Goal: Download file/media

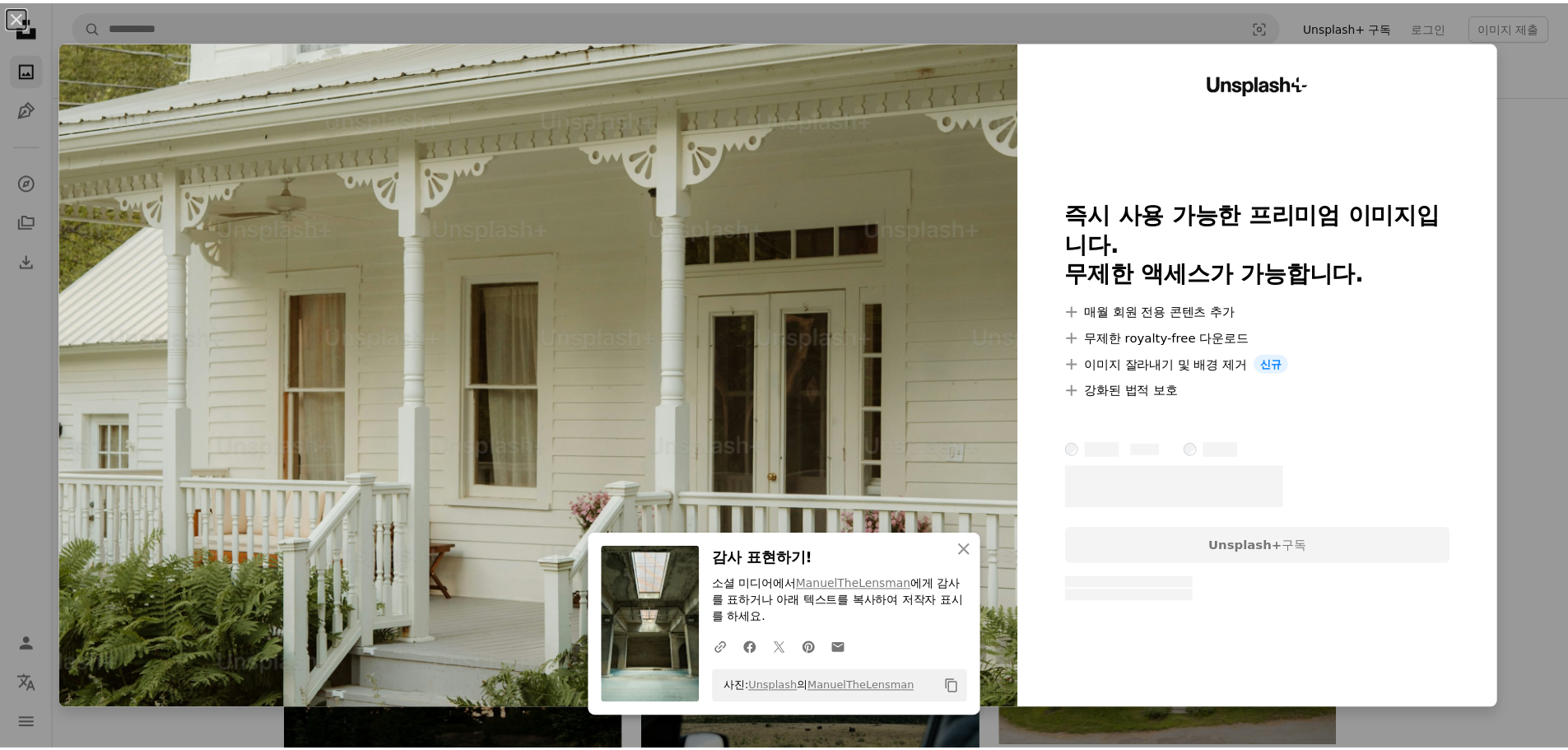
scroll to position [18113, 0]
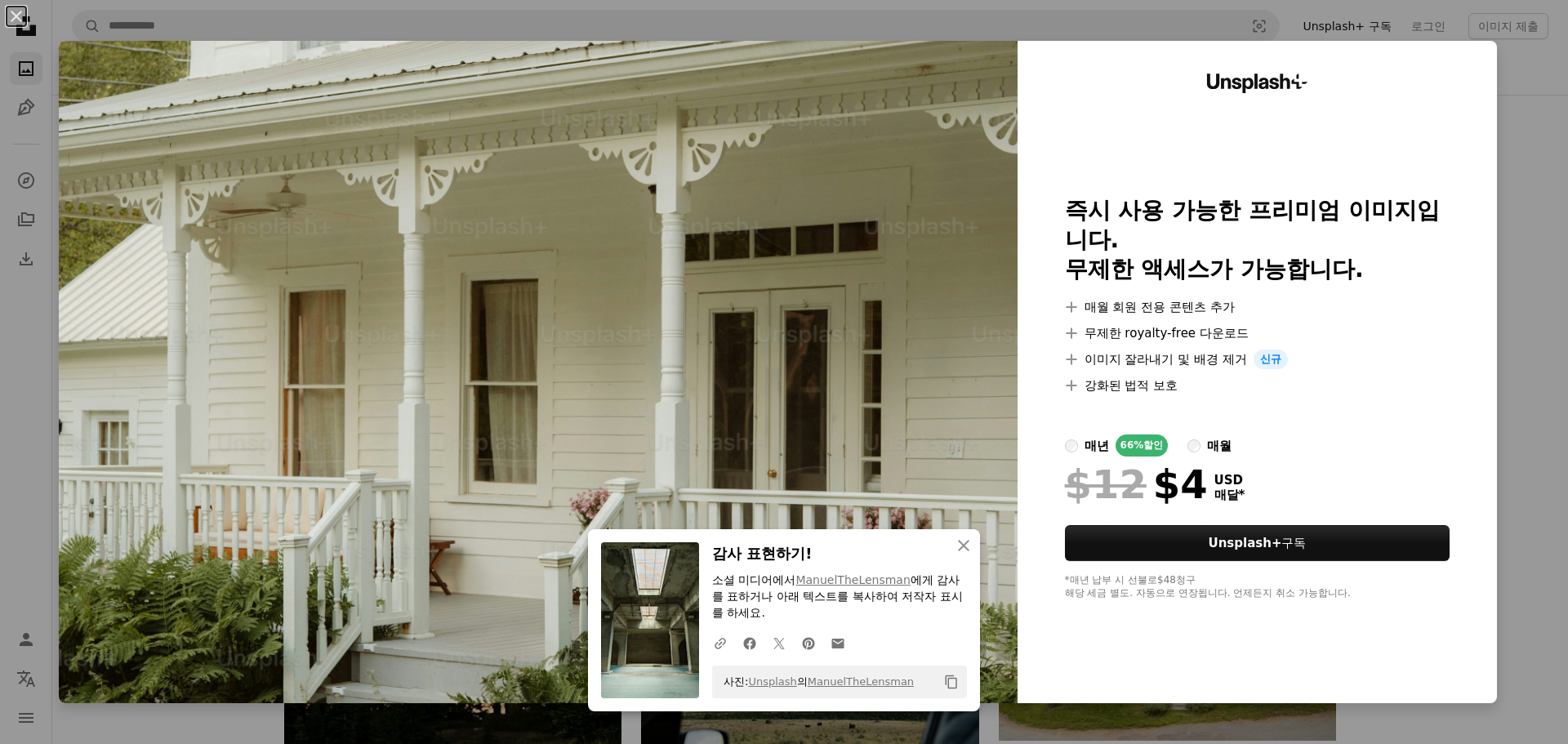
click at [1506, 183] on div "An X shape An X shape 닫기 감사 표현하기! 소셜 미디어에서 ManuelTheLensman 에게 감사를 표하거나 아래 텍스트를…" at bounding box center [784, 372] width 1568 height 744
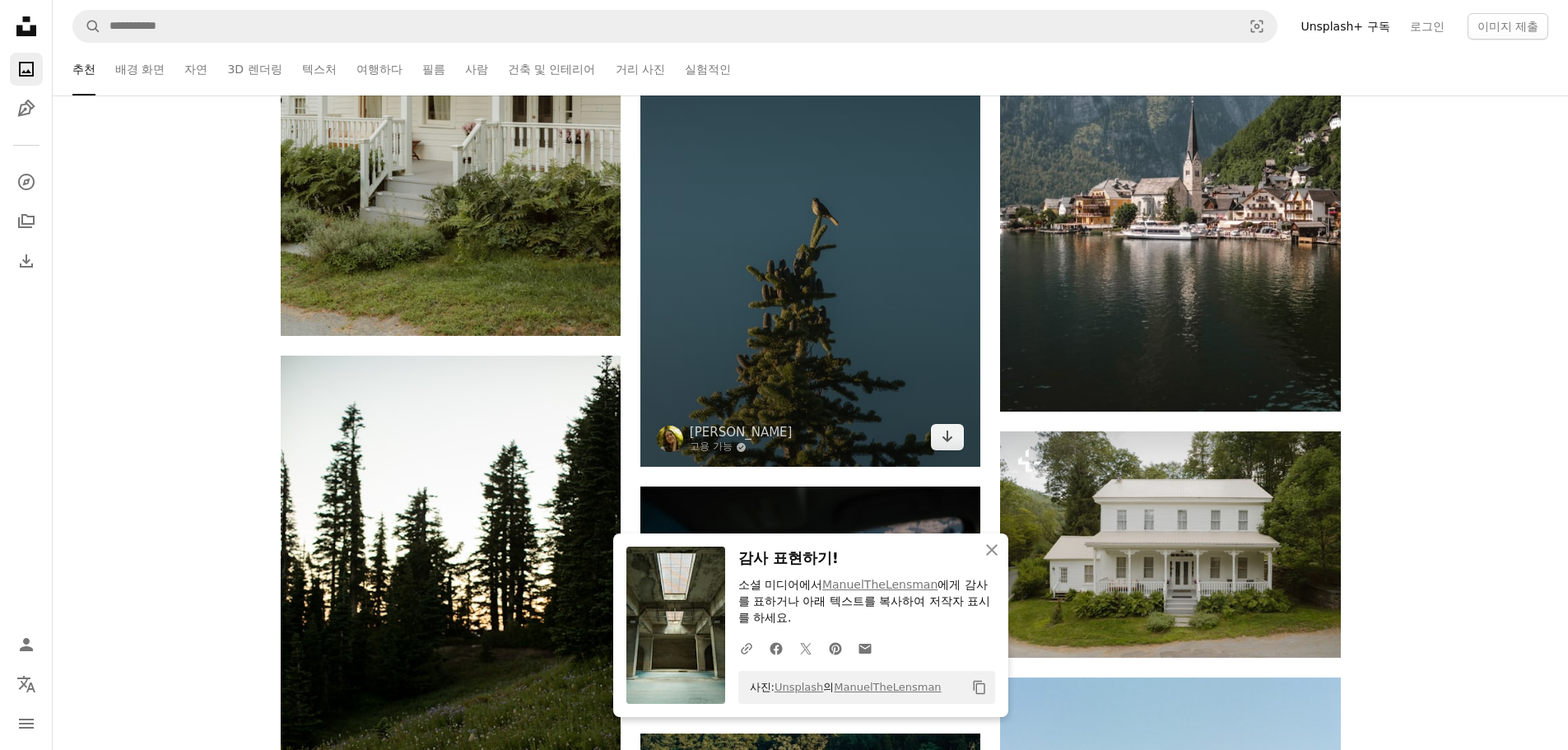
scroll to position [18360, 0]
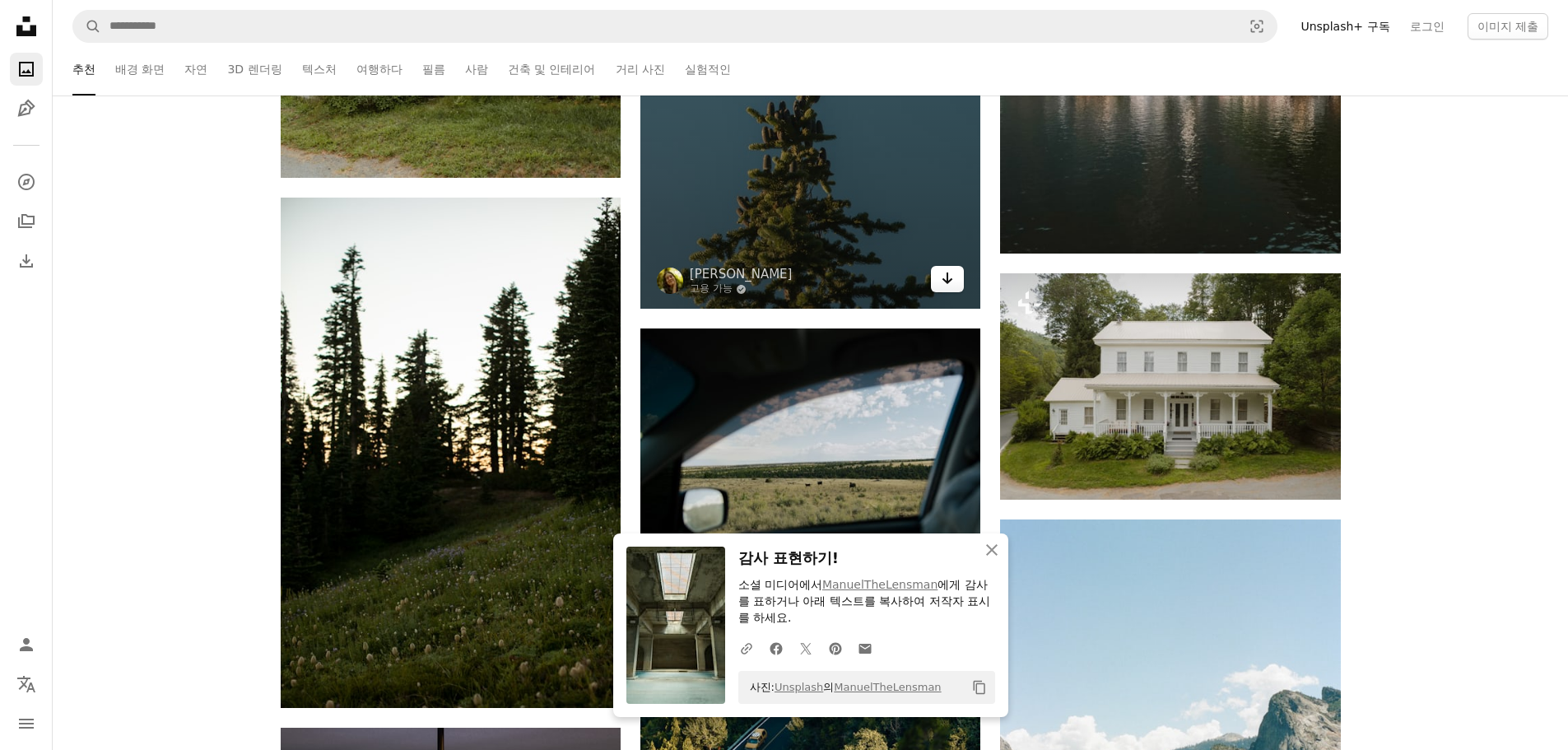
click at [955, 292] on link "Arrow pointing down" at bounding box center [947, 279] width 33 height 26
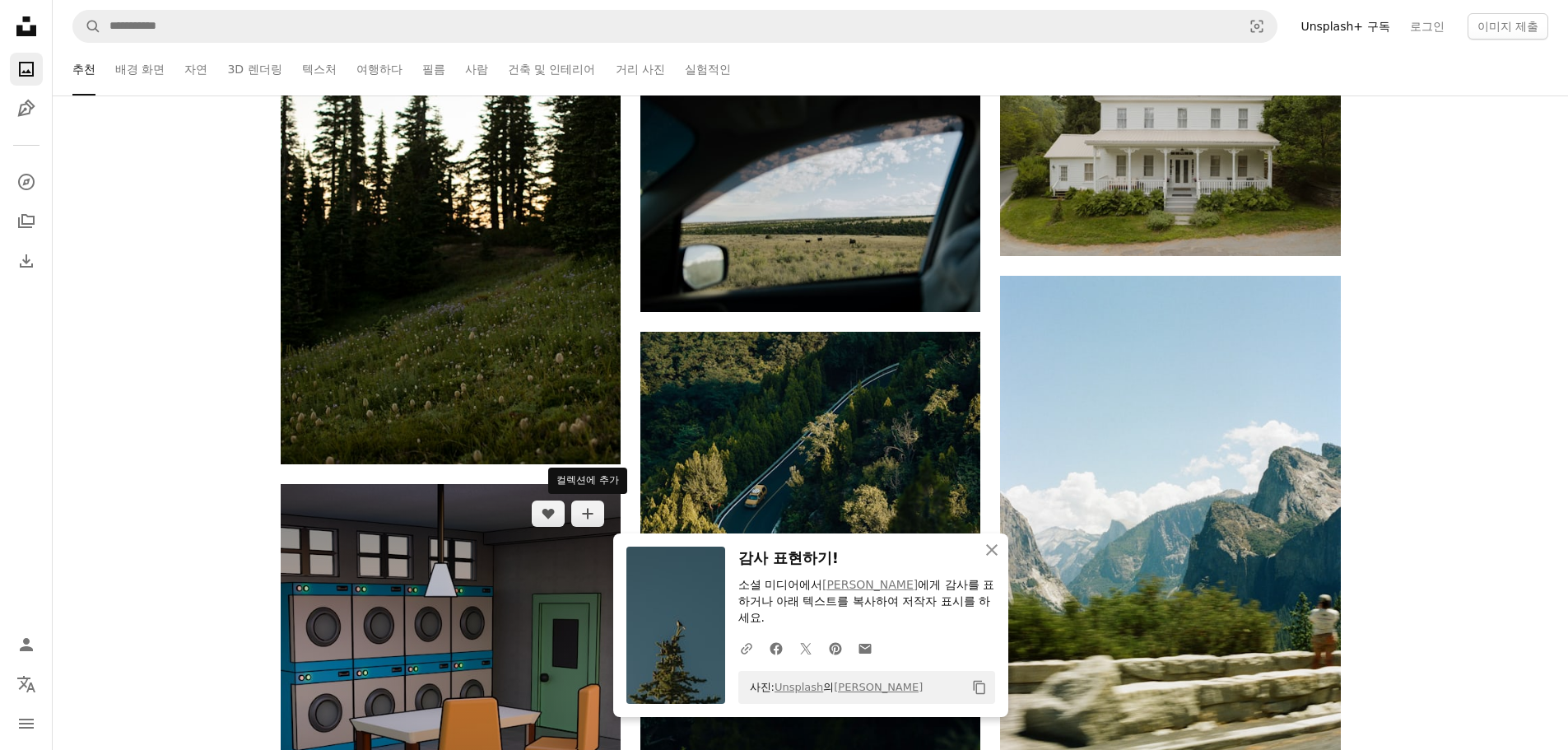
scroll to position [18607, 0]
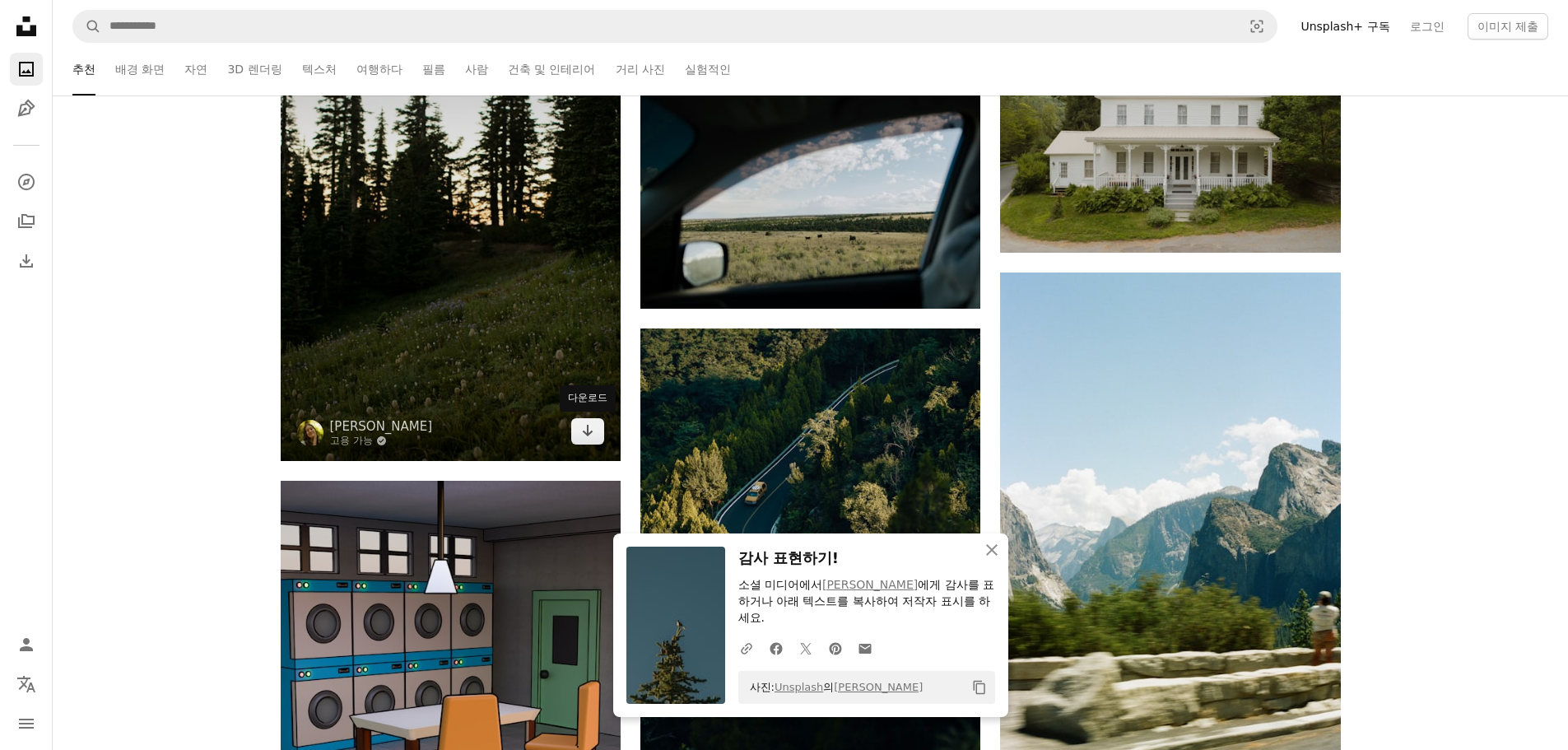
click at [593, 416] on img at bounding box center [450, 206] width 340 height 510
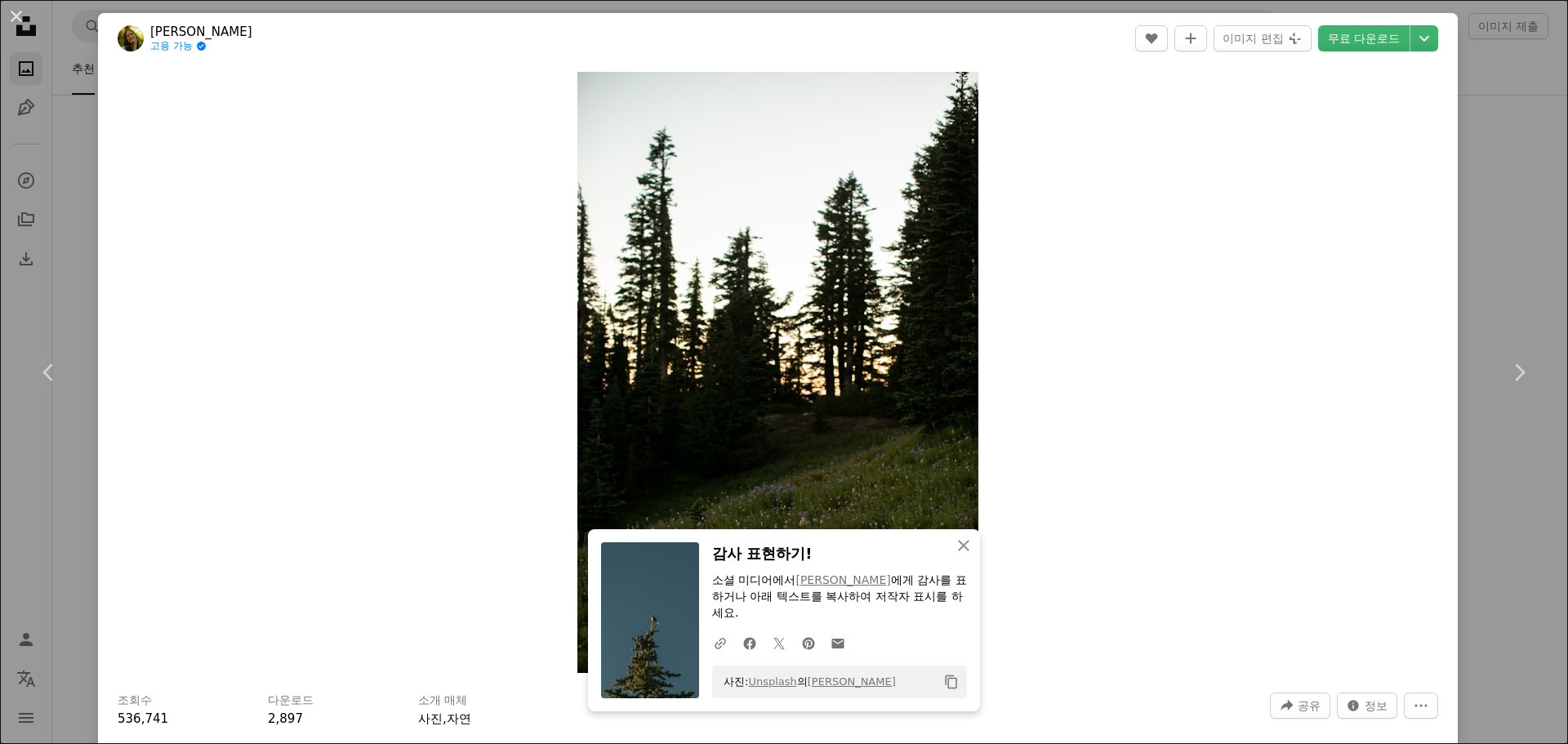
click at [1416, 169] on div "Zoom in" at bounding box center [778, 373] width 1360 height 618
click at [1486, 187] on div "An X shape Chevron left Chevron right An X shape 닫기 감사 표현하기! 소셜 미디어에서 [PERSON_N…" at bounding box center [784, 372] width 1568 height 744
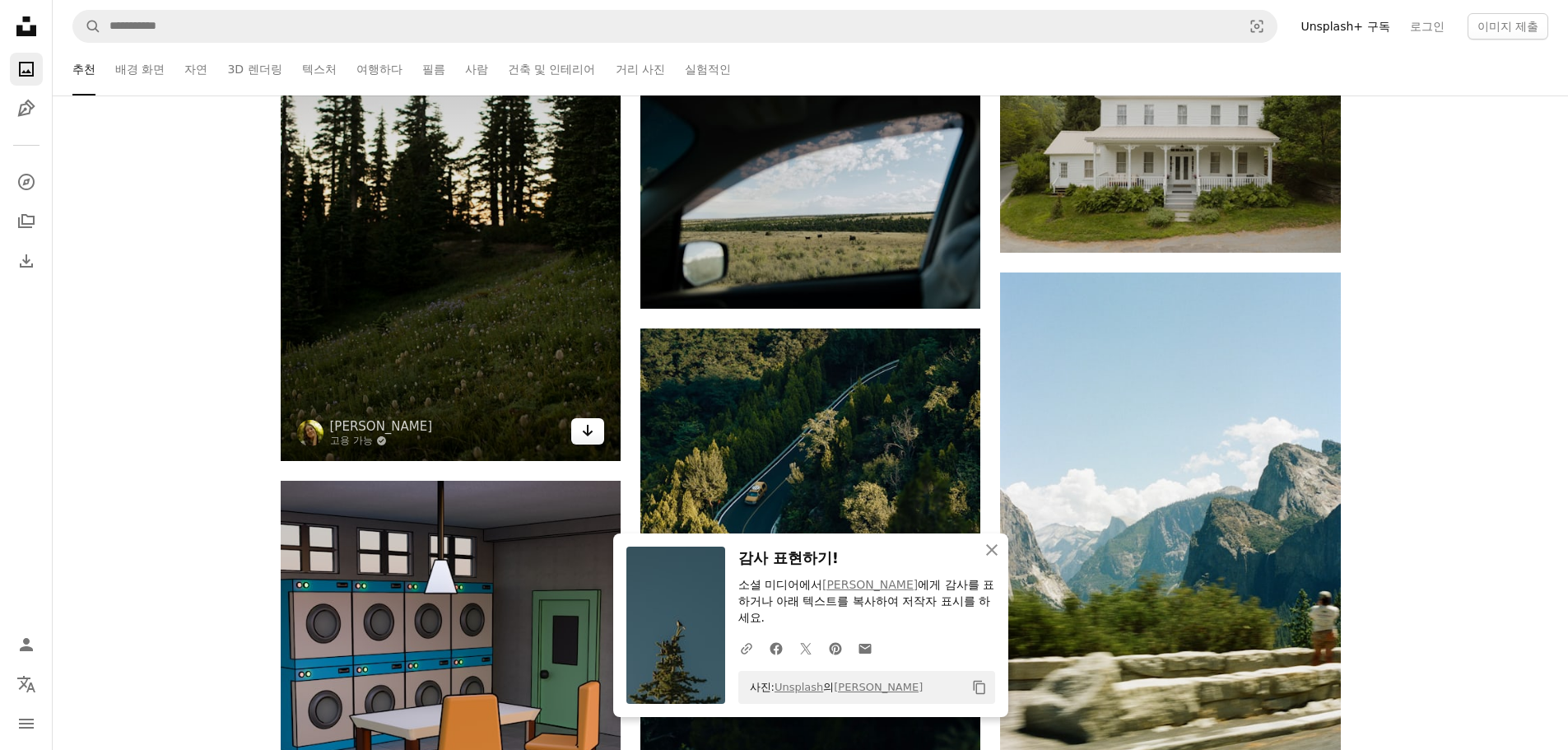
click at [592, 432] on icon "Arrow pointing down" at bounding box center [587, 431] width 13 height 20
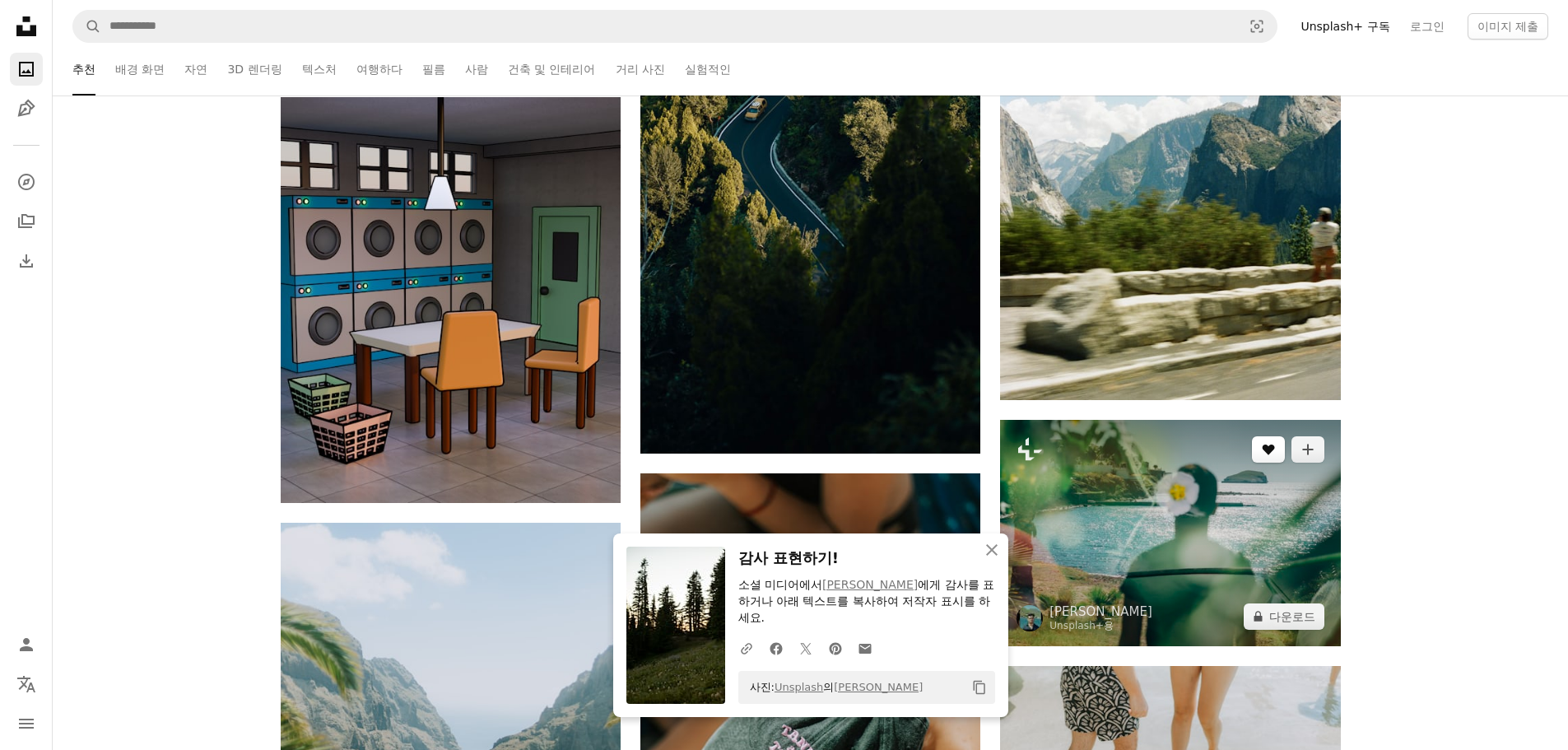
scroll to position [19018, 0]
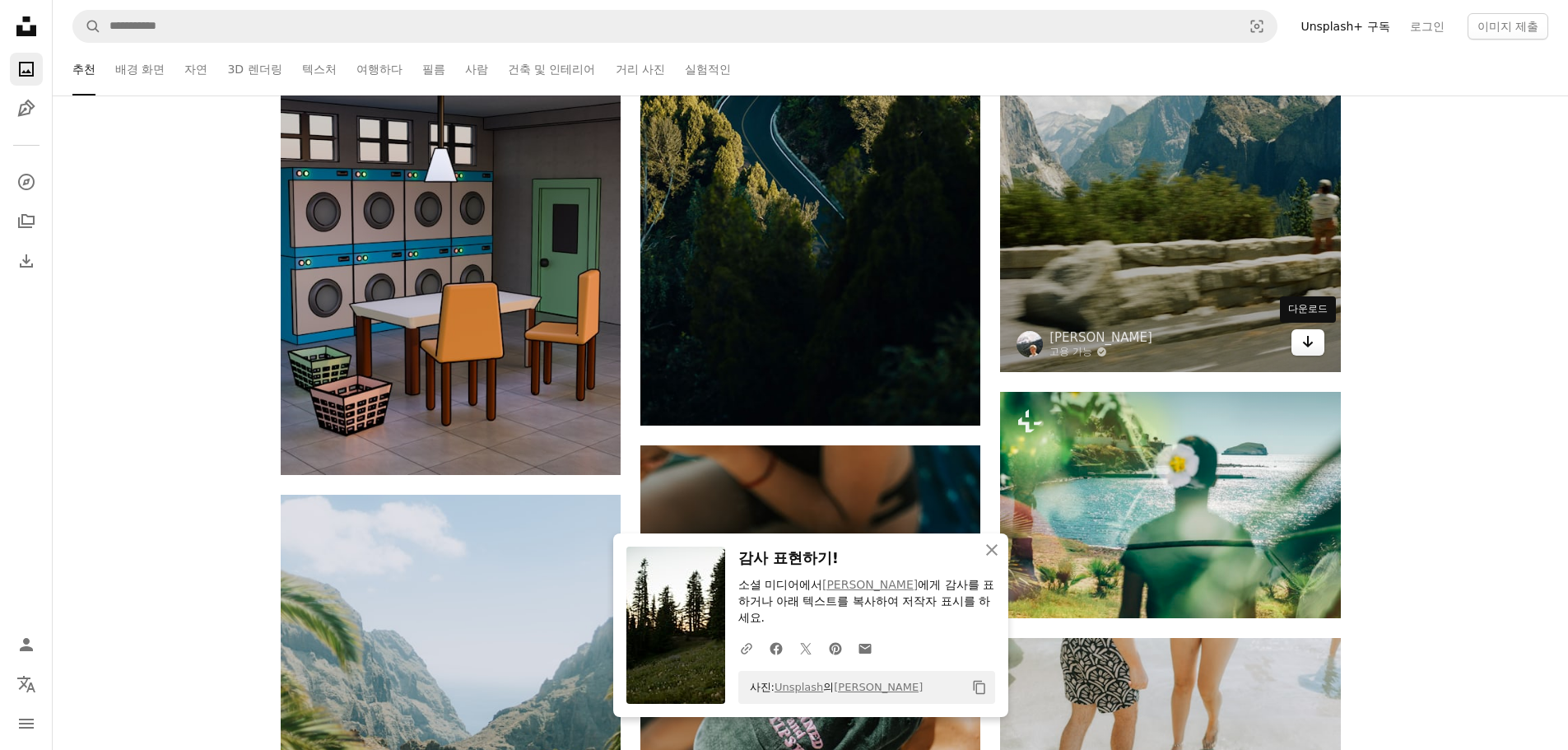
click at [1314, 340] on link "Arrow pointing down" at bounding box center [1308, 342] width 33 height 26
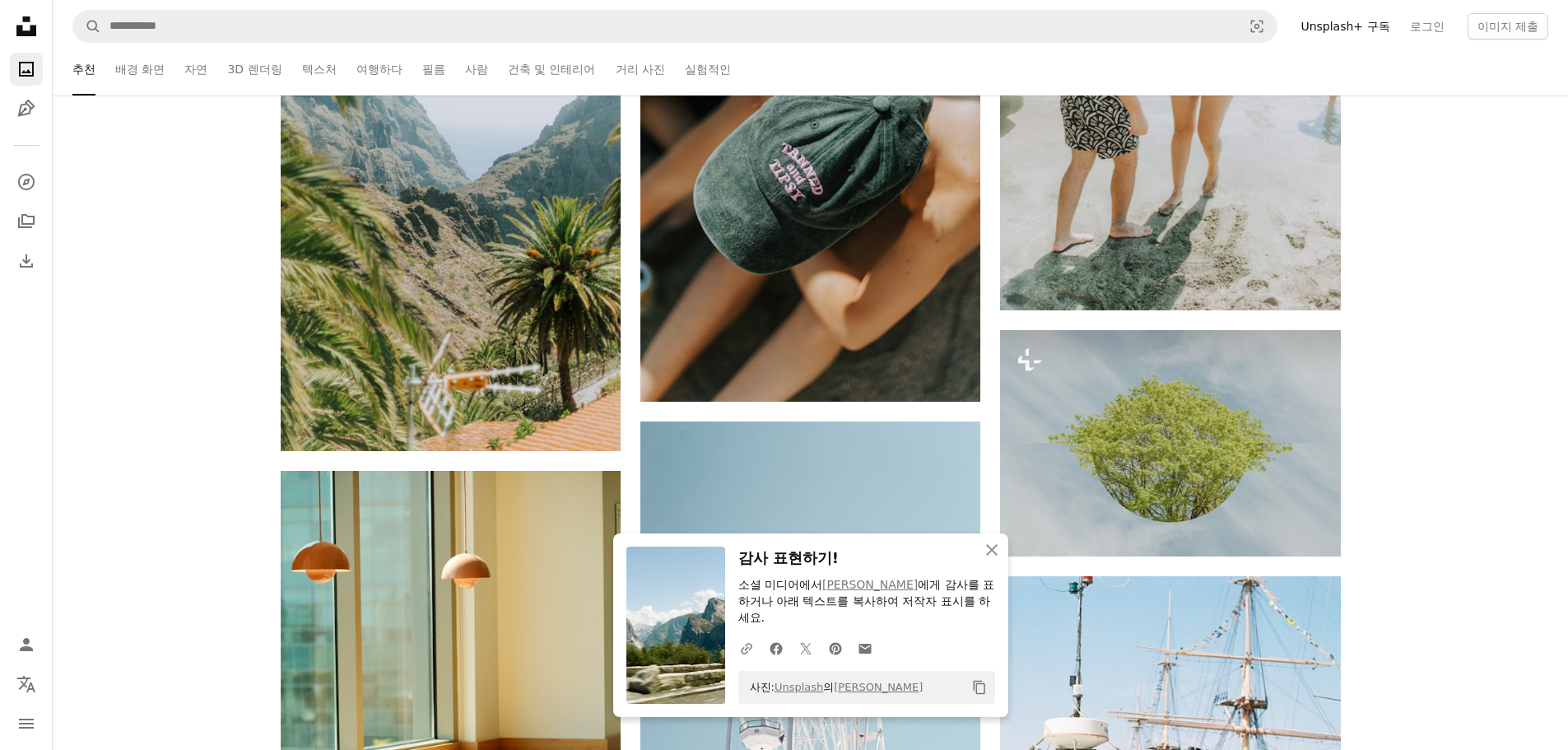
scroll to position [19595, 0]
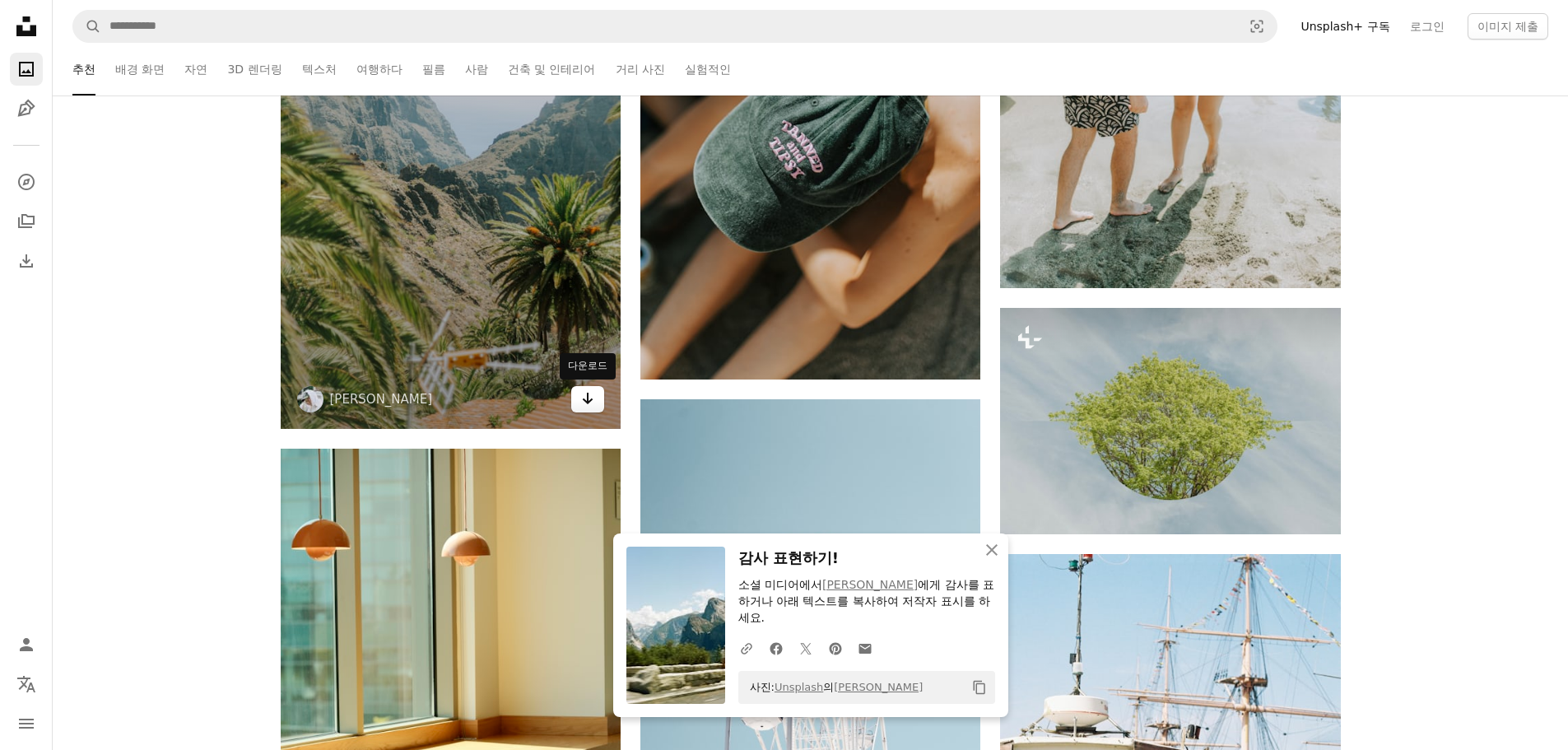
click at [575, 398] on link "Arrow pointing down" at bounding box center [588, 398] width 33 height 26
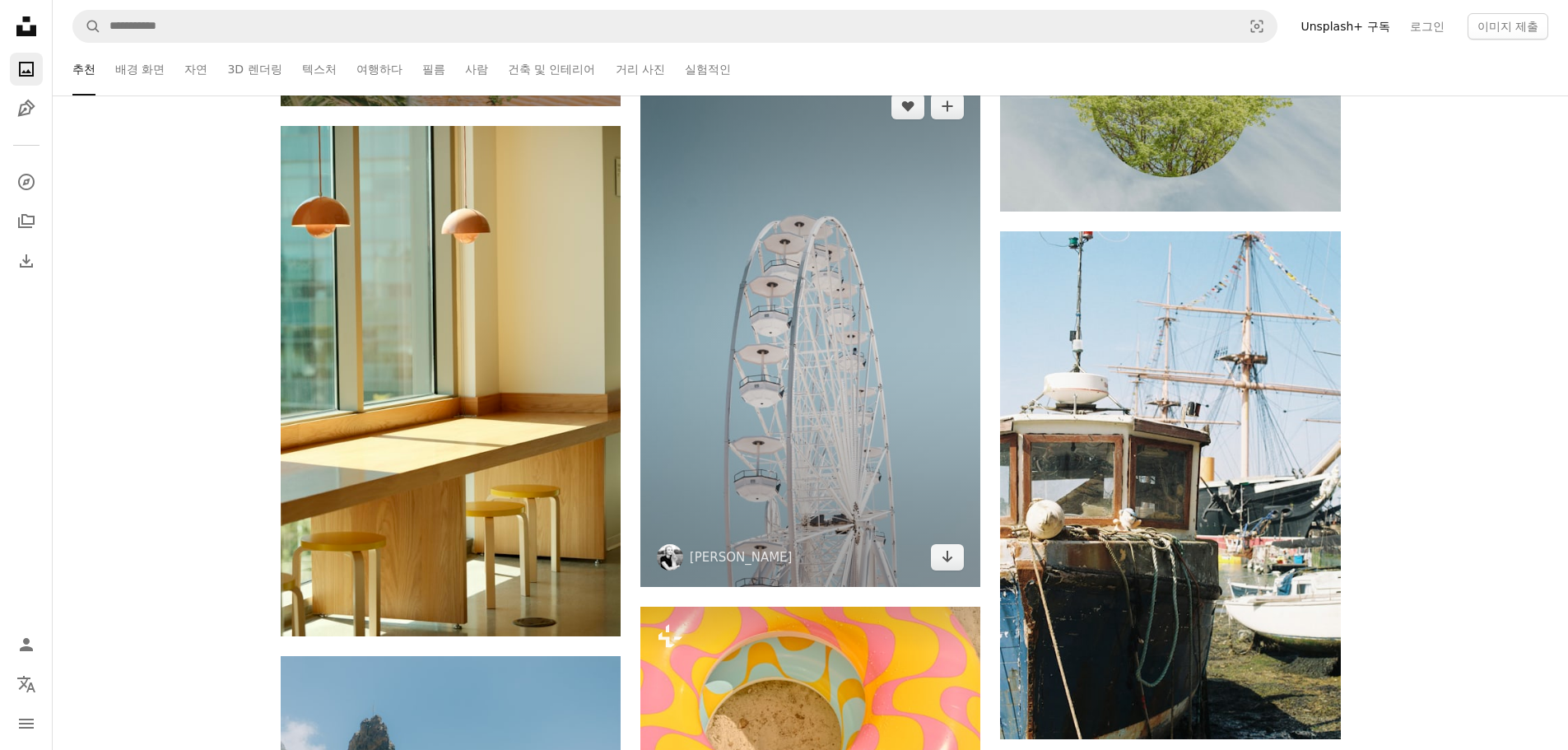
scroll to position [19924, 0]
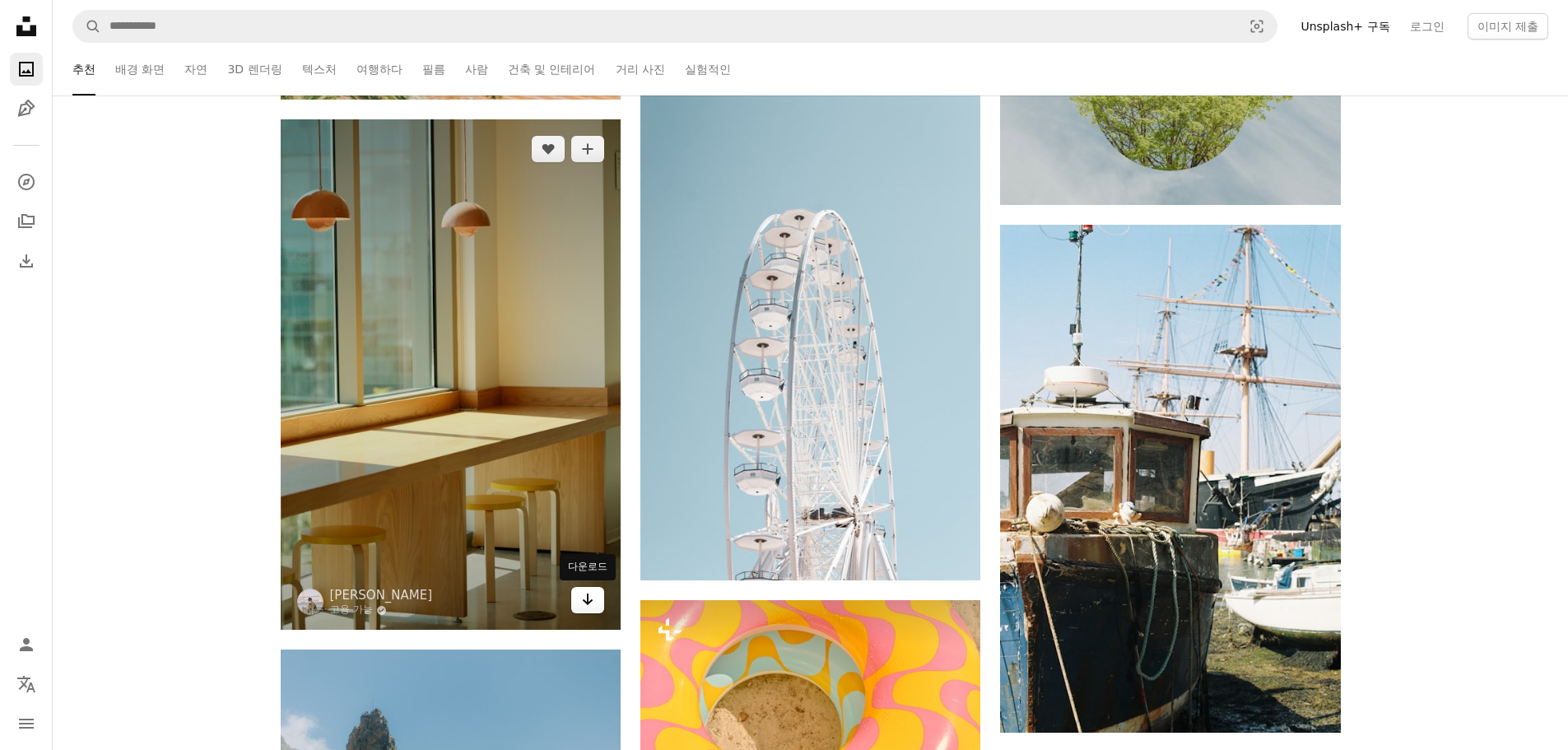
click at [592, 610] on link "Arrow pointing down" at bounding box center [588, 600] width 33 height 26
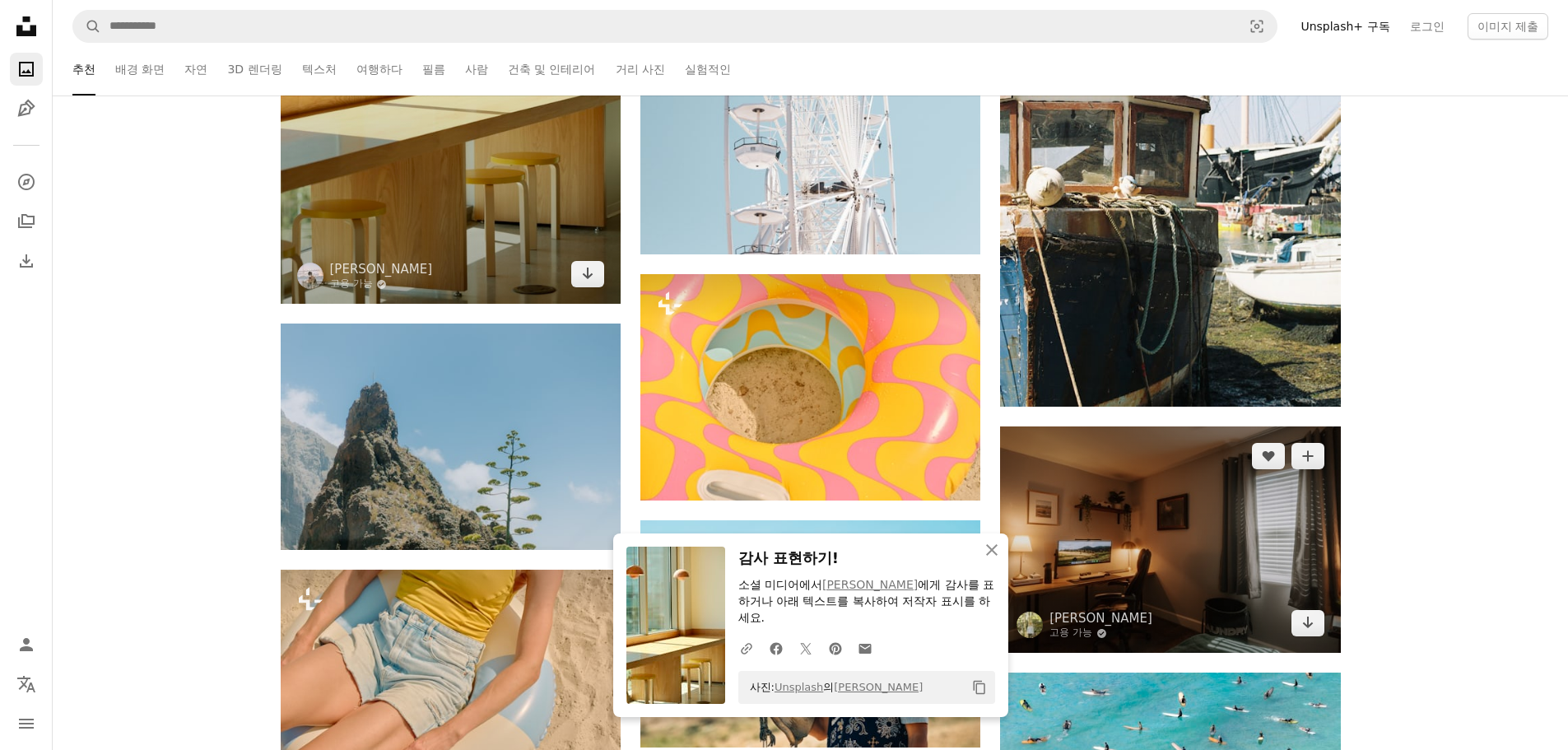
scroll to position [20254, 0]
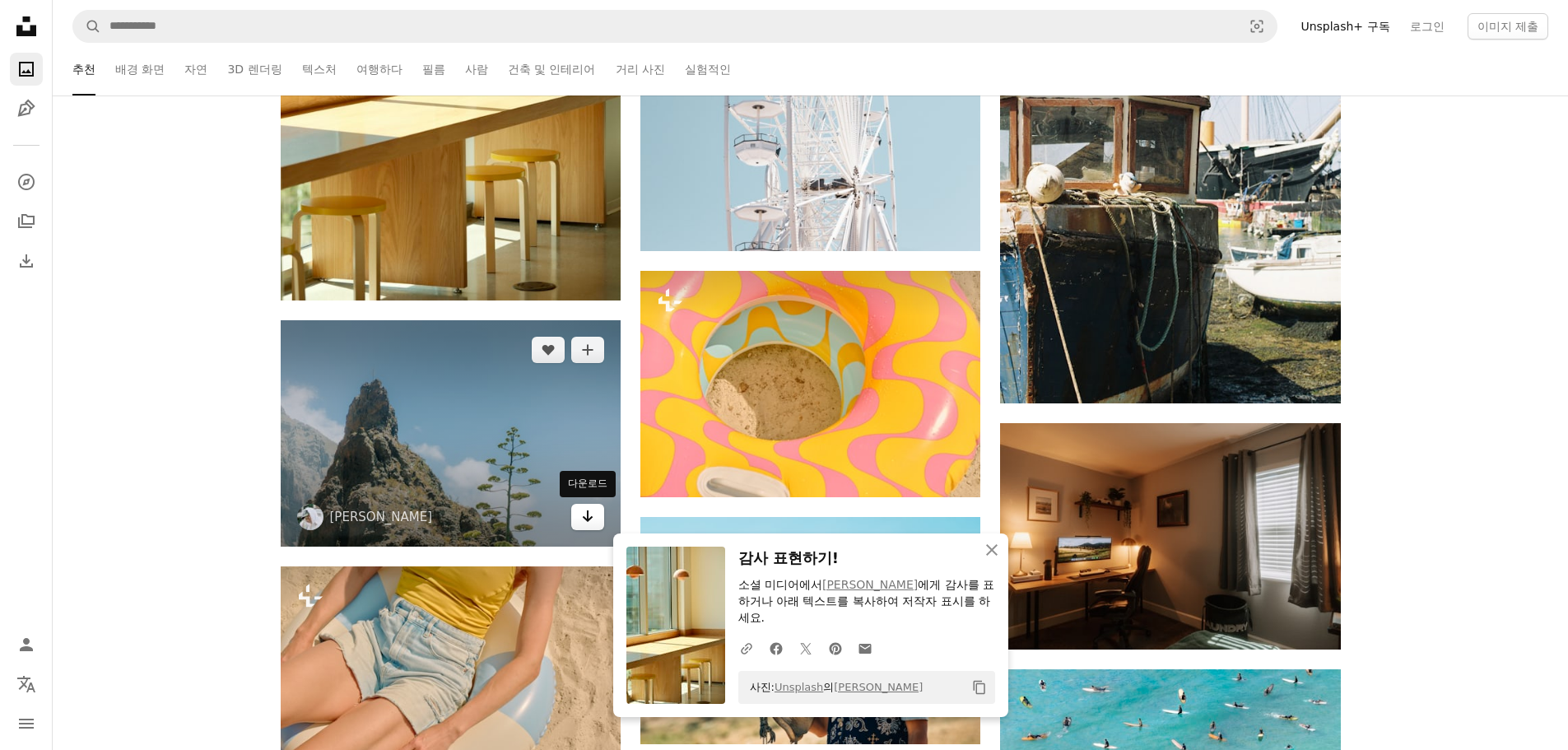
click at [576, 508] on link "Arrow pointing down" at bounding box center [588, 517] width 33 height 26
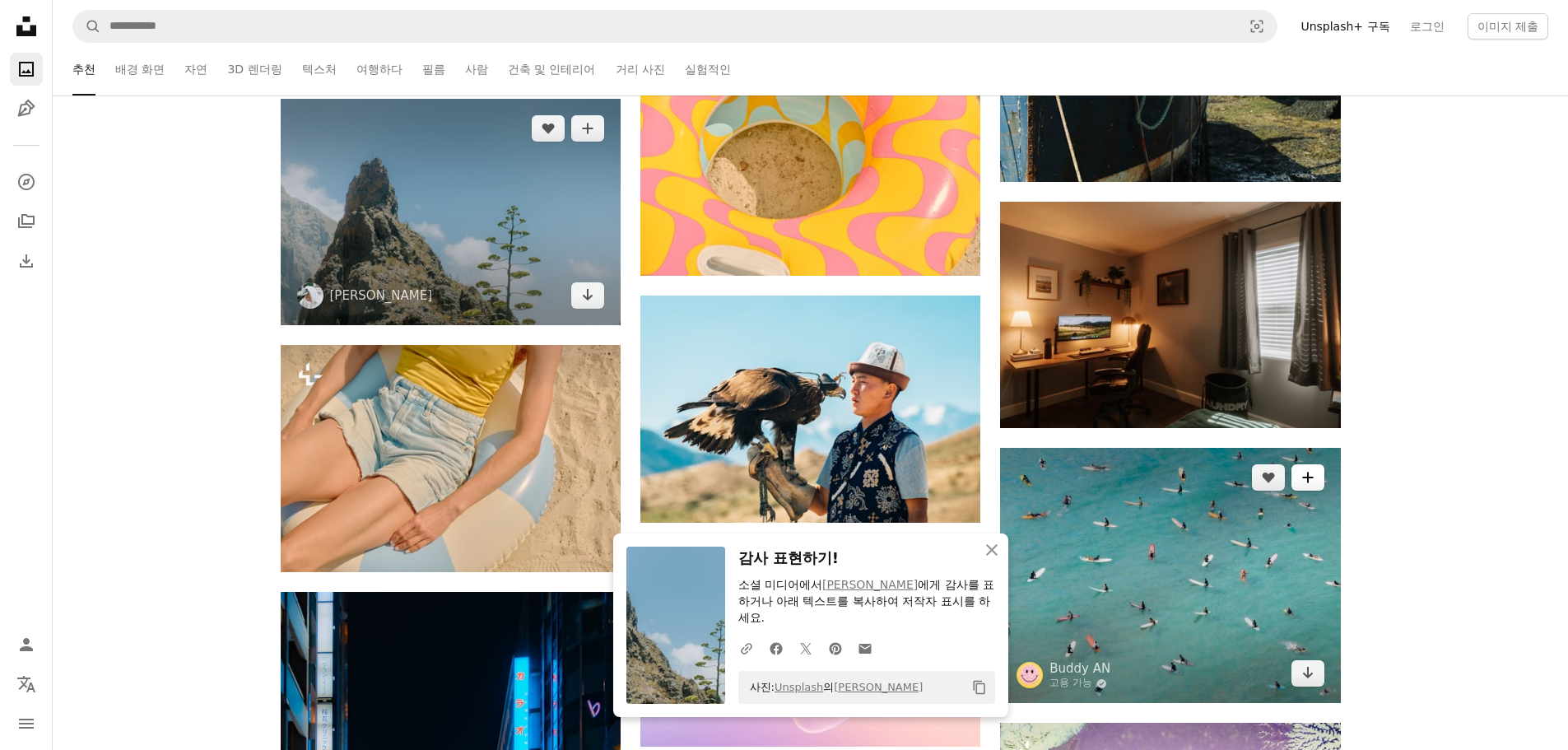
scroll to position [20501, 0]
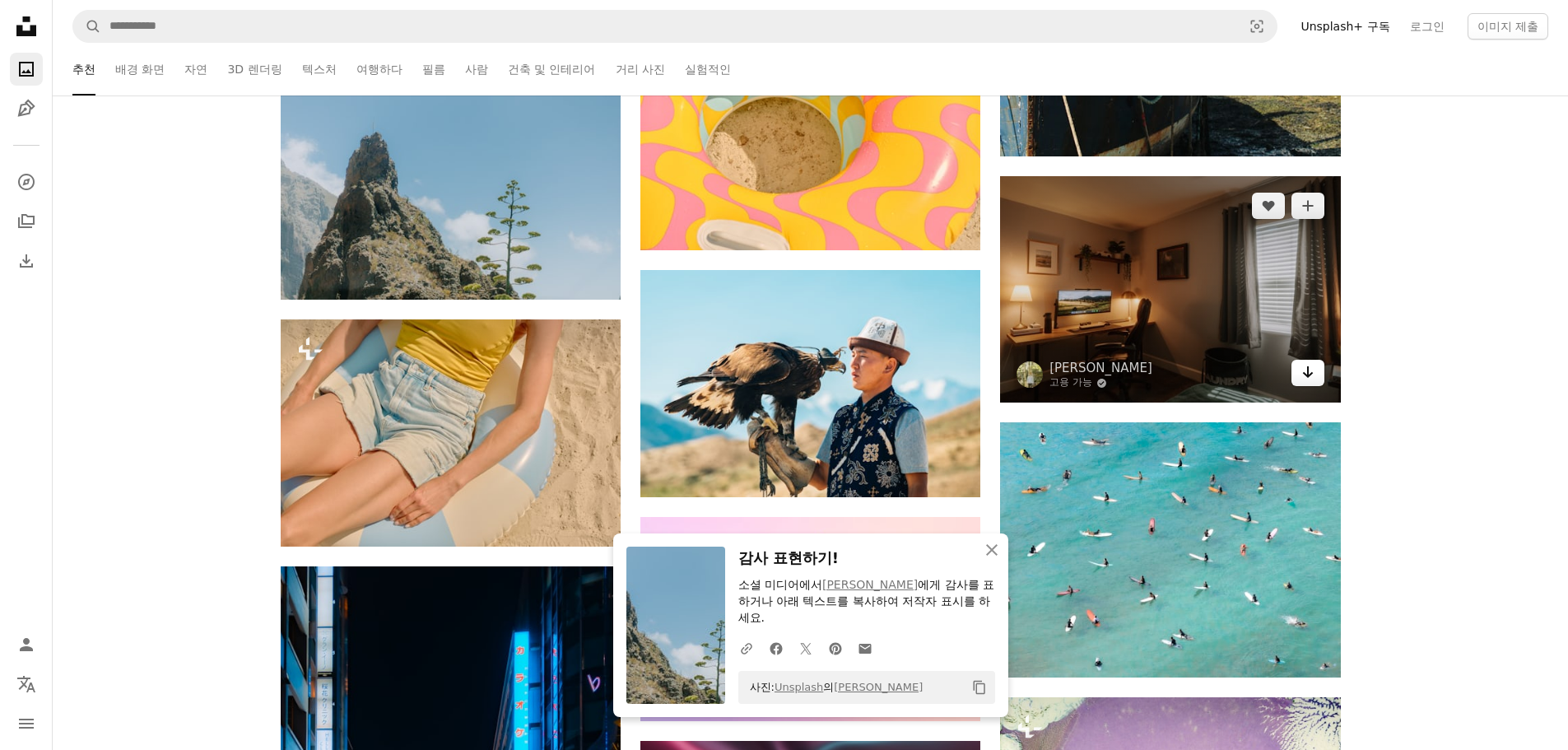
click at [1315, 383] on link "Arrow pointing down" at bounding box center [1308, 372] width 33 height 26
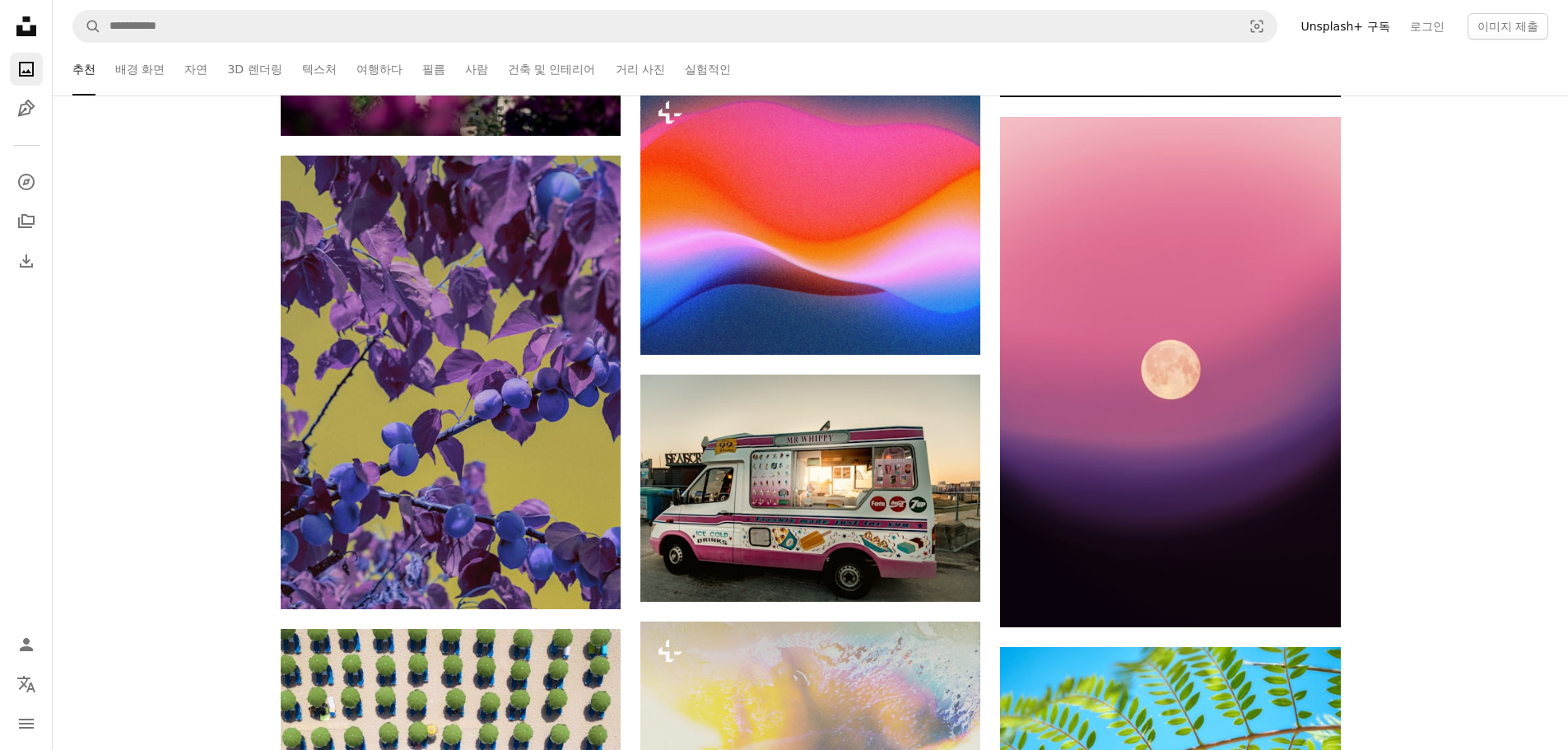
scroll to position [22065, 0]
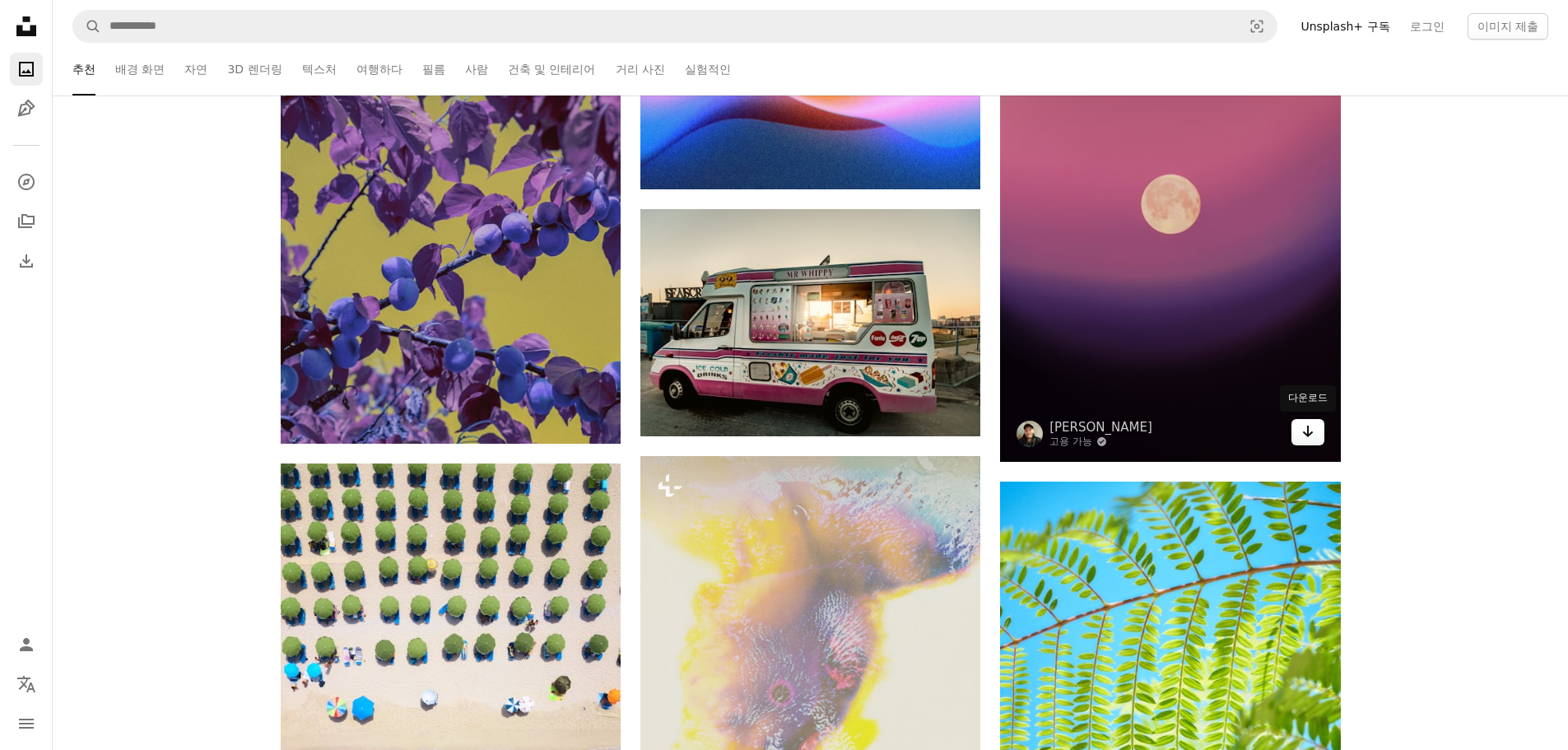
click at [1314, 439] on icon "Arrow pointing down" at bounding box center [1307, 432] width 13 height 20
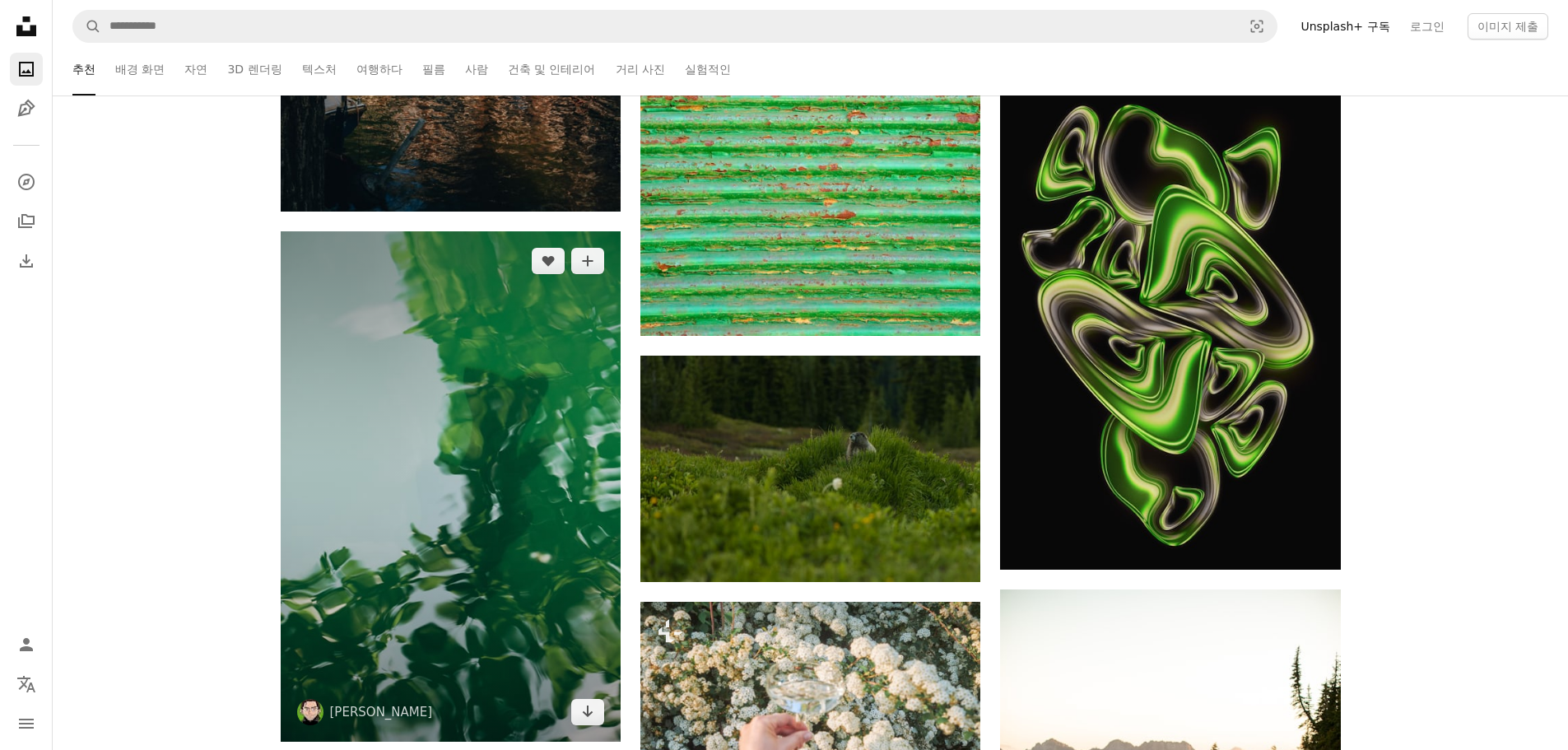
scroll to position [23711, 0]
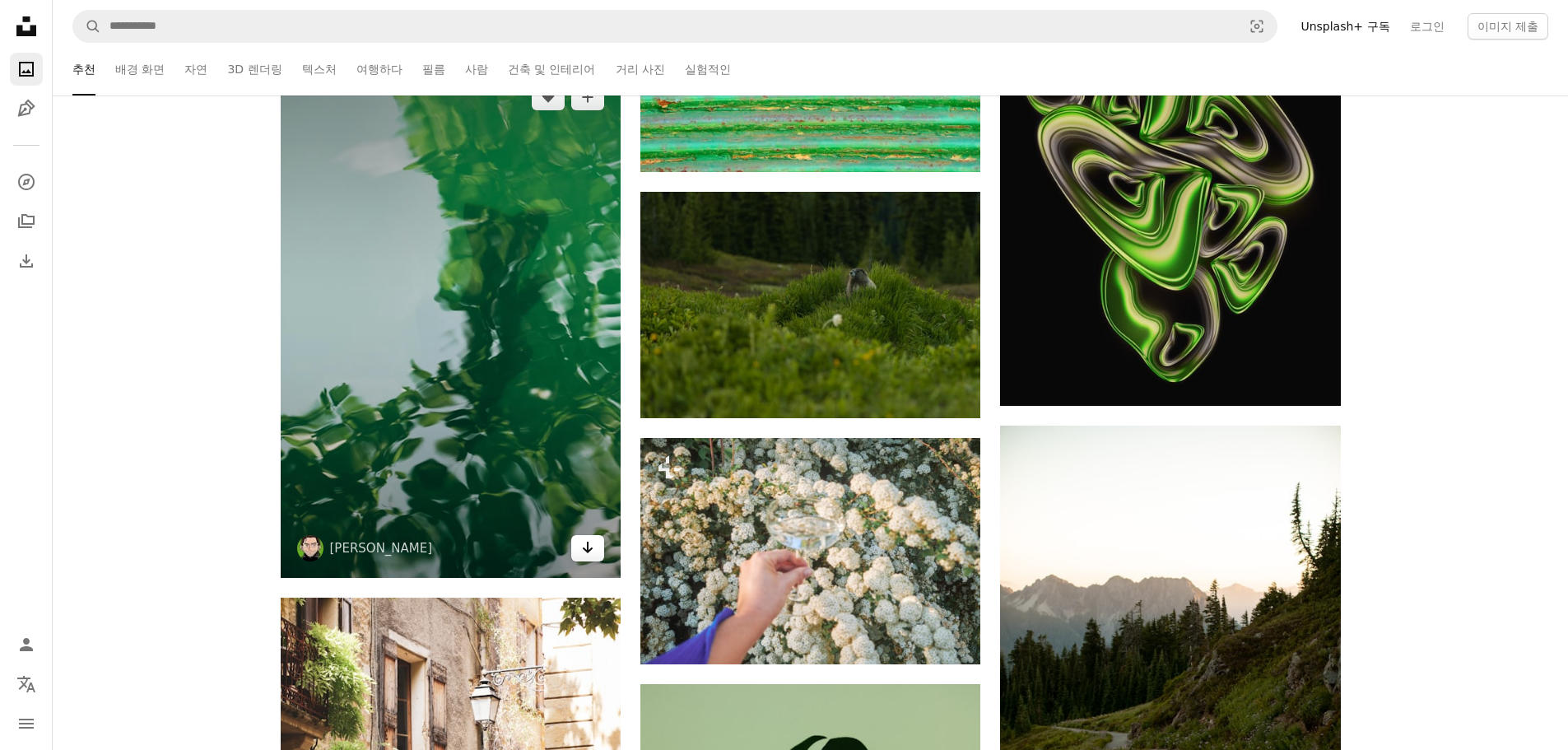
click at [592, 540] on icon "Arrow pointing down" at bounding box center [587, 547] width 13 height 20
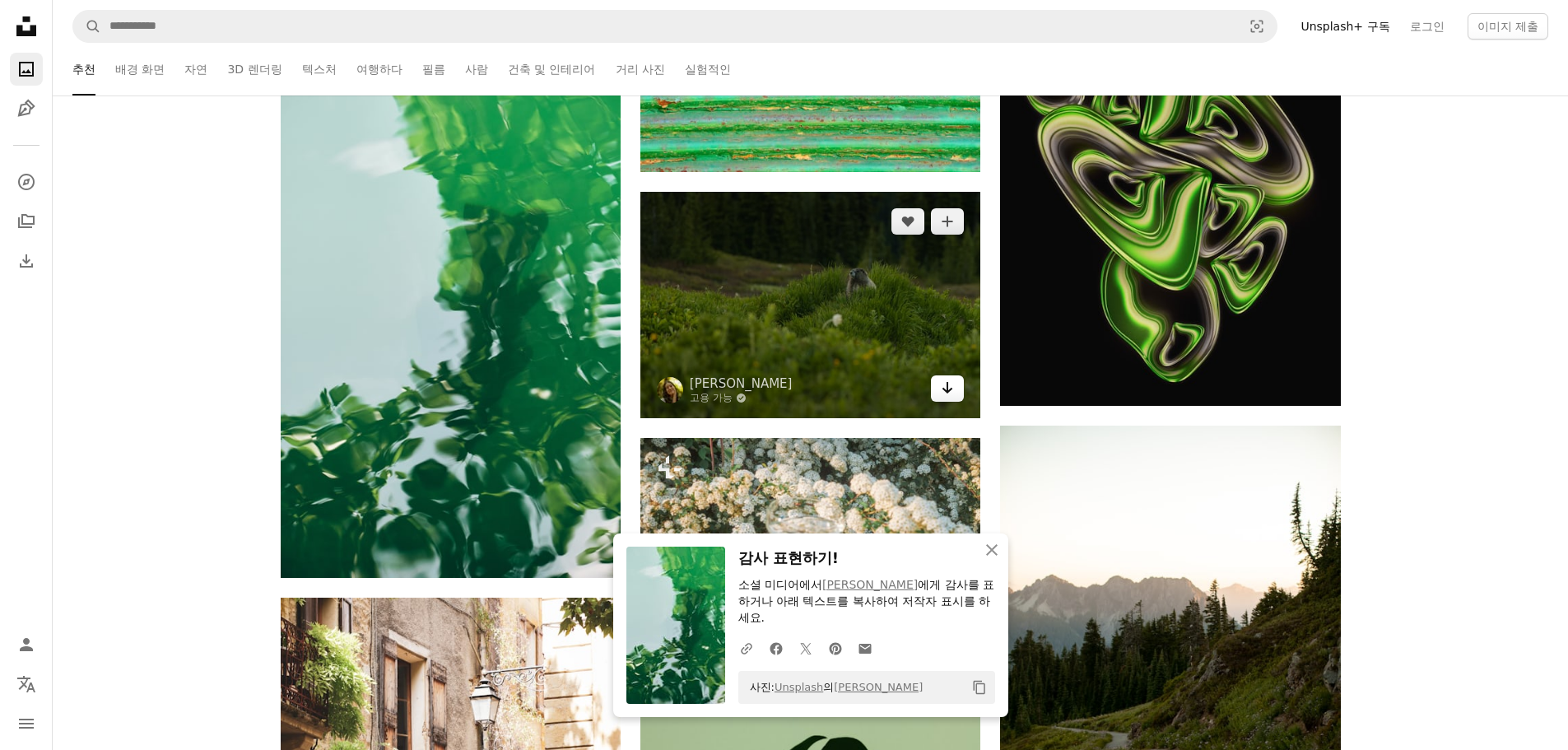
click at [937, 395] on link "Arrow pointing down" at bounding box center [947, 388] width 33 height 26
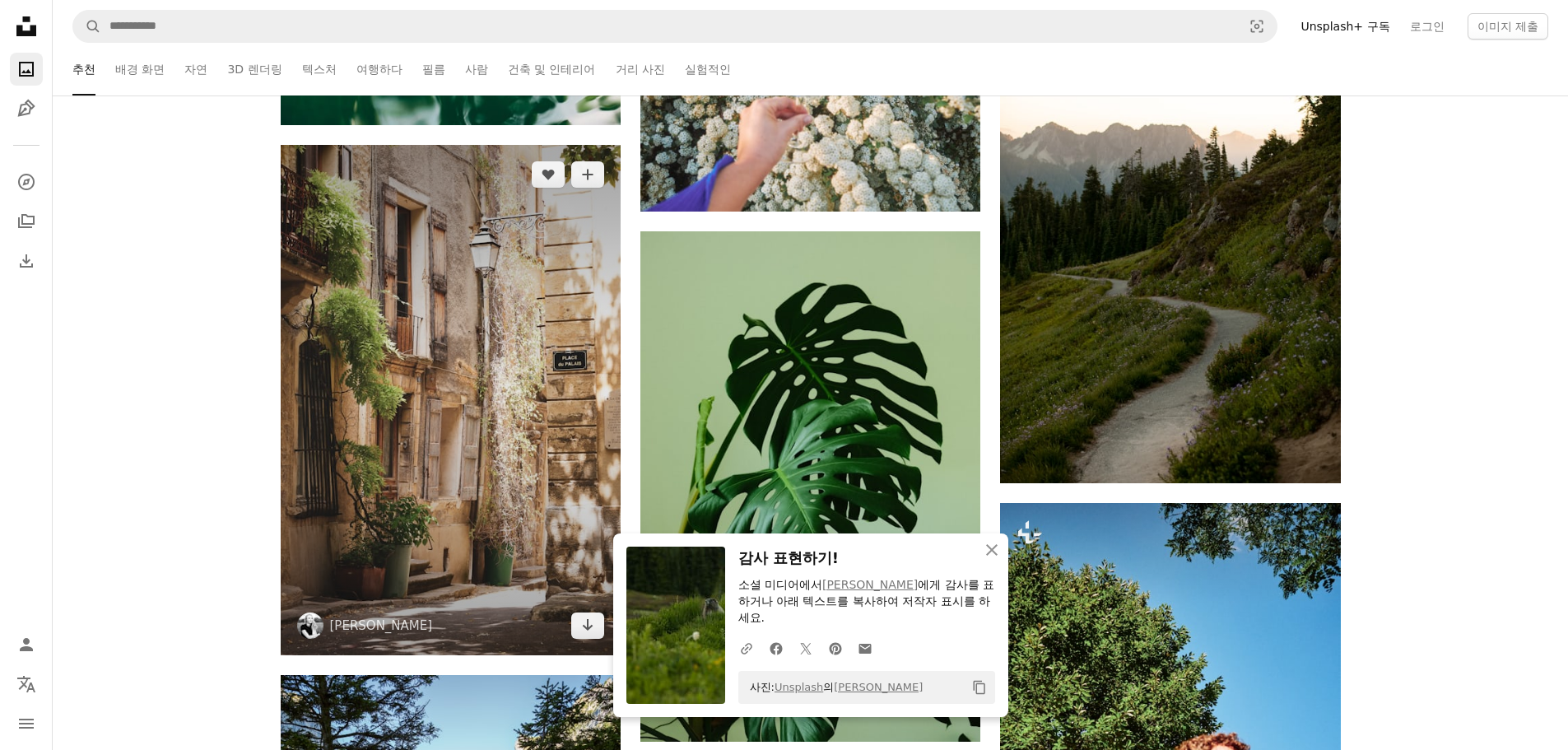
scroll to position [24206, 0]
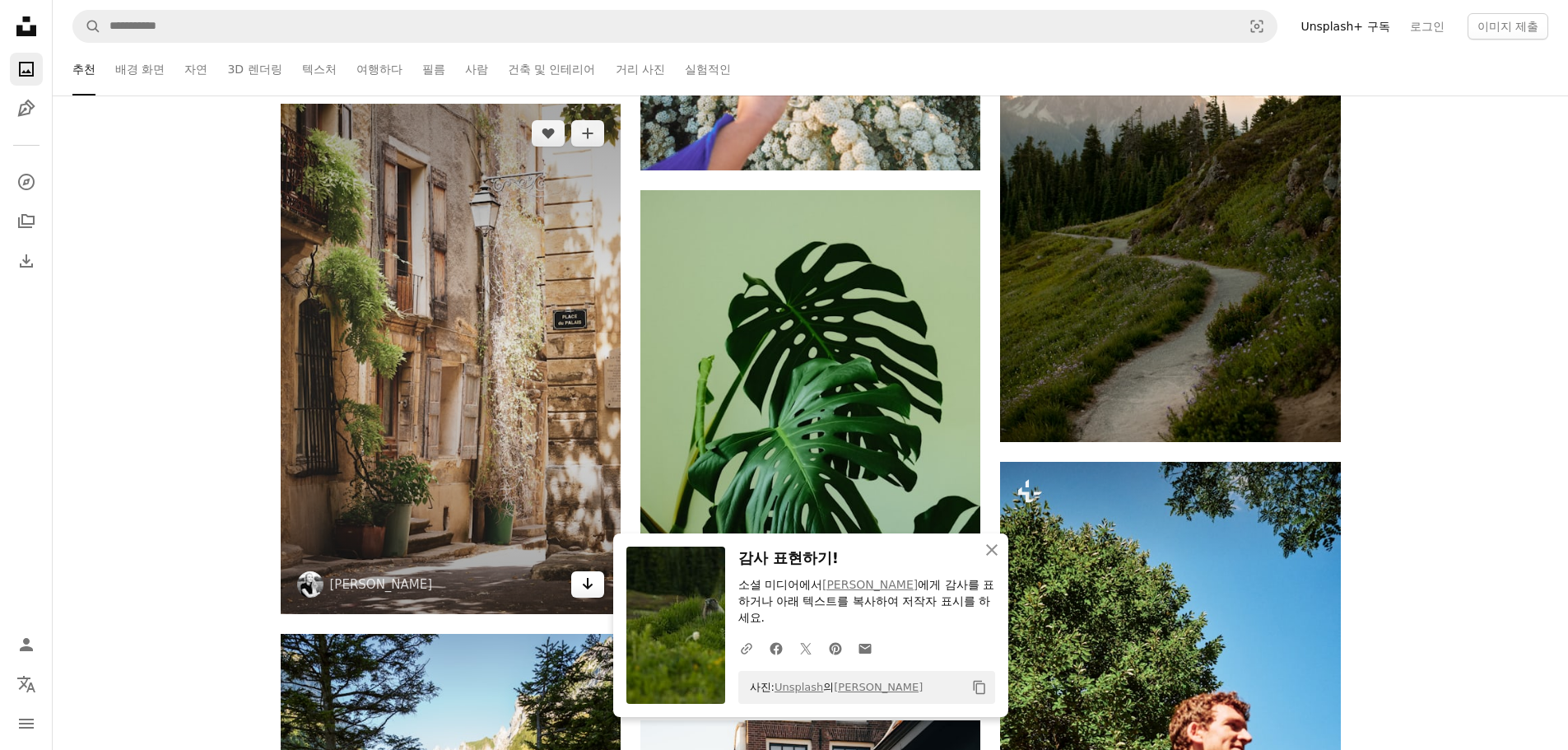
click at [588, 582] on icon "Arrow pointing down" at bounding box center [587, 584] width 13 height 20
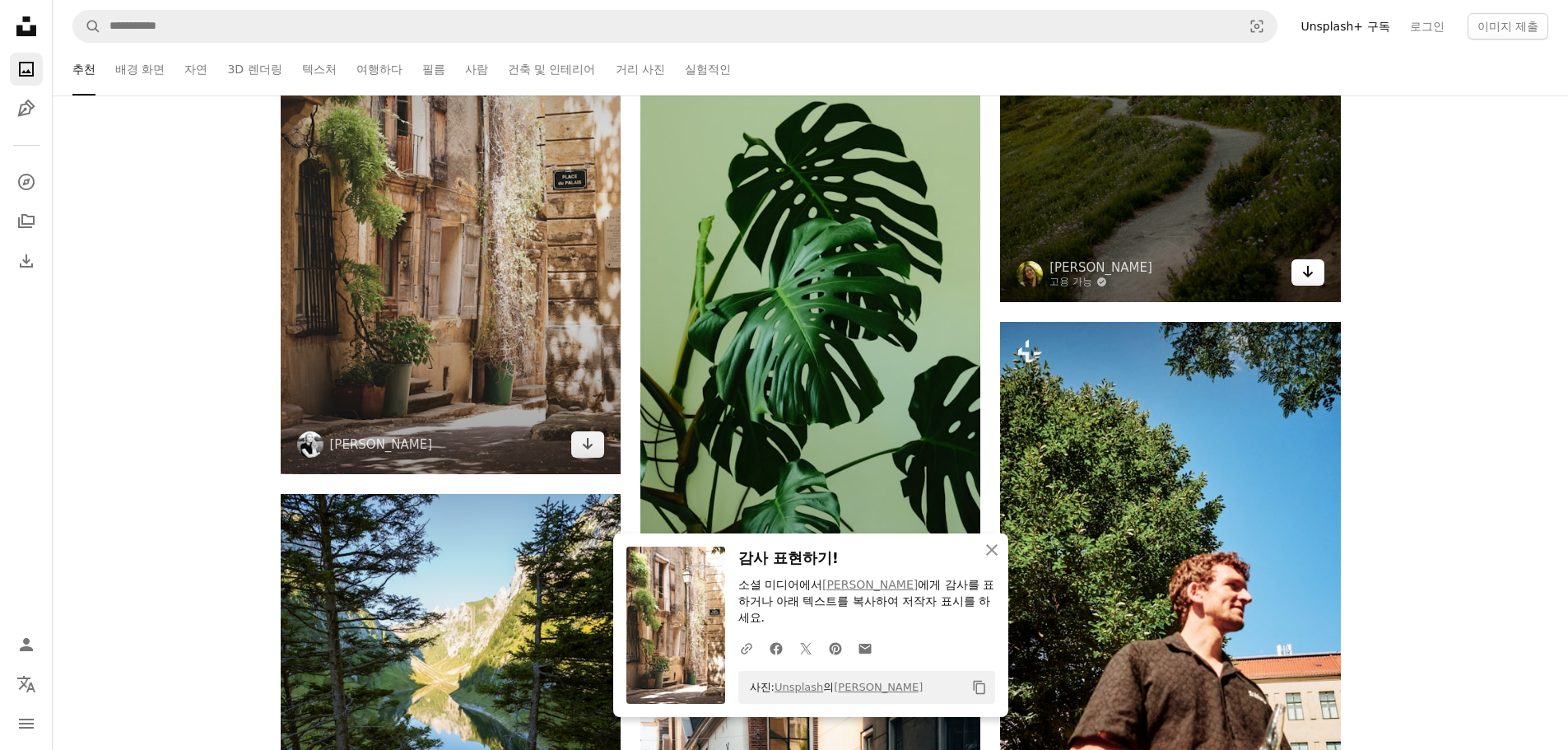
scroll to position [24288, 0]
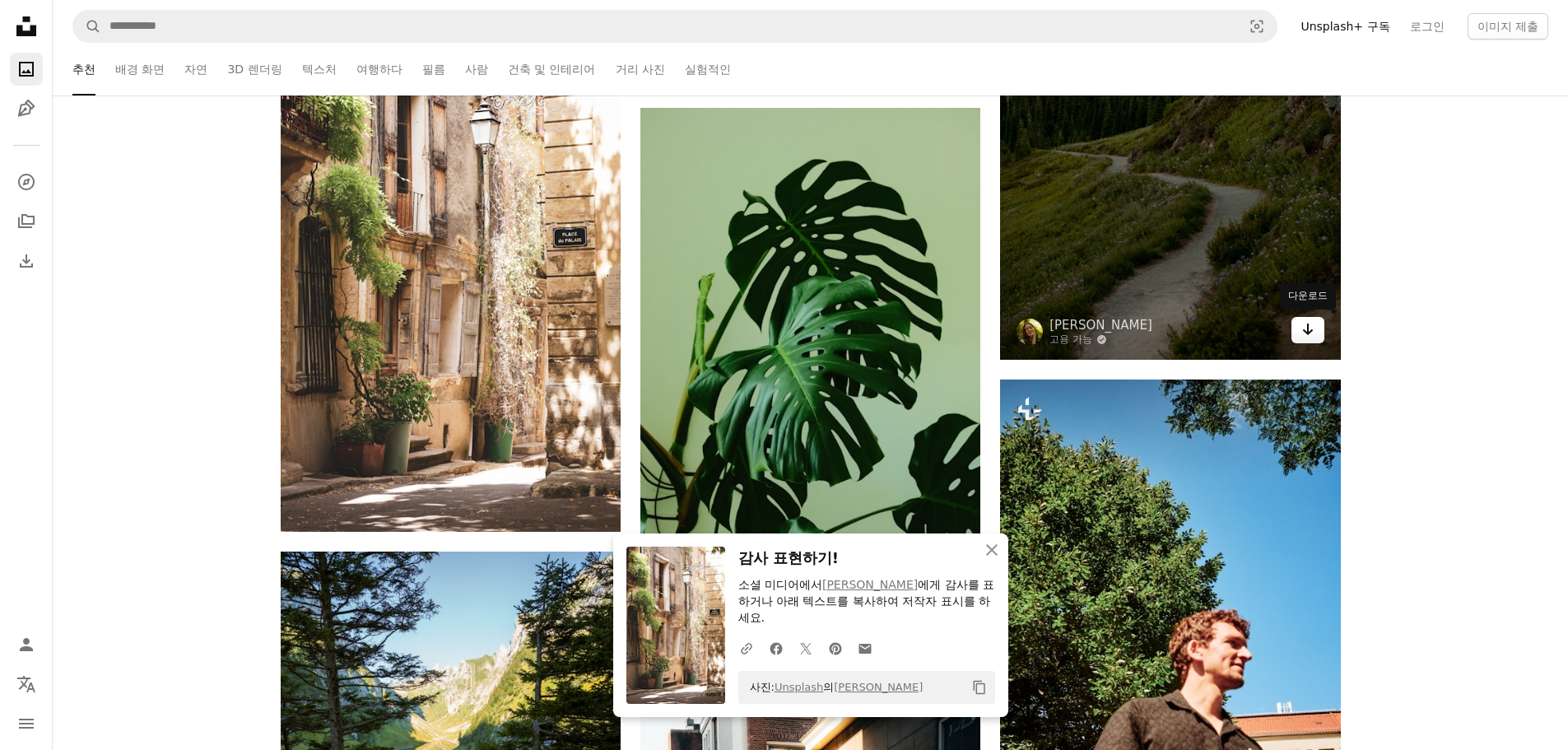
click at [1313, 333] on icon "Arrow pointing down" at bounding box center [1307, 329] width 13 height 20
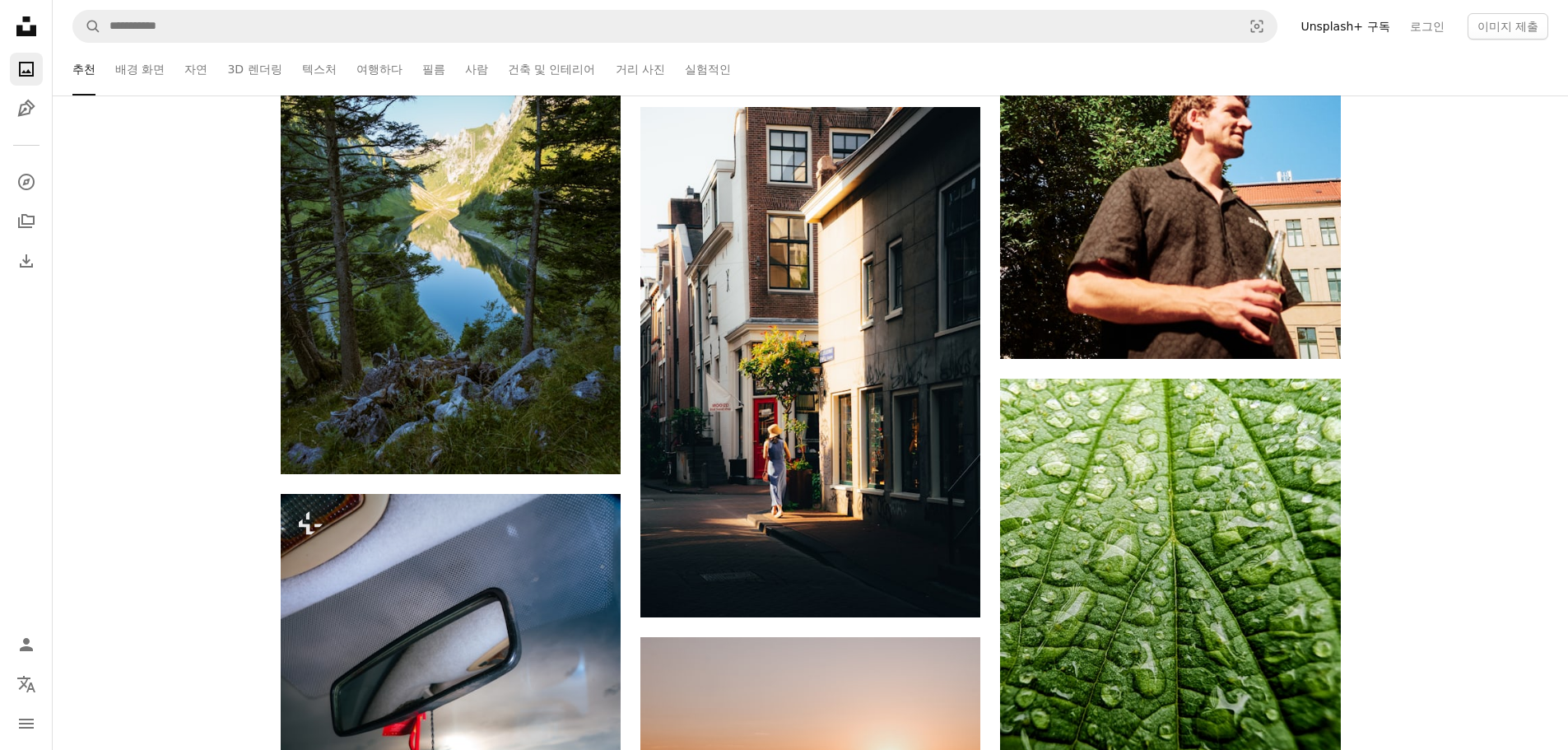
scroll to position [24782, 0]
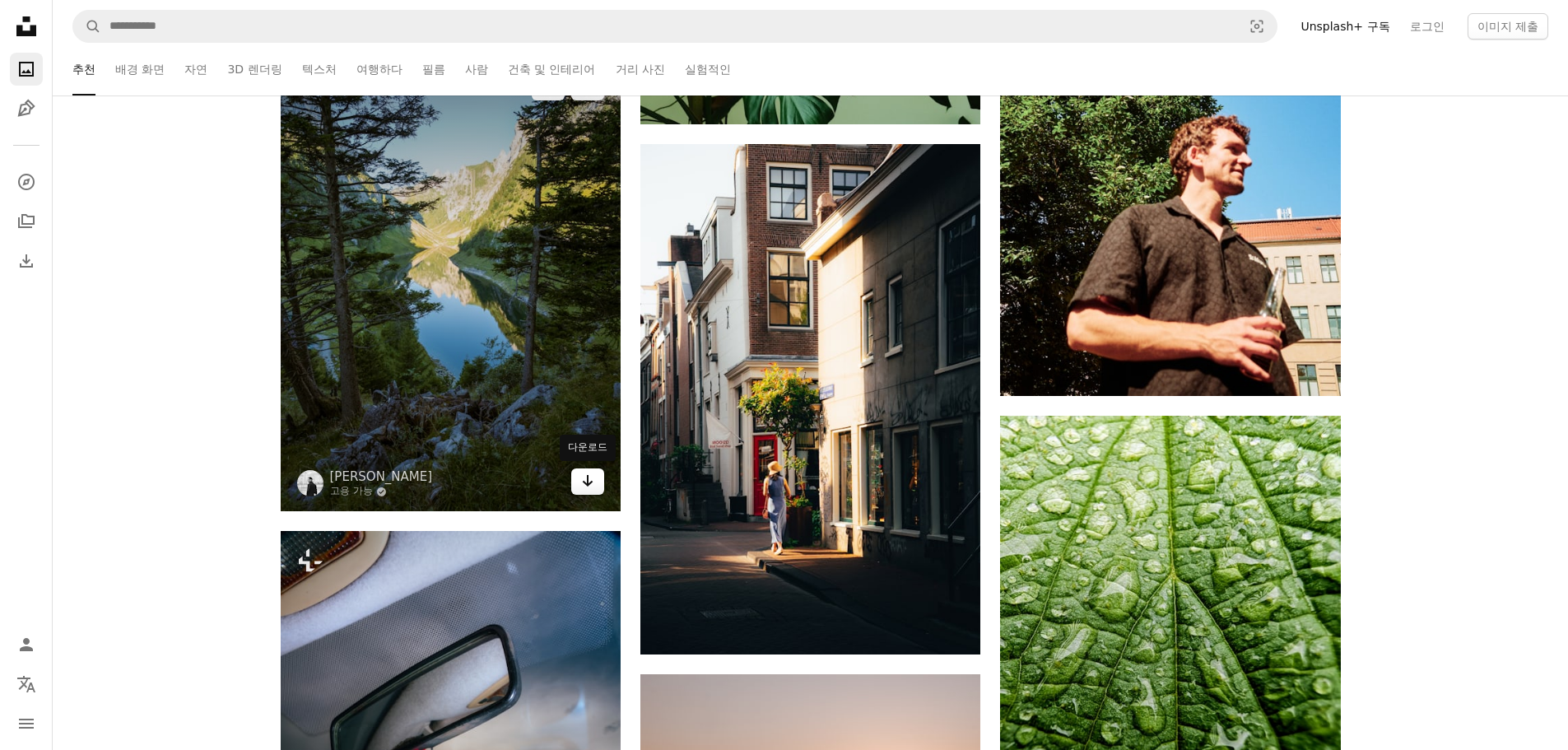
click at [582, 478] on icon "Arrow pointing down" at bounding box center [587, 481] width 13 height 20
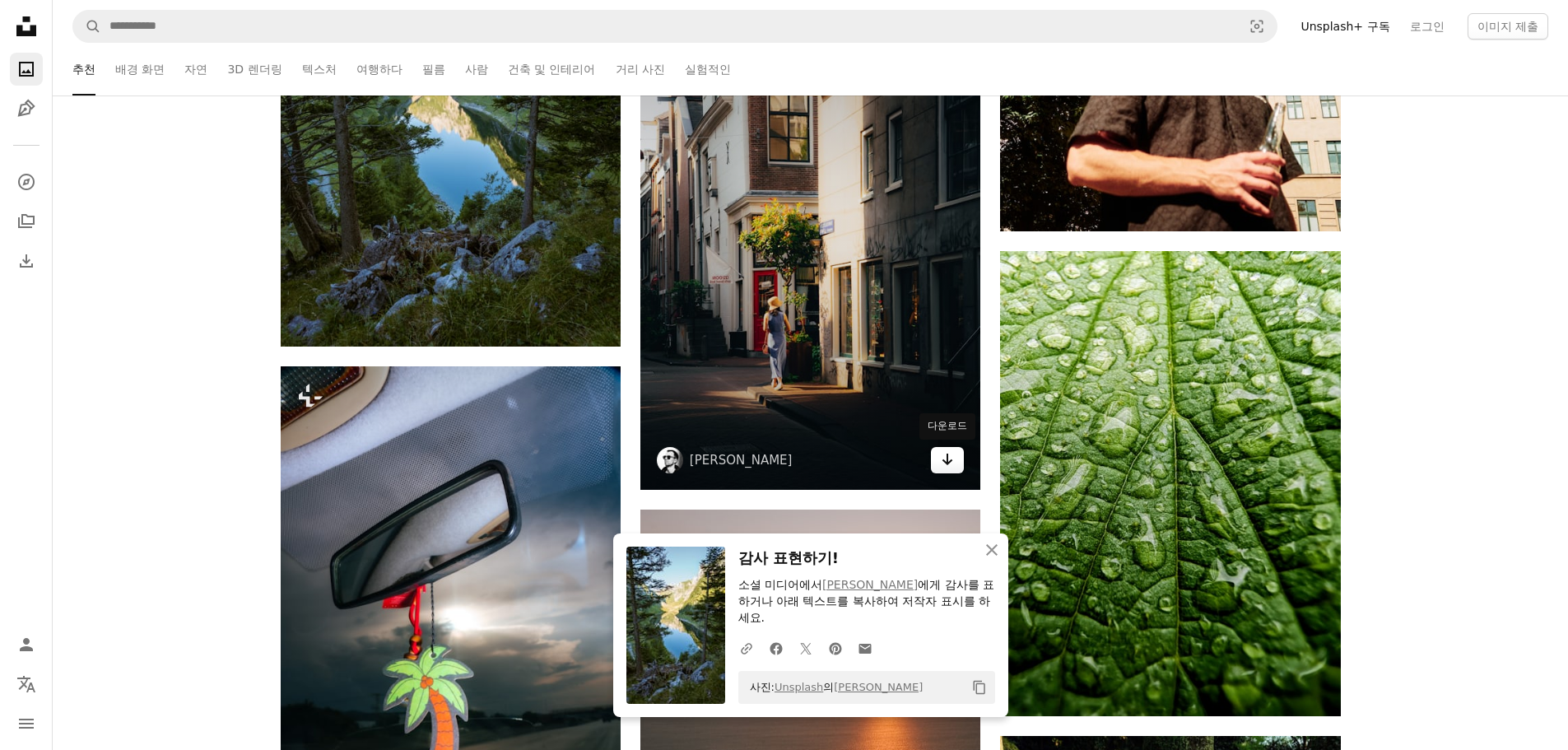
click at [944, 472] on link "Arrow pointing down" at bounding box center [947, 460] width 33 height 26
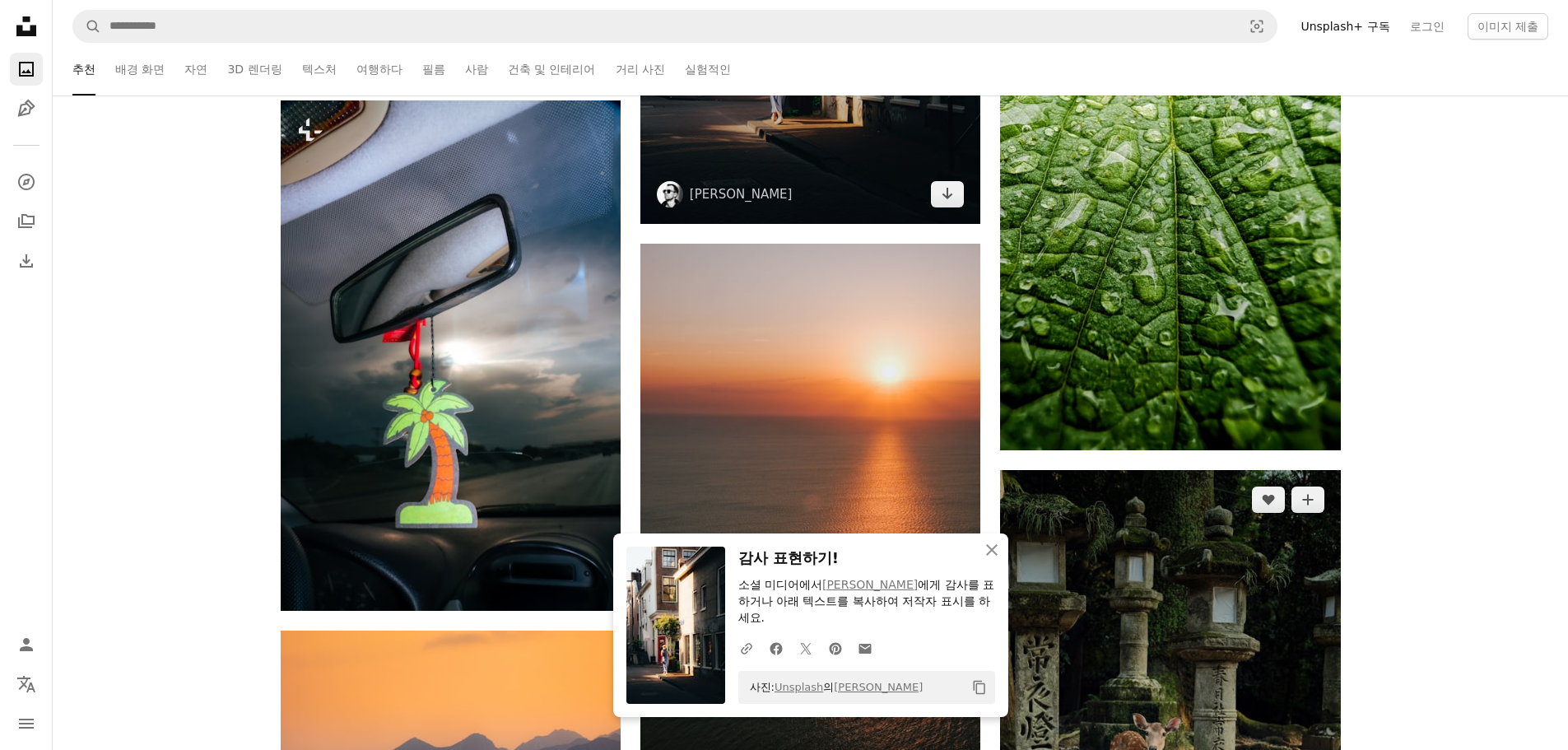
scroll to position [25276, 0]
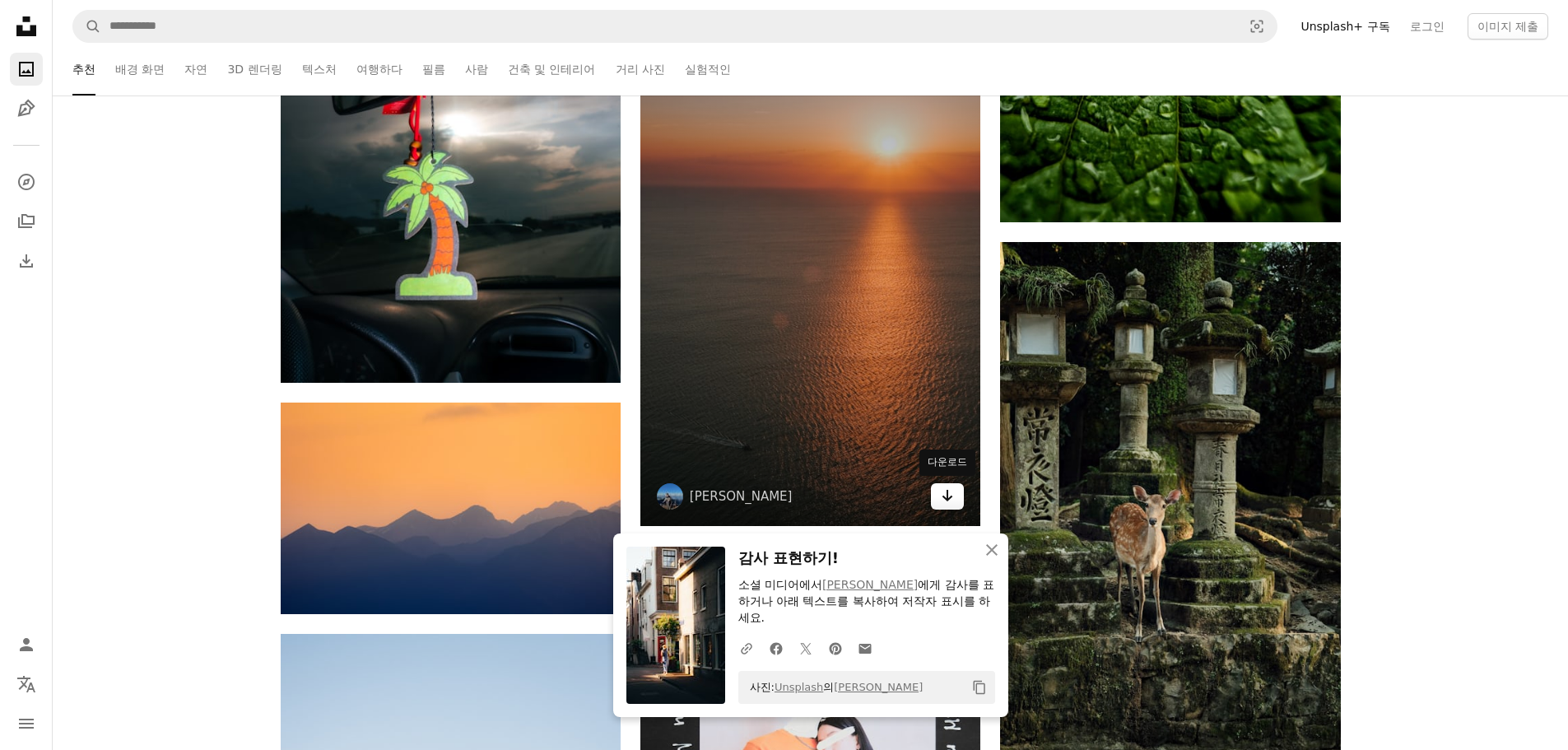
click at [939, 504] on link "Arrow pointing down" at bounding box center [947, 496] width 33 height 26
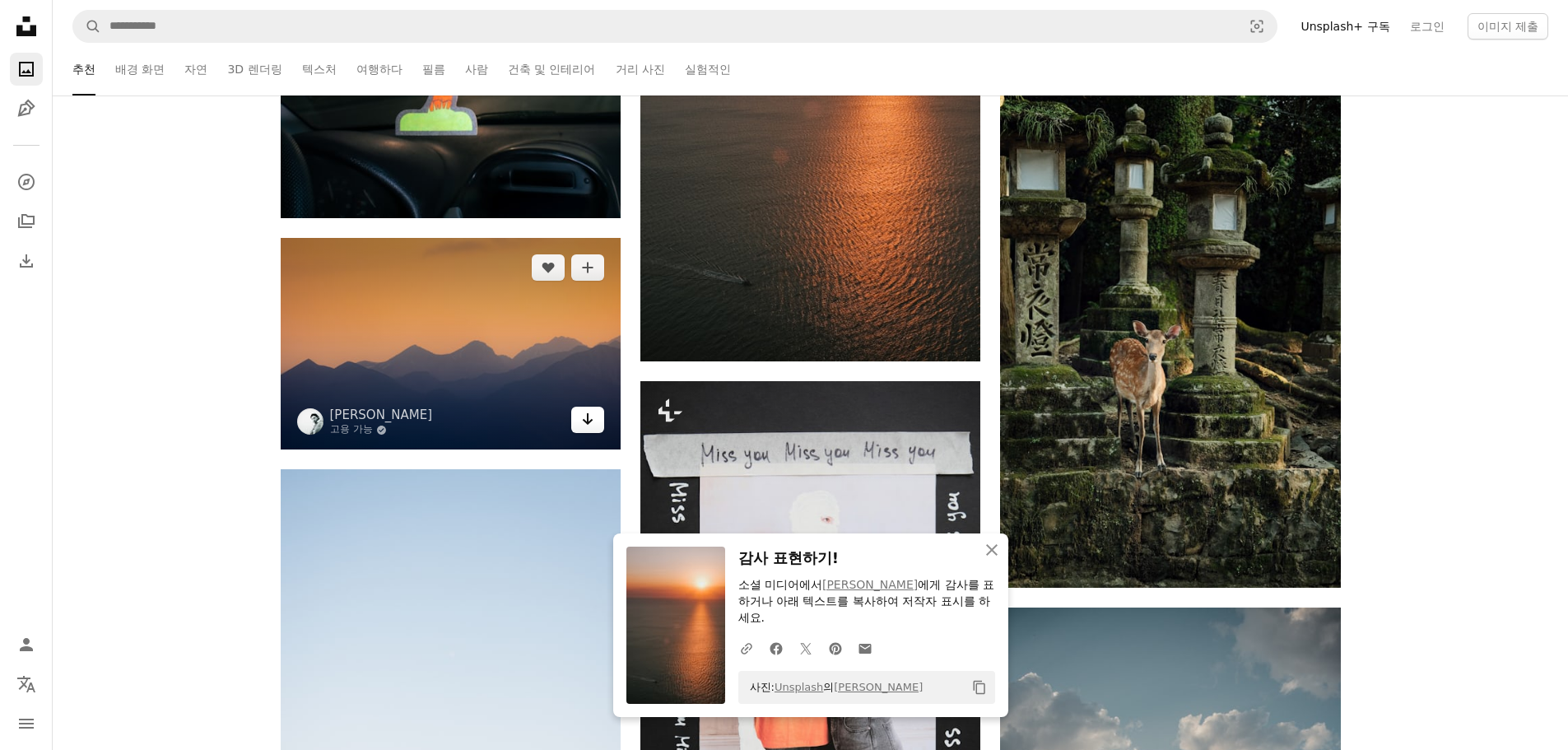
click at [596, 421] on link "Arrow pointing down" at bounding box center [588, 419] width 33 height 26
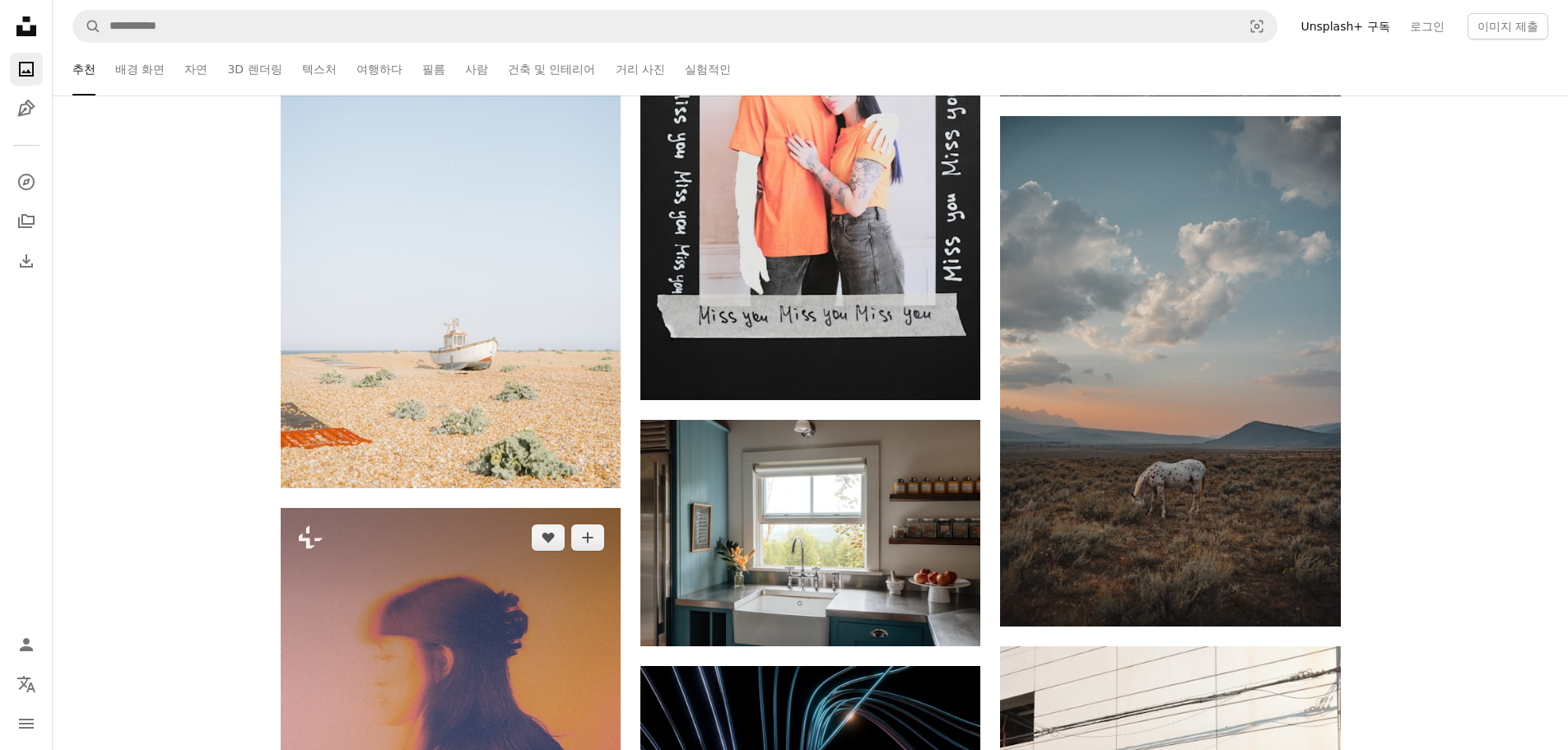
scroll to position [26264, 0]
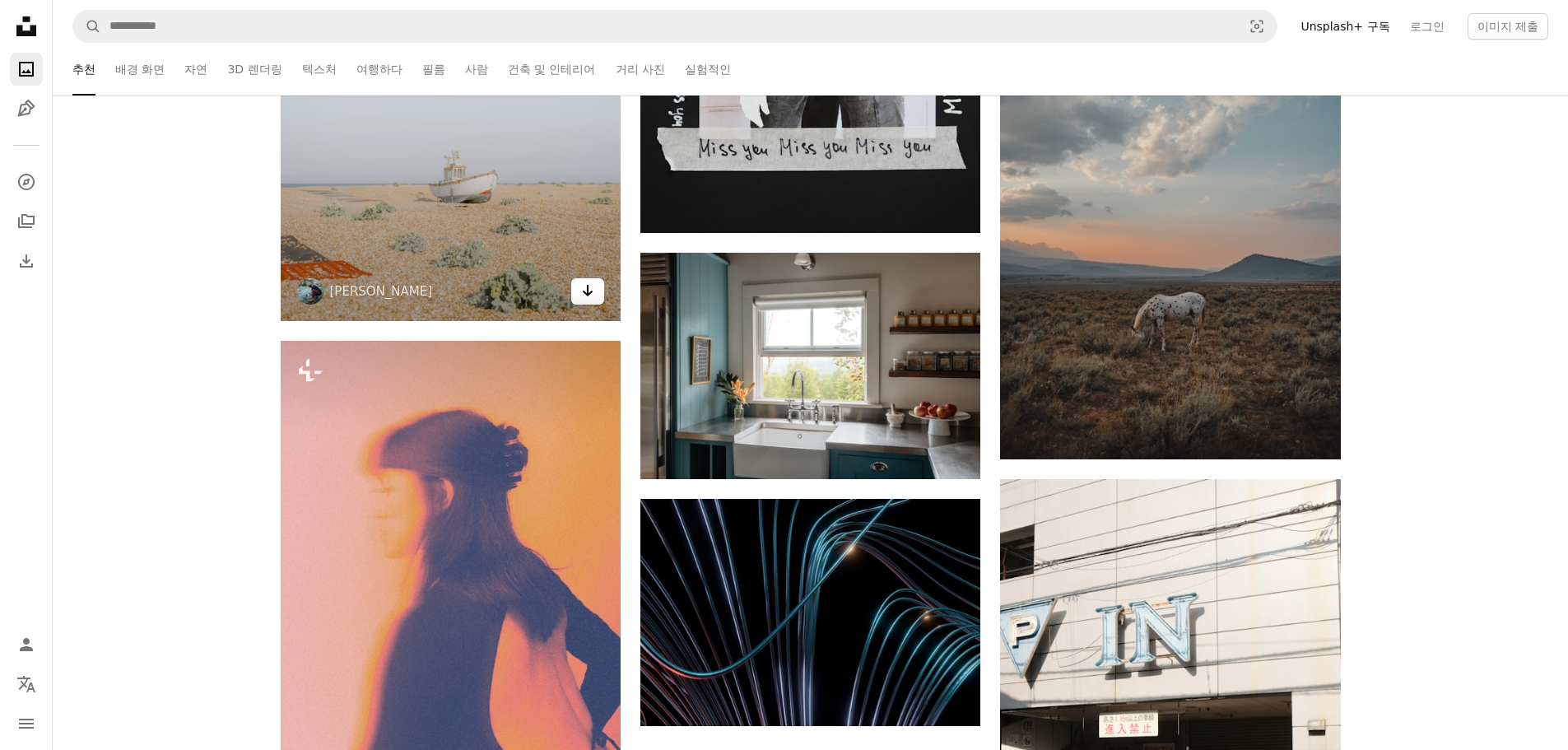
click at [597, 304] on link "Arrow pointing down" at bounding box center [588, 291] width 33 height 26
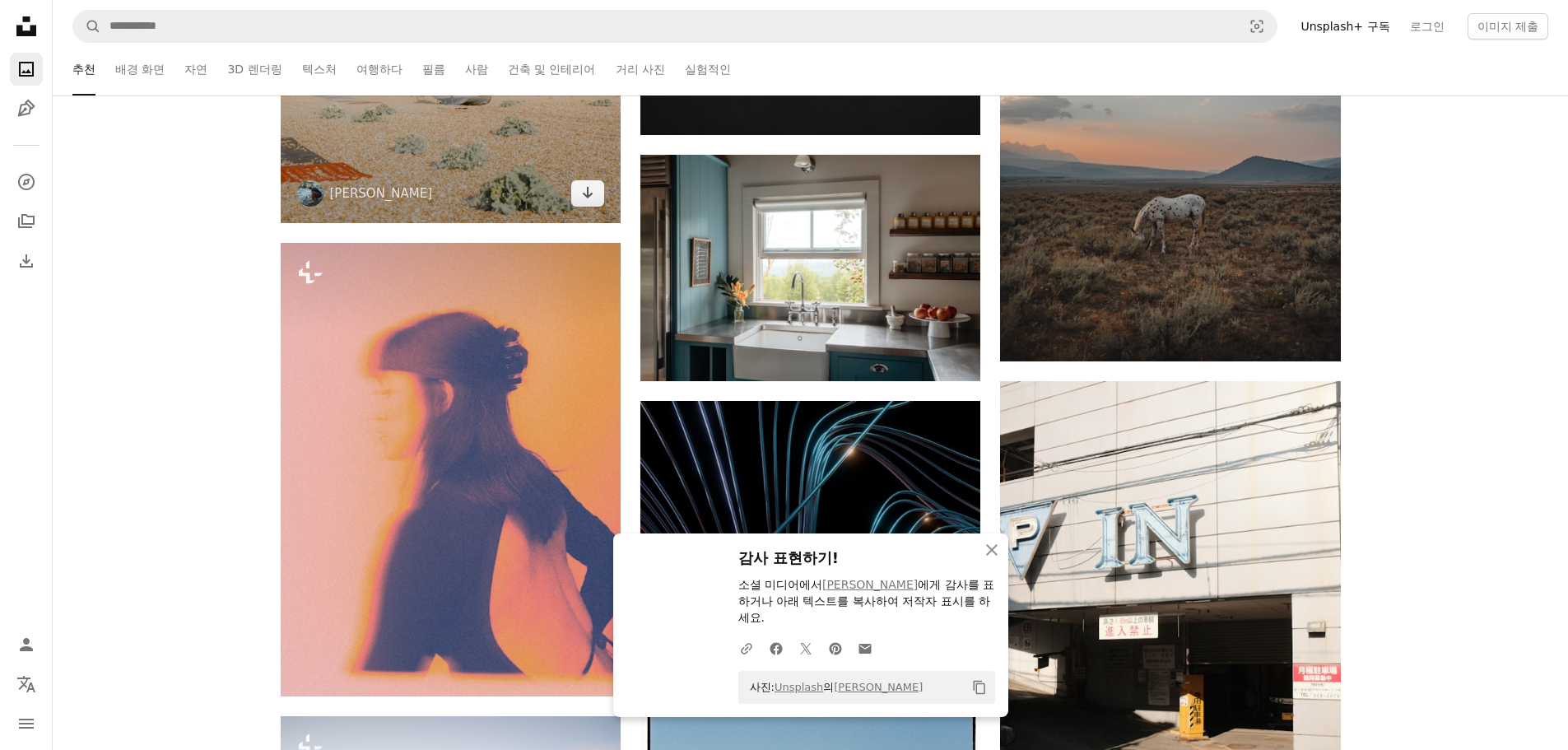
scroll to position [26346, 0]
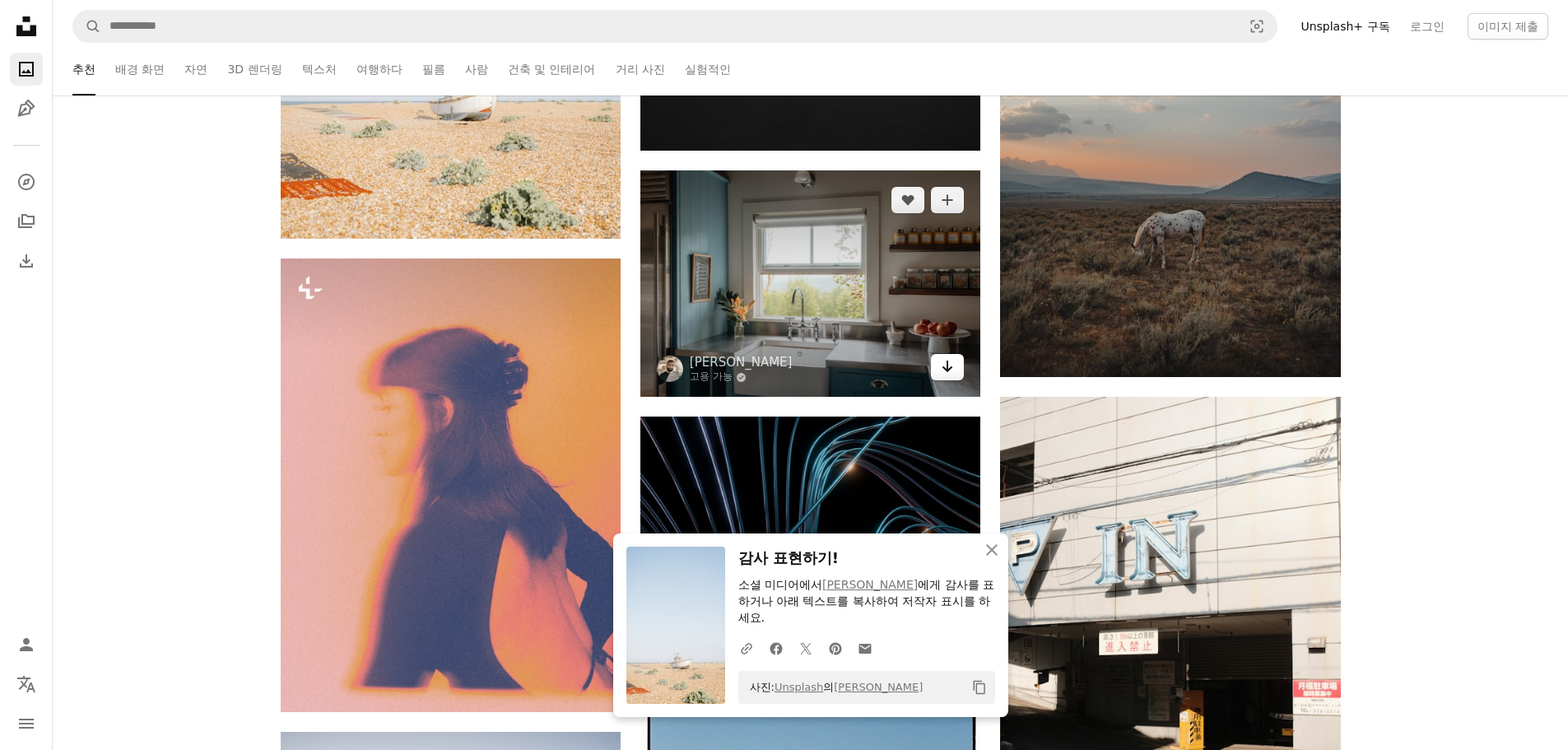
click at [952, 360] on icon "Arrow pointing down" at bounding box center [946, 366] width 13 height 20
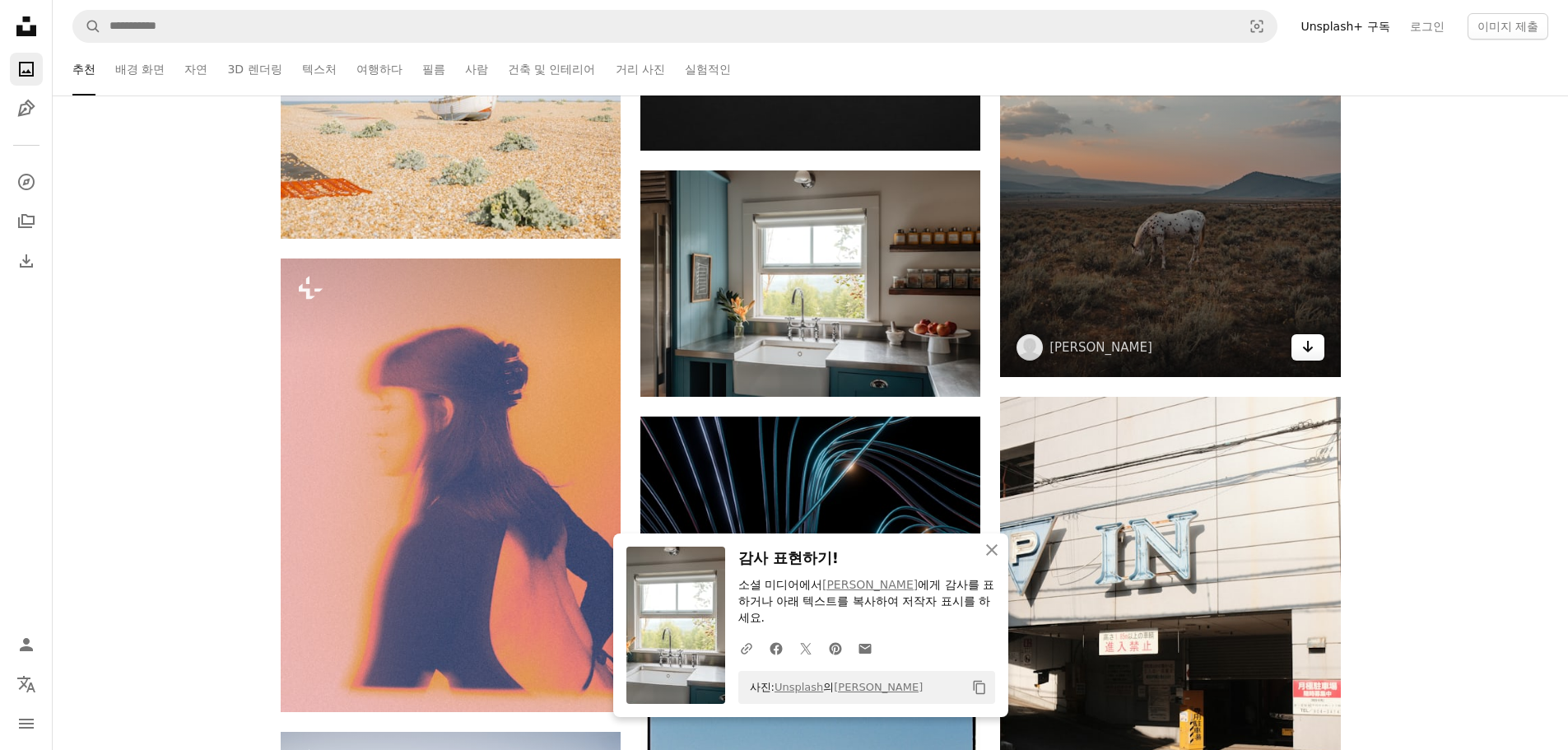
click at [1323, 340] on link "Arrow pointing down" at bounding box center [1308, 347] width 33 height 26
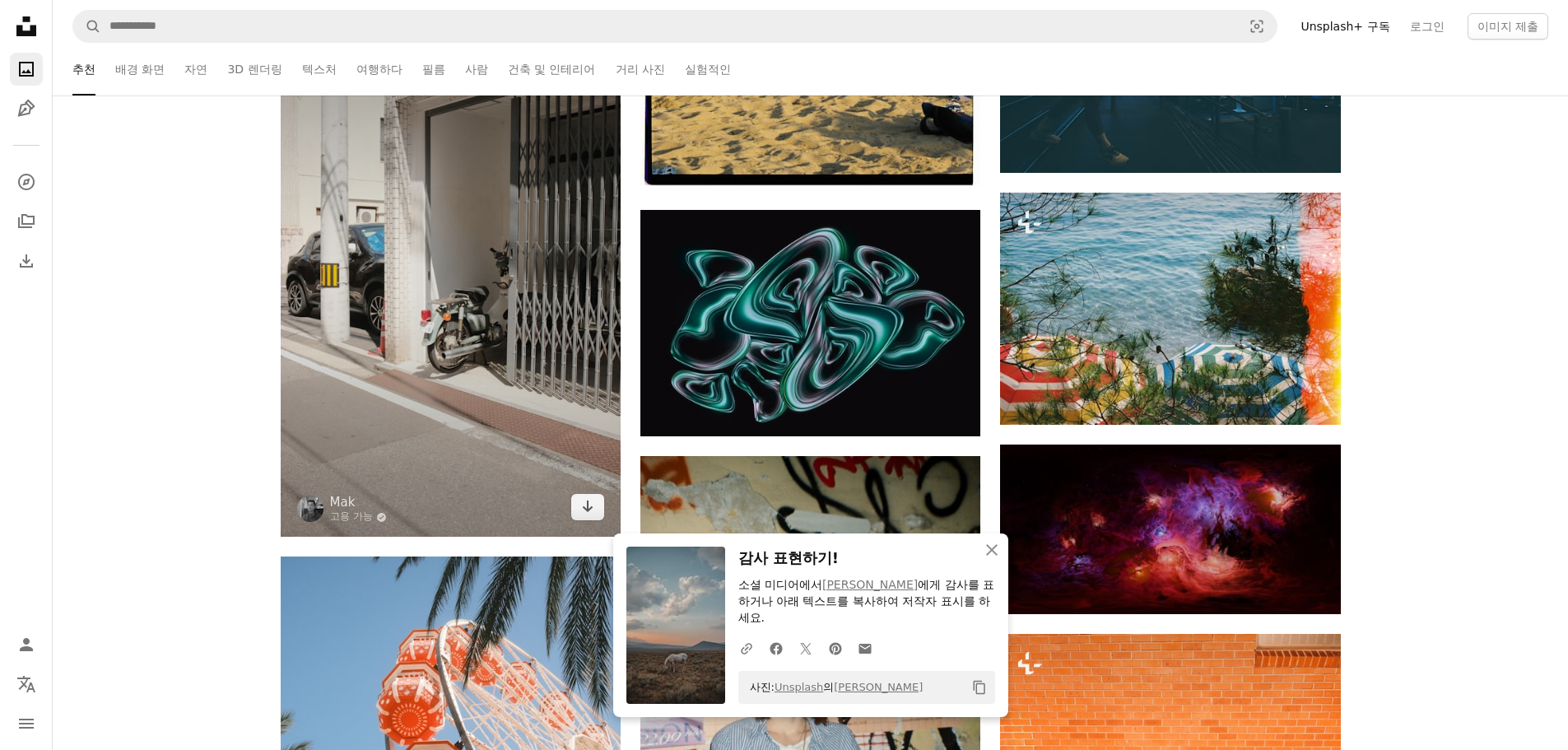
scroll to position [27334, 0]
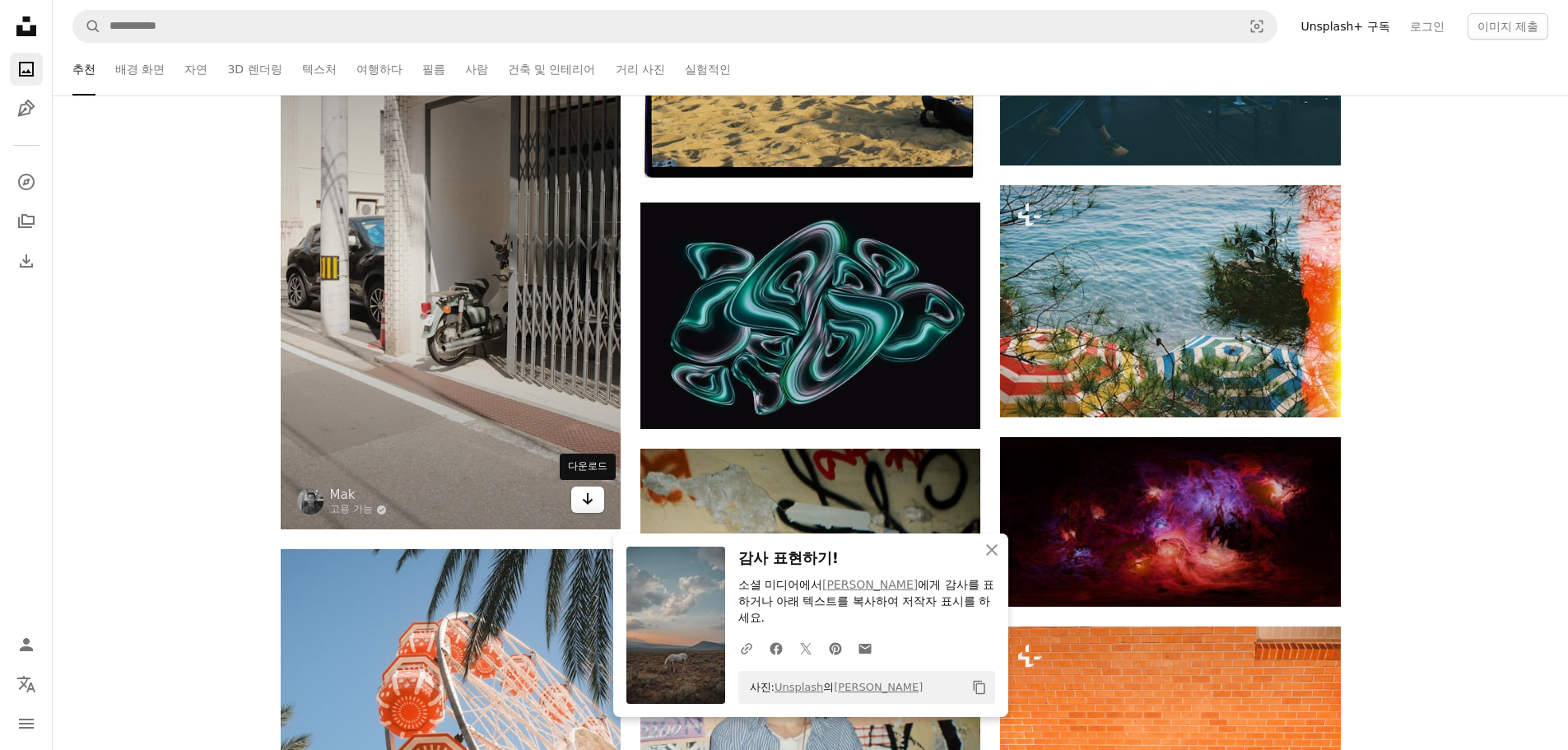
click at [583, 497] on icon "Arrow pointing down" at bounding box center [587, 498] width 13 height 20
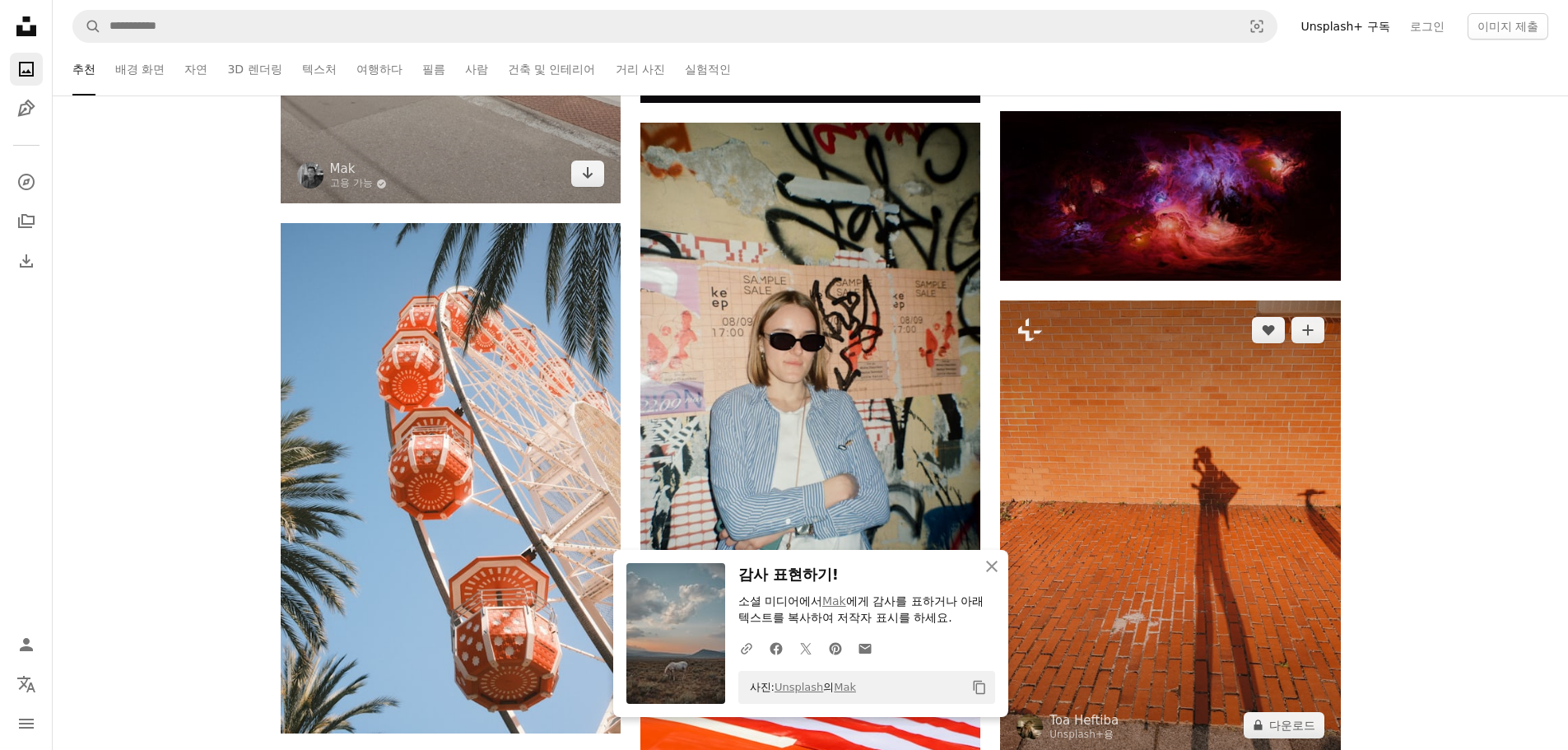
scroll to position [27664, 0]
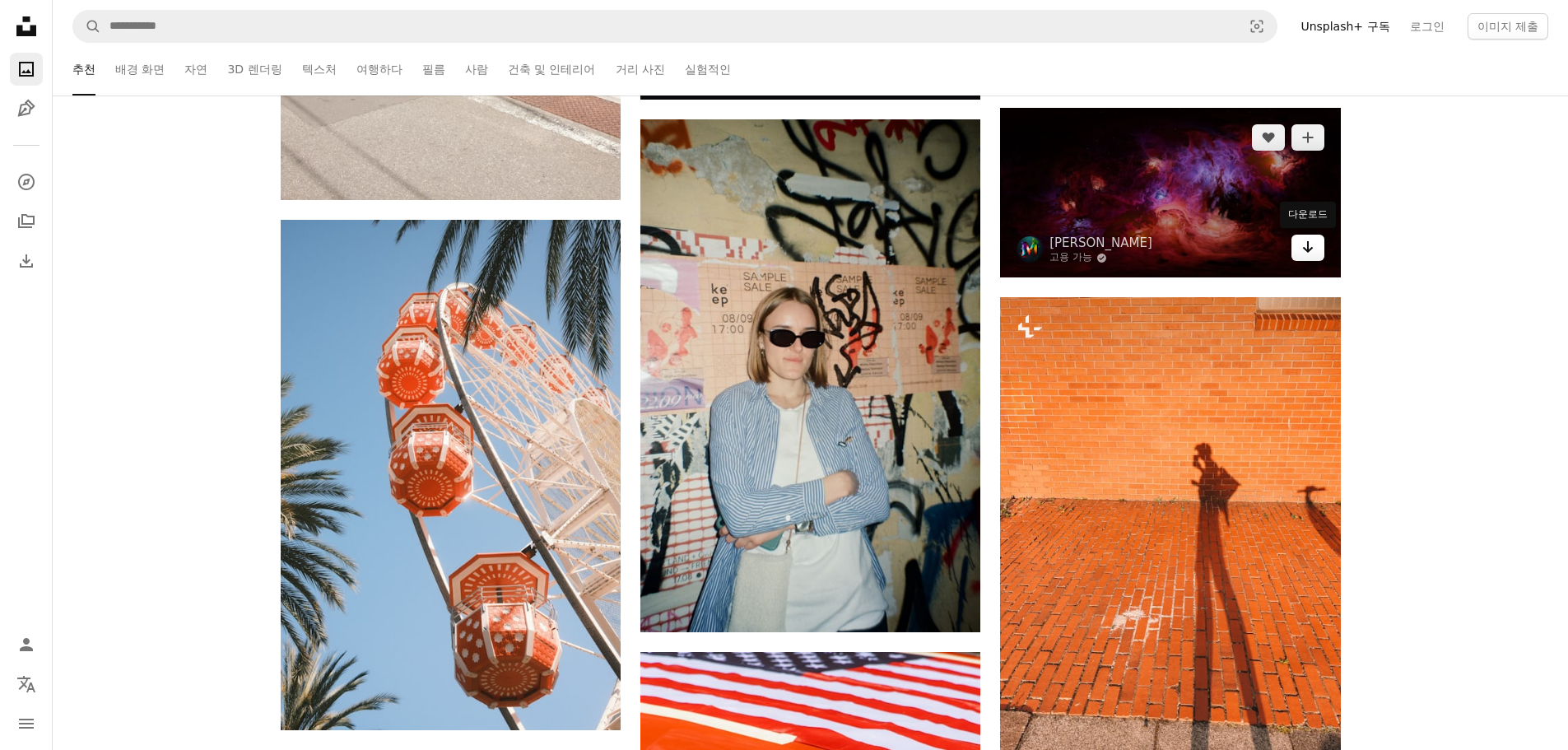
click at [1316, 248] on link "Arrow pointing down" at bounding box center [1308, 248] width 33 height 26
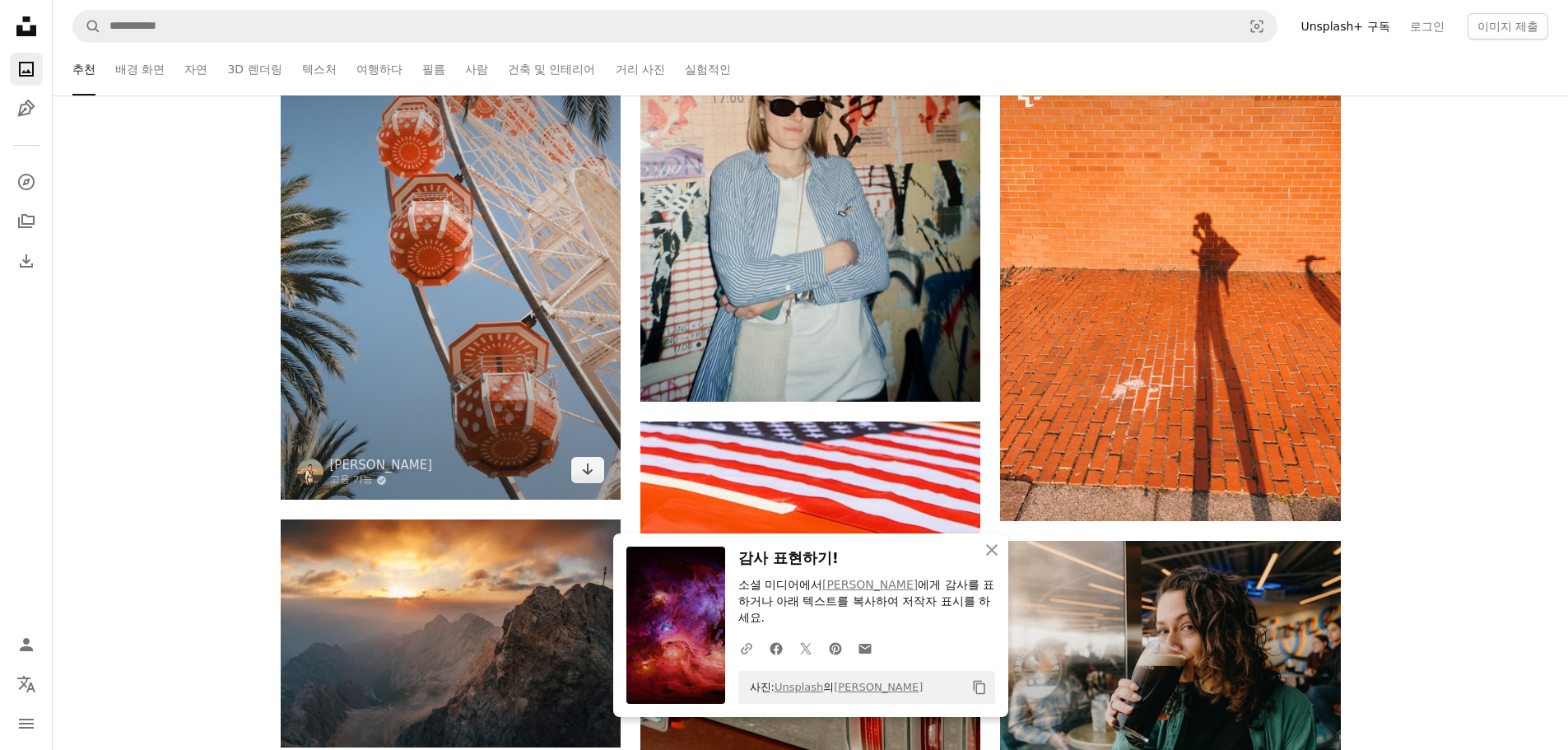
scroll to position [27911, 0]
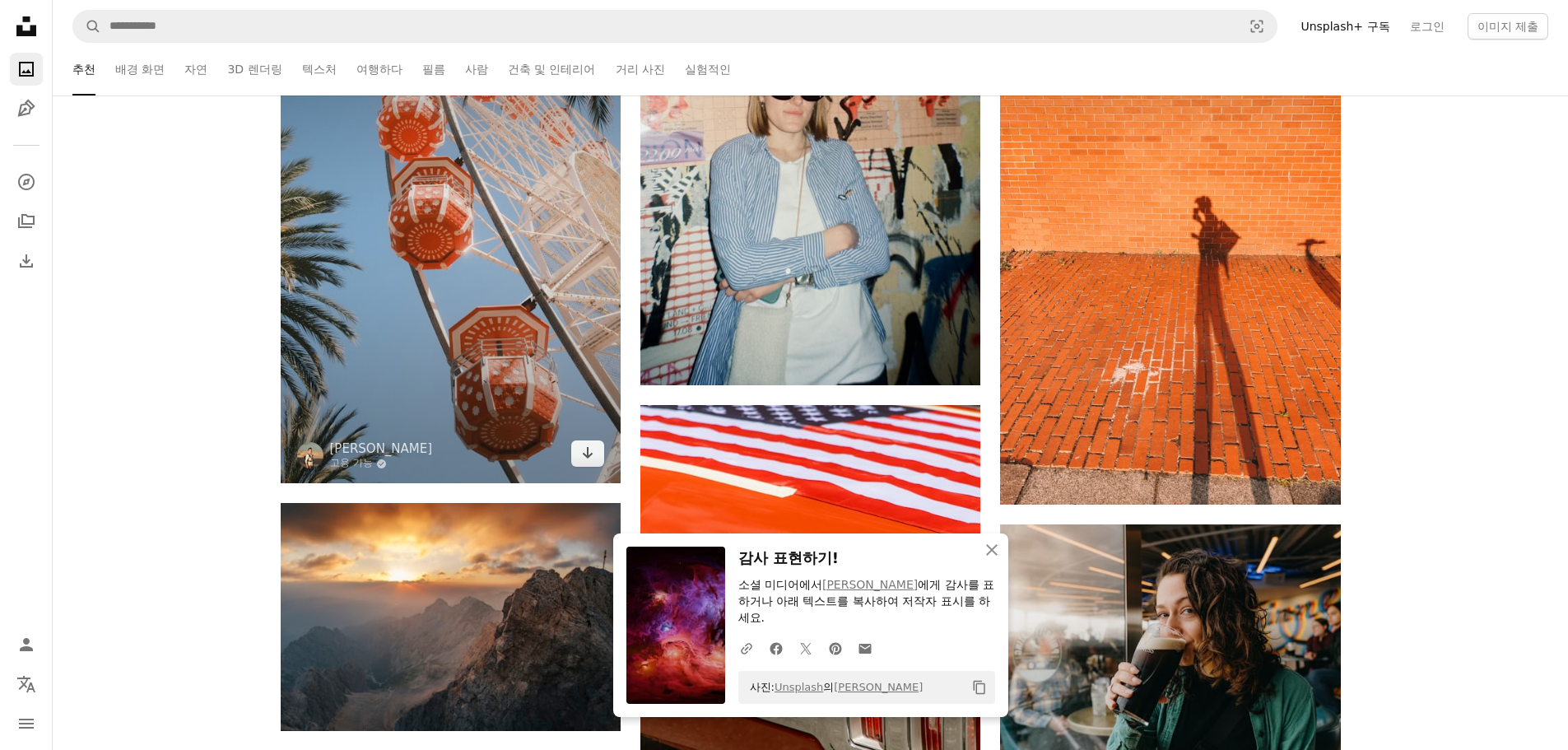
click at [600, 458] on link "Arrow pointing down" at bounding box center [588, 453] width 33 height 26
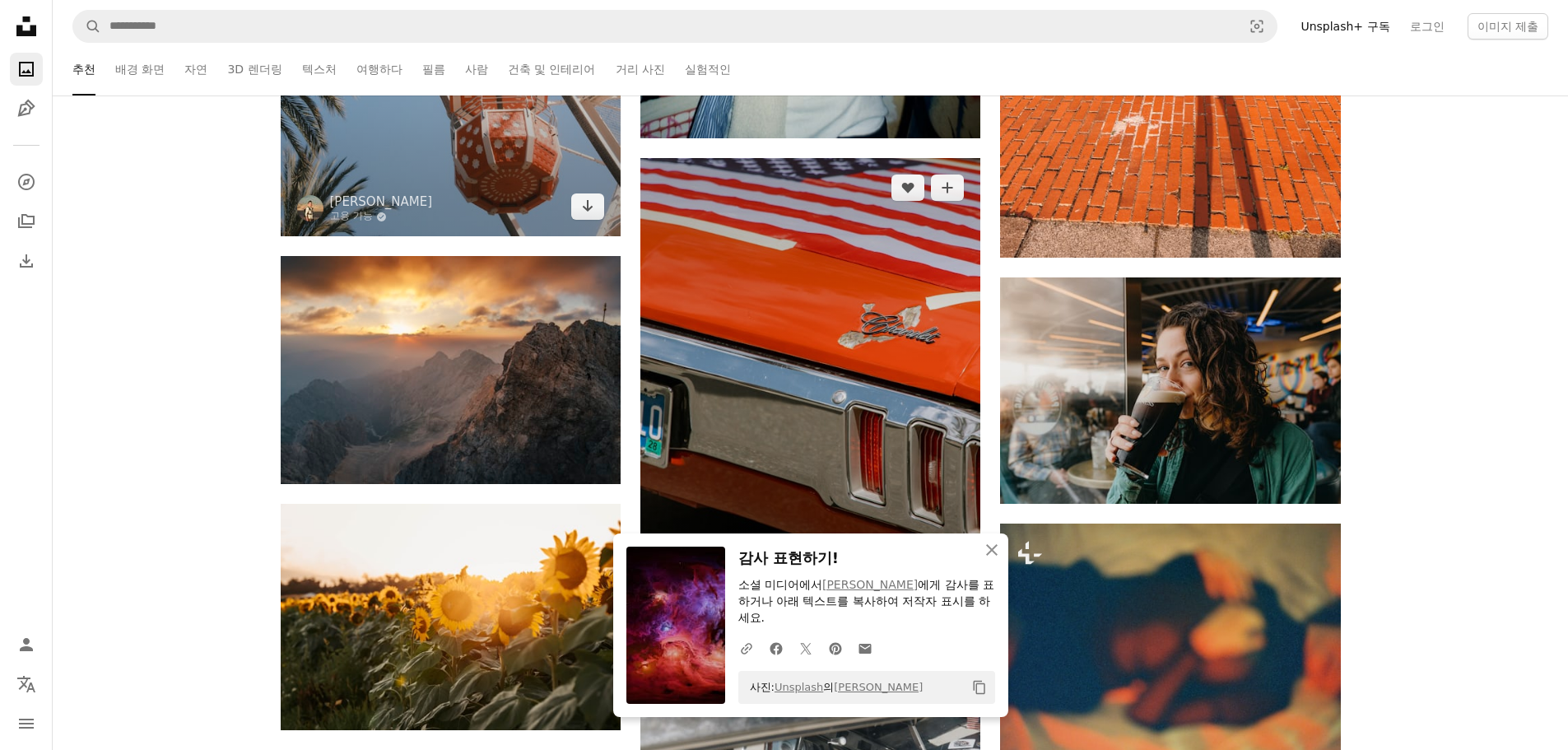
scroll to position [28240, 0]
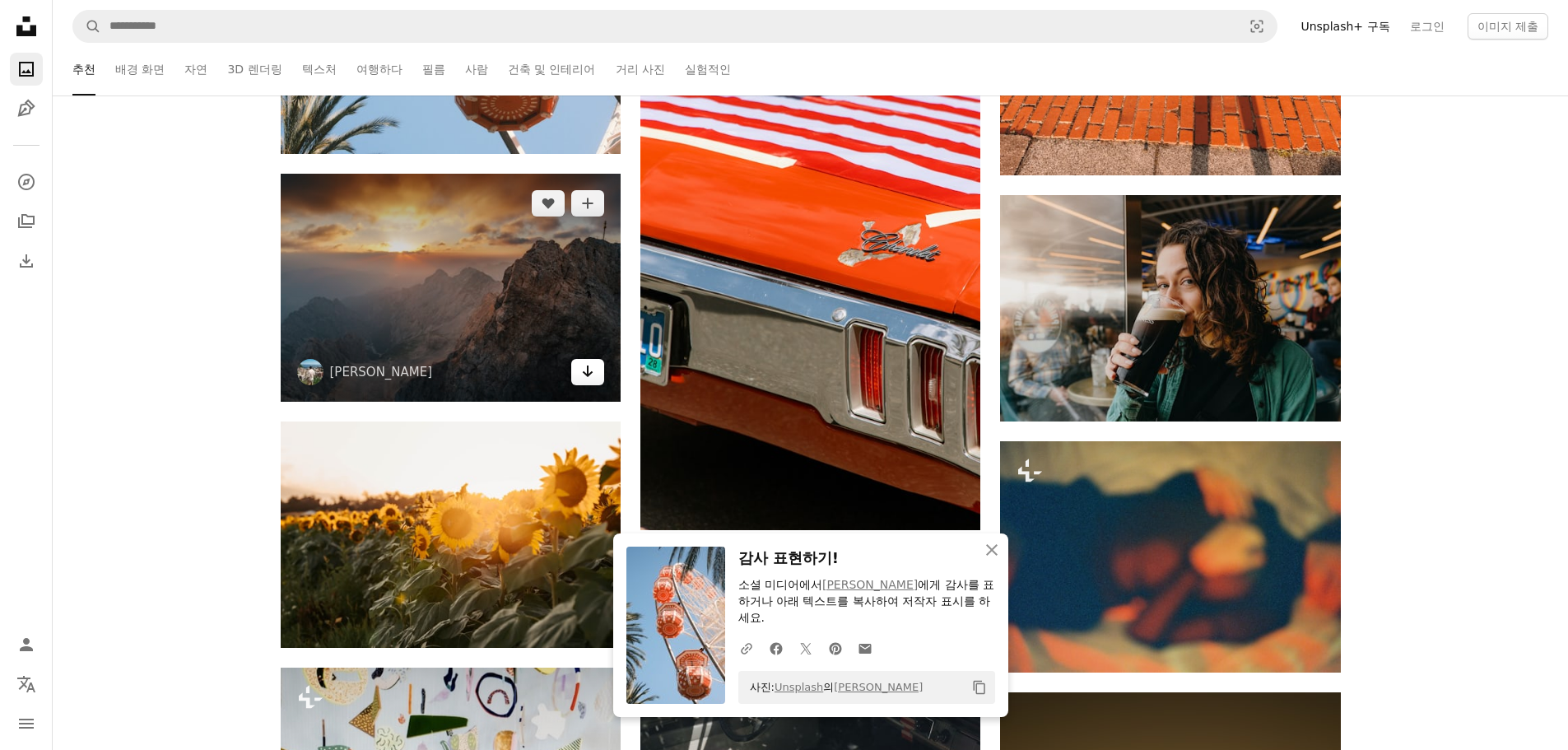
click at [592, 375] on icon "Arrow pointing down" at bounding box center [587, 371] width 13 height 20
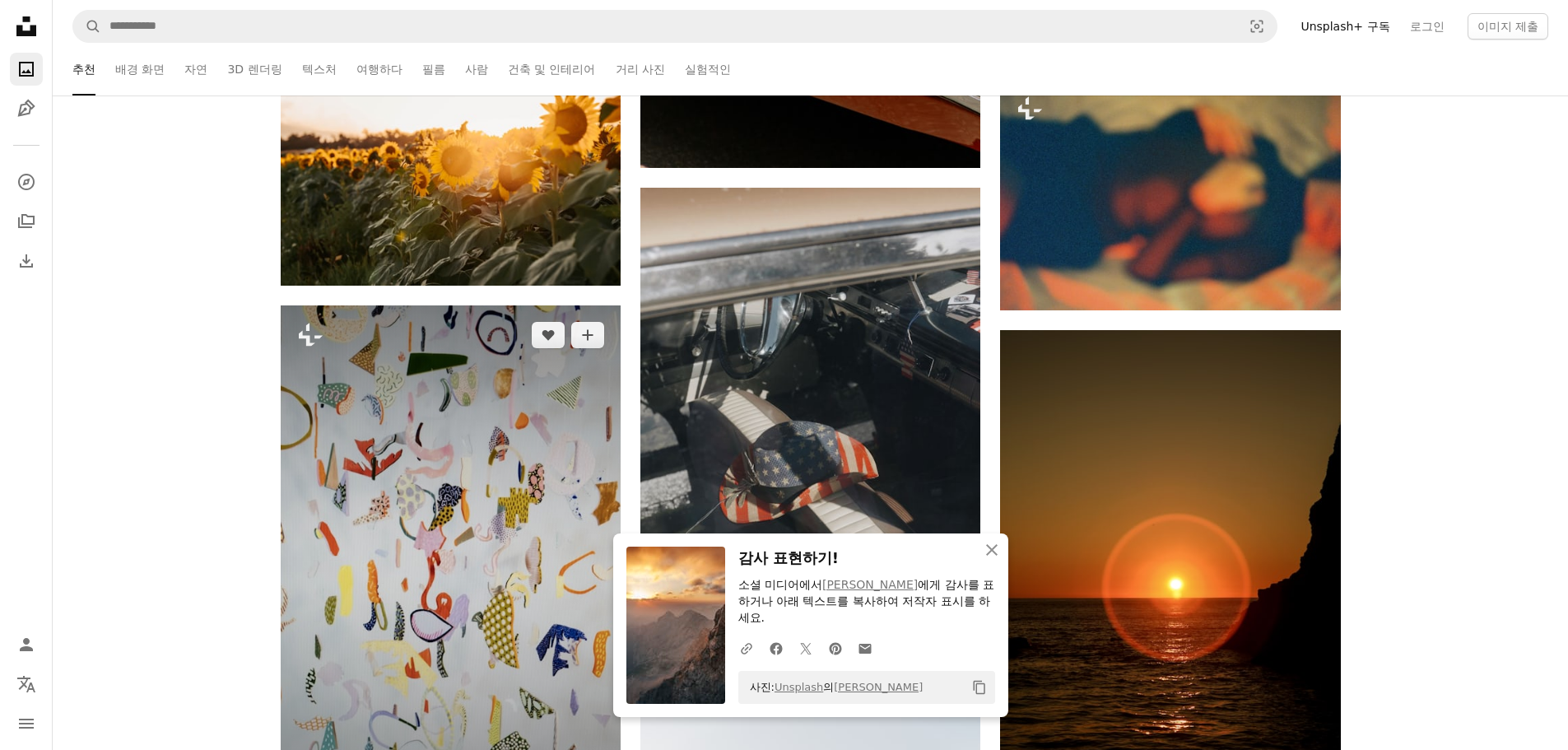
scroll to position [28652, 0]
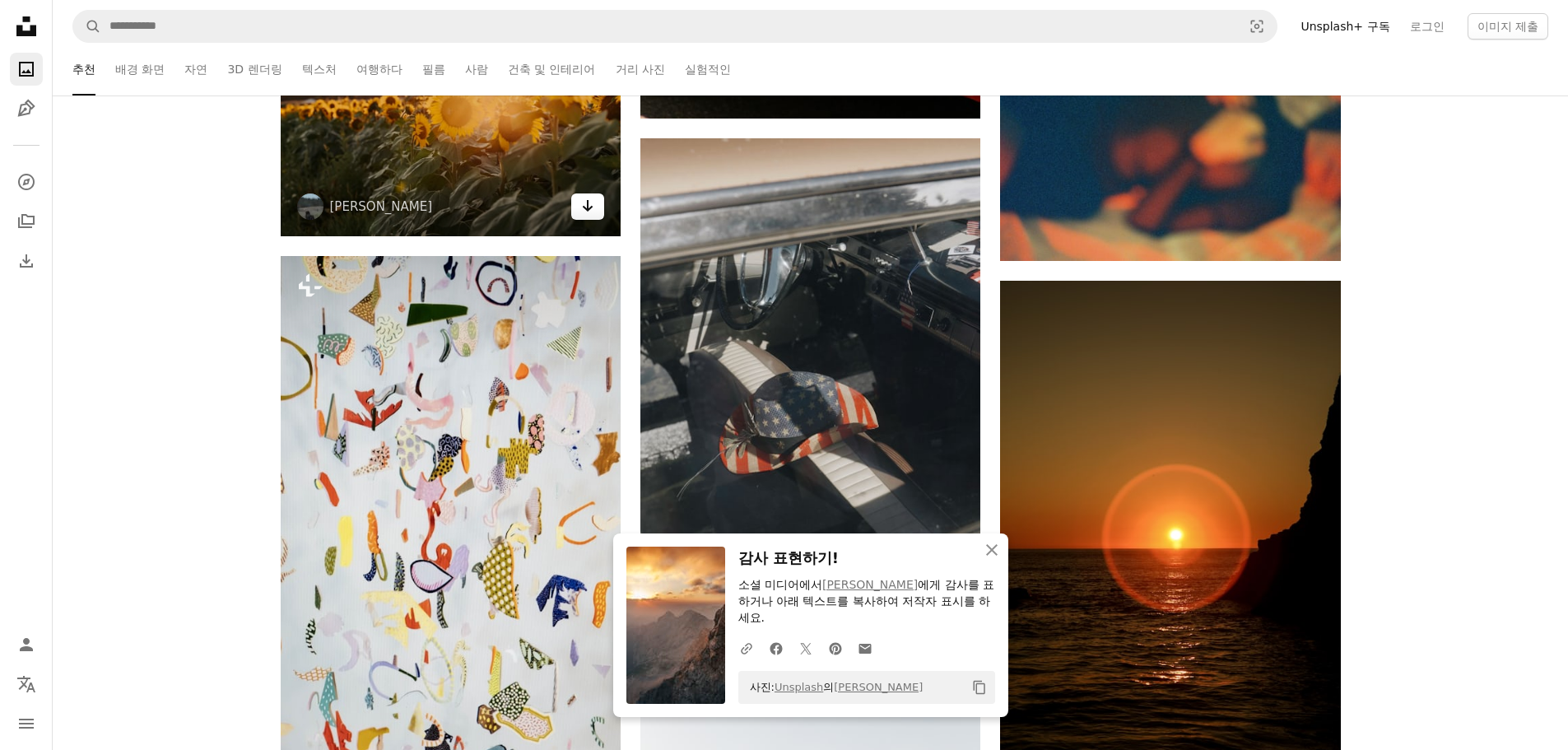
click at [595, 213] on link "Arrow pointing down" at bounding box center [588, 207] width 33 height 26
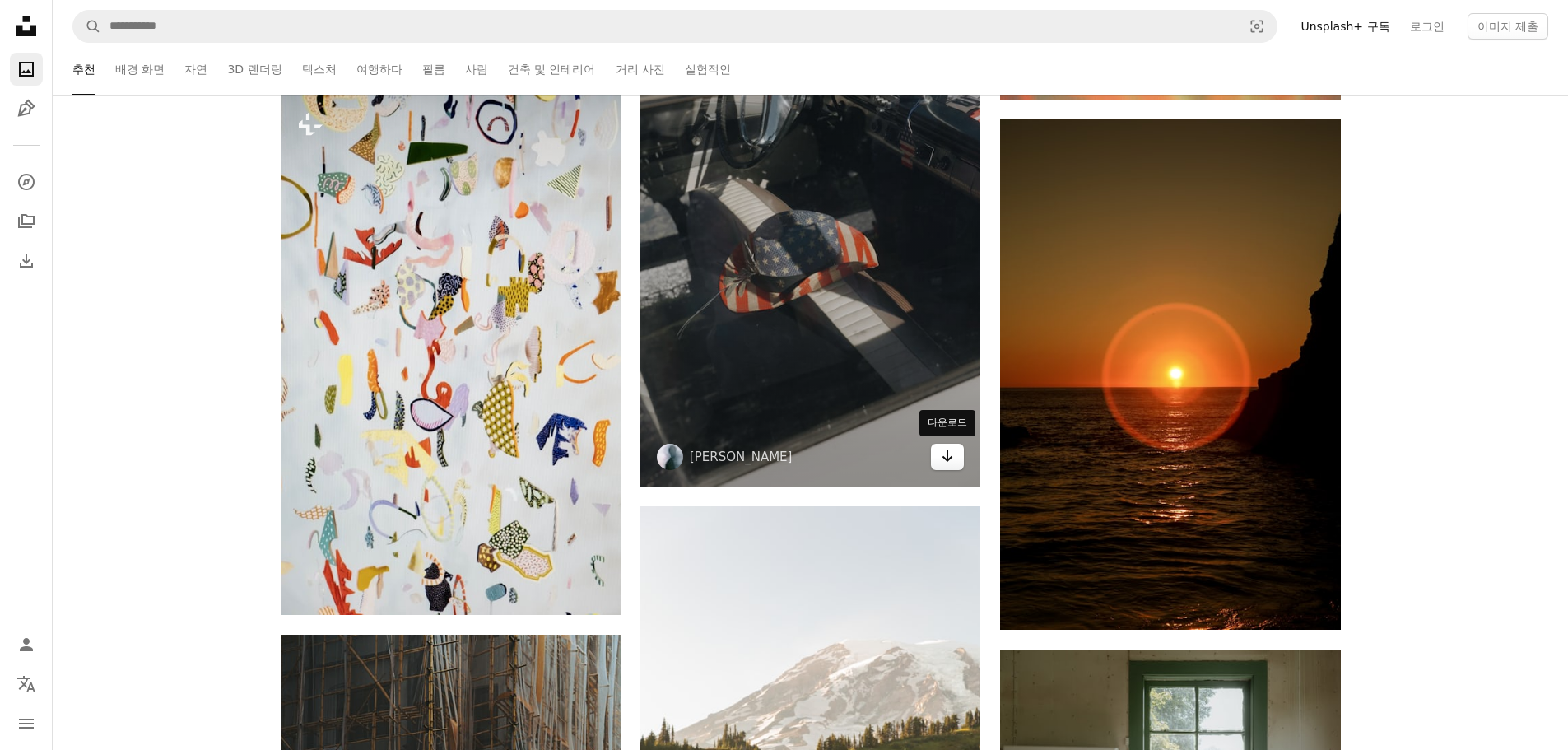
scroll to position [28816, 0]
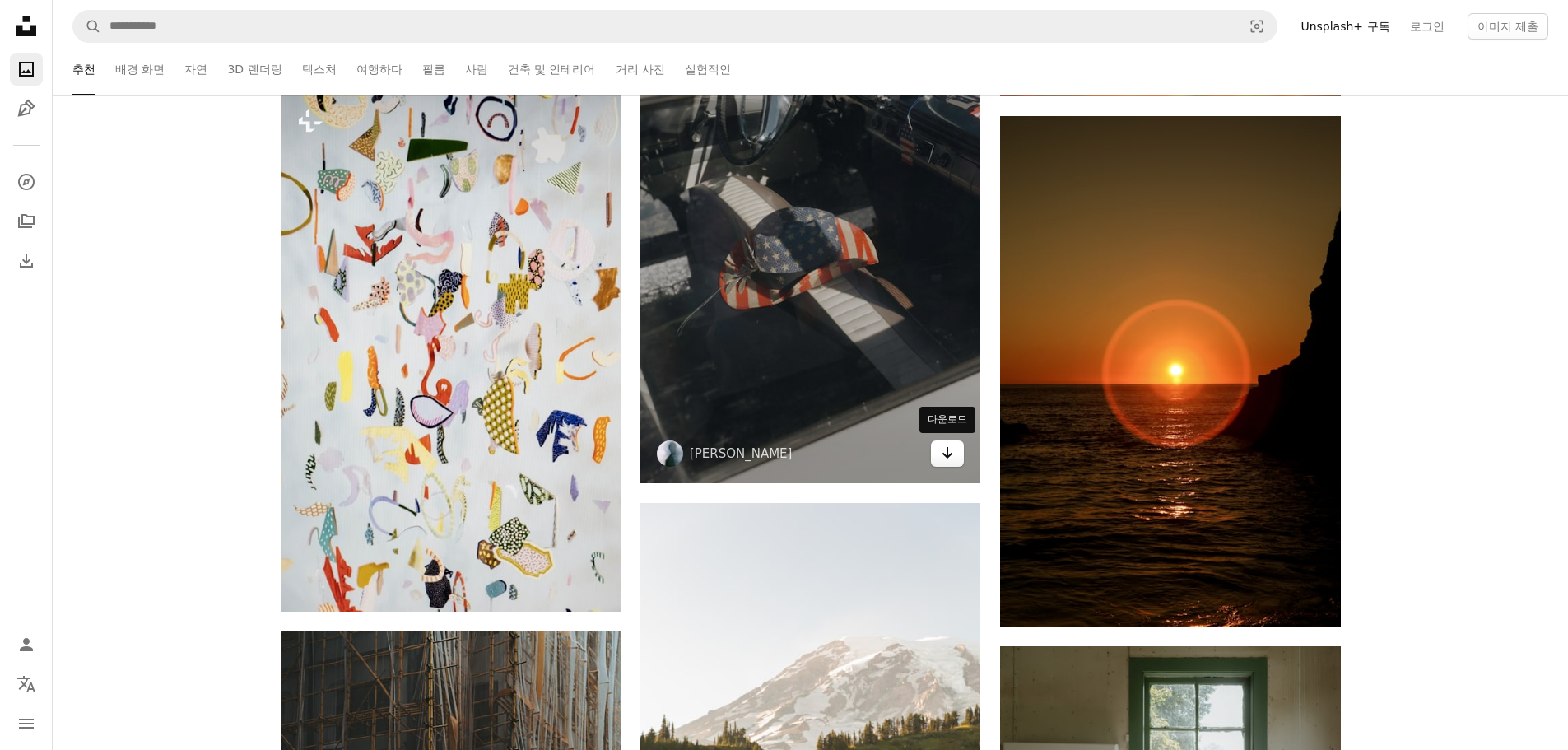
click at [939, 459] on link "Arrow pointing down" at bounding box center [947, 453] width 33 height 26
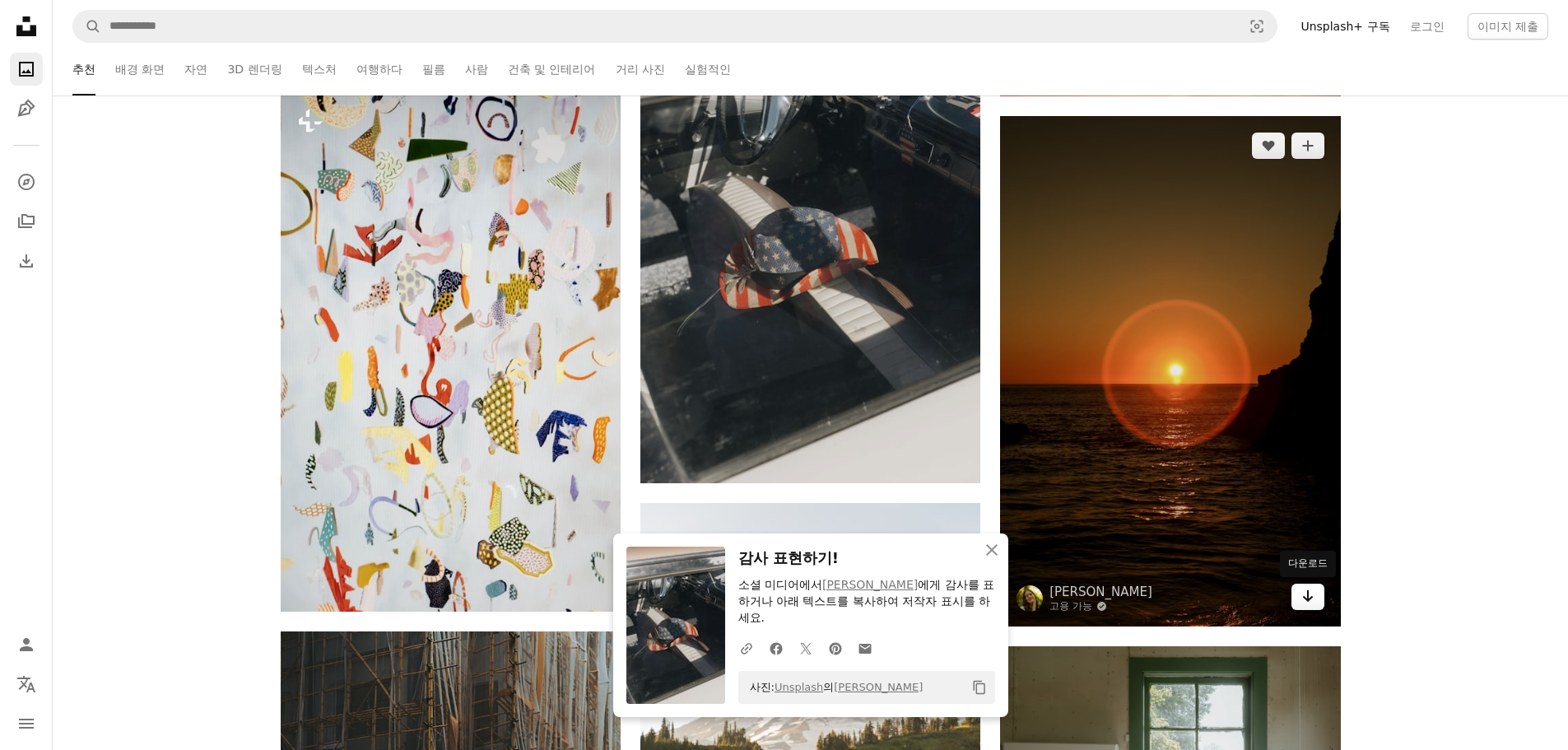
click at [1304, 593] on icon "Arrow pointing down" at bounding box center [1307, 596] width 13 height 20
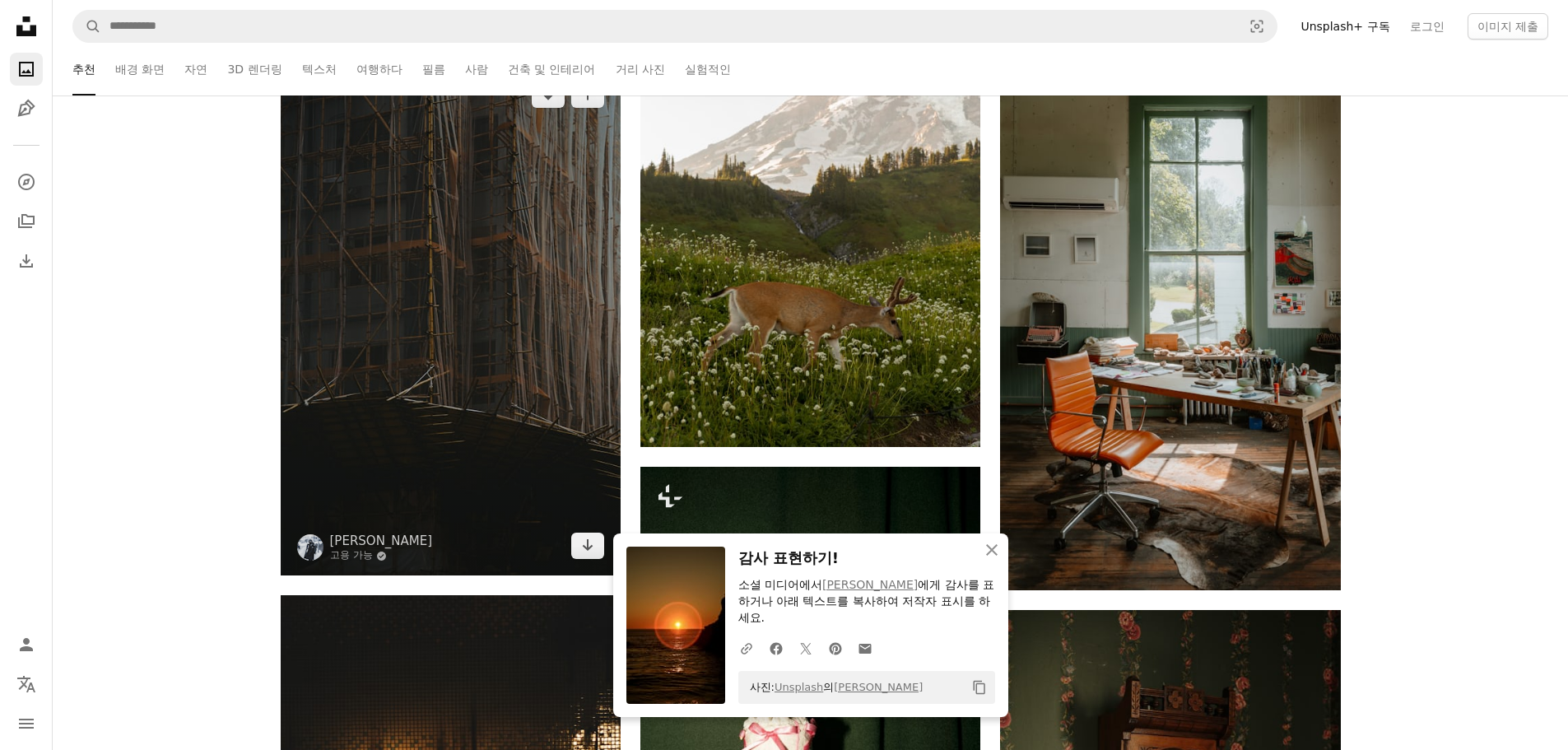
scroll to position [29393, 0]
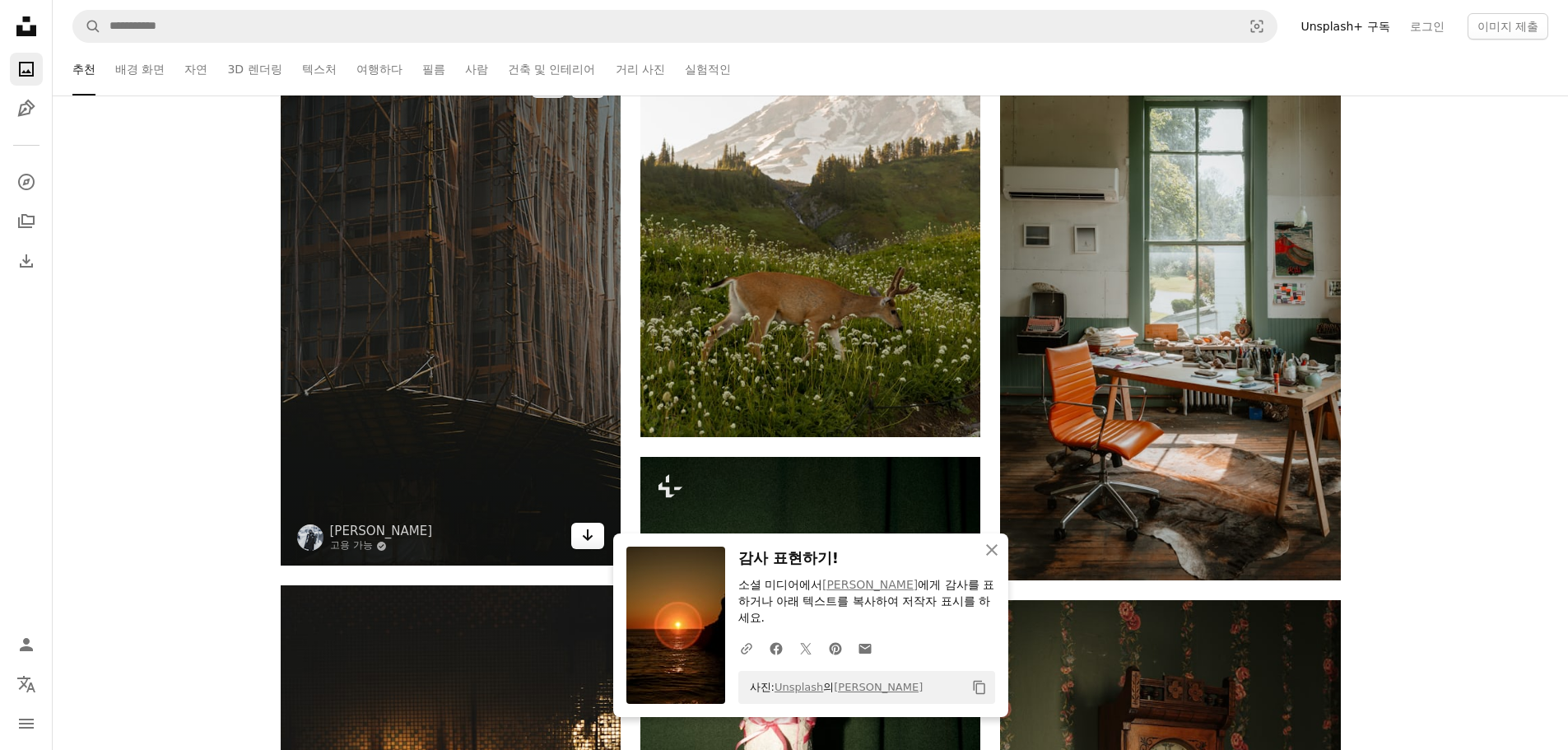
click at [578, 525] on link "Arrow pointing down" at bounding box center [588, 536] width 33 height 26
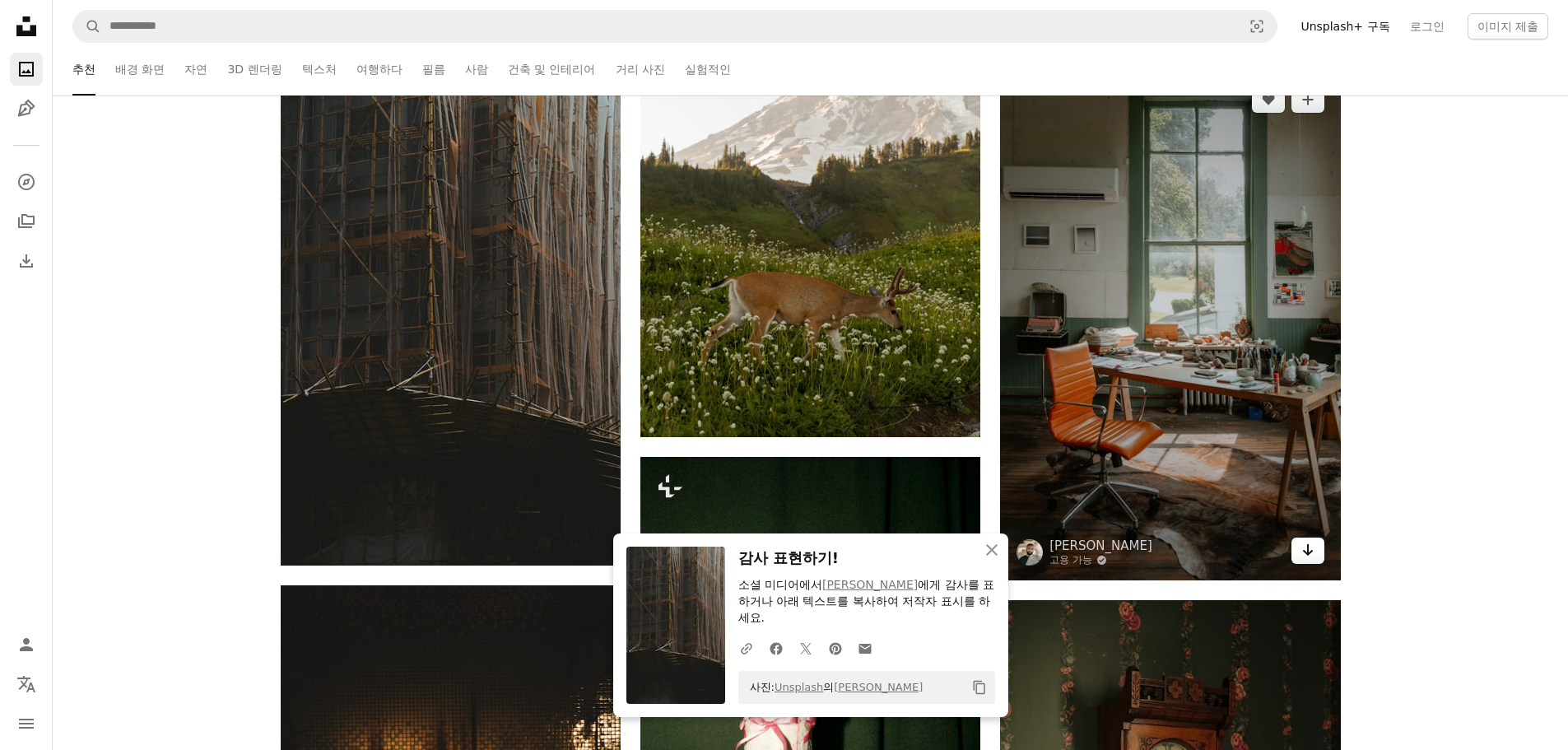
click at [1302, 546] on icon "Arrow pointing down" at bounding box center [1307, 550] width 13 height 20
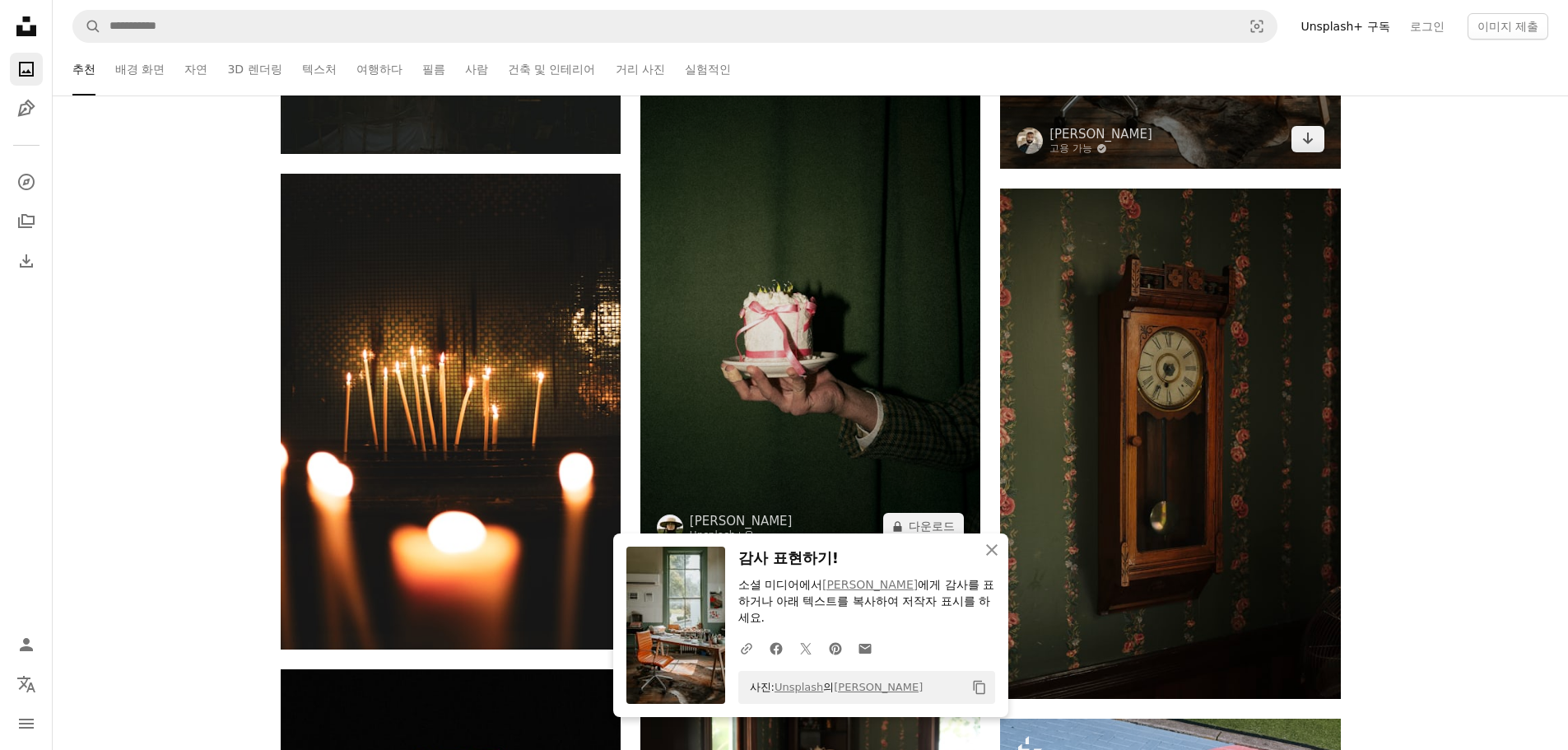
scroll to position [30051, 0]
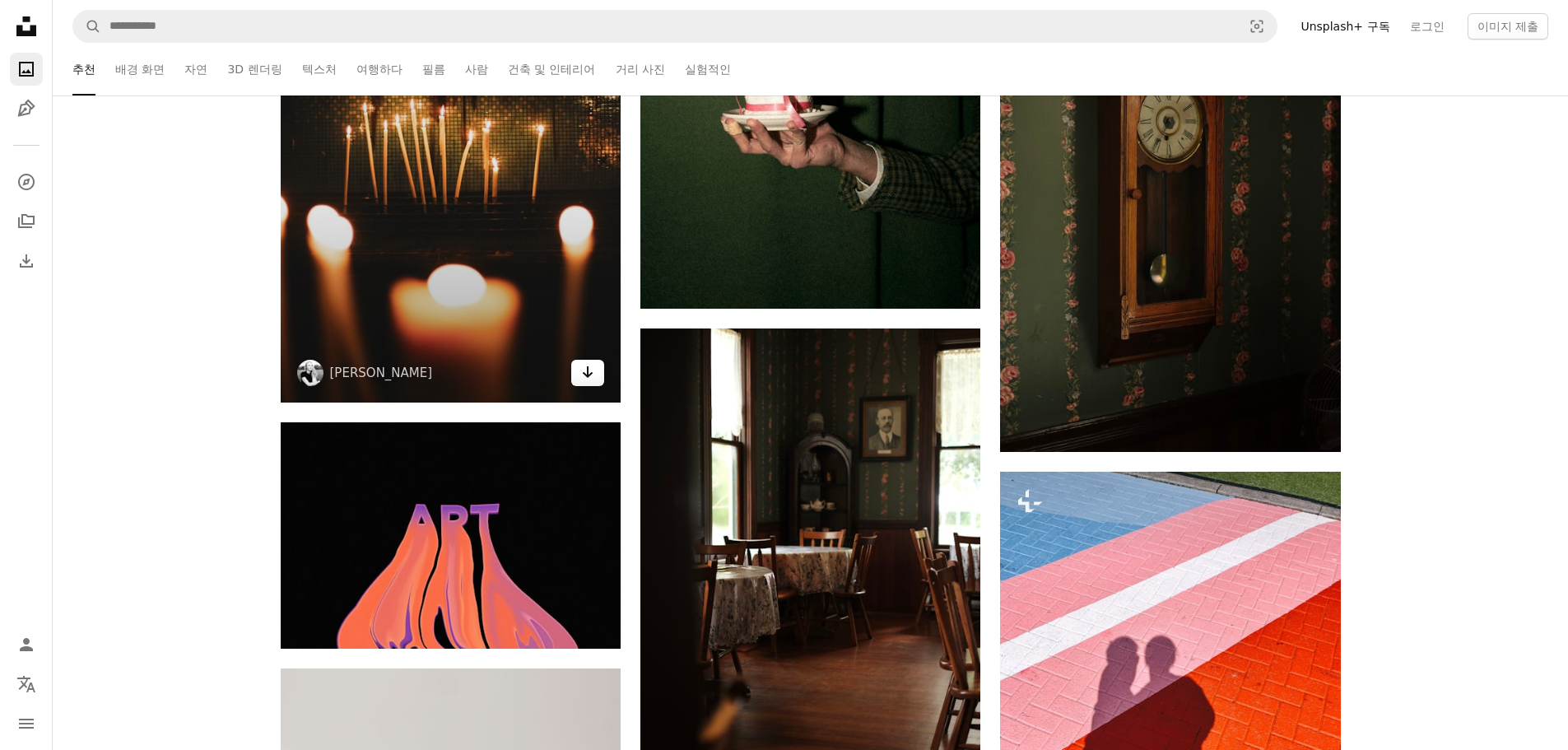
click at [595, 372] on link "Arrow pointing down" at bounding box center [588, 372] width 33 height 26
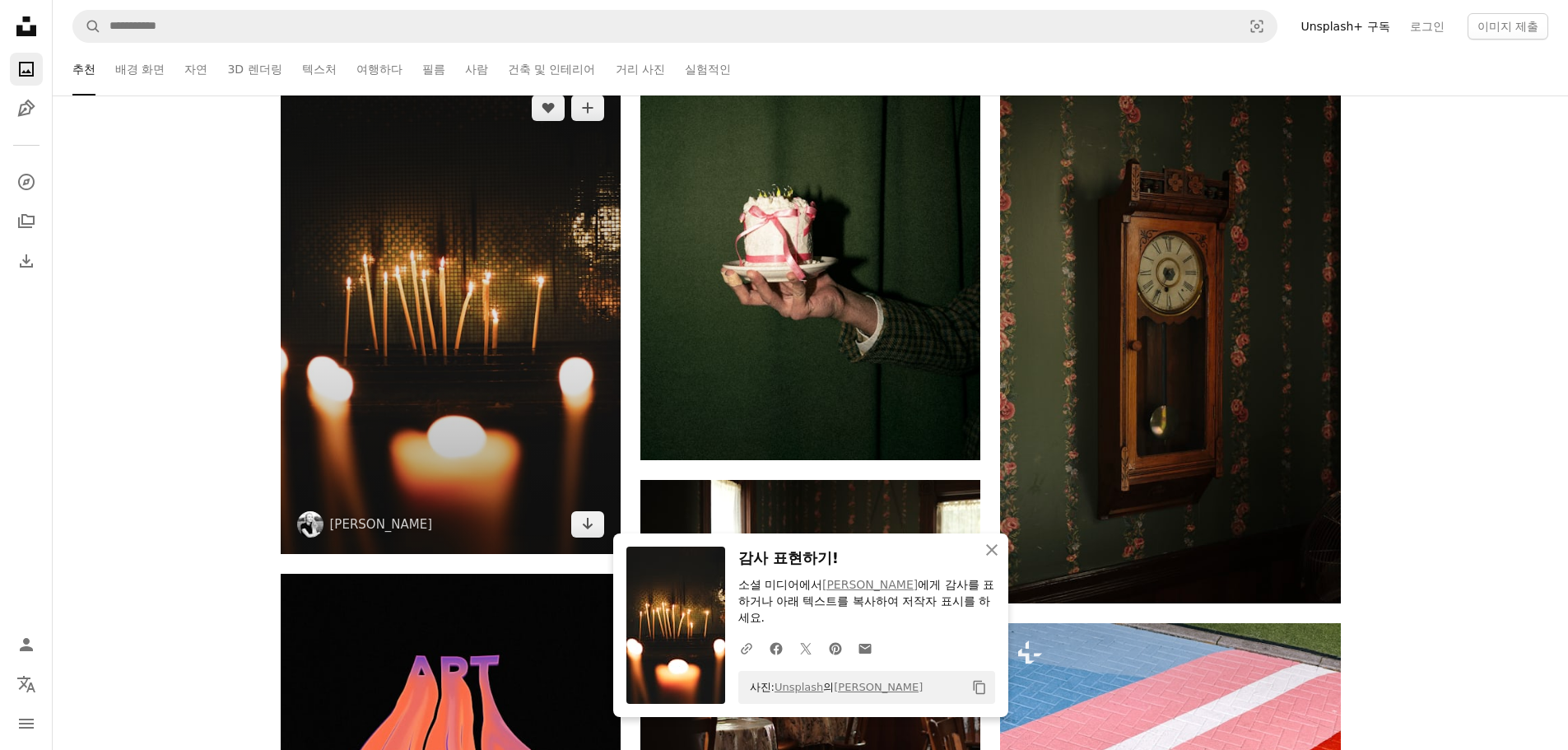
scroll to position [29886, 0]
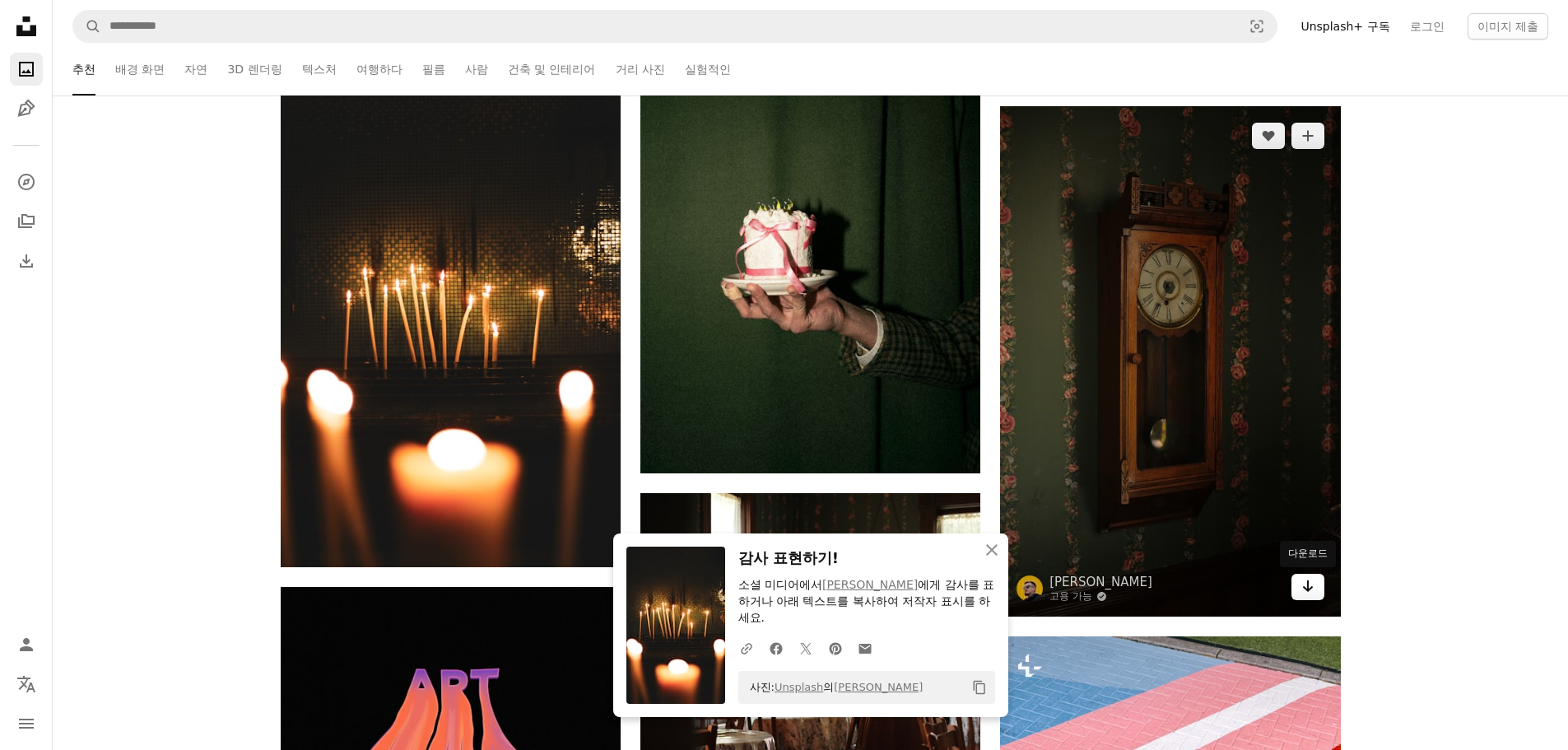
click at [1301, 590] on icon "Arrow pointing down" at bounding box center [1307, 586] width 13 height 20
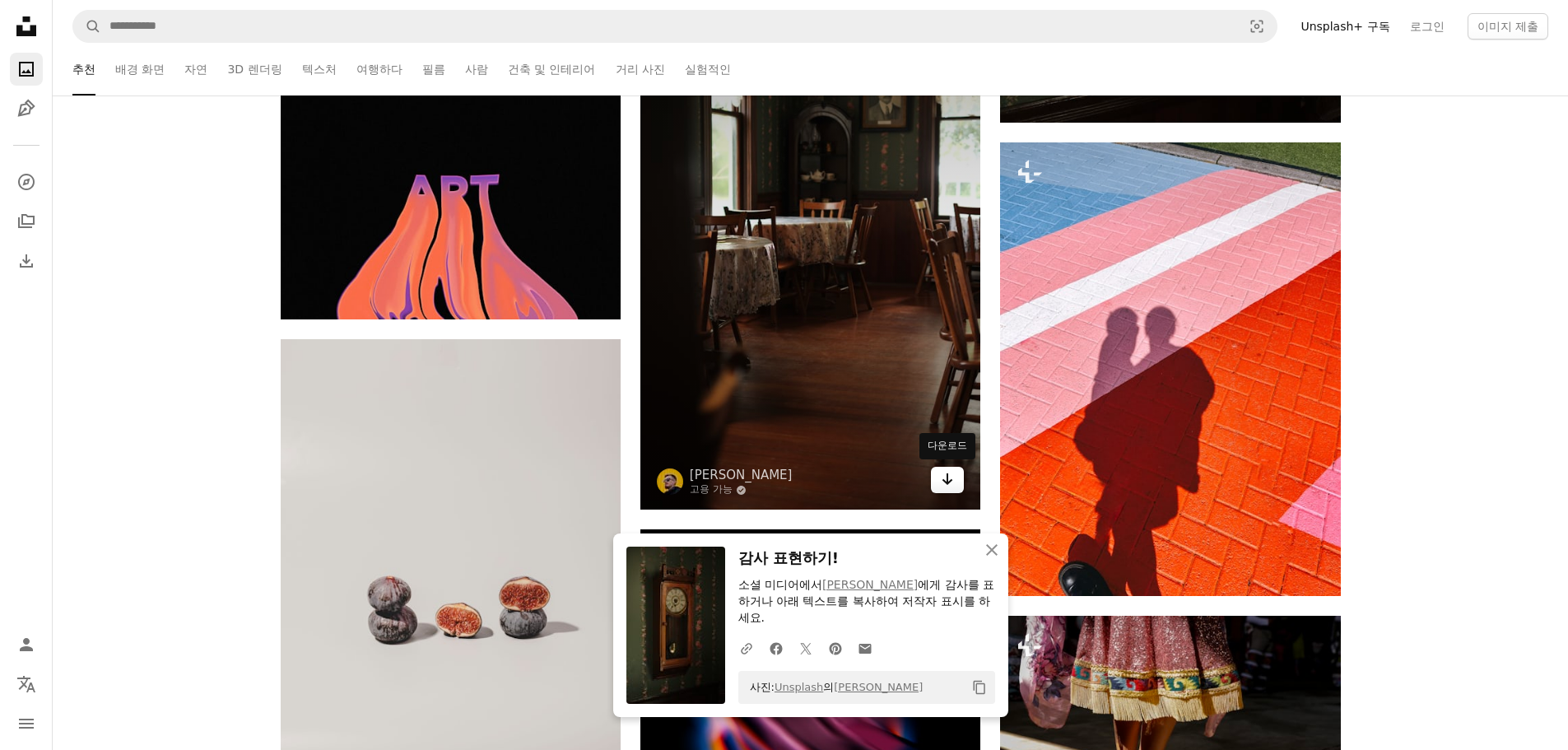
click at [936, 477] on link "Arrow pointing down" at bounding box center [947, 480] width 33 height 26
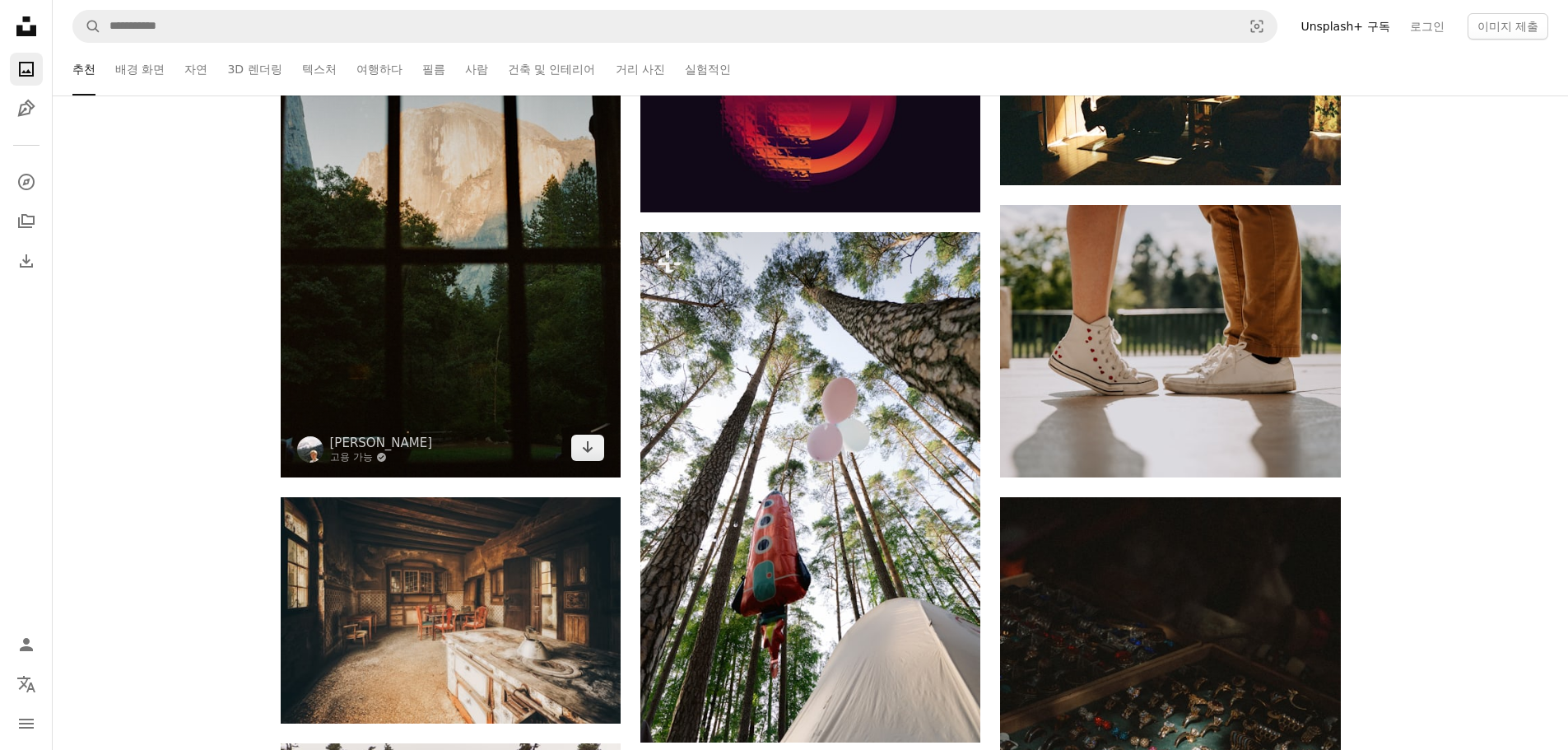
scroll to position [31287, 0]
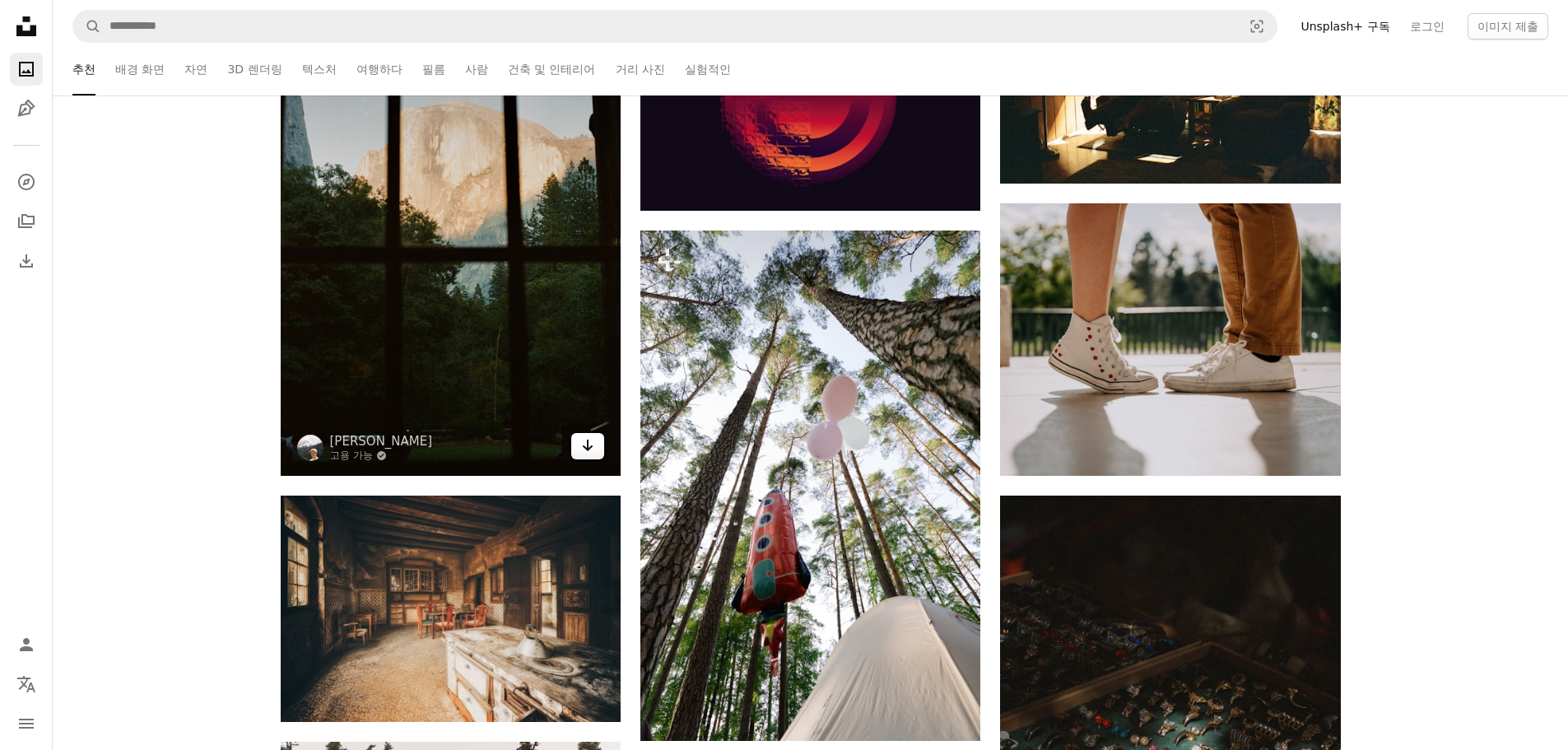
click at [582, 451] on icon "Arrow pointing down" at bounding box center [587, 445] width 13 height 20
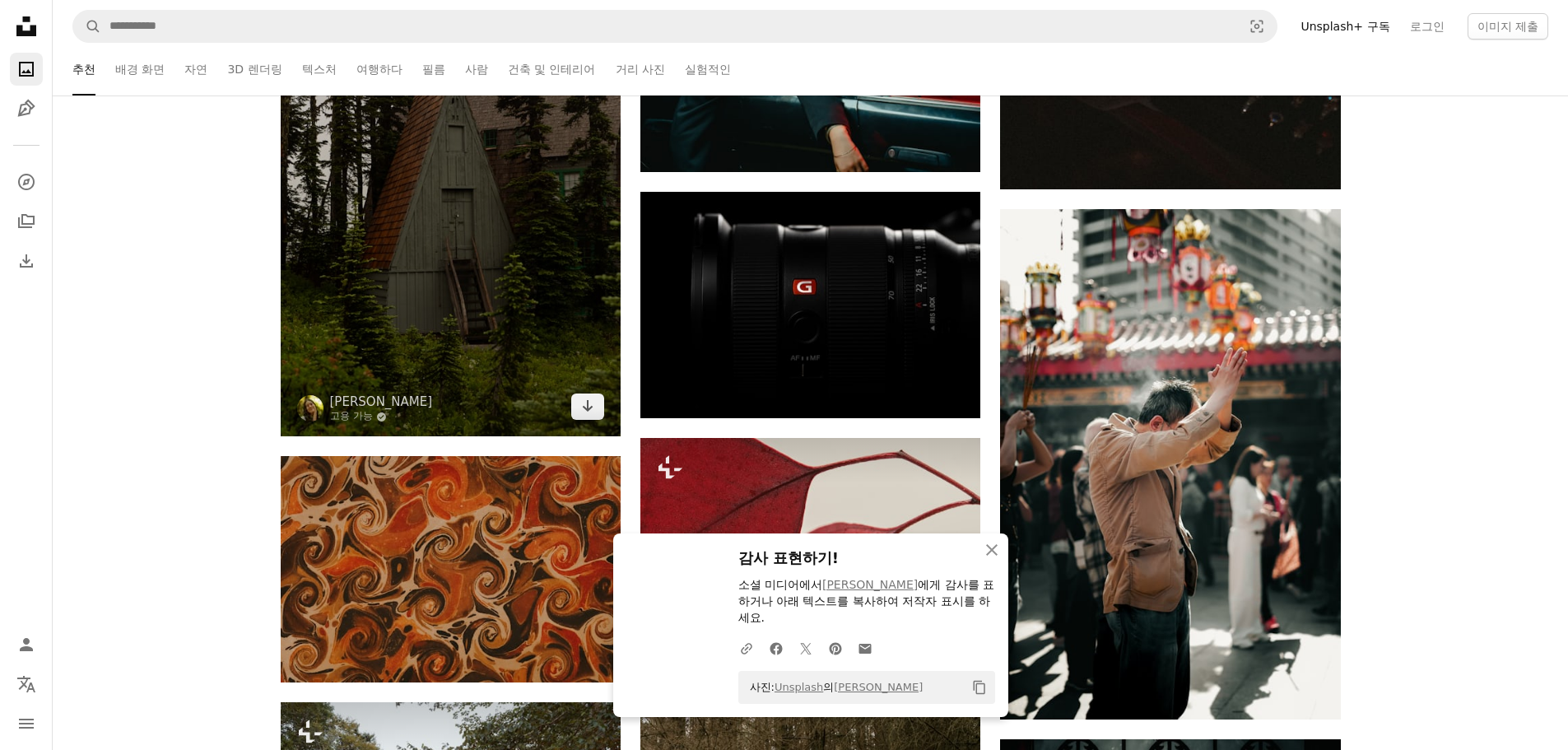
scroll to position [32109, 0]
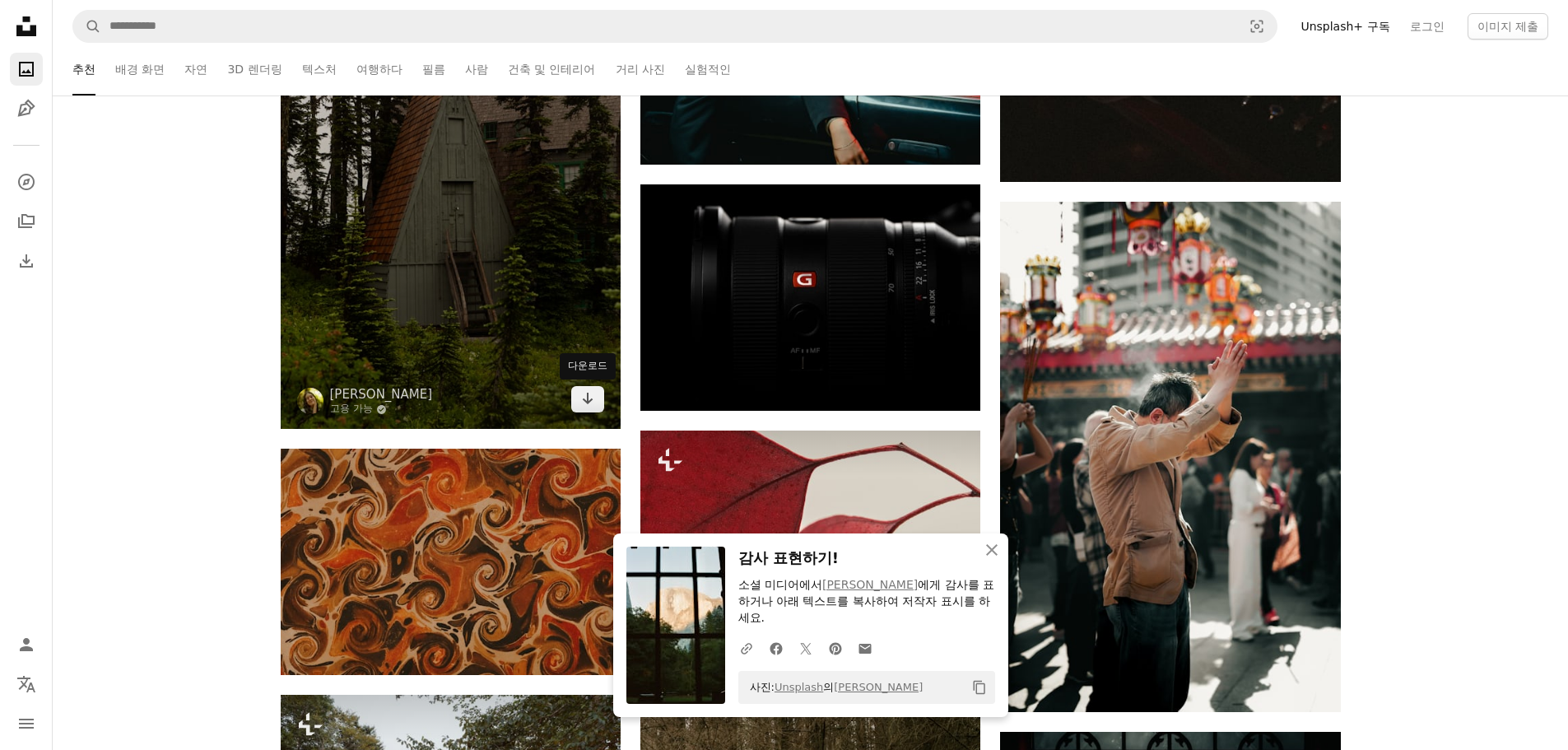
click at [598, 408] on link "Arrow pointing down" at bounding box center [588, 398] width 33 height 26
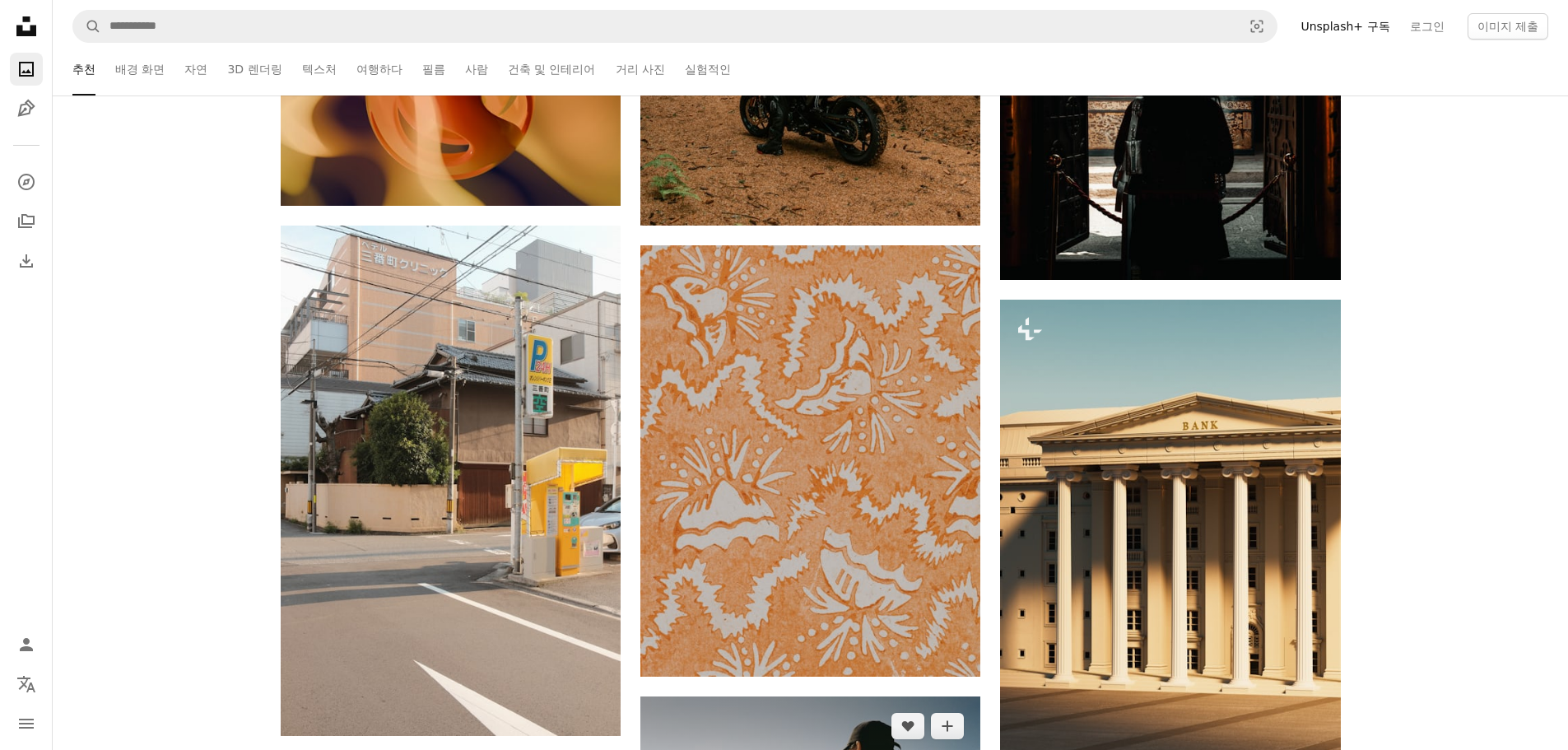
scroll to position [33262, 0]
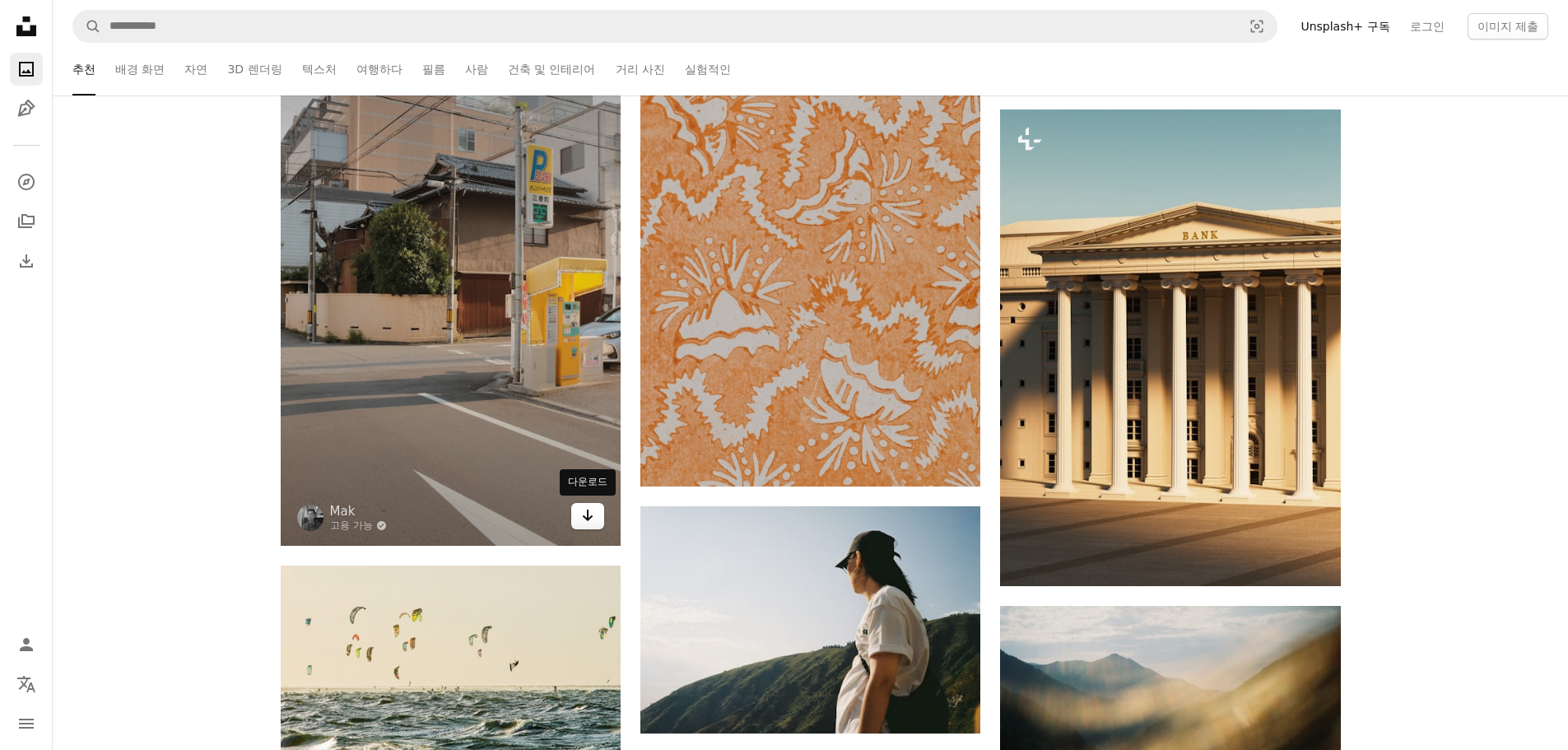
click at [579, 524] on link "Arrow pointing down" at bounding box center [588, 516] width 33 height 26
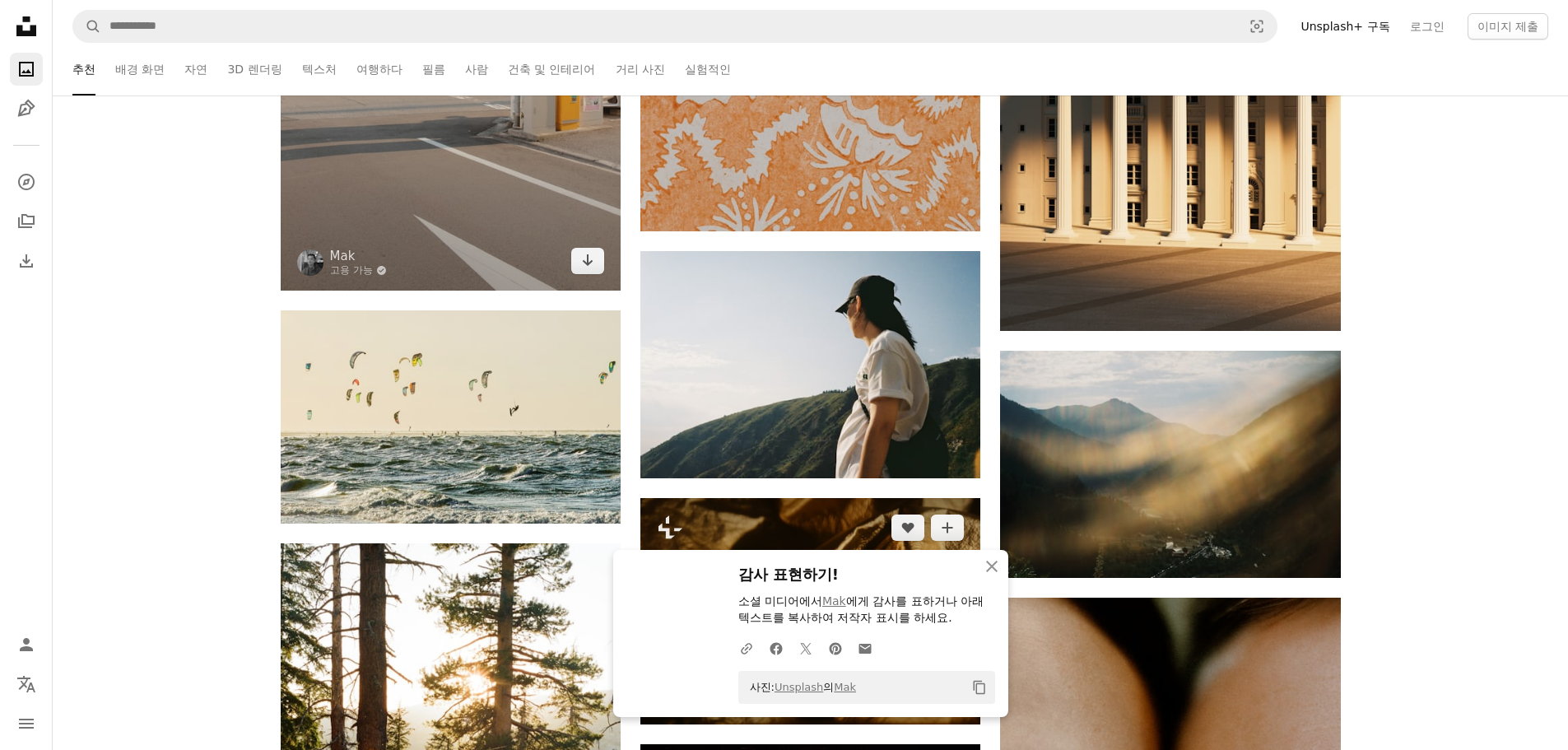
scroll to position [33674, 0]
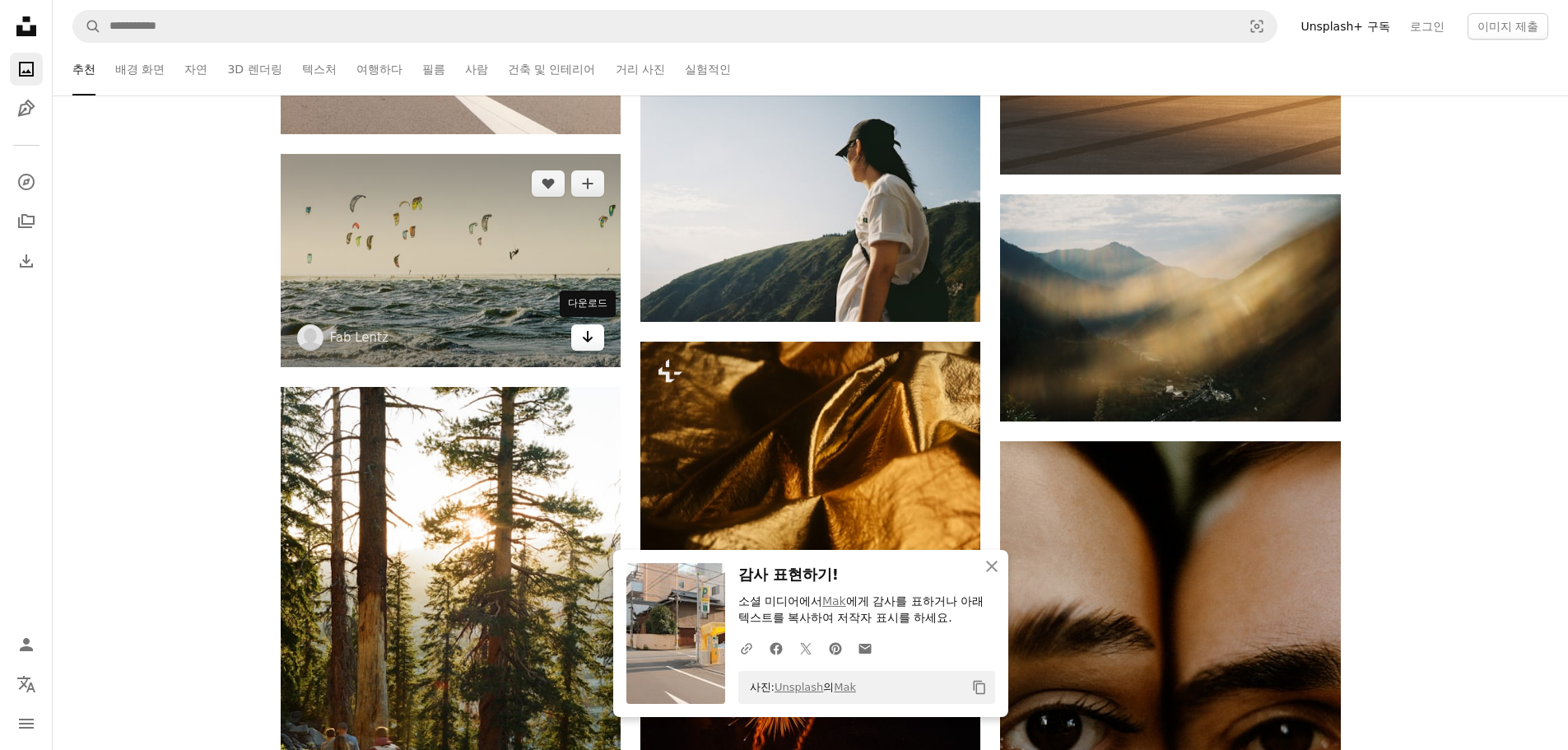
click at [584, 339] on icon "Arrow pointing down" at bounding box center [587, 337] width 13 height 20
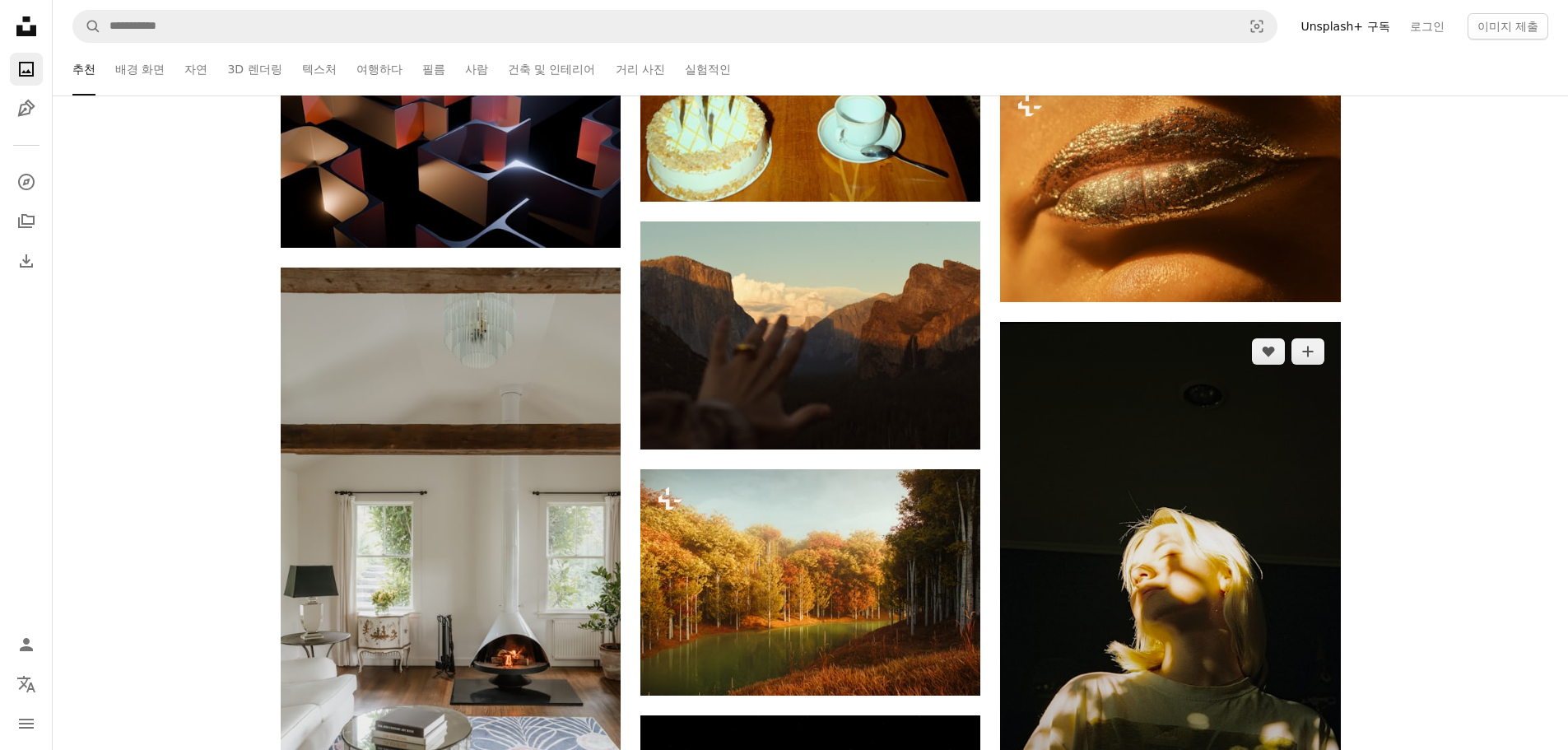
scroll to position [34826, 0]
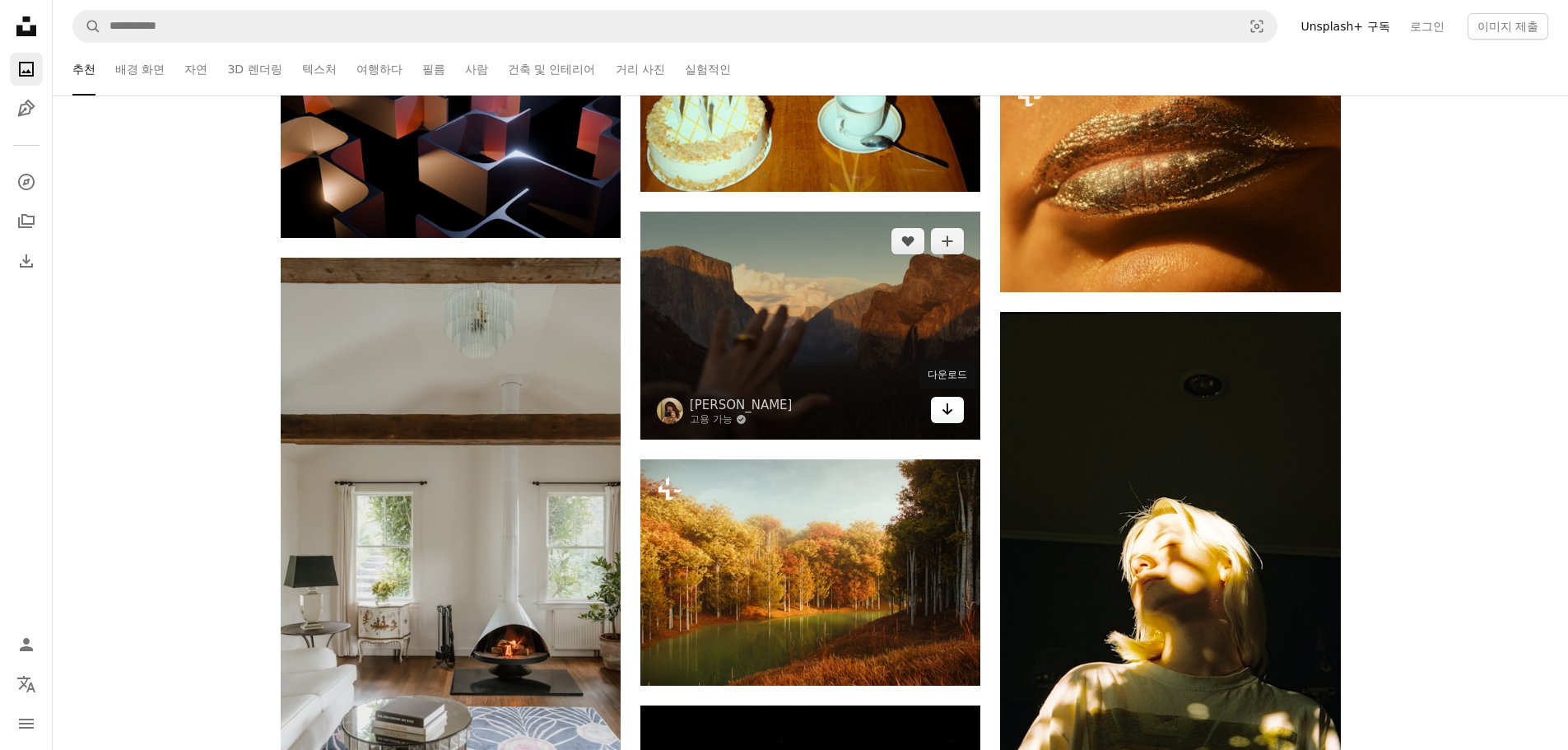
click at [940, 410] on link "Arrow pointing down" at bounding box center [947, 409] width 33 height 26
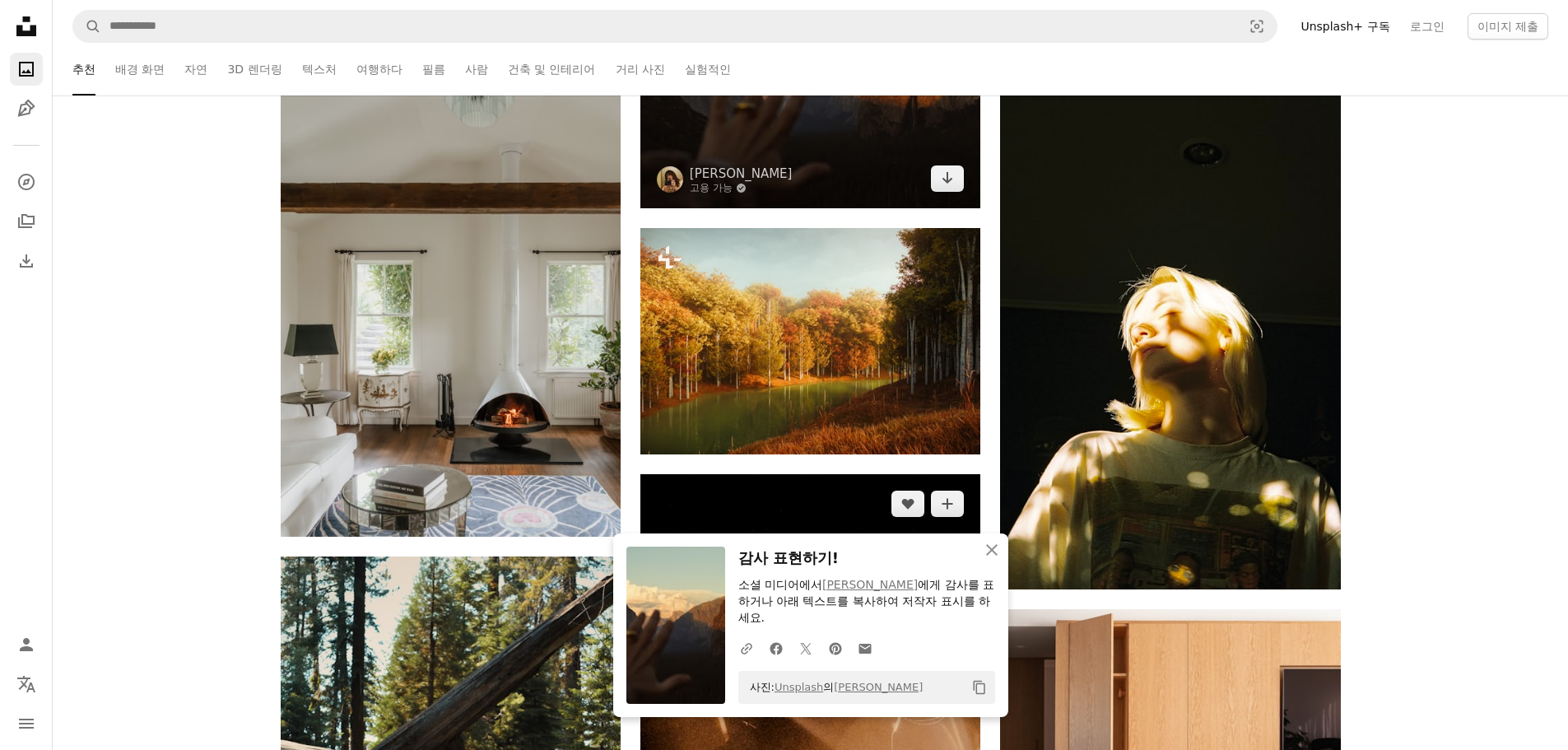
scroll to position [35074, 0]
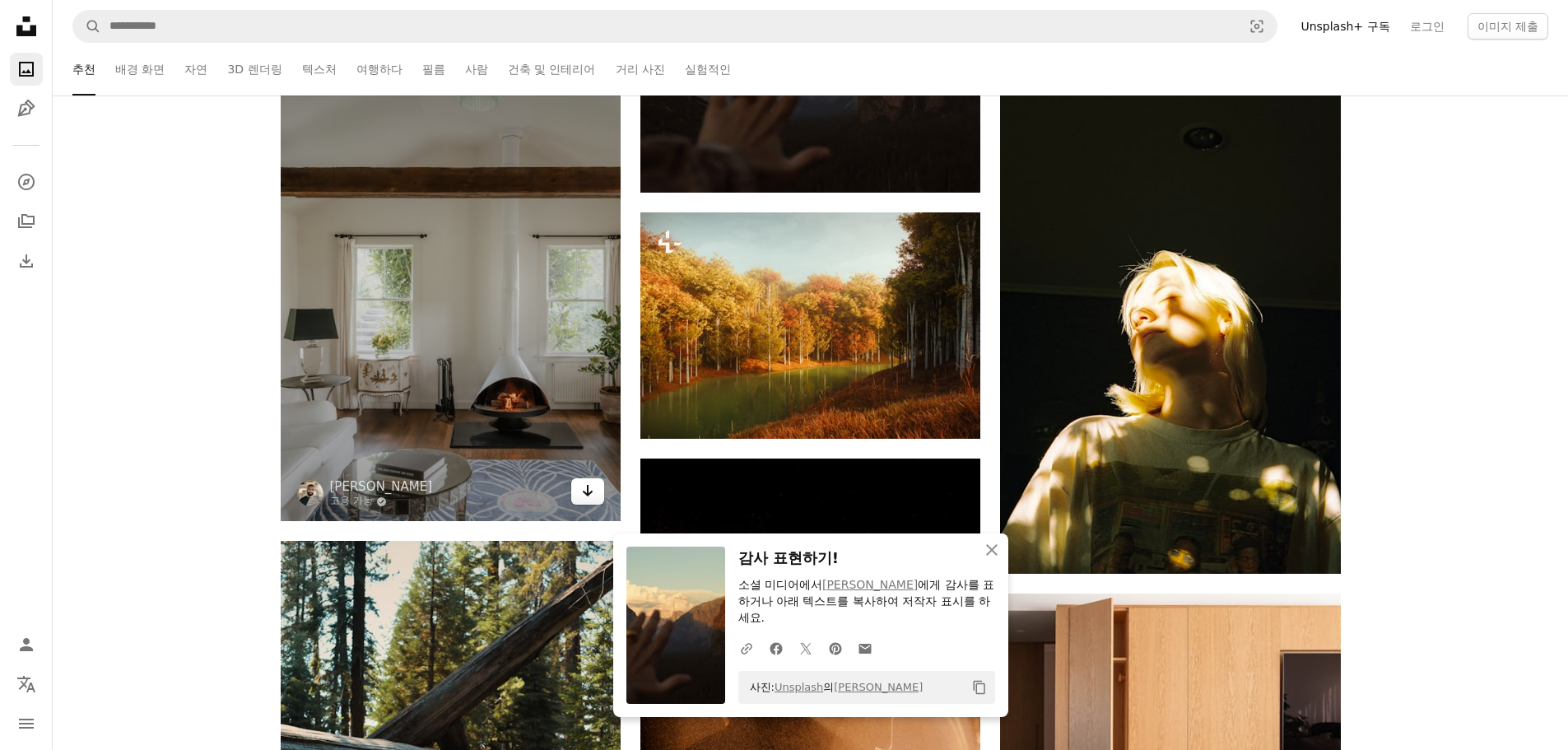
click at [596, 492] on link "Arrow pointing down" at bounding box center [588, 492] width 33 height 26
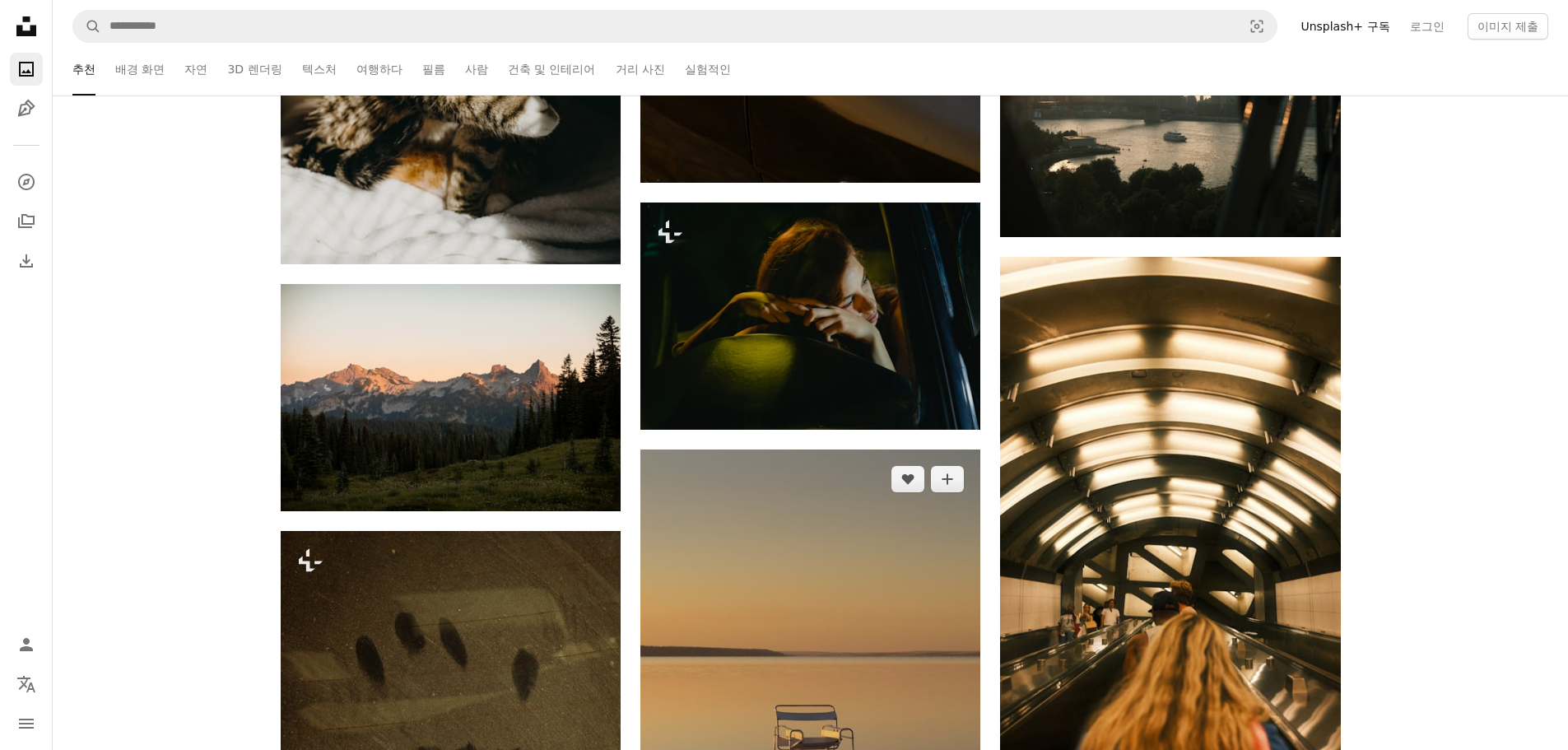
scroll to position [36391, 0]
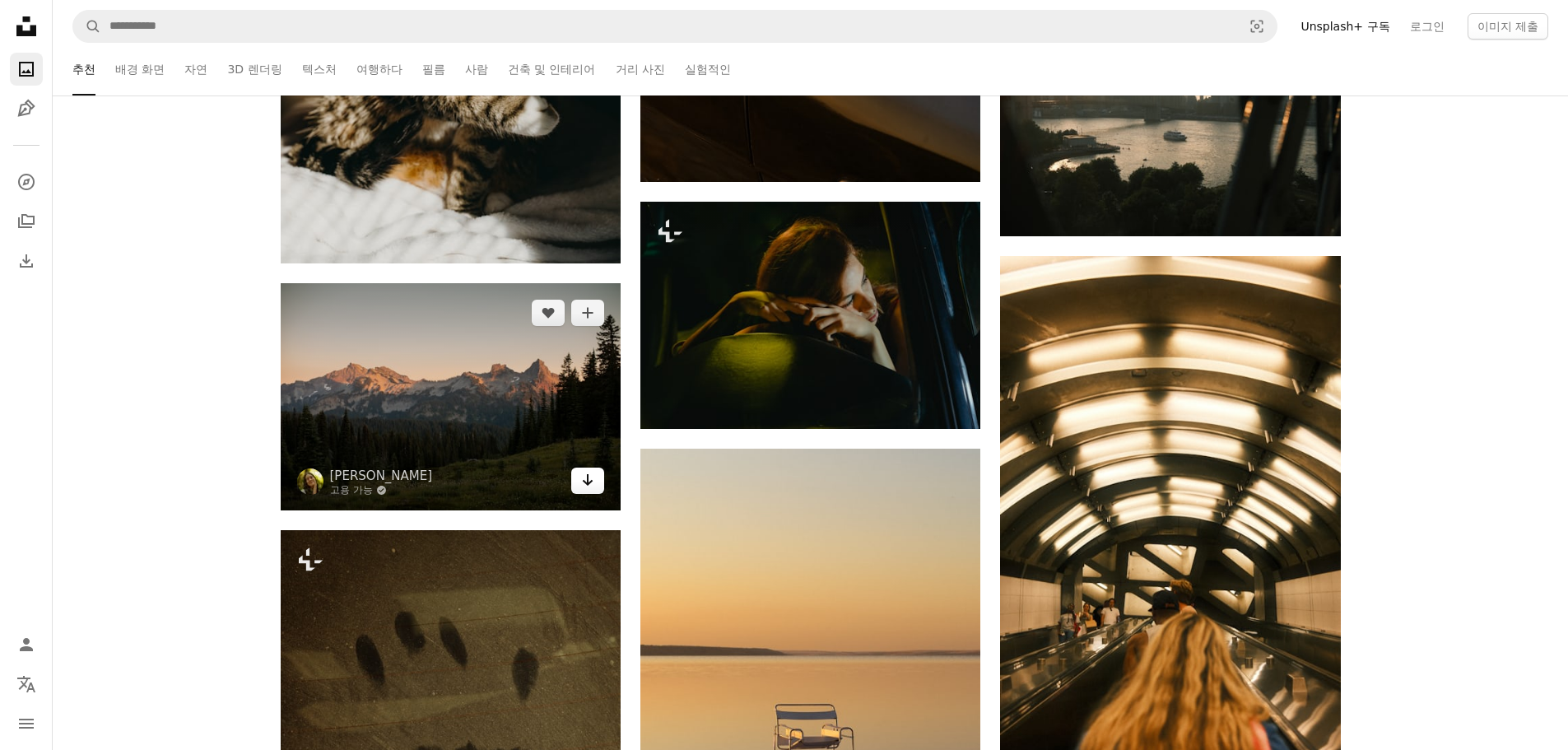
click at [585, 479] on icon "Arrow pointing down" at bounding box center [587, 480] width 13 height 20
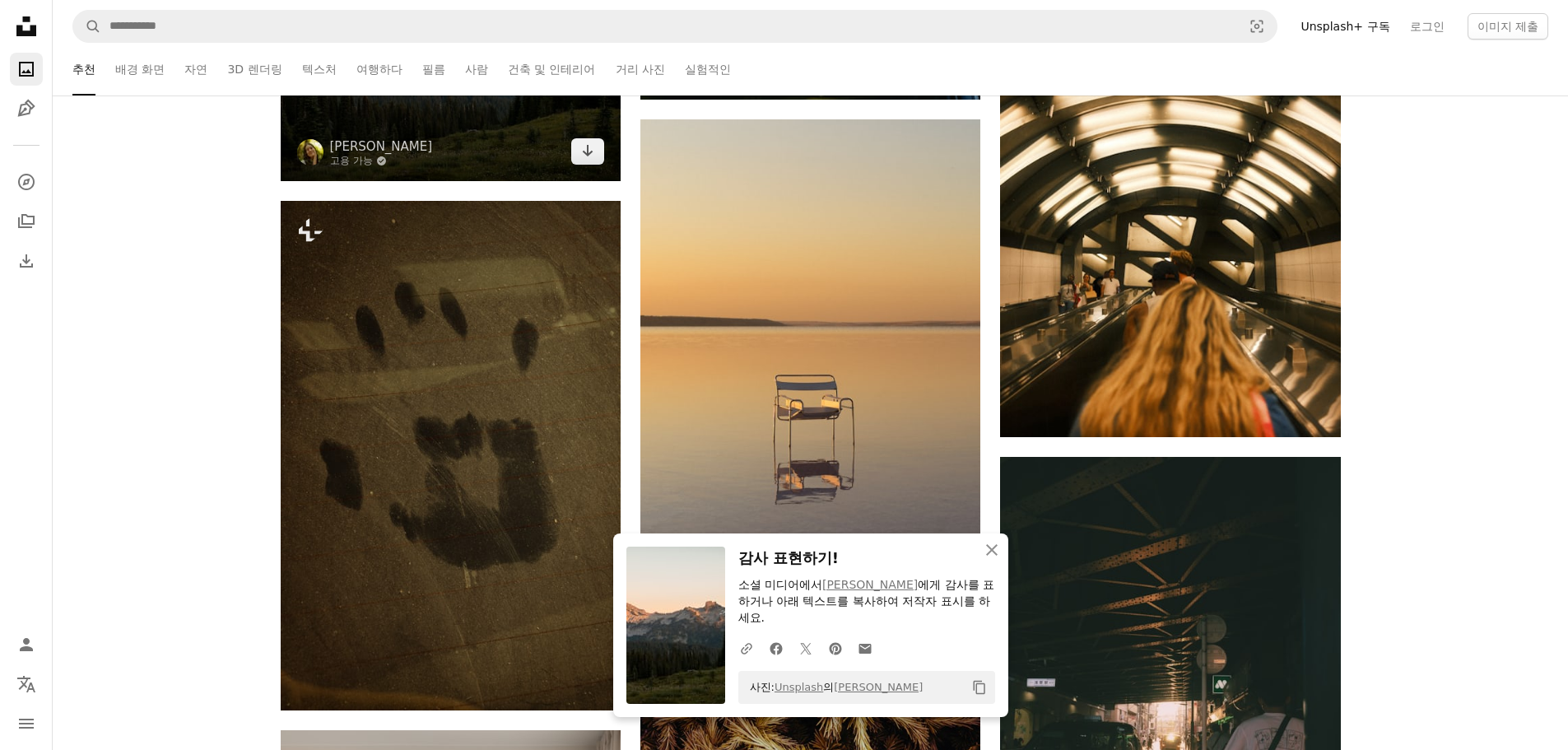
scroll to position [36967, 0]
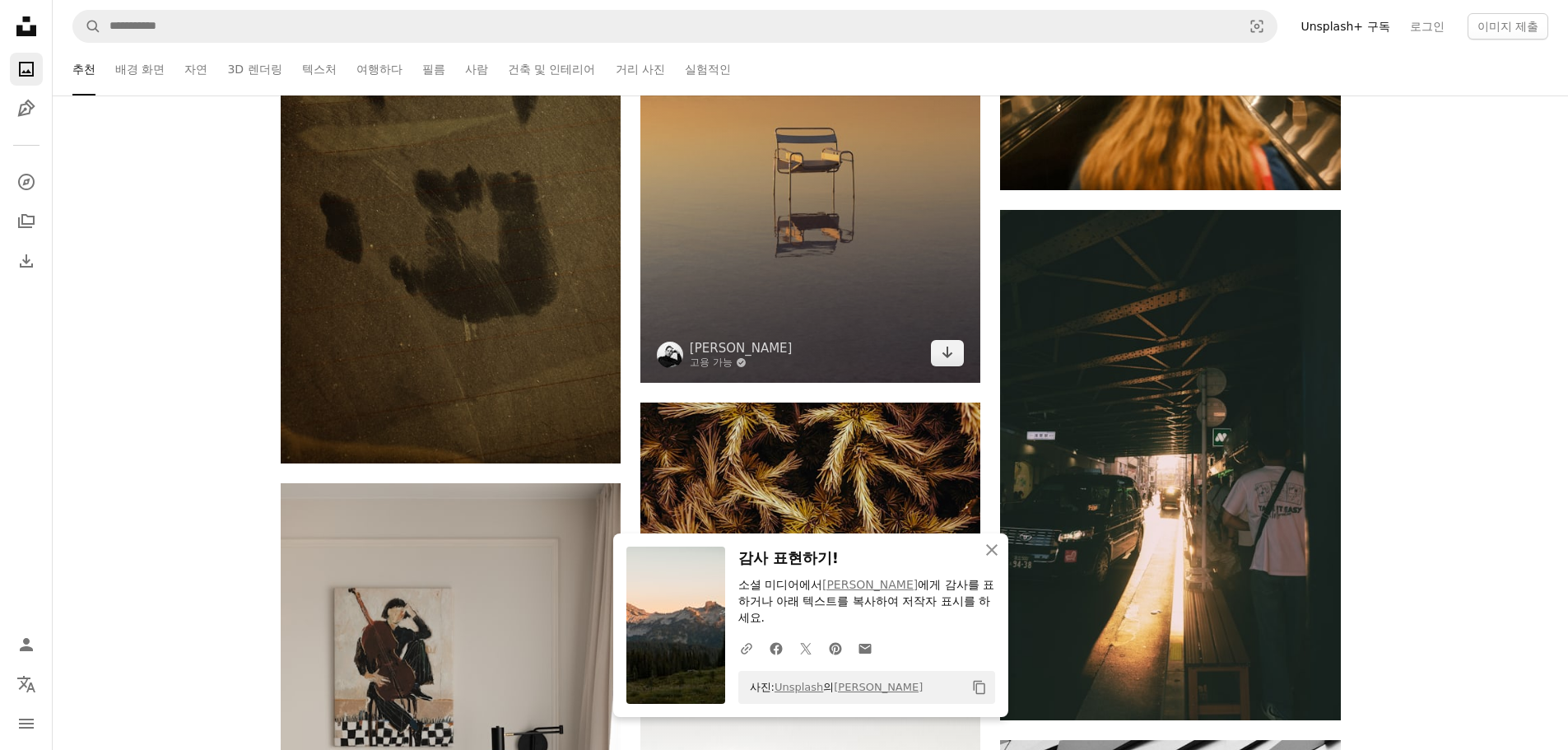
click at [965, 356] on img at bounding box center [809, 127] width 340 height 510
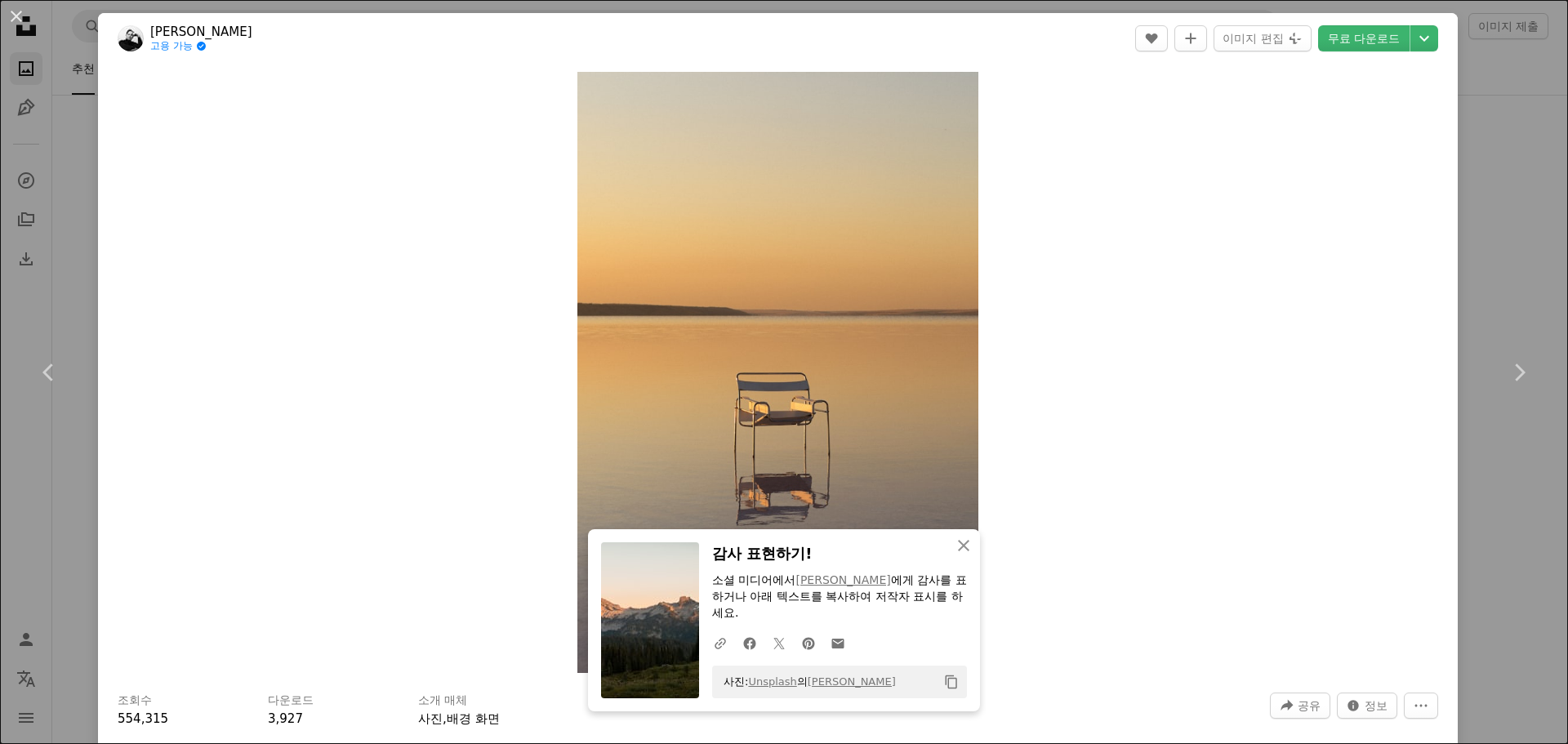
click at [1487, 174] on div "An X shape Chevron left Chevron right An X shape 닫기 감사 표현하기! 소셜 미디어에서 [PERSON_N…" at bounding box center [784, 372] width 1568 height 744
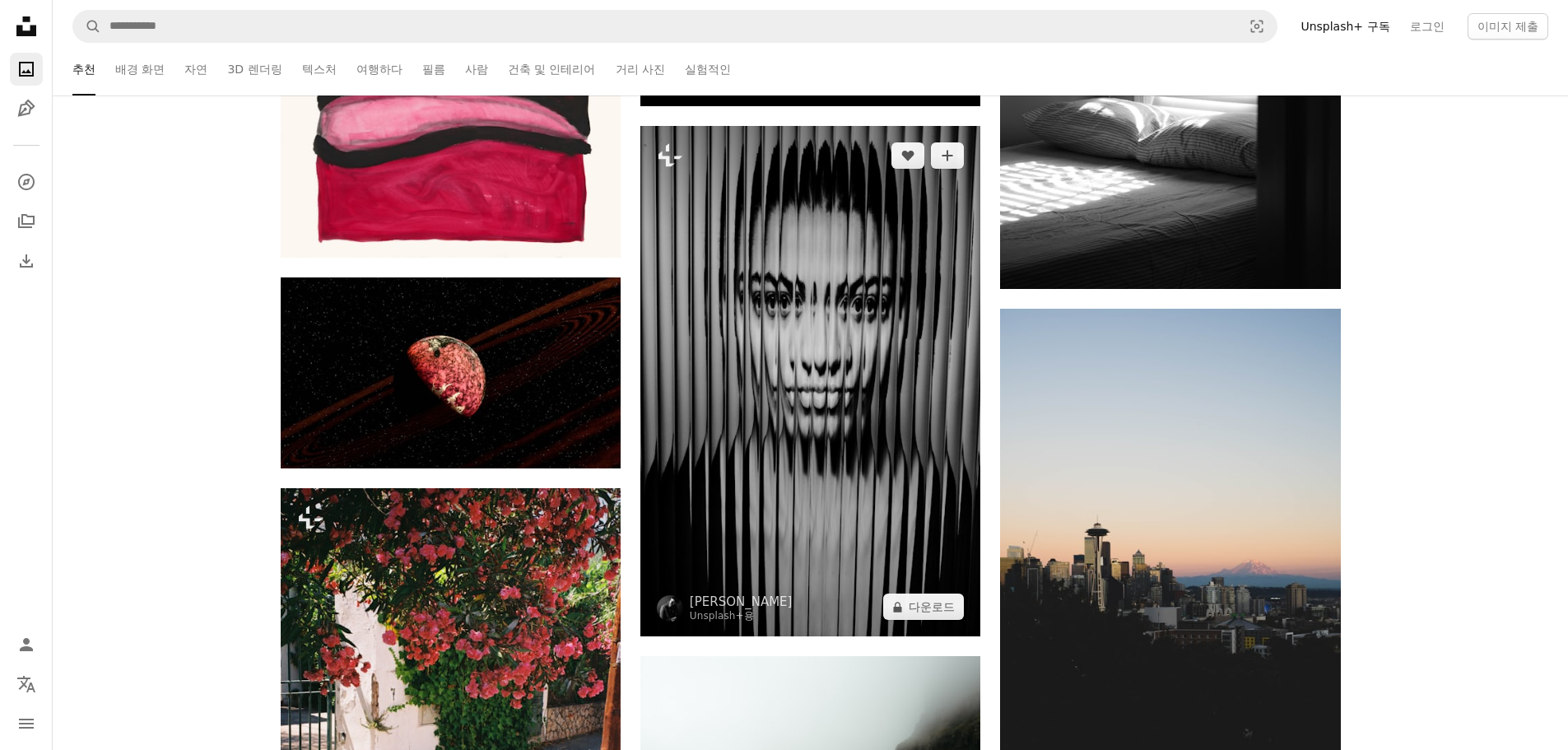
scroll to position [41413, 0]
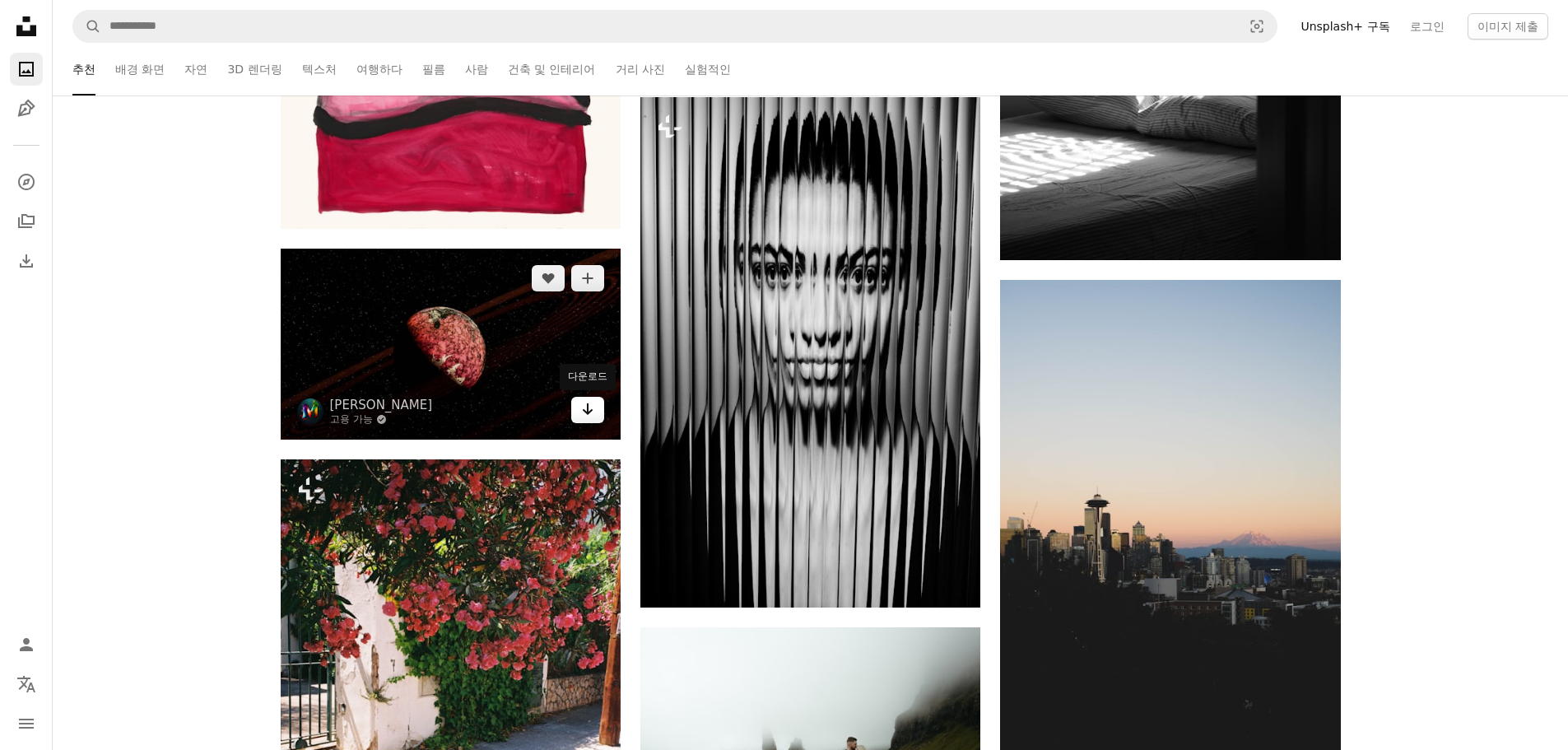
click at [592, 420] on link "Arrow pointing down" at bounding box center [588, 409] width 33 height 26
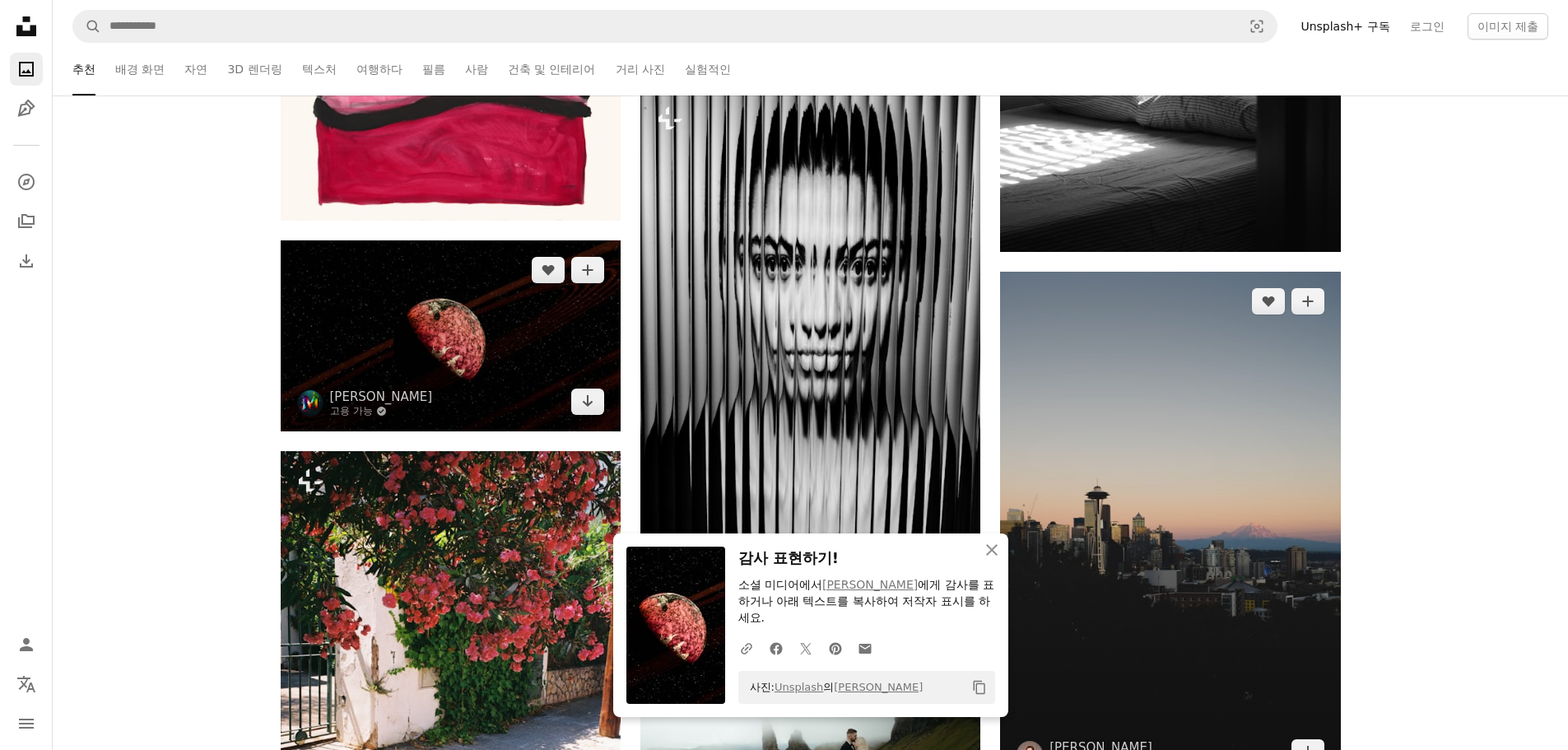
scroll to position [41742, 0]
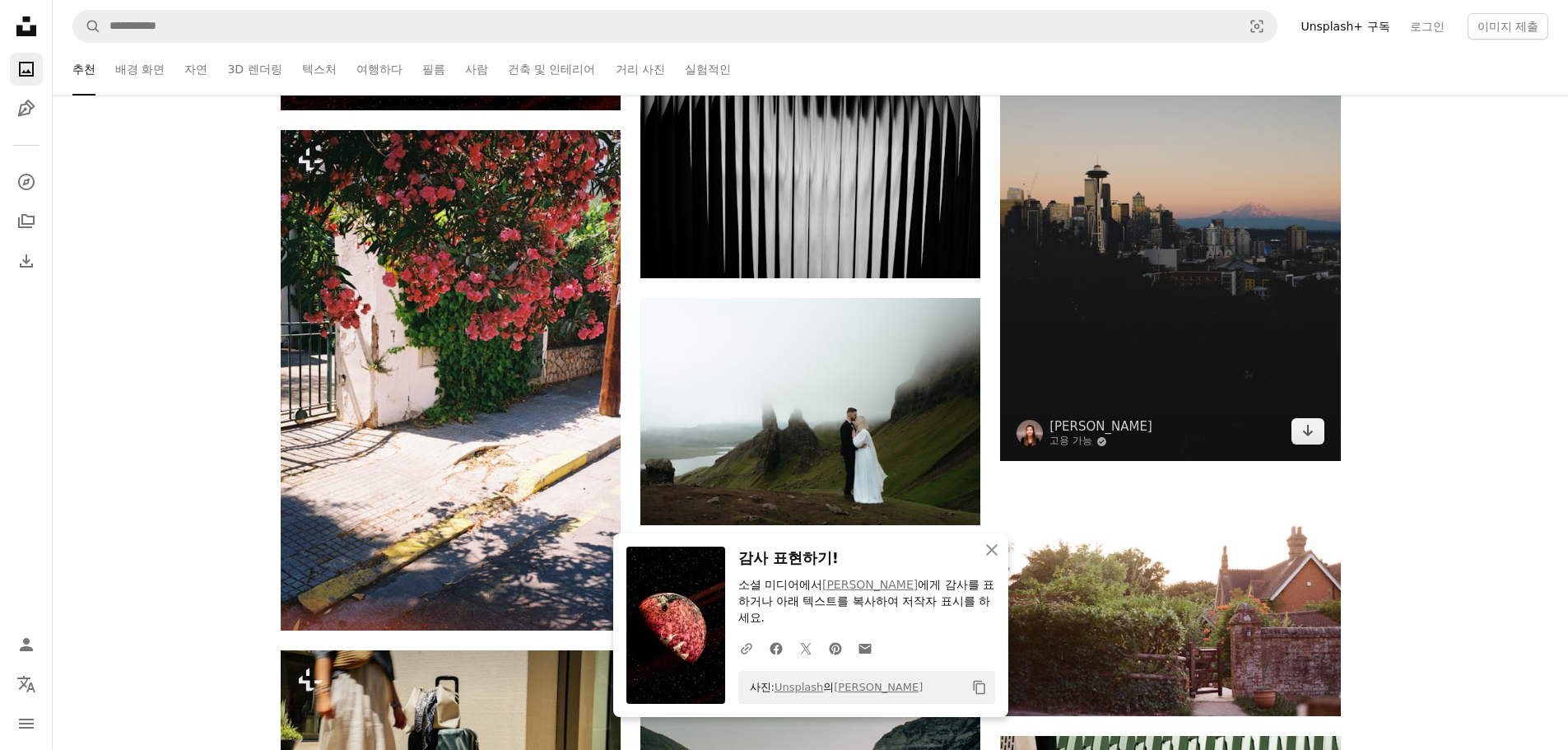
click at [1284, 435] on img at bounding box center [1170, 206] width 340 height 510
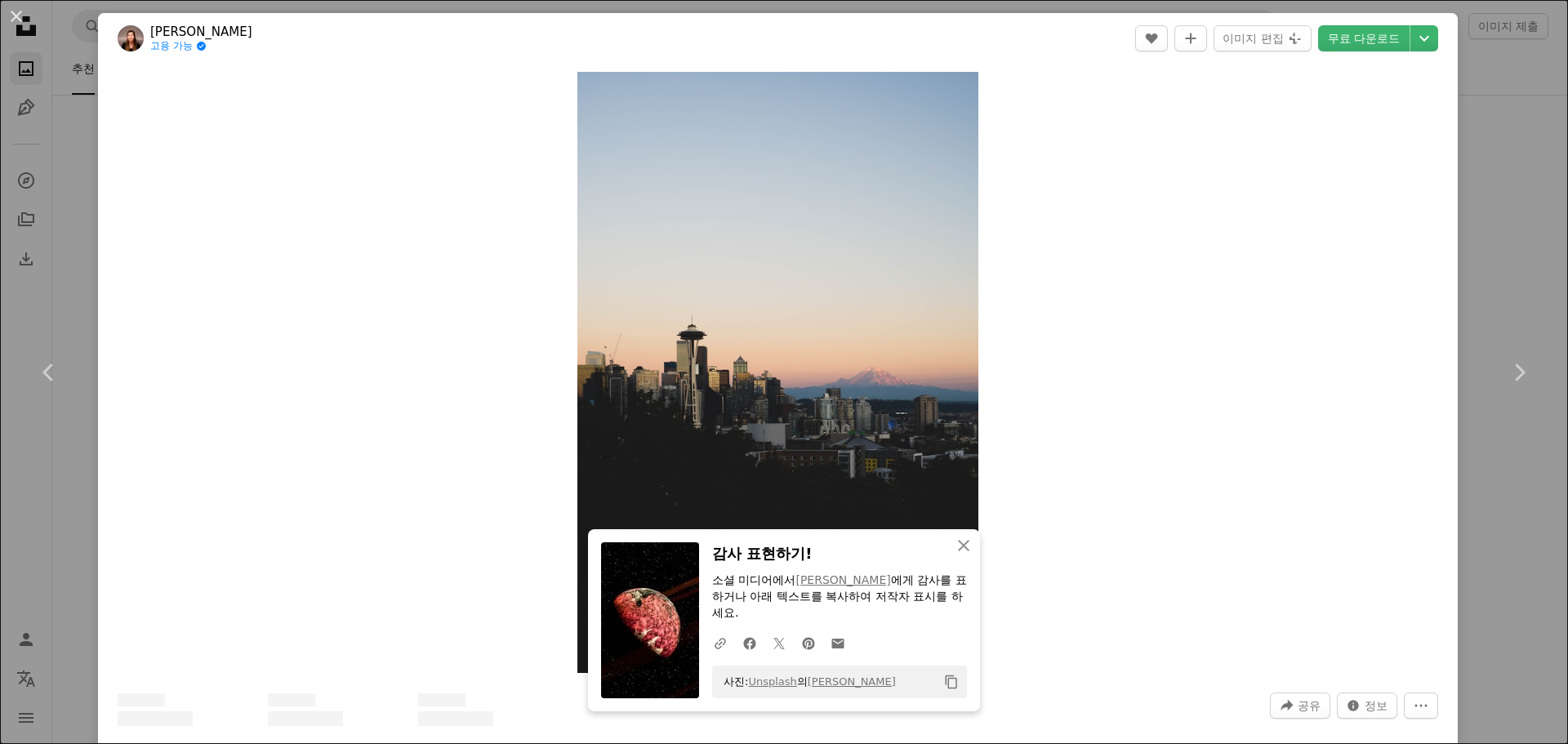
click at [1464, 255] on div "An X shape Chevron left Chevron right An X shape 닫기 감사 표현하기! 소셜 미디어에서 [PERSON_N…" at bounding box center [784, 372] width 1568 height 744
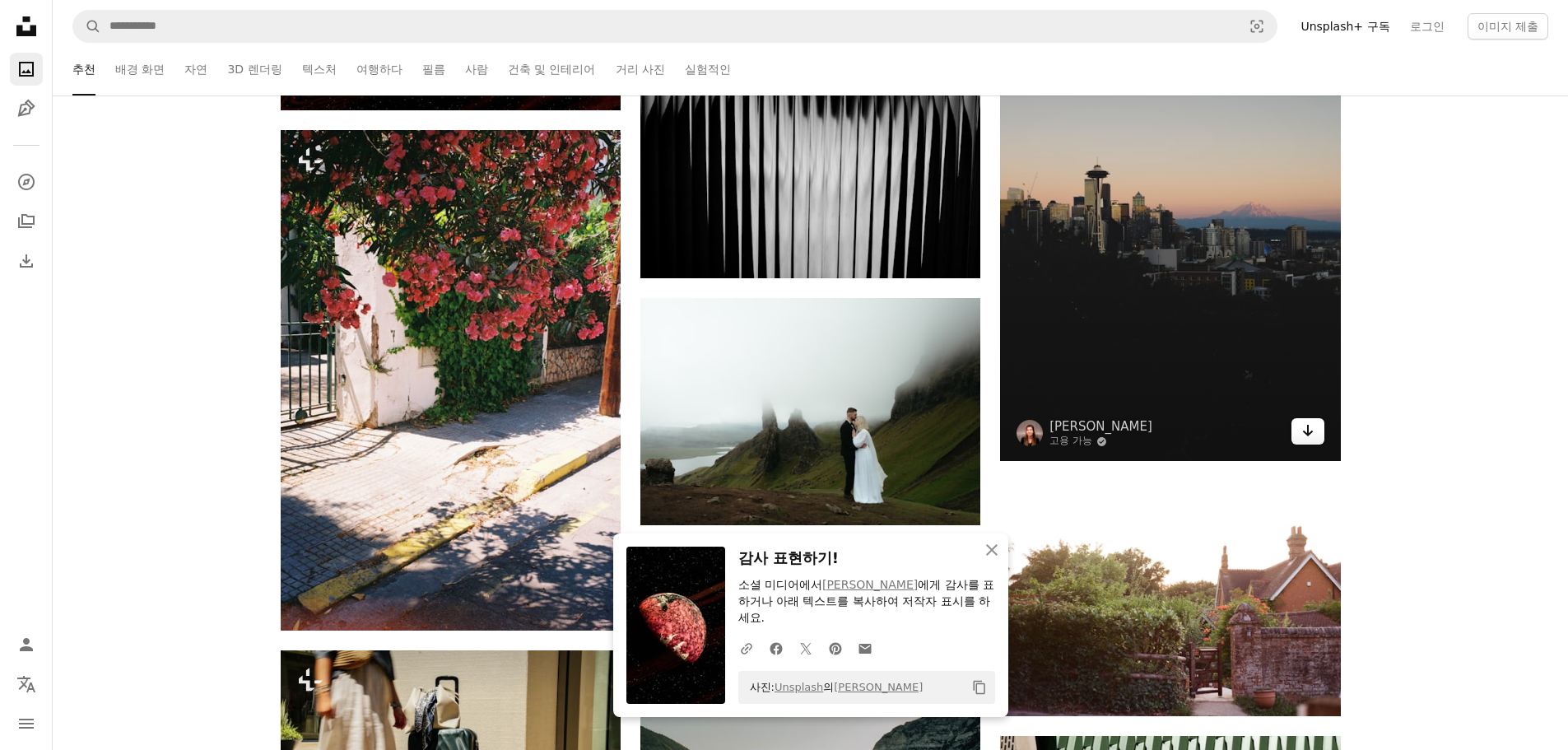
click at [1322, 434] on link "Arrow pointing down" at bounding box center [1308, 431] width 33 height 26
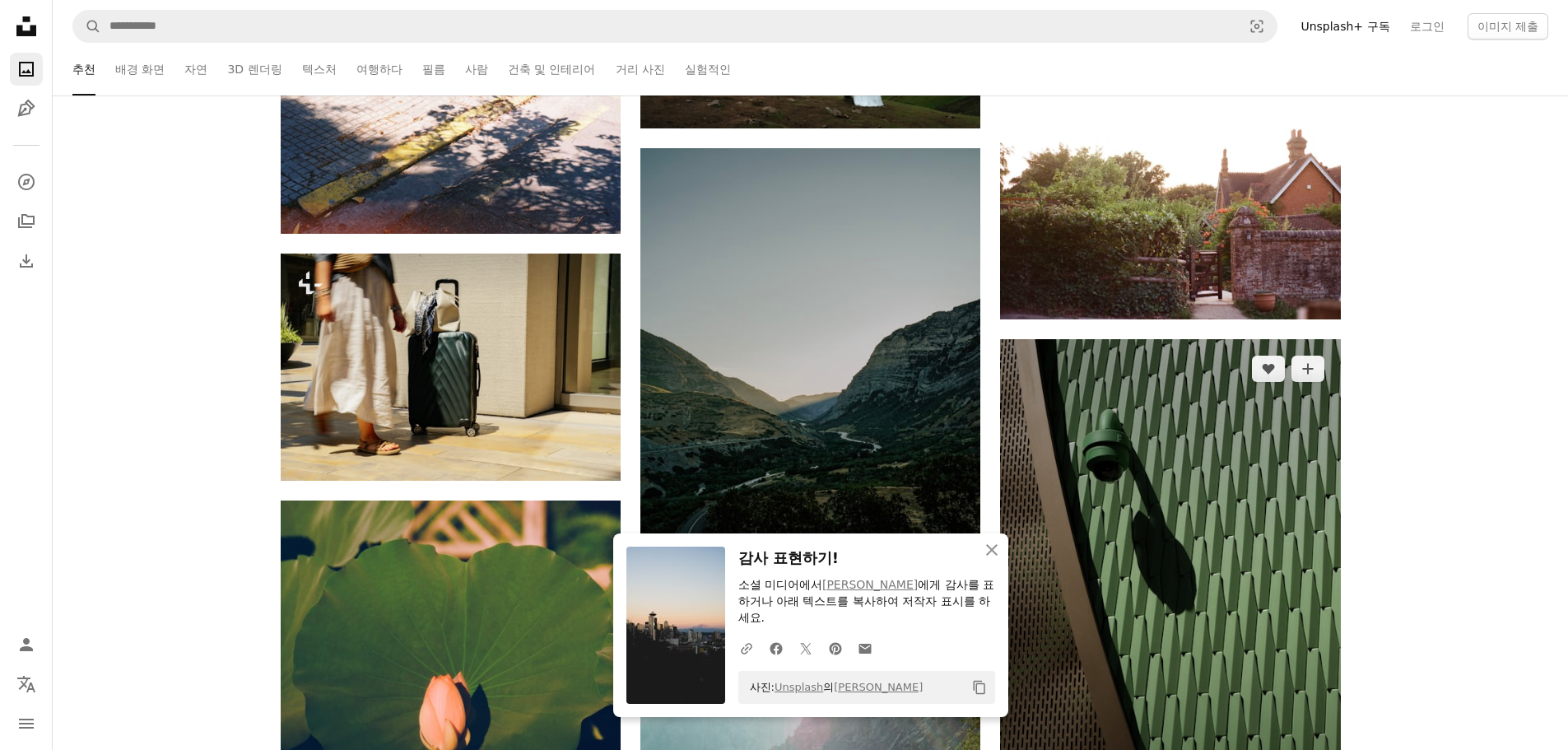
scroll to position [42401, 0]
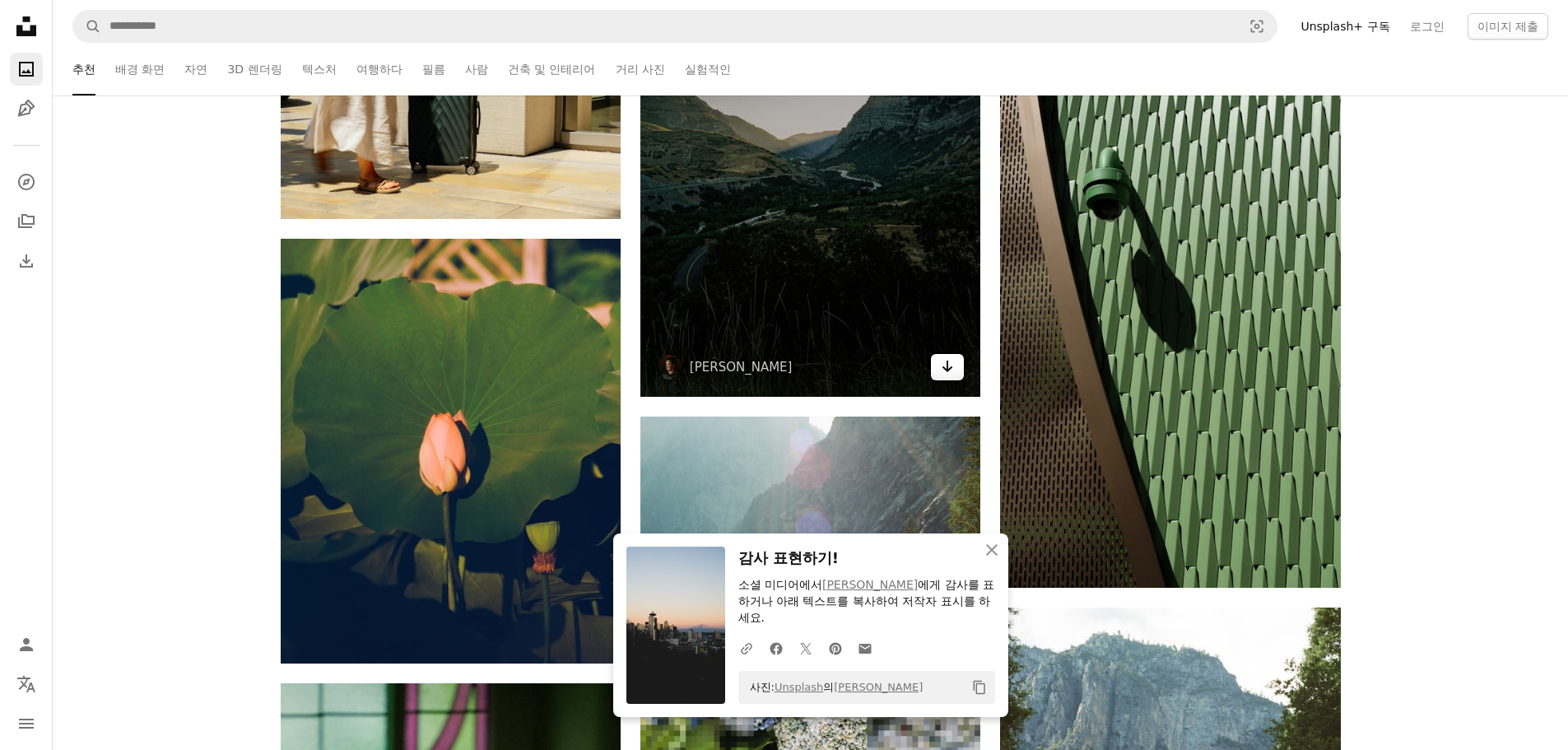
click at [954, 366] on link "Arrow pointing down" at bounding box center [947, 367] width 33 height 26
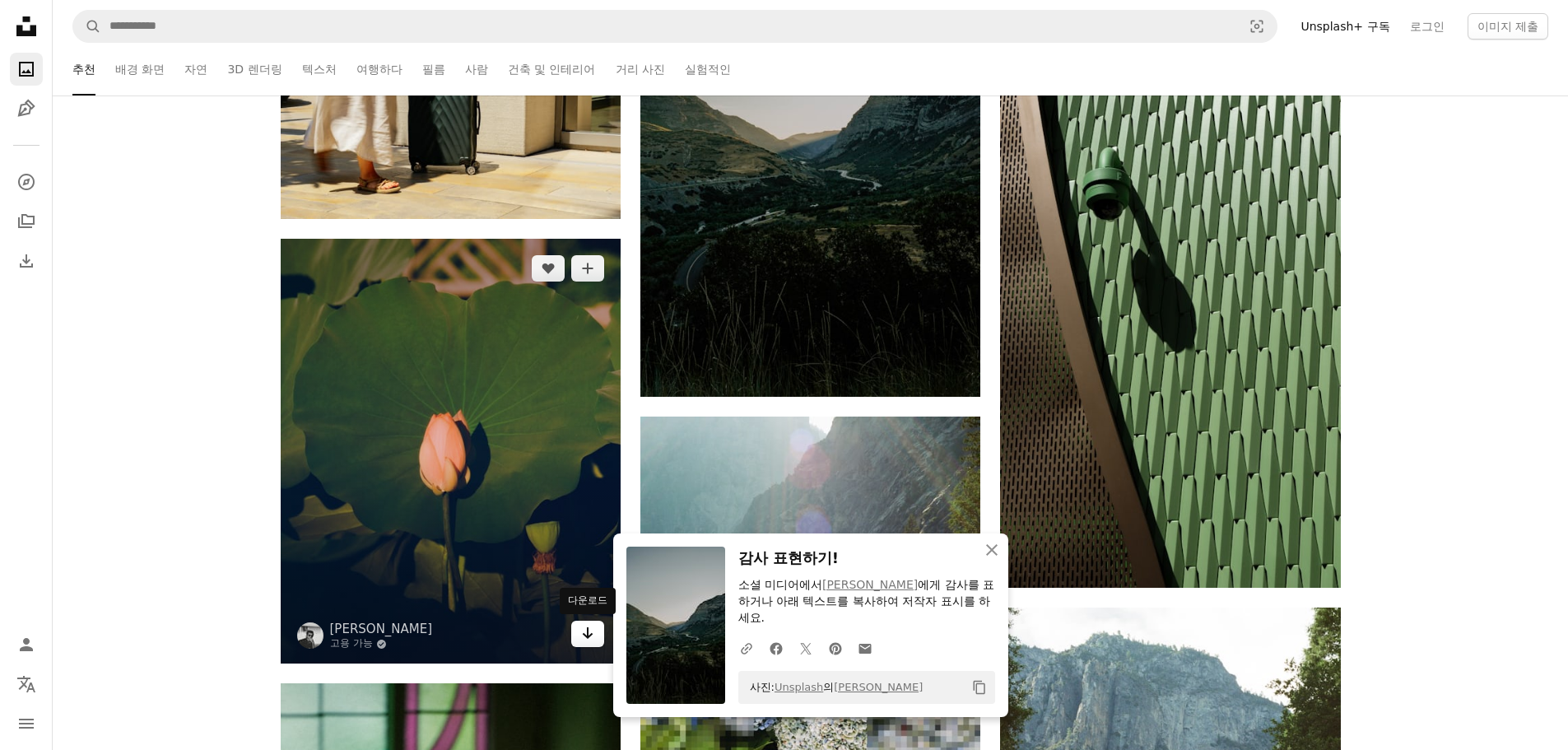
click at [596, 639] on link "Arrow pointing down" at bounding box center [588, 633] width 33 height 26
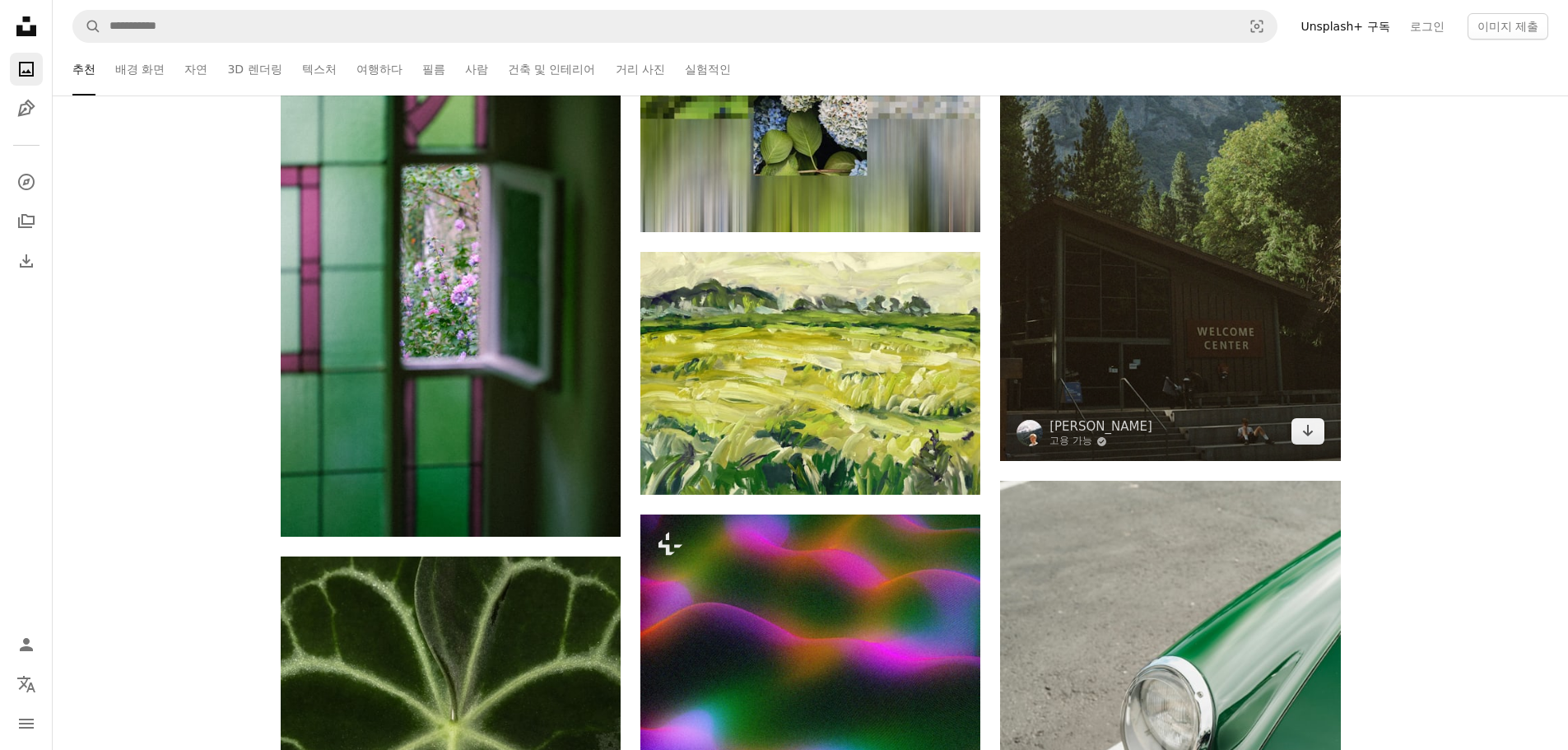
scroll to position [43059, 0]
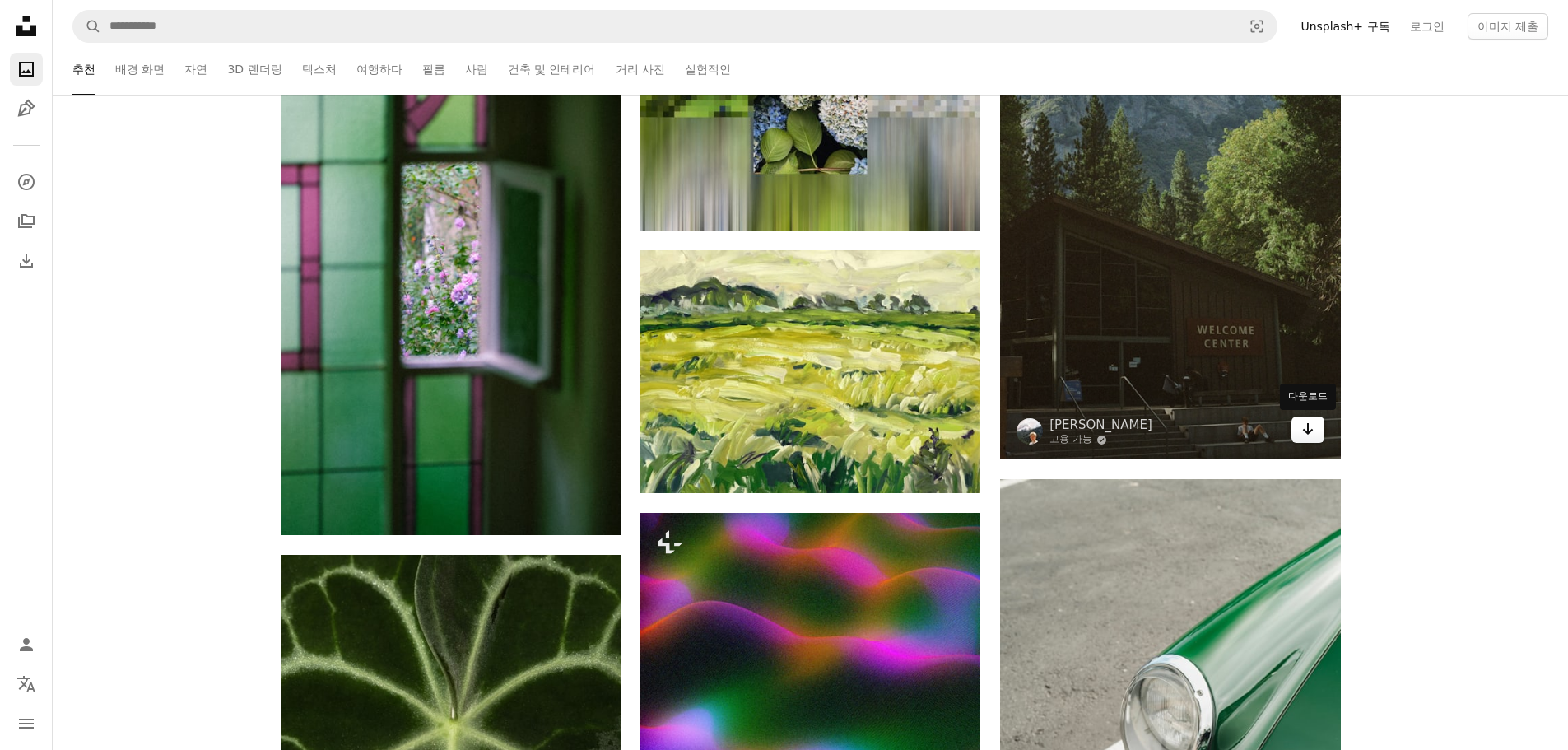
click at [1303, 436] on icon "Arrow pointing down" at bounding box center [1307, 429] width 13 height 20
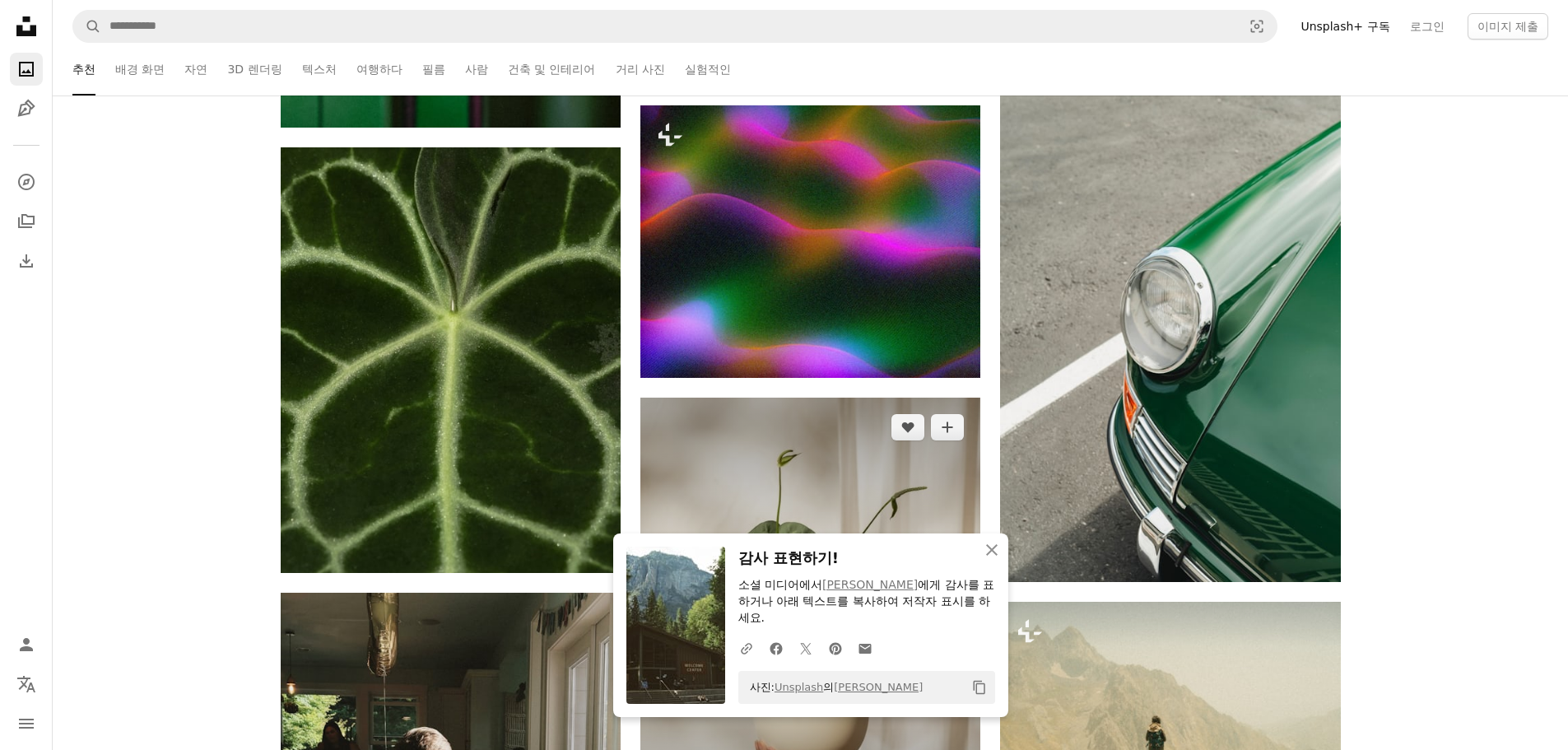
scroll to position [43718, 0]
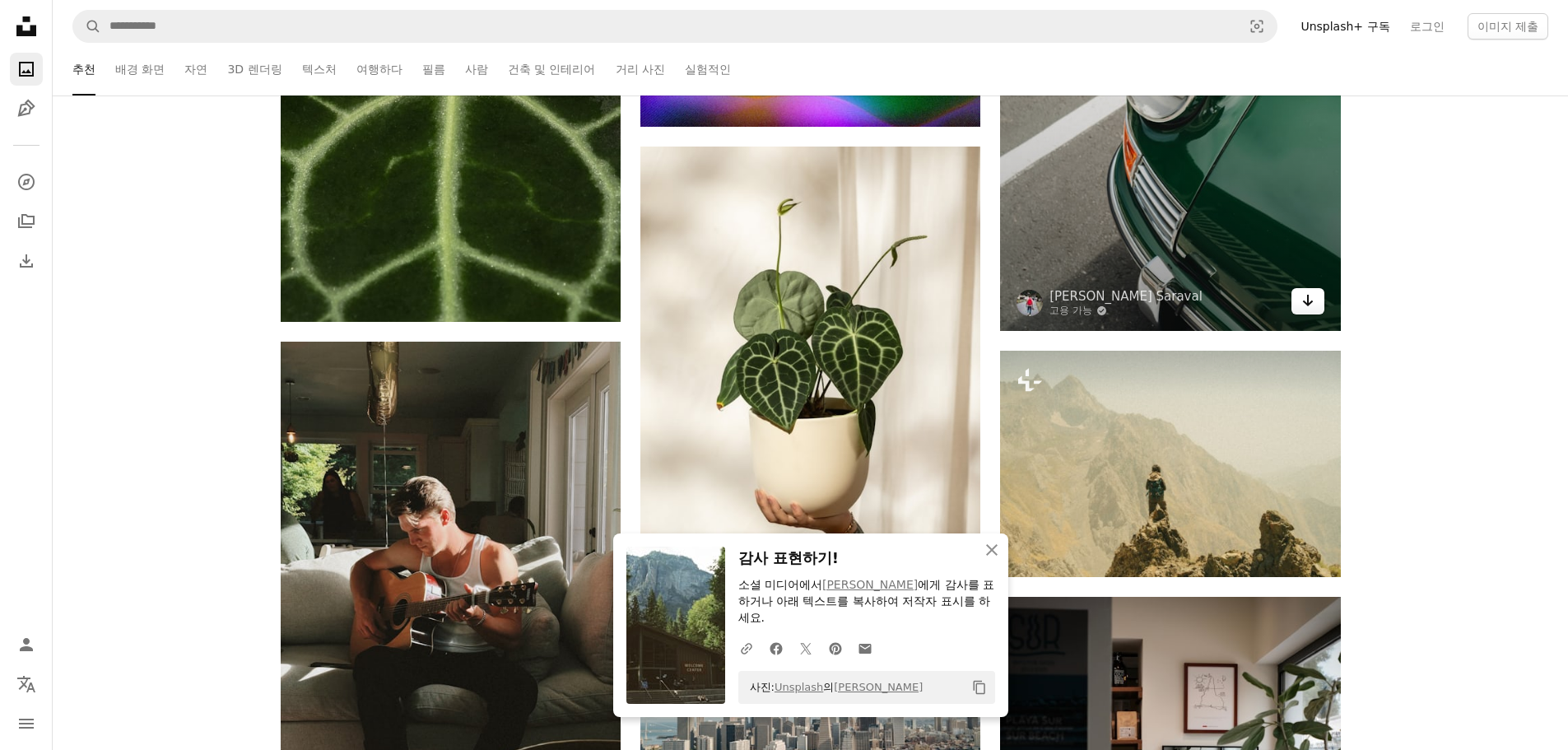
click at [1296, 307] on link "Arrow pointing down" at bounding box center [1308, 301] width 33 height 26
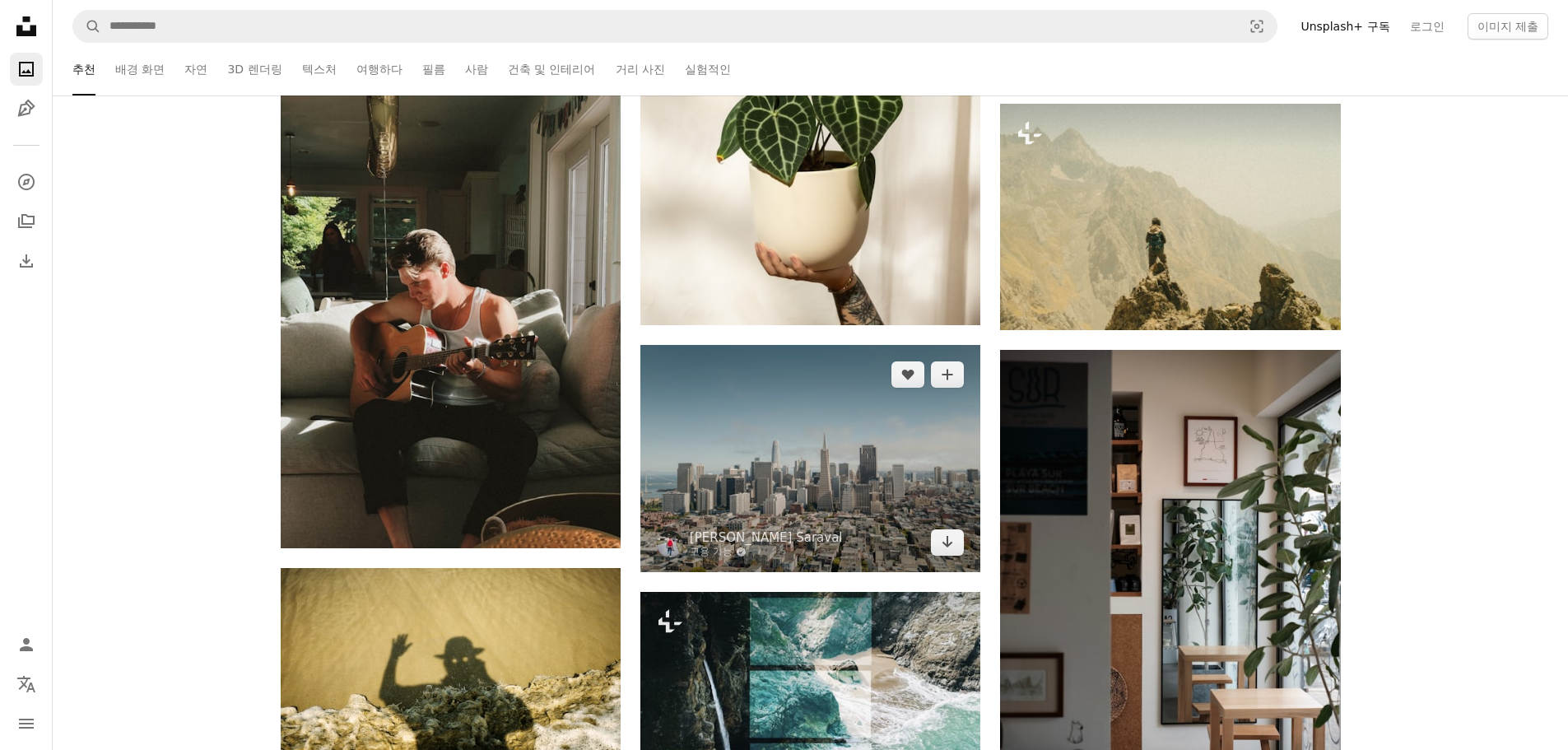
scroll to position [44212, 0]
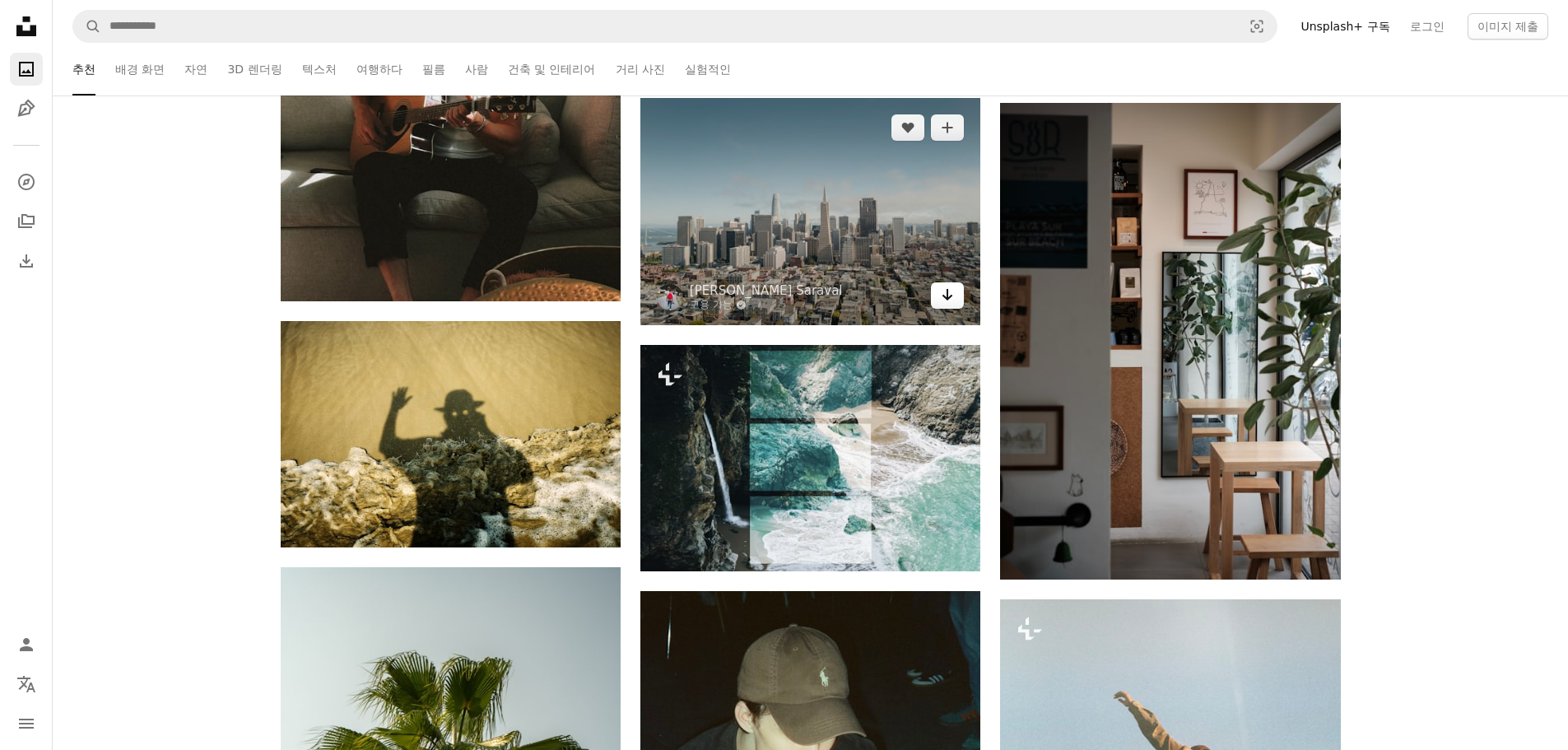
click at [954, 302] on icon "Arrow pointing down" at bounding box center [946, 295] width 13 height 20
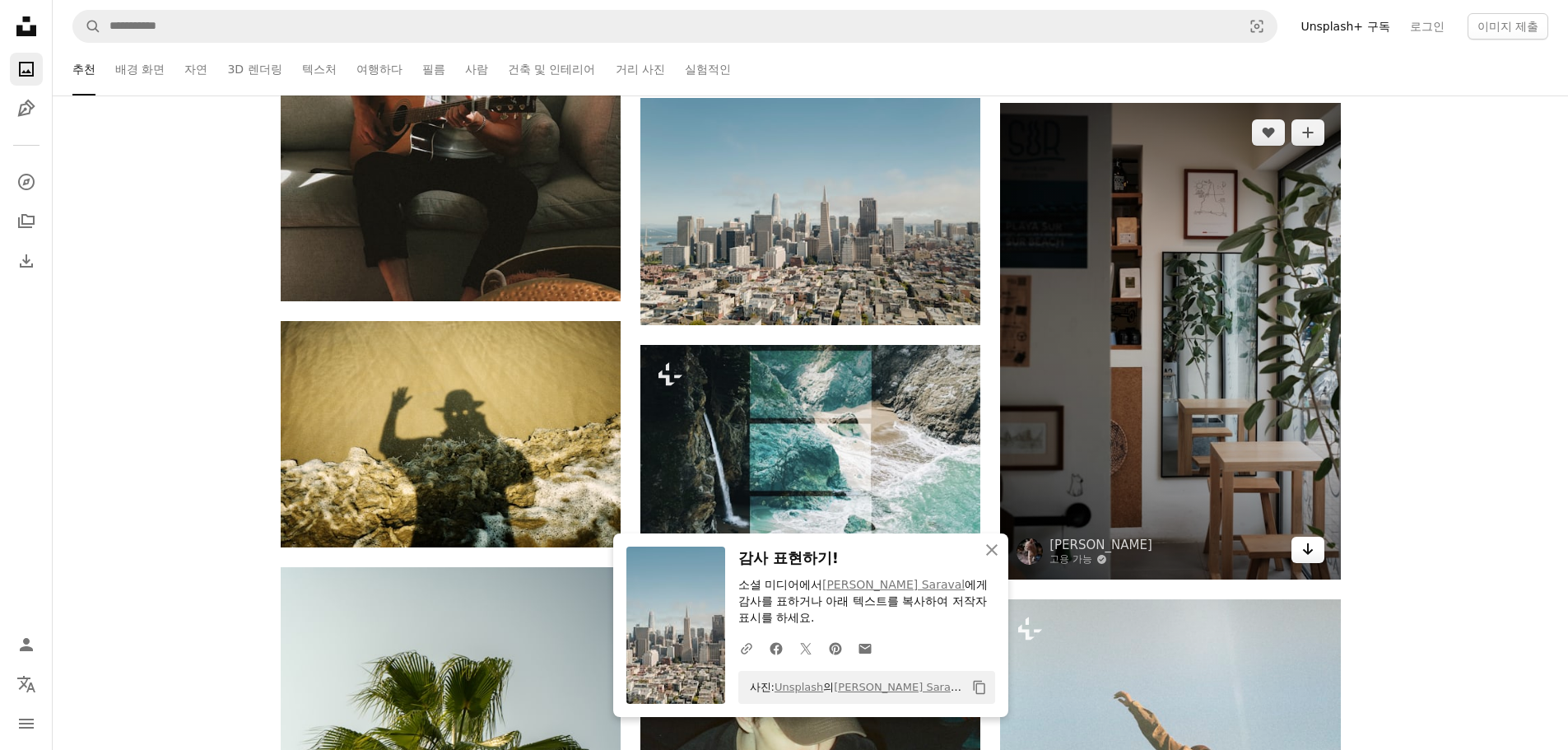
click at [1314, 556] on link "Arrow pointing down" at bounding box center [1308, 549] width 33 height 26
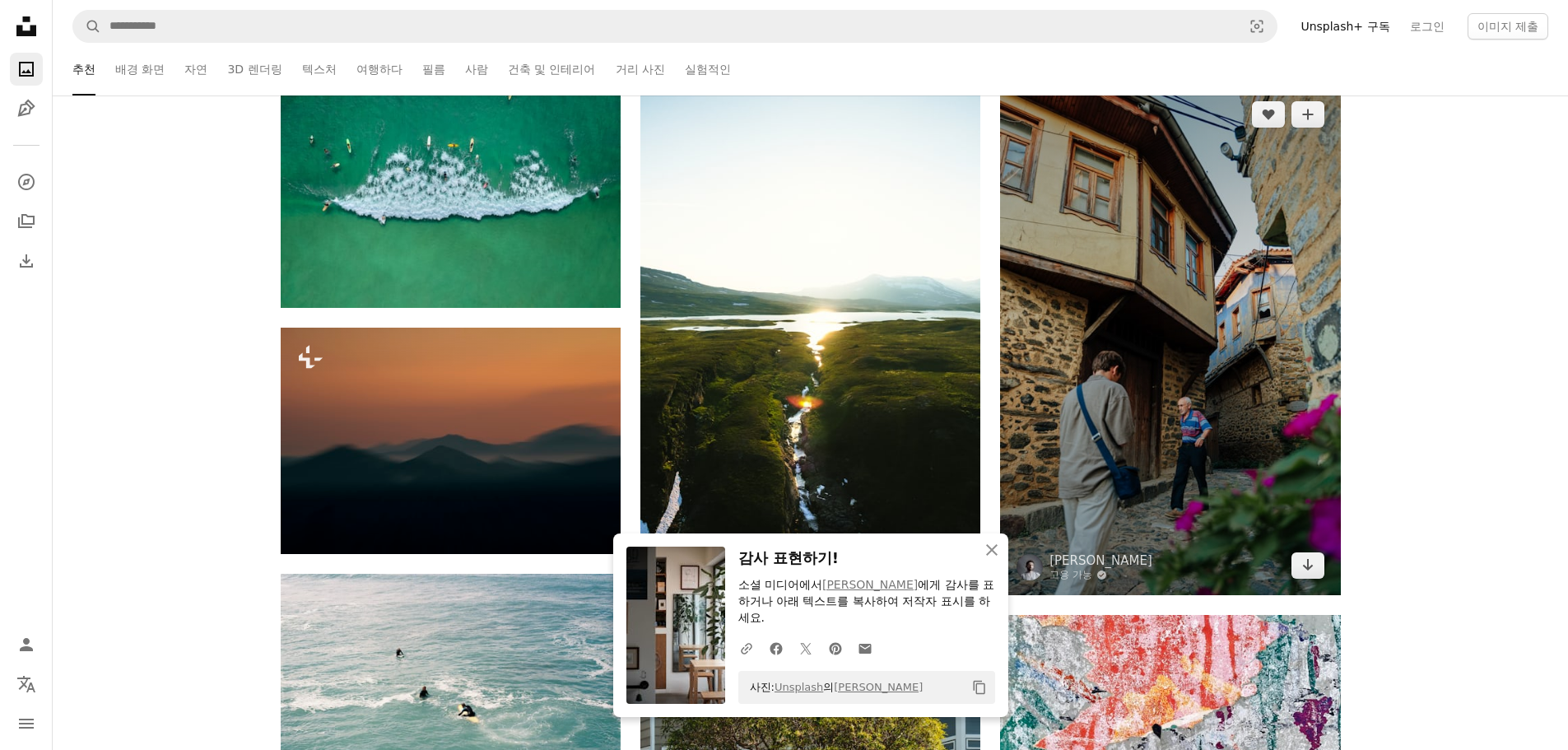
scroll to position [45365, 0]
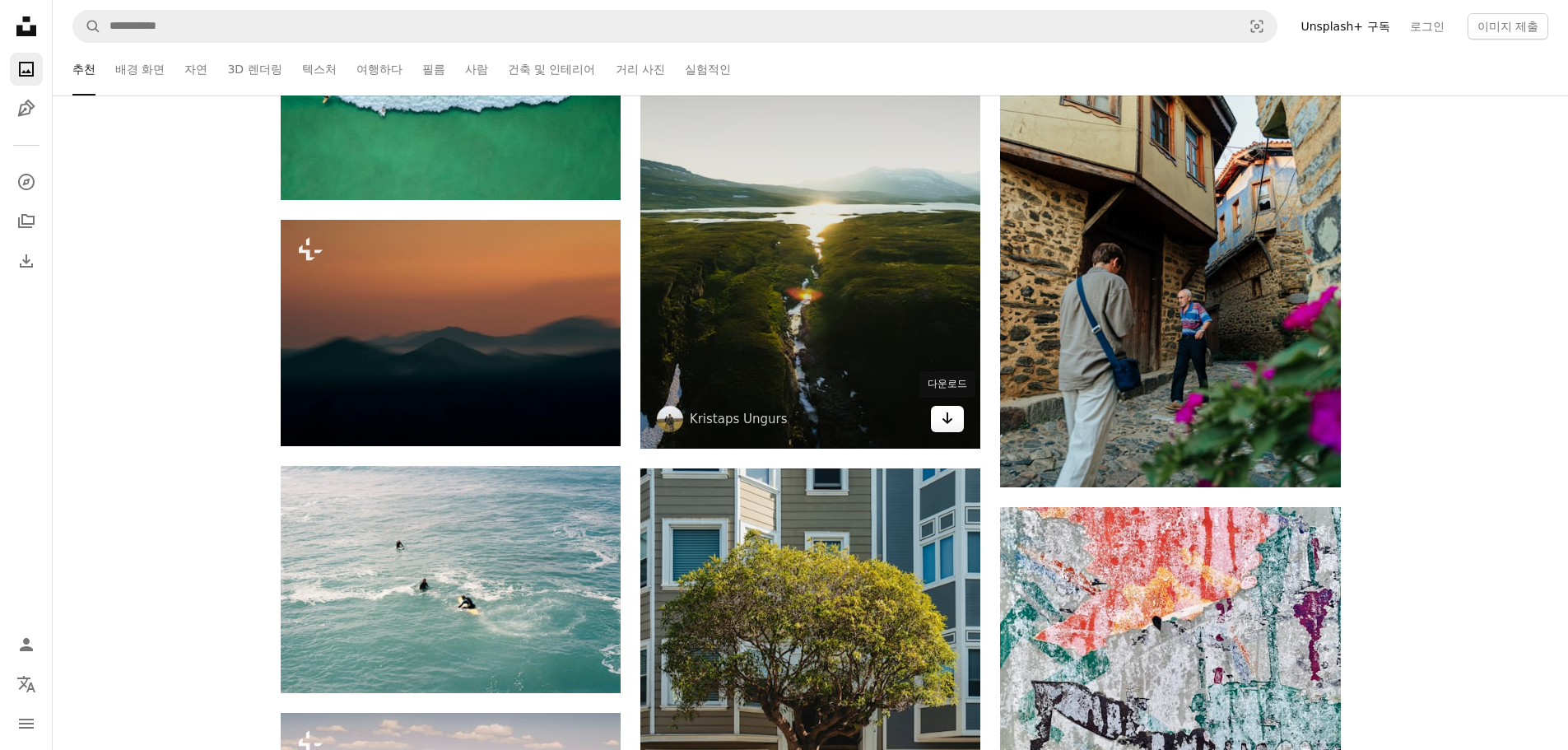
click at [939, 413] on link "Arrow pointing down" at bounding box center [947, 419] width 33 height 26
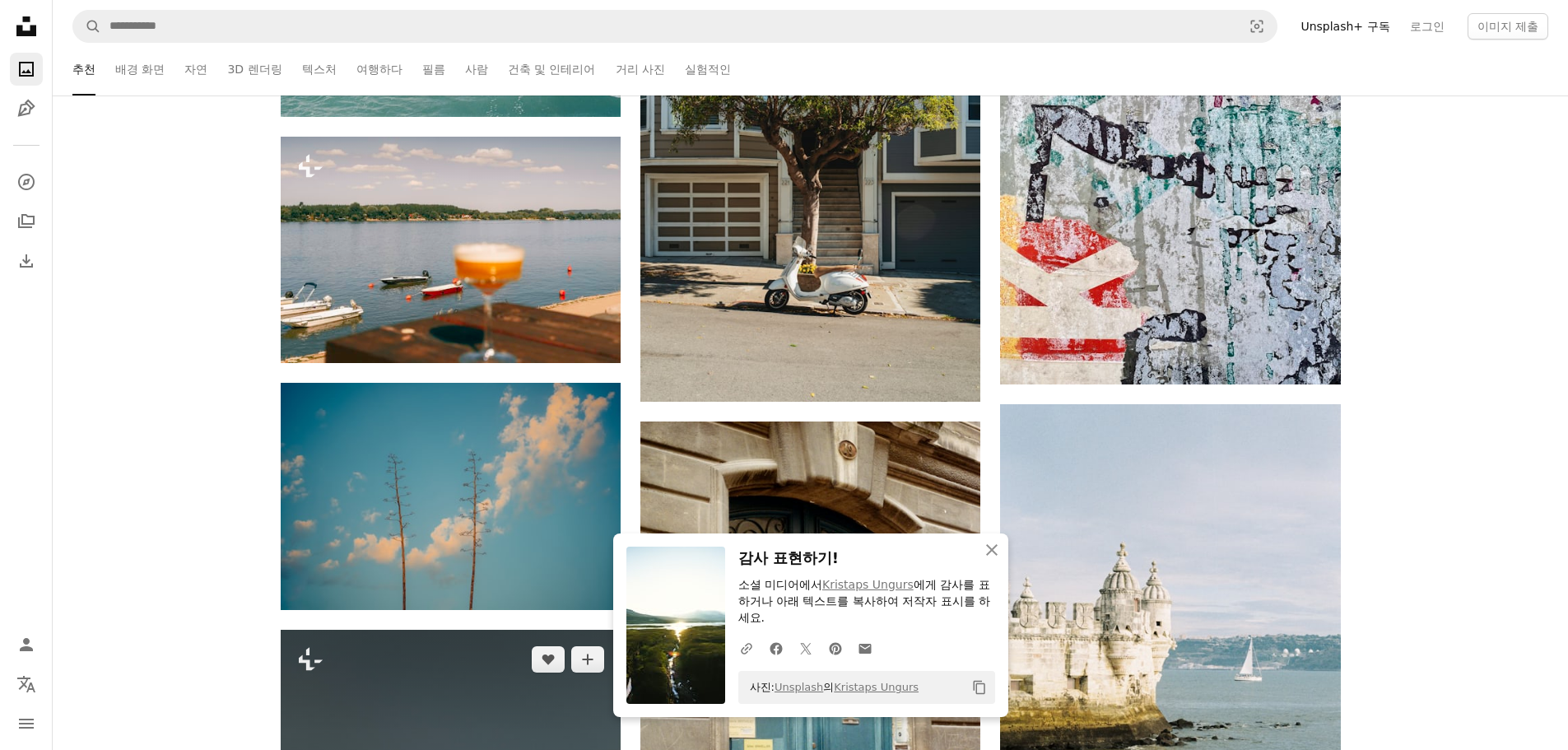
scroll to position [46189, 0]
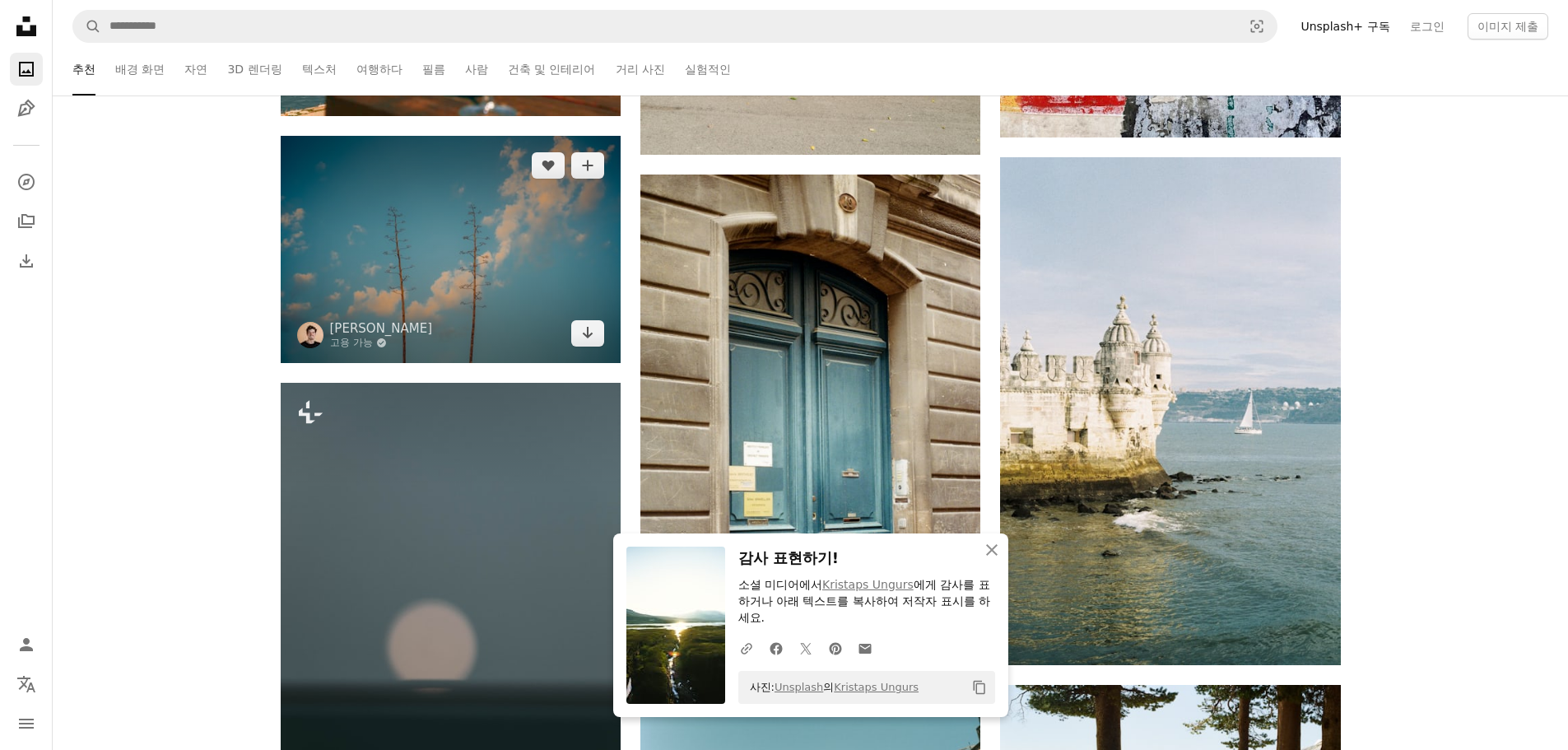
click at [605, 333] on img at bounding box center [450, 249] width 340 height 226
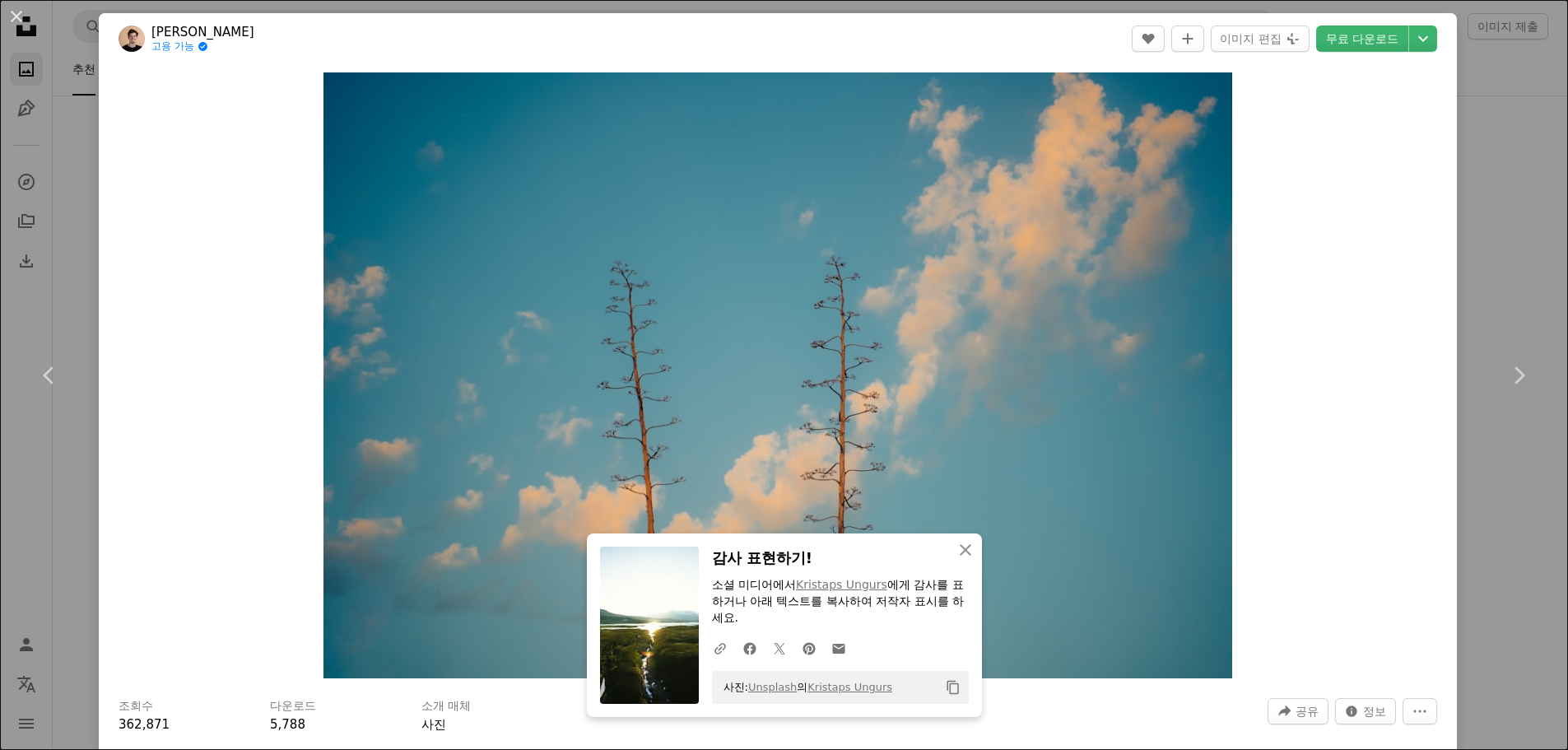
drag, startPoint x: 1483, startPoint y: 152, endPoint x: 731, endPoint y: 320, distance: 770.5
click at [1497, 157] on div "An X shape Chevron left Chevron right An X shape 닫기 감사 표현하기! 소셜 미디어에서 Kristaps …" at bounding box center [784, 375] width 1568 height 750
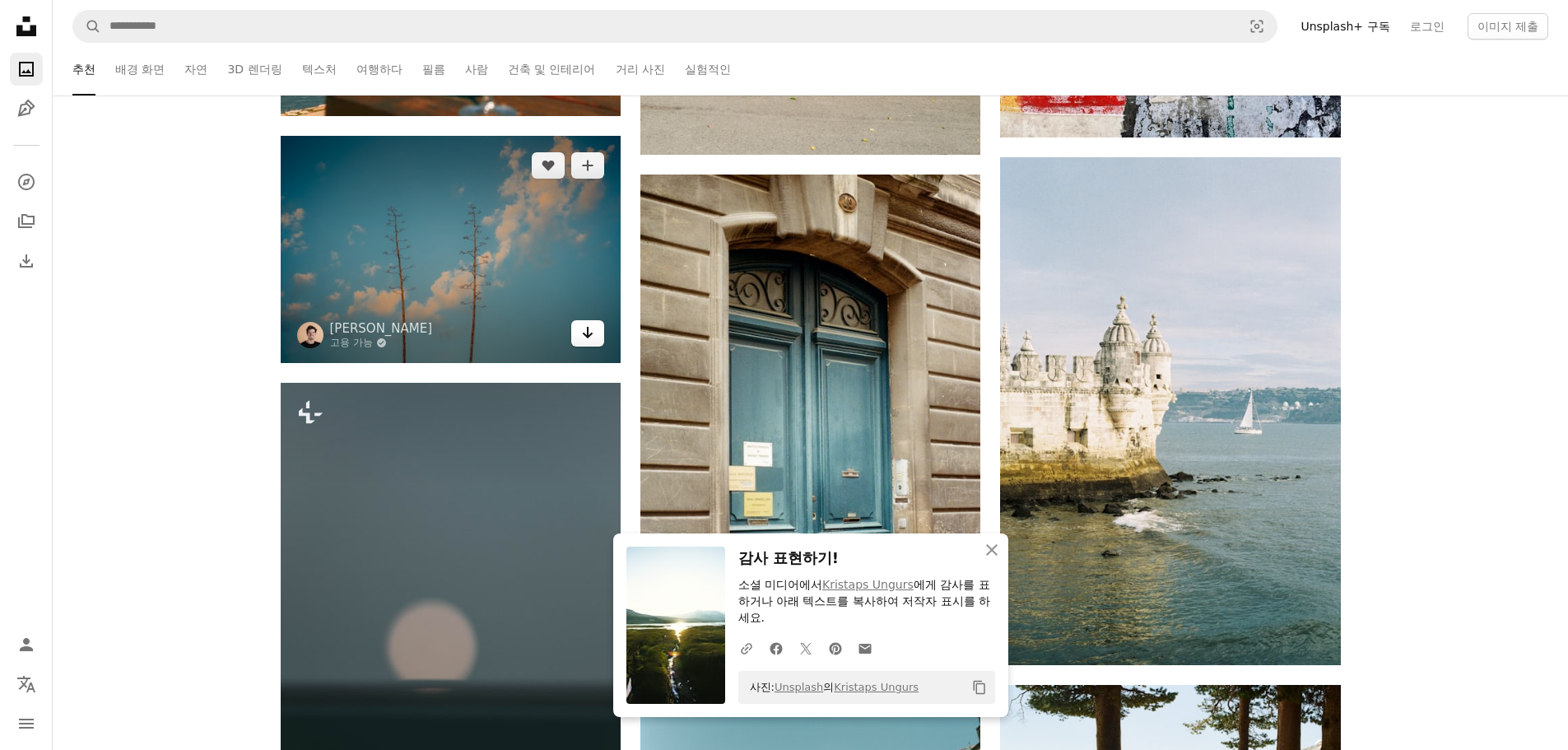
click at [597, 332] on link "Arrow pointing down" at bounding box center [588, 333] width 33 height 26
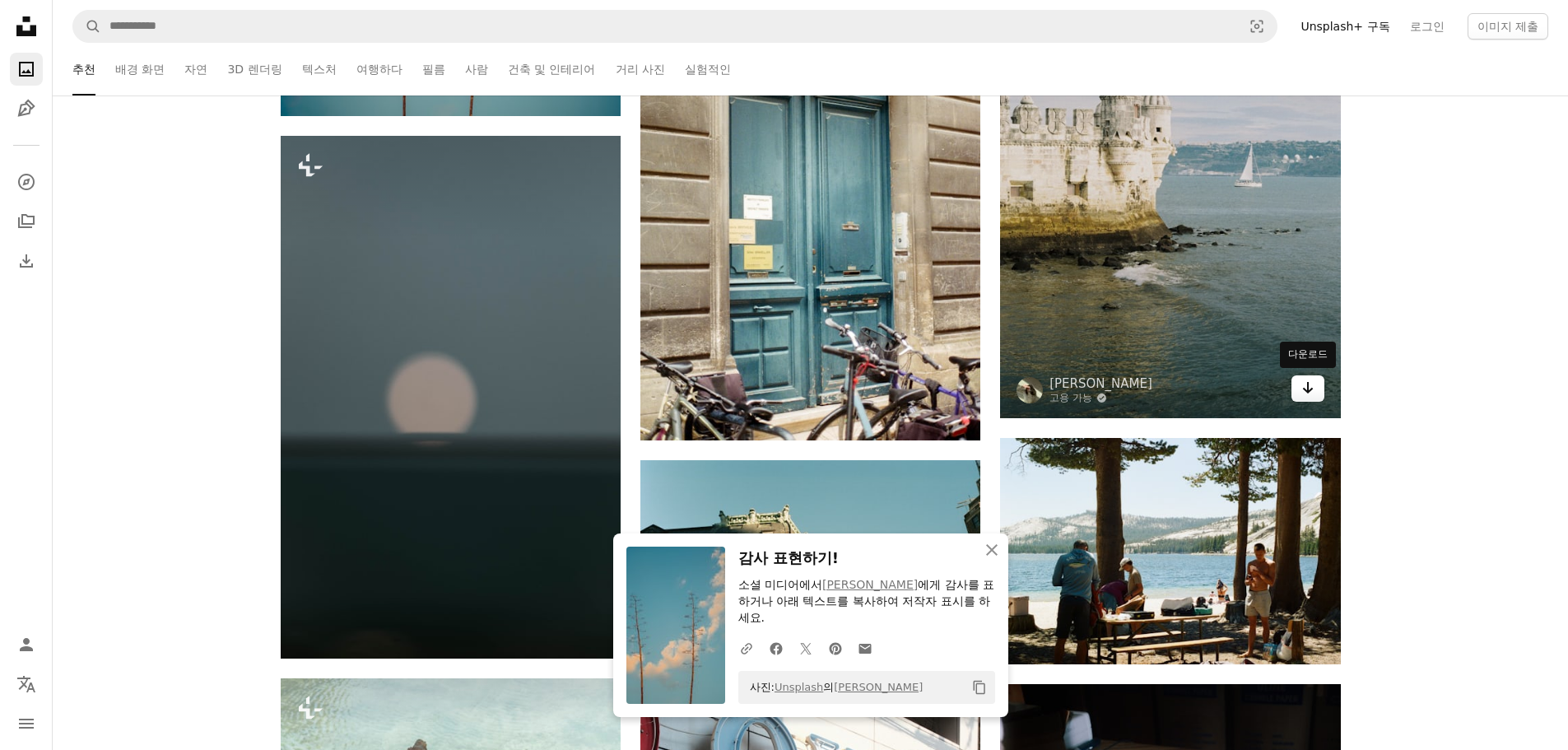
click at [1304, 390] on icon "Arrow pointing down" at bounding box center [1307, 388] width 13 height 20
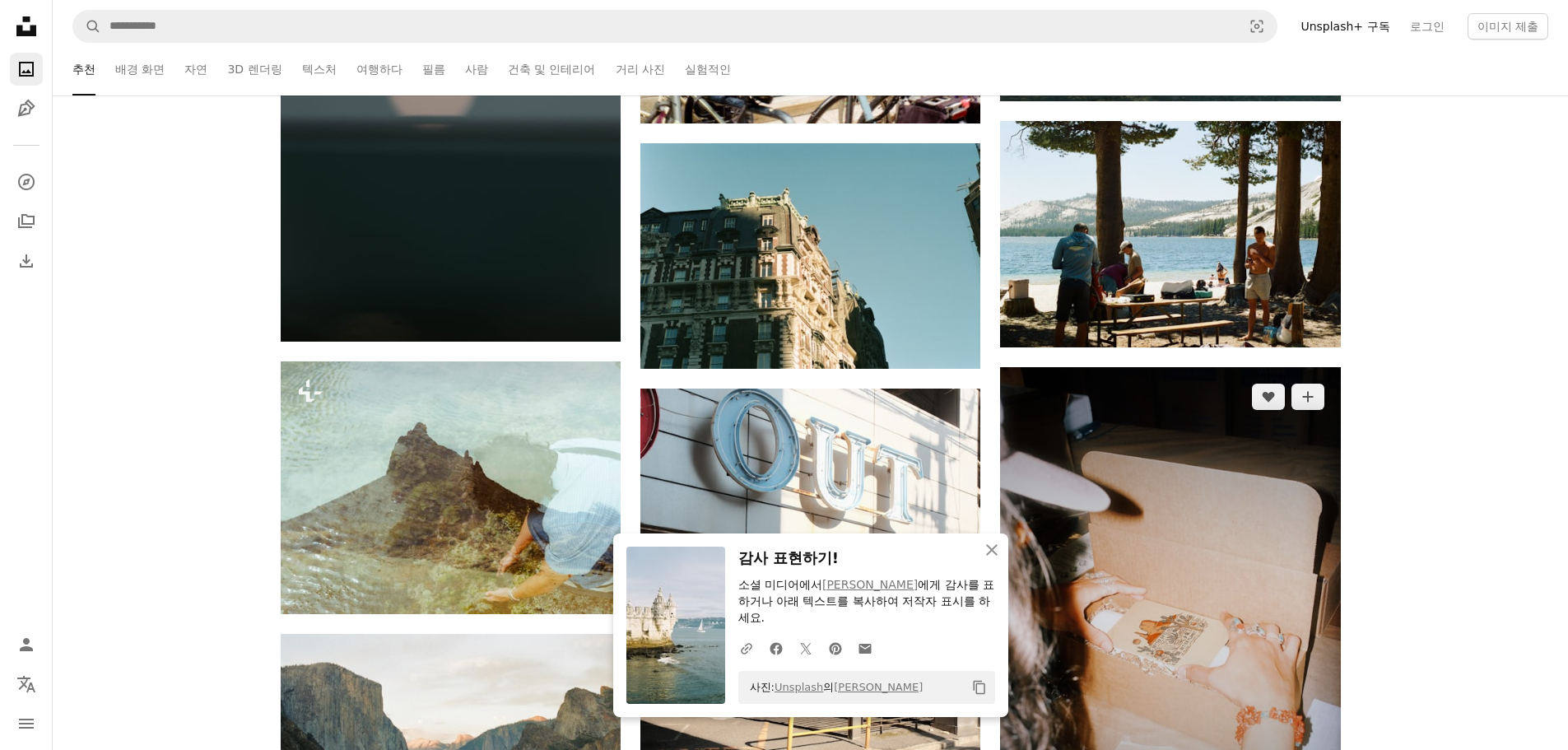
scroll to position [46764, 0]
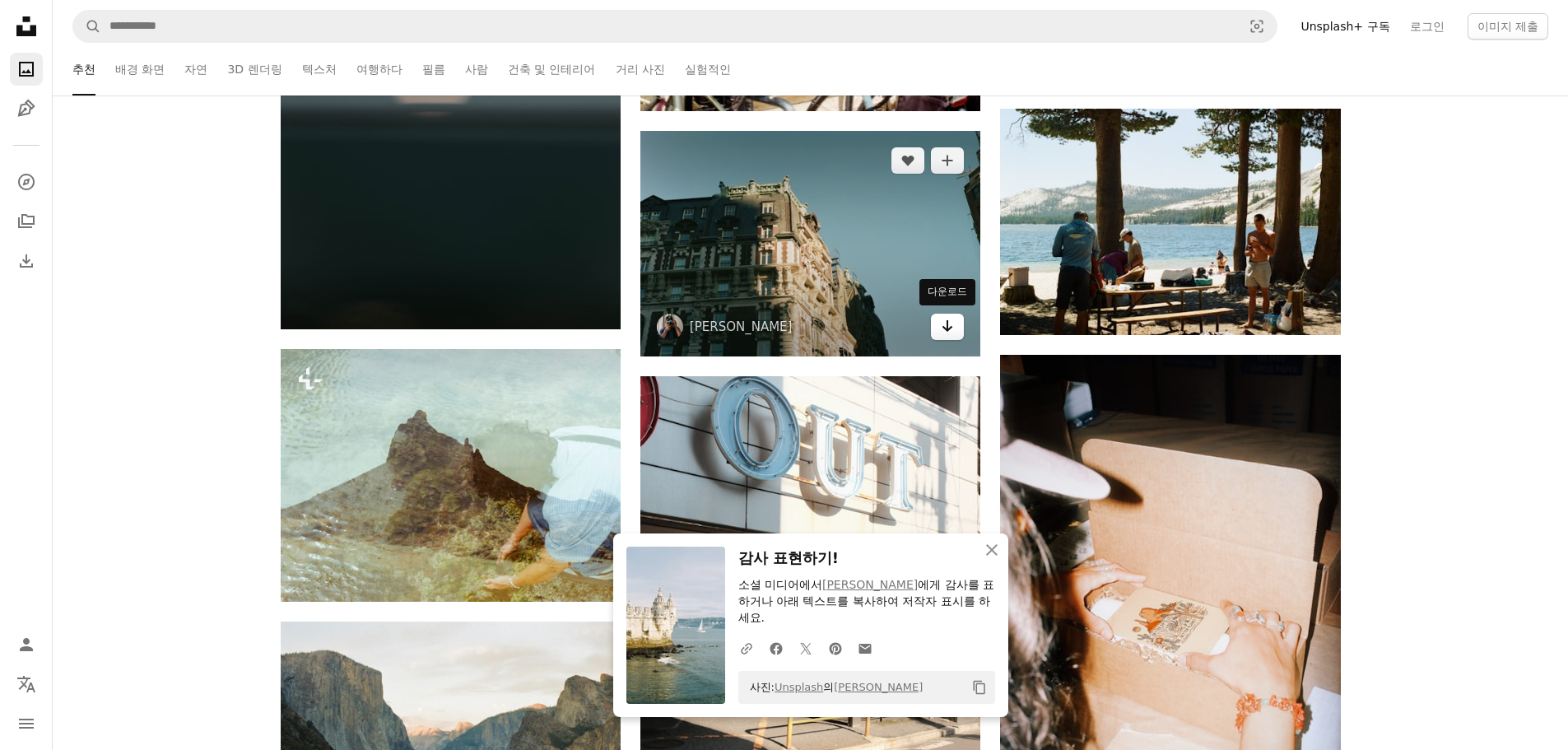
click at [945, 327] on icon "Arrow pointing down" at bounding box center [946, 326] width 13 height 20
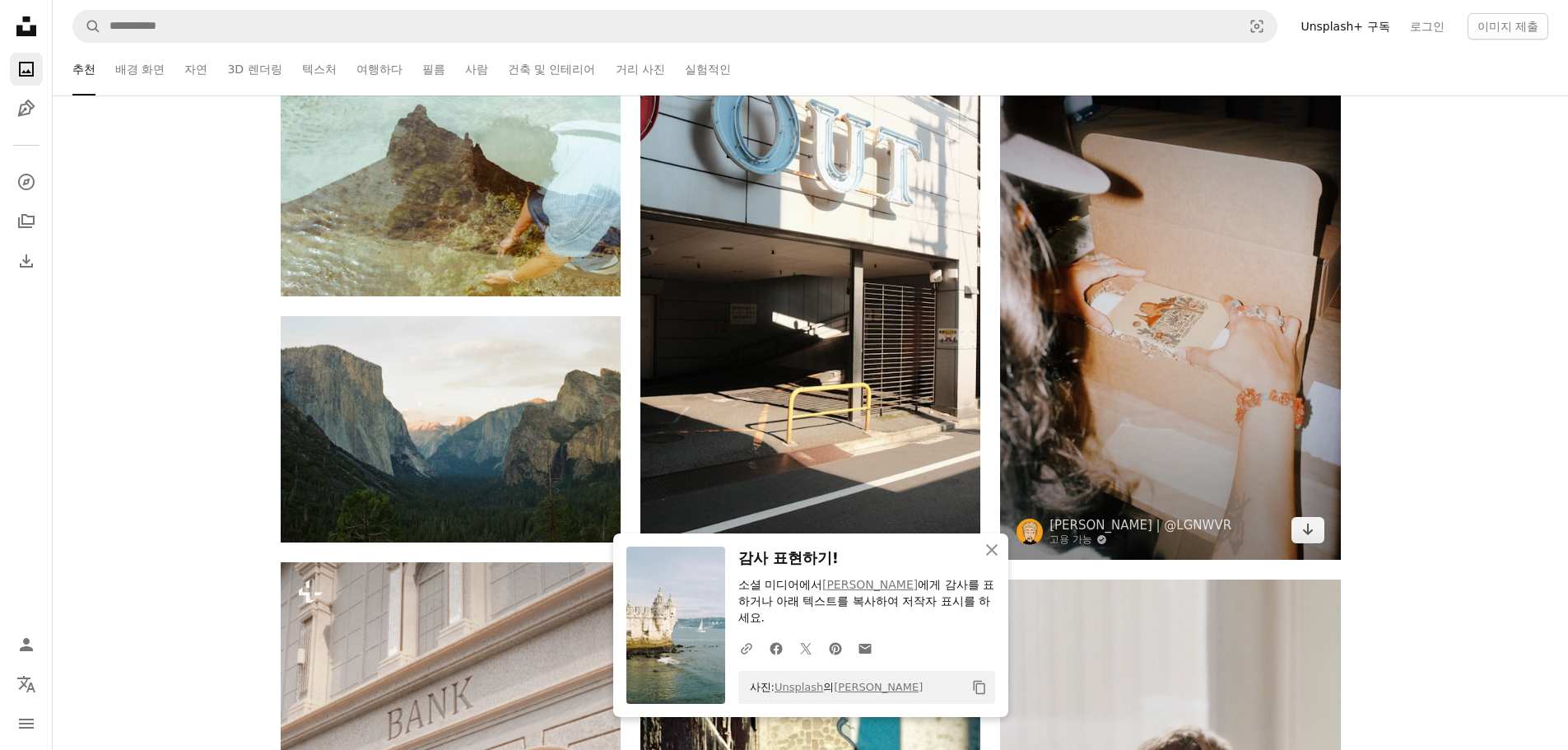
scroll to position [47177, 0]
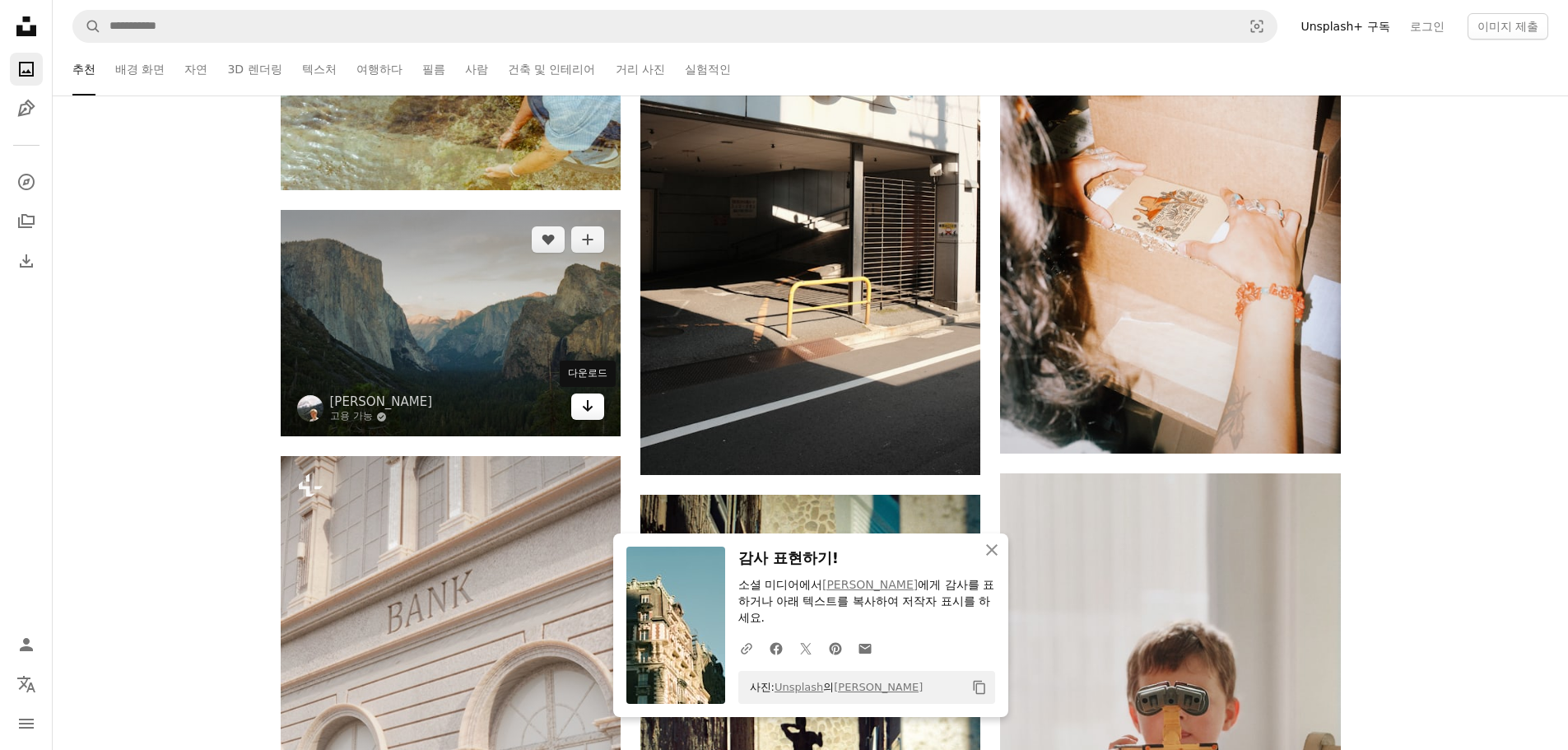
click at [587, 412] on icon "Arrow pointing down" at bounding box center [587, 405] width 13 height 20
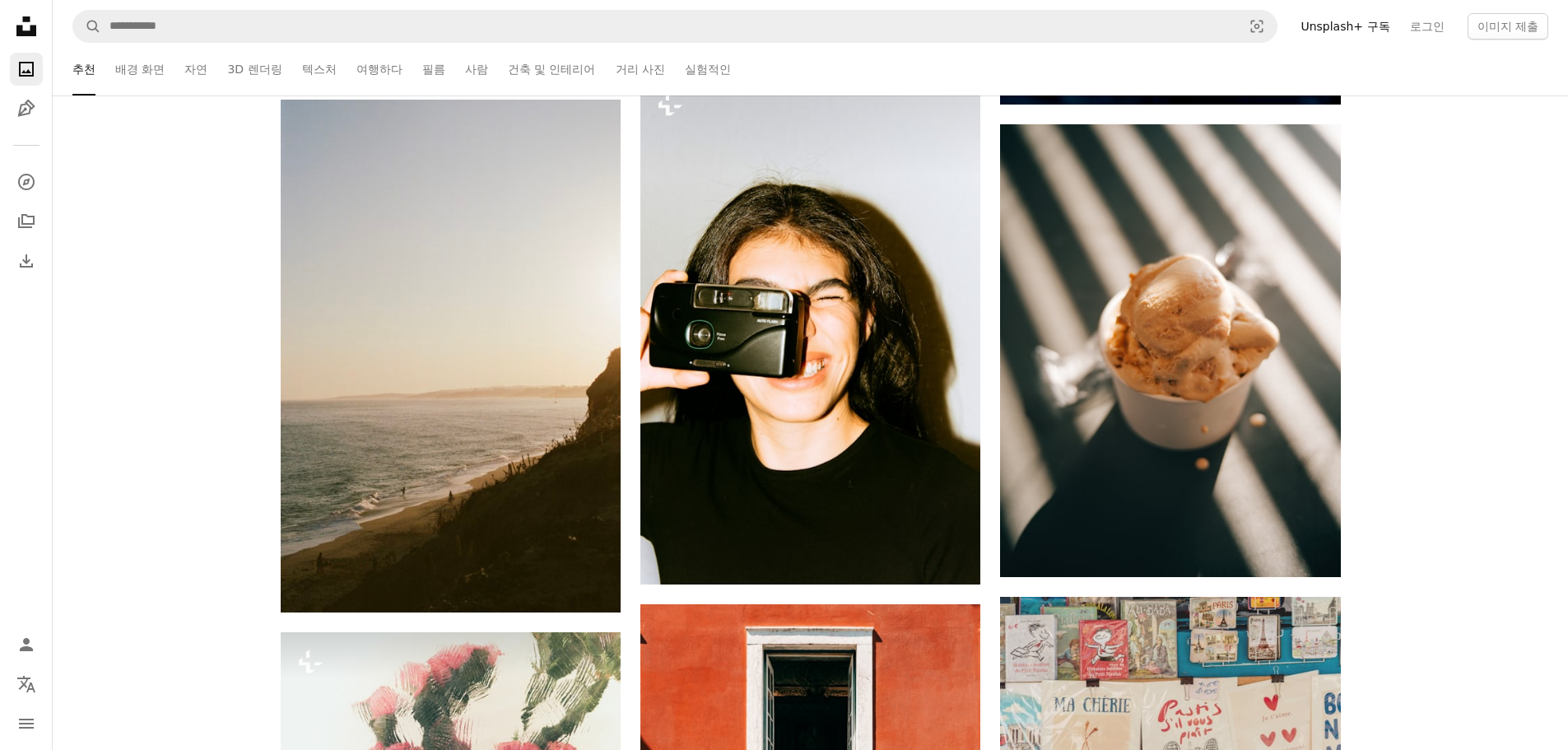
scroll to position [48822, 0]
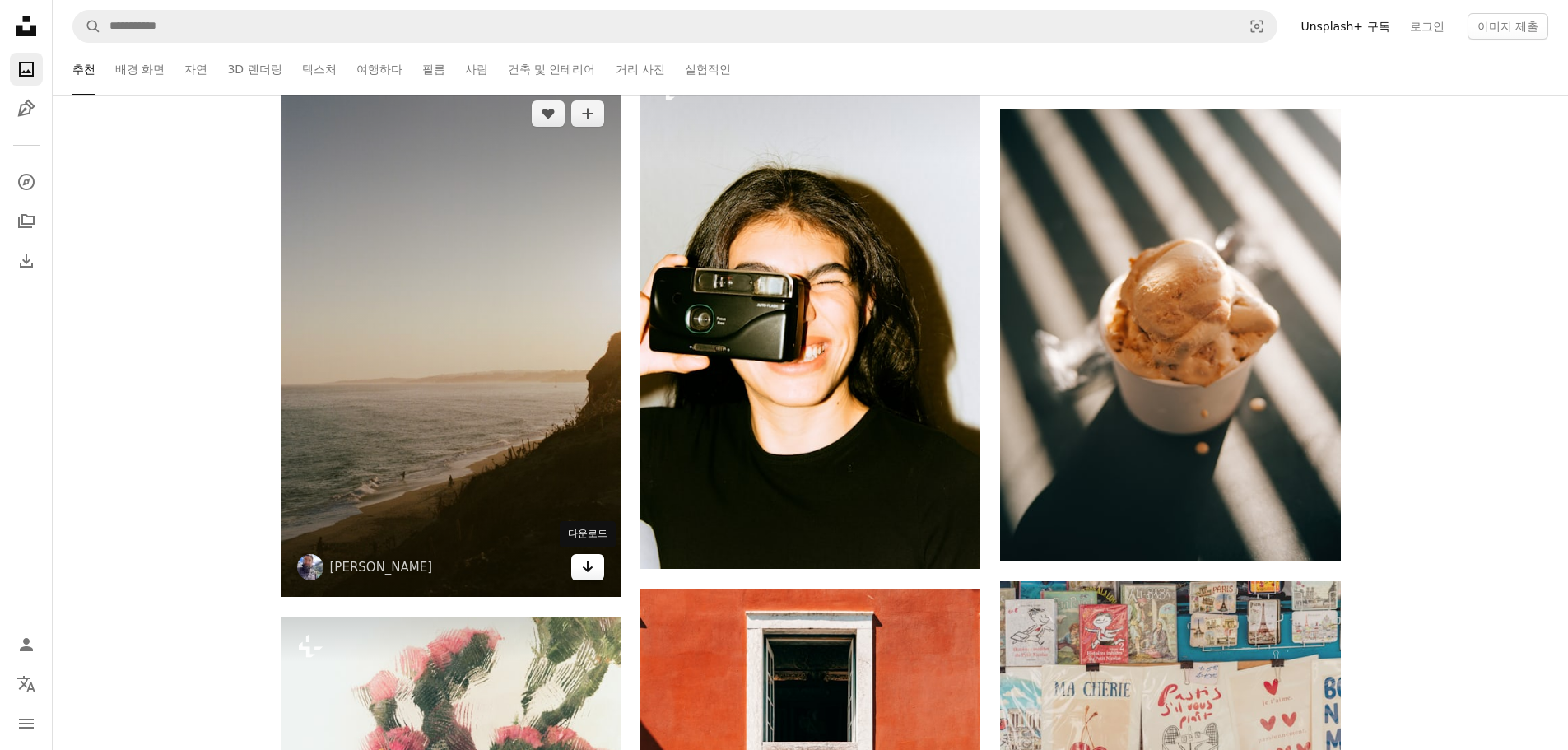
click at [586, 569] on icon "다운로드" at bounding box center [587, 567] width 11 height 12
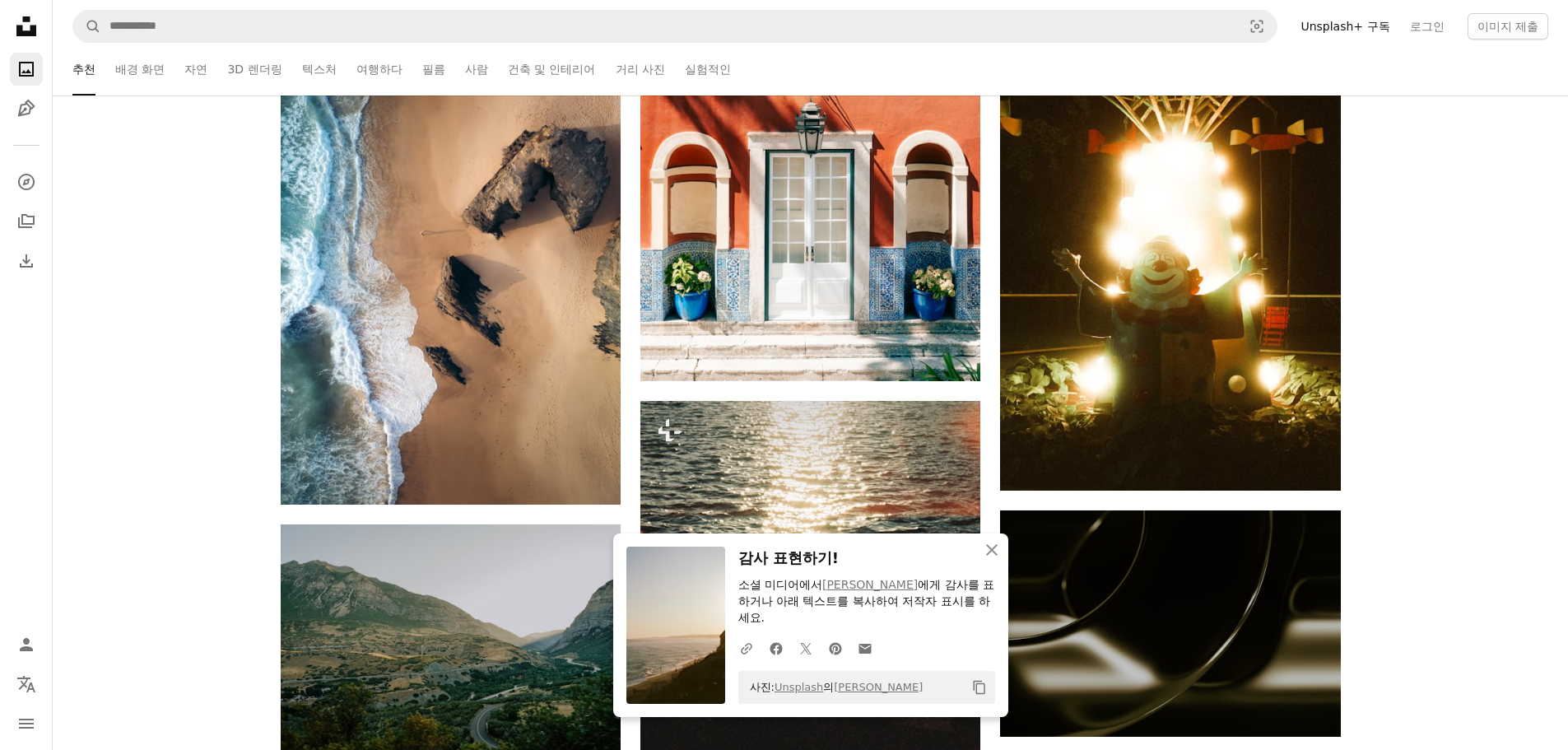
scroll to position [49646, 0]
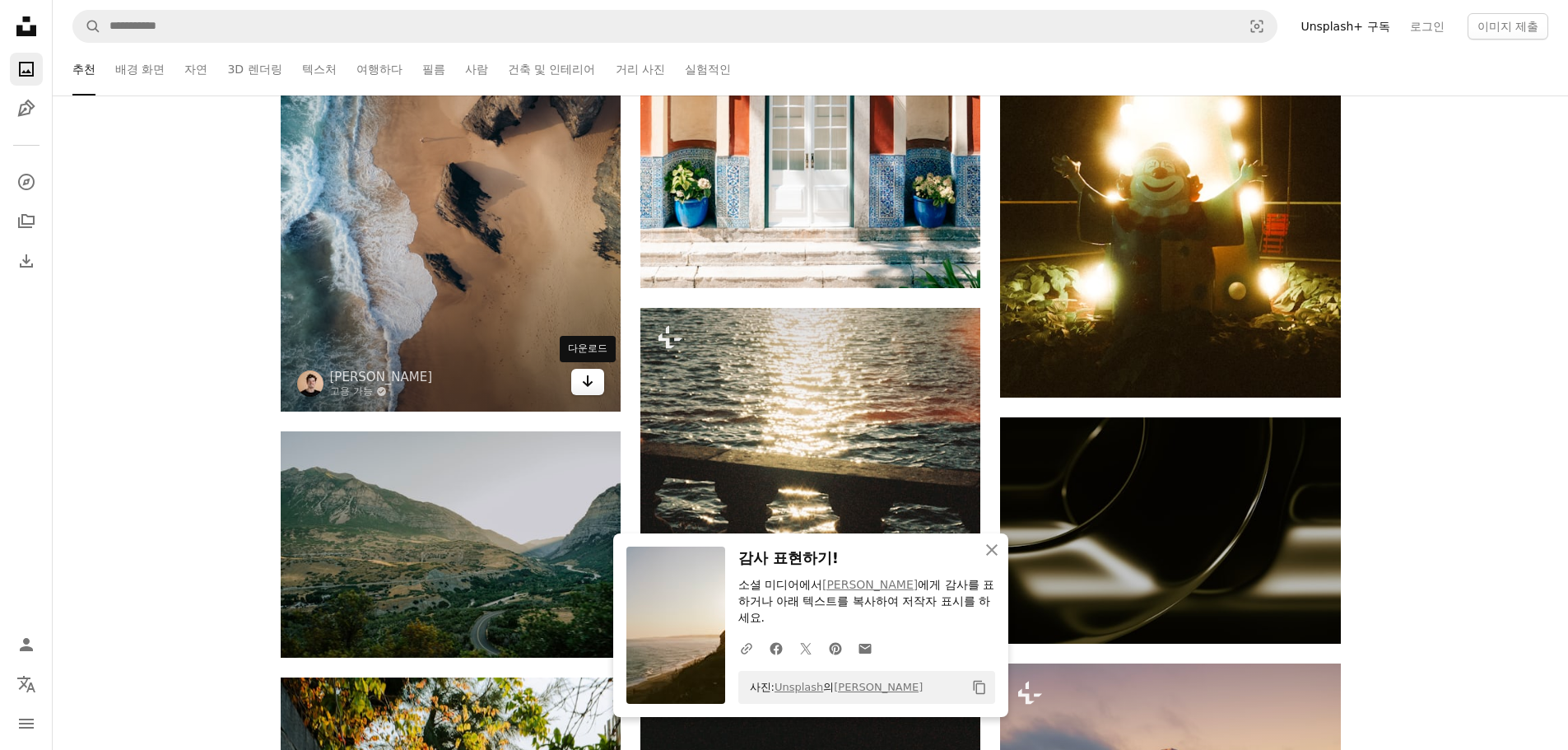
click at [595, 389] on link "Arrow pointing down" at bounding box center [588, 382] width 33 height 26
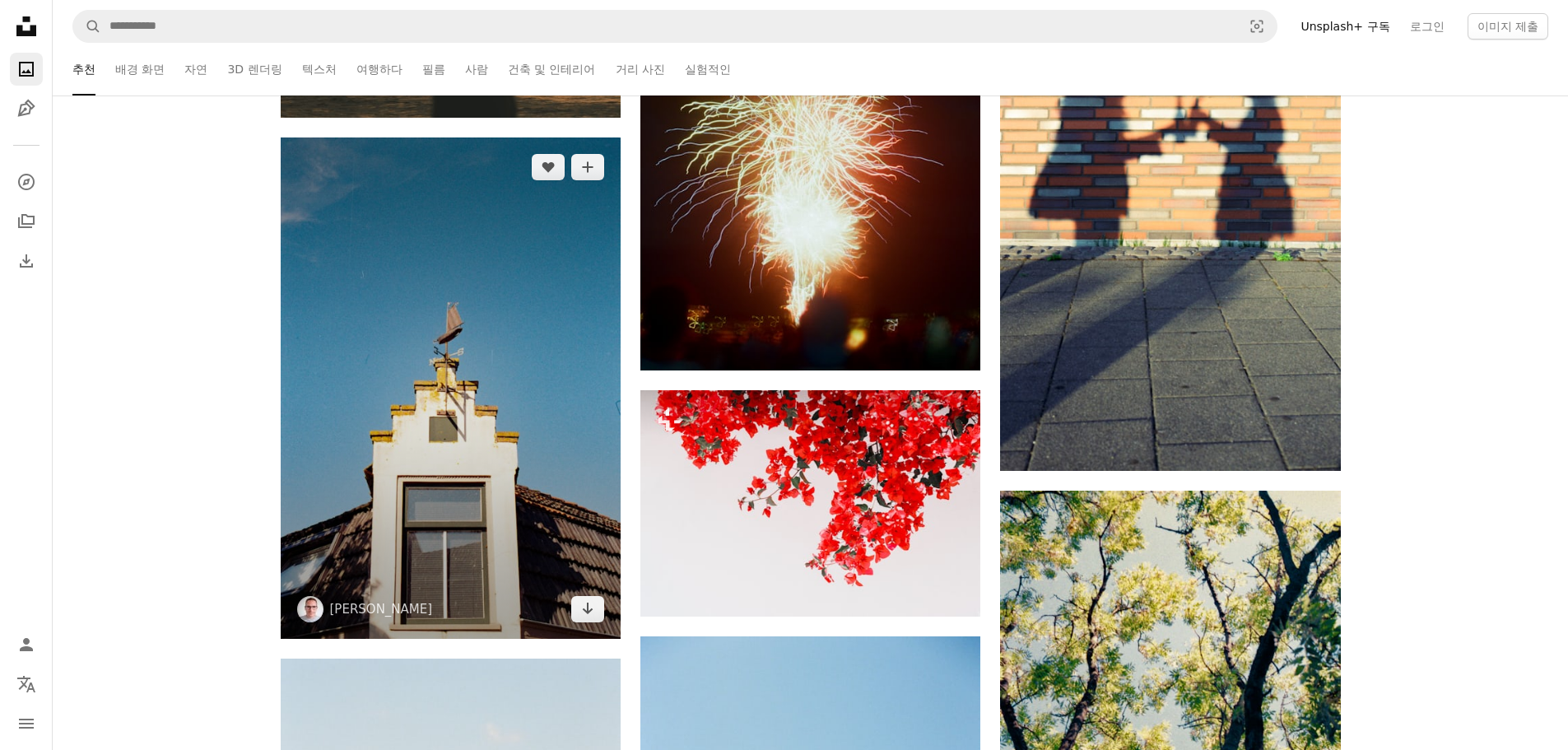
scroll to position [53022, 0]
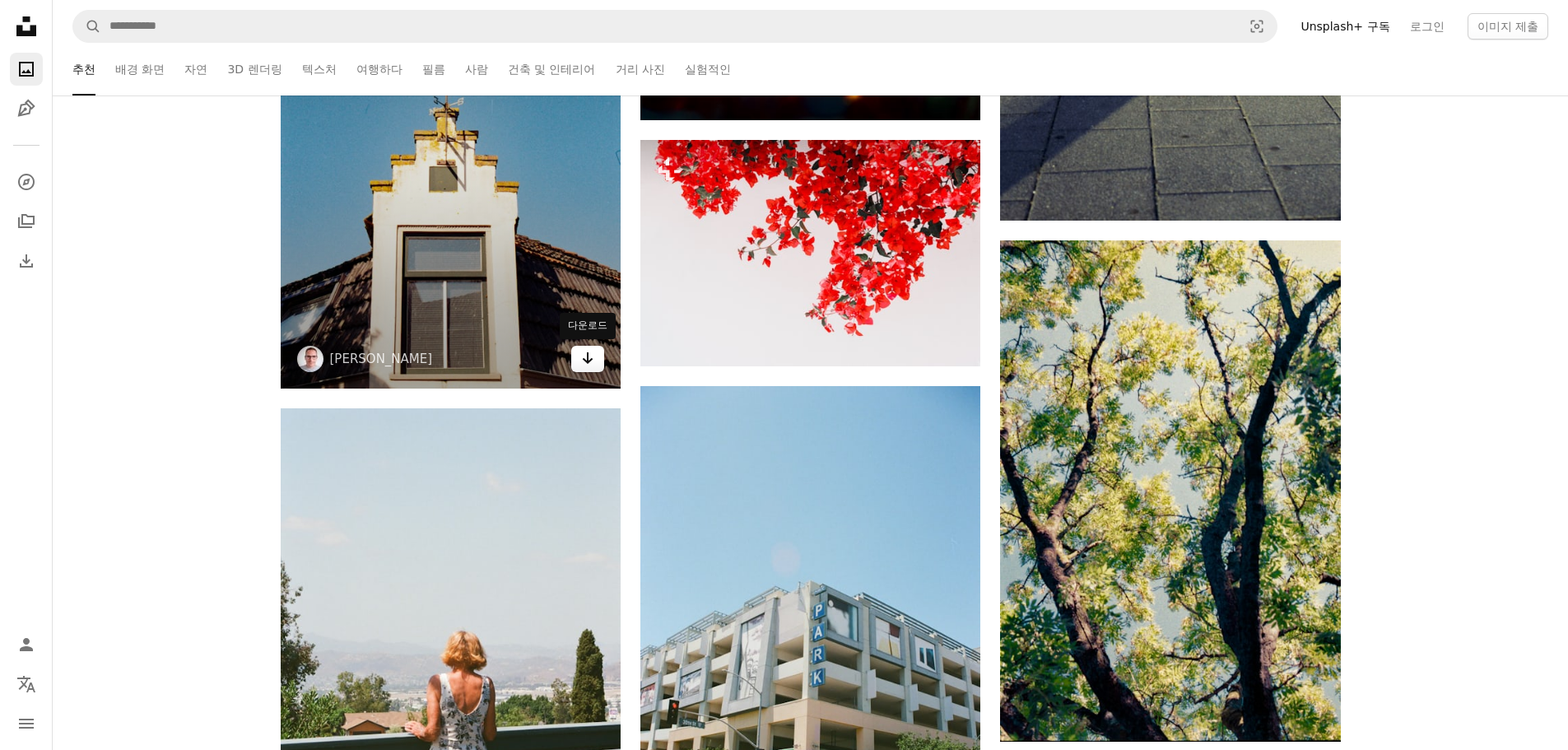
click at [594, 351] on link "Arrow pointing down" at bounding box center [588, 358] width 33 height 26
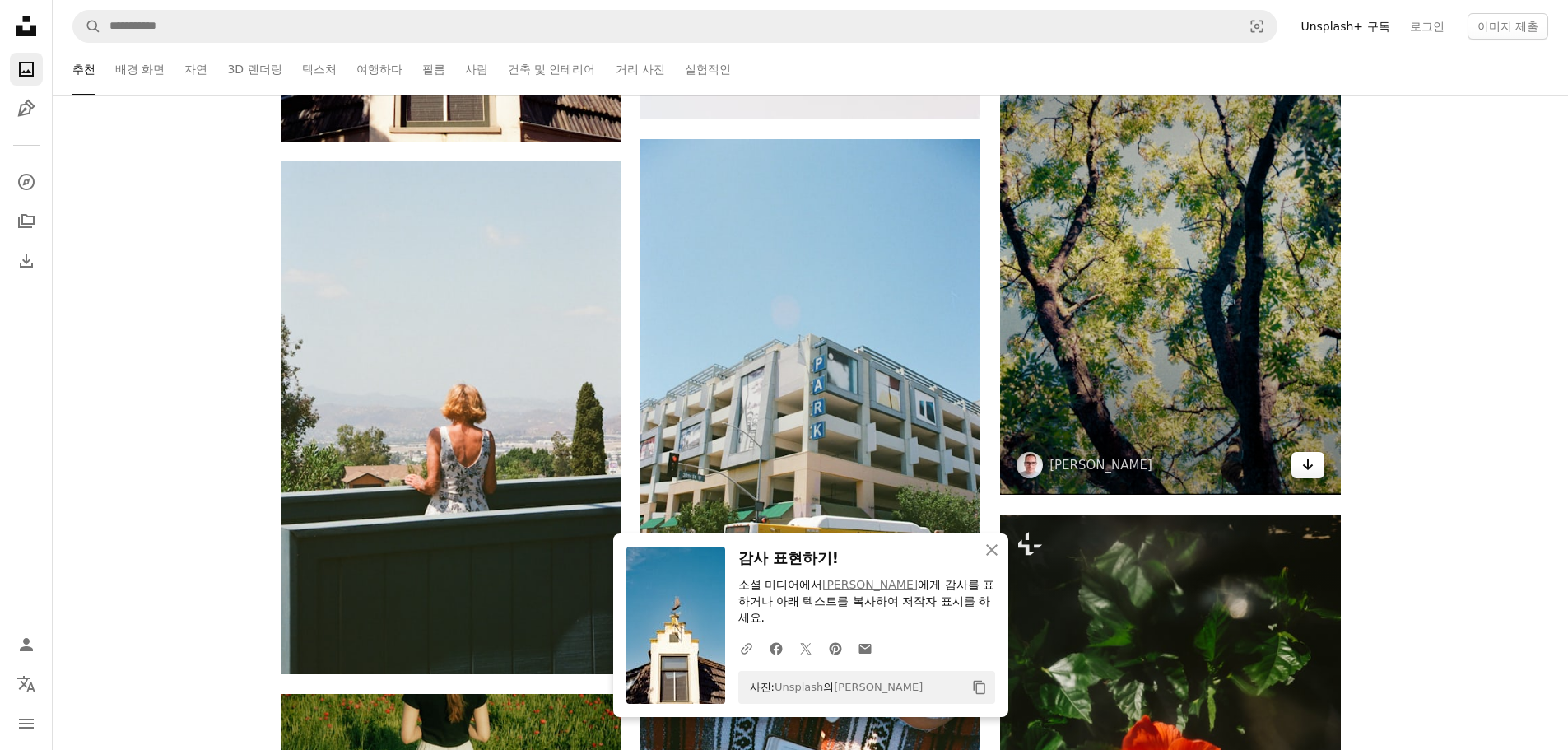
click at [1316, 468] on link "Arrow pointing down" at bounding box center [1308, 465] width 33 height 26
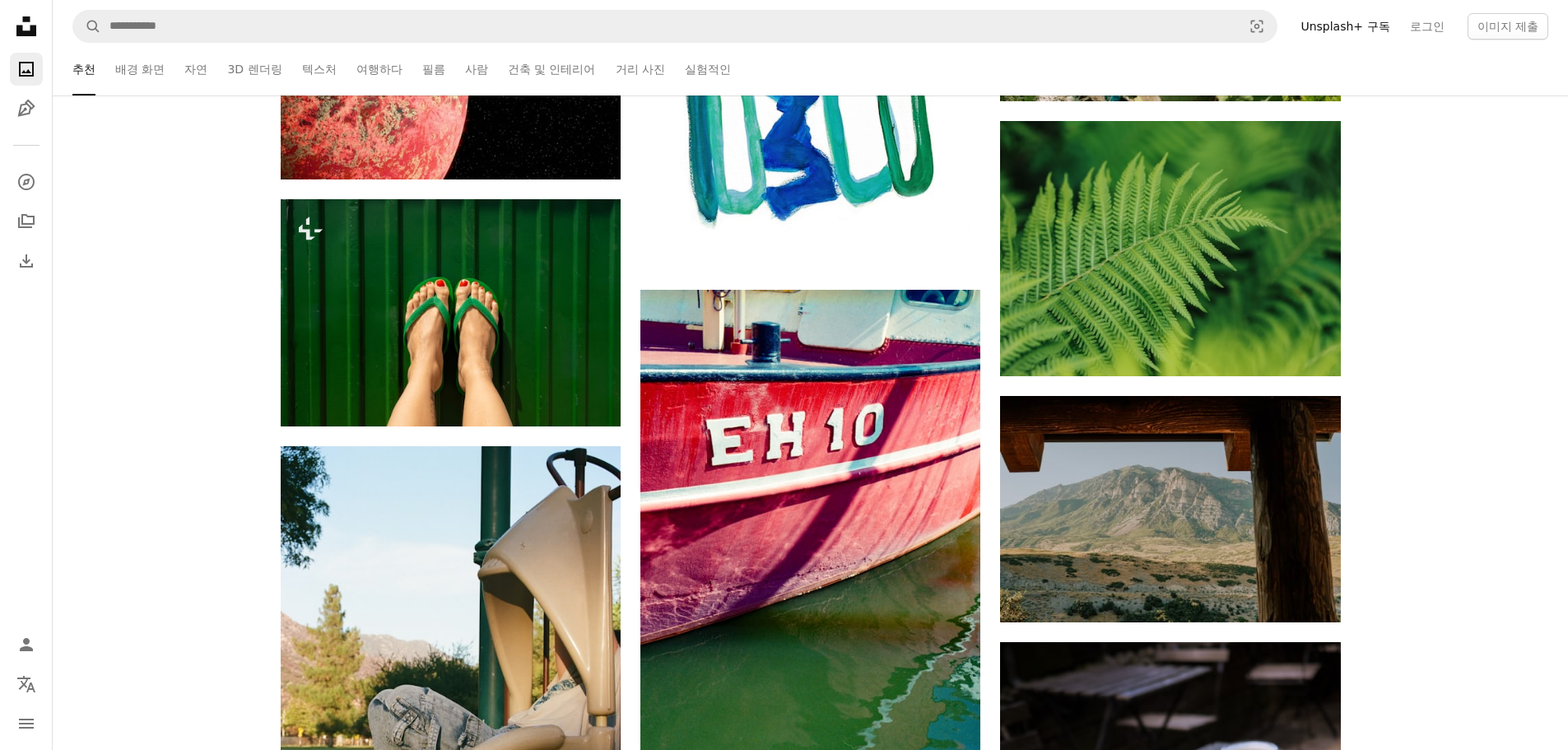
scroll to position [55244, 0]
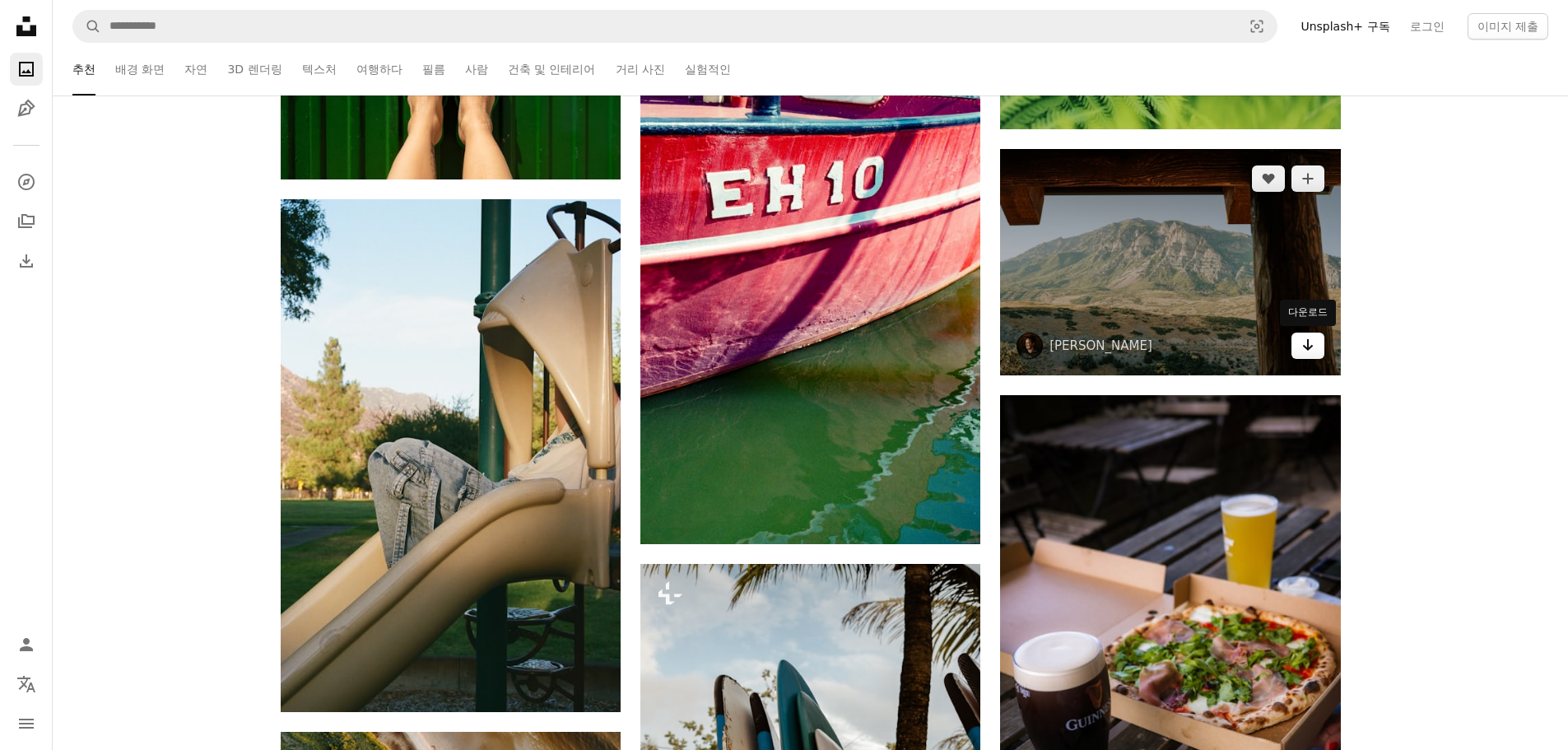
click at [1312, 354] on icon "Arrow pointing down" at bounding box center [1307, 345] width 13 height 20
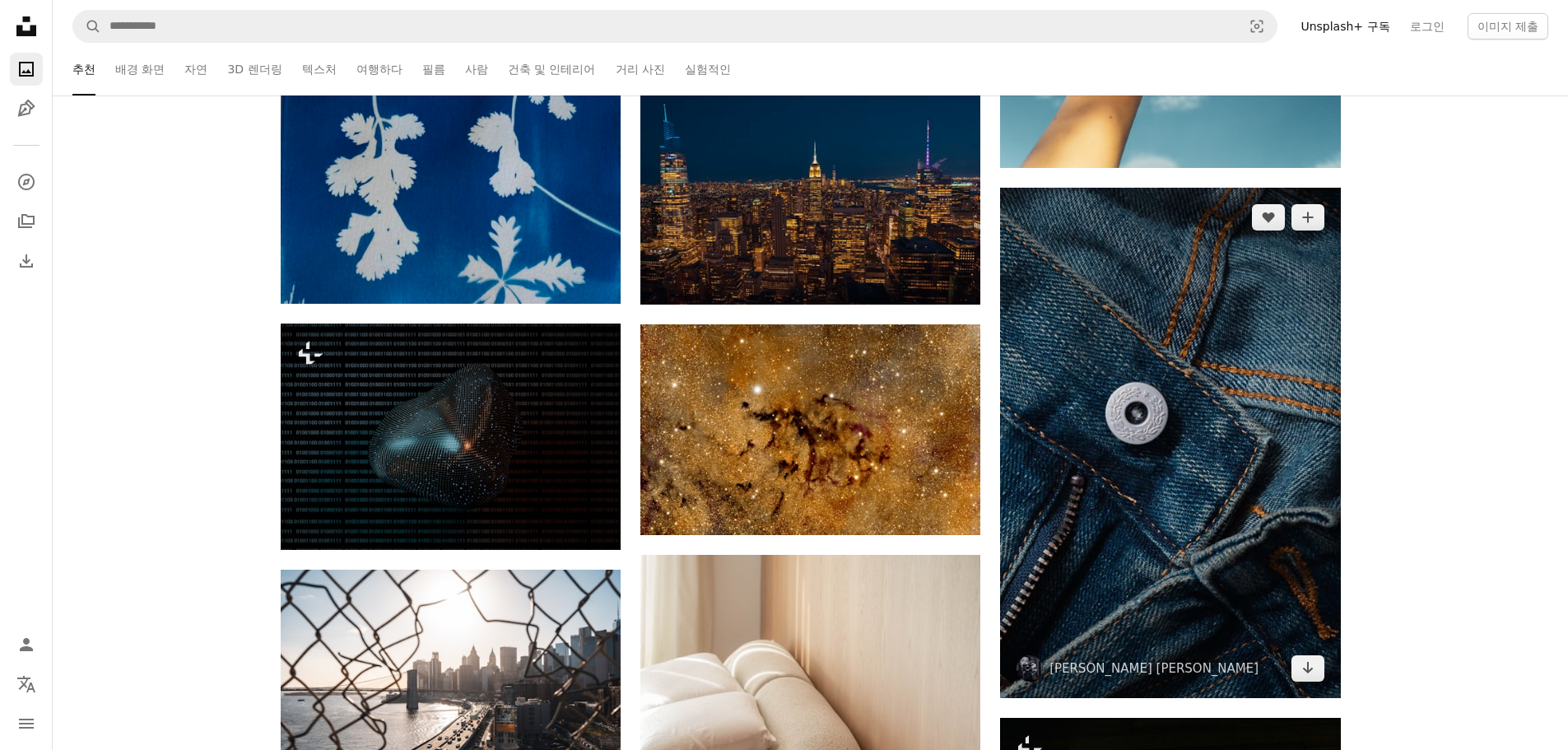
scroll to position [57550, 0]
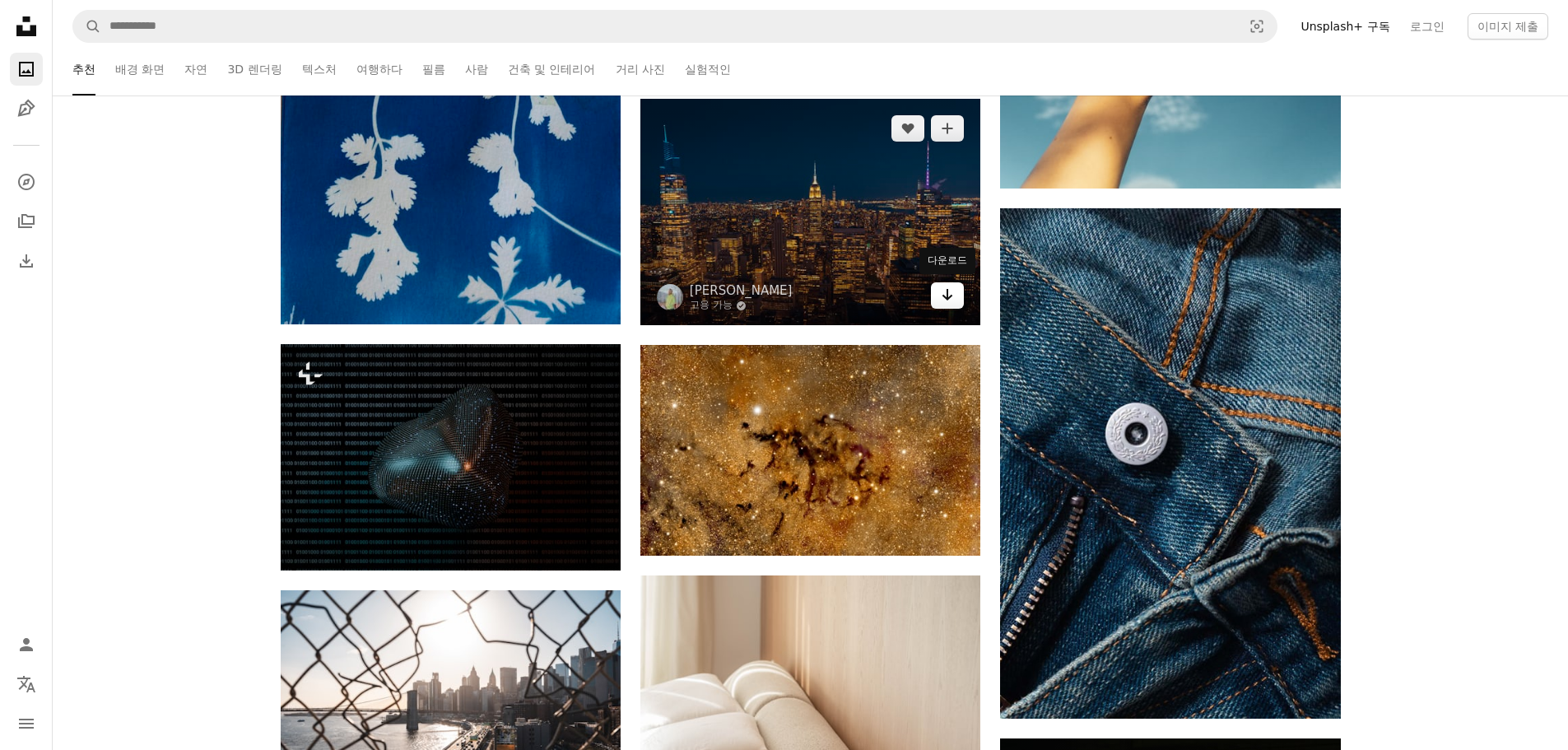
click at [944, 299] on icon "Arrow pointing down" at bounding box center [946, 295] width 13 height 20
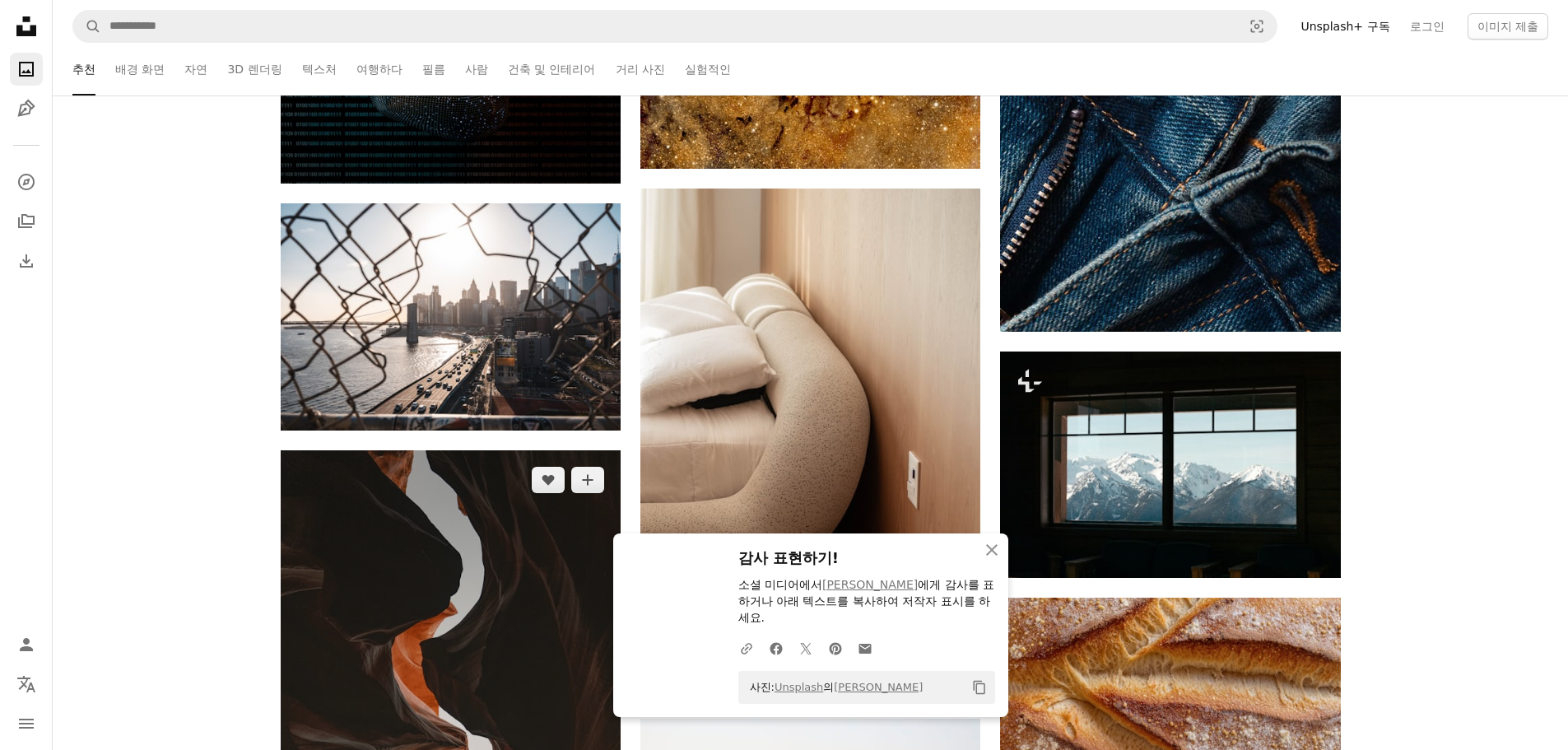
scroll to position [57961, 0]
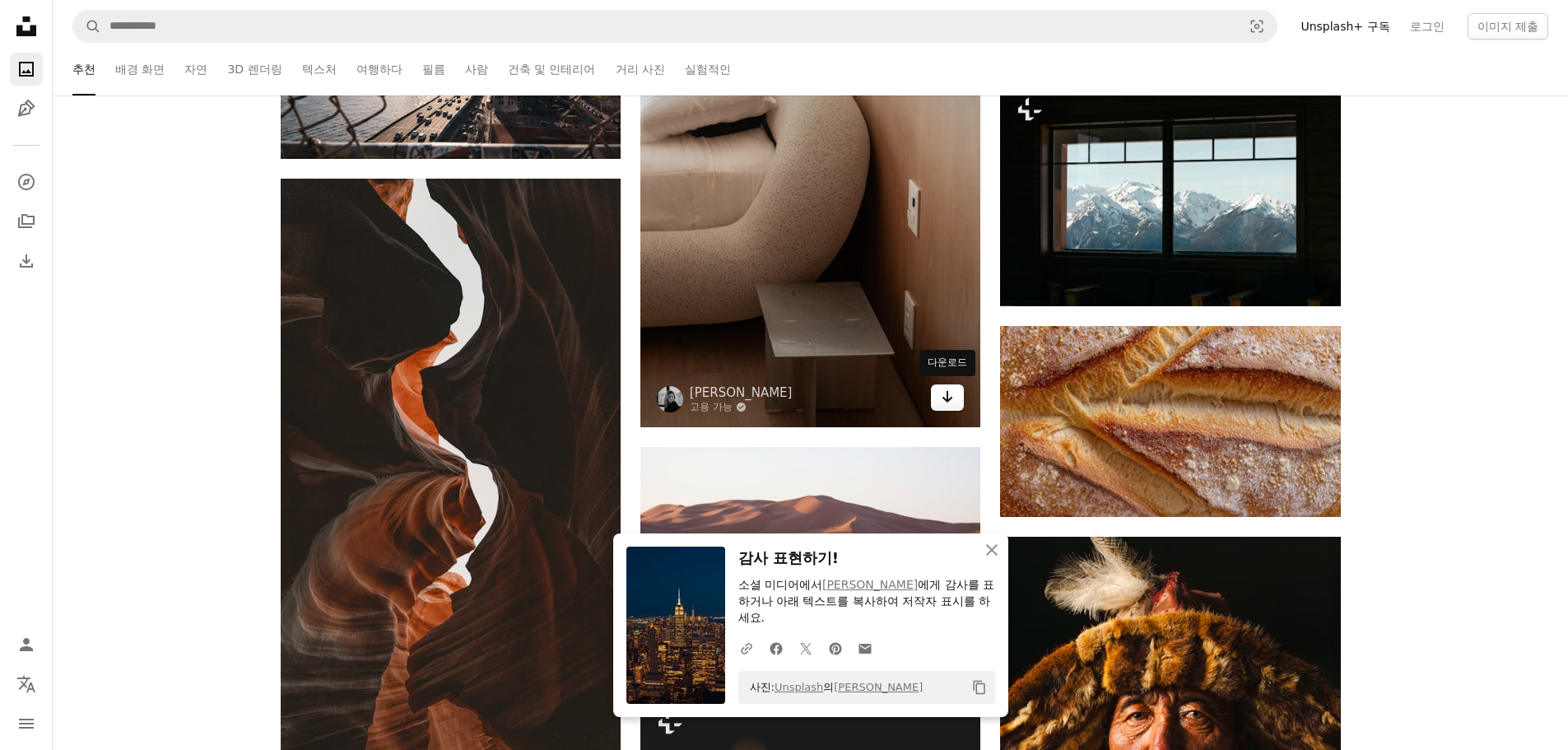
click at [952, 396] on icon "다운로드" at bounding box center [947, 397] width 11 height 12
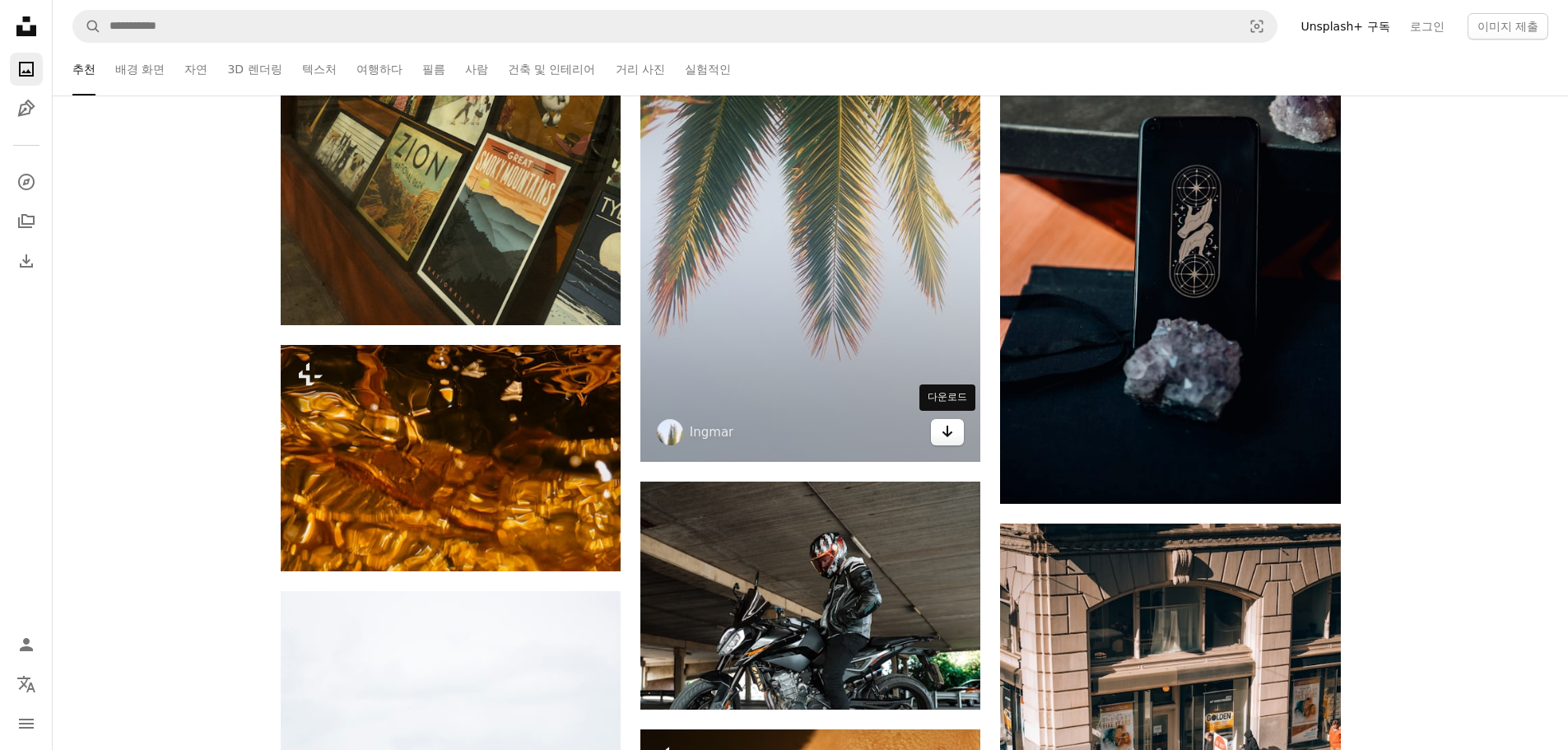
click at [941, 426] on icon "Arrow pointing down" at bounding box center [946, 432] width 13 height 20
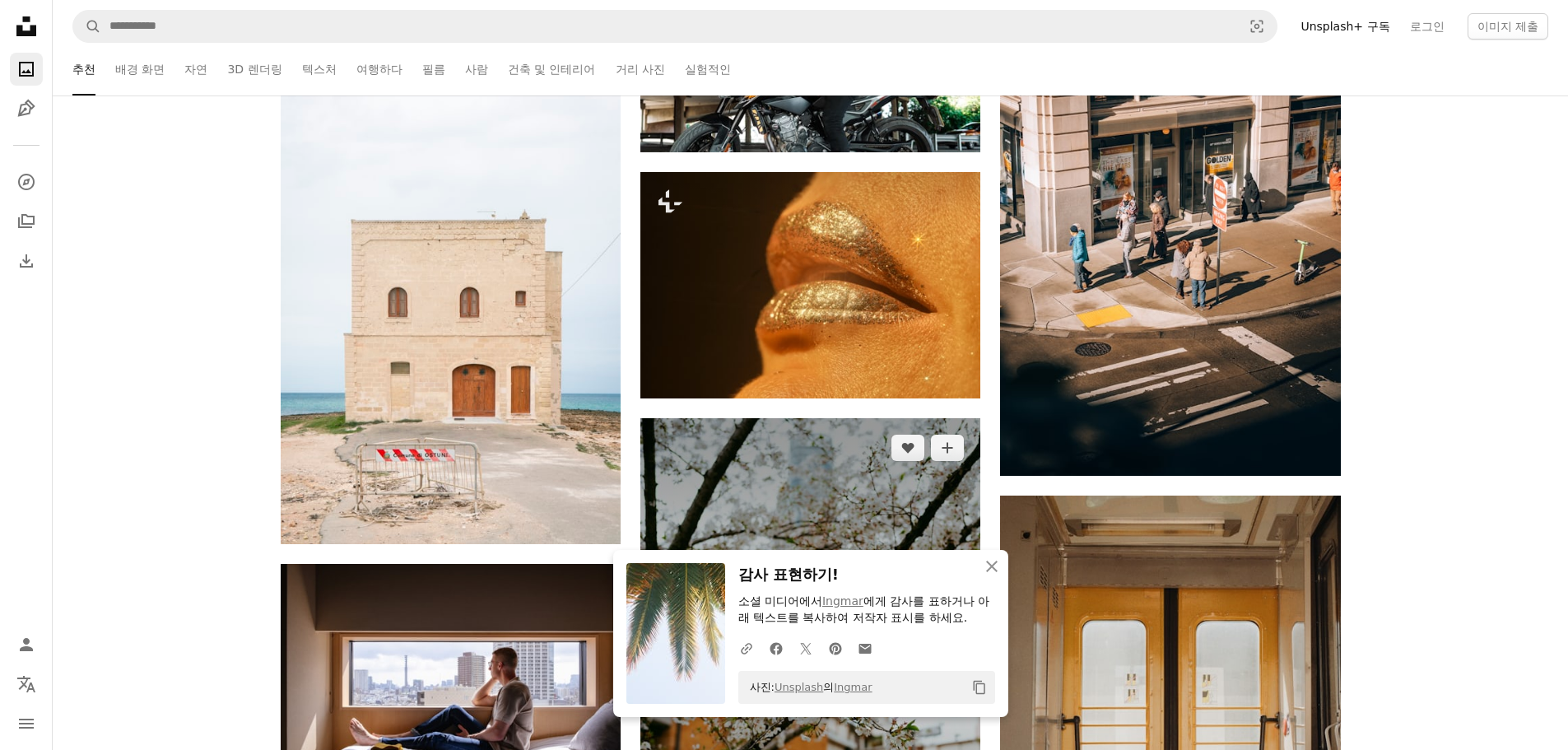
scroll to position [59773, 0]
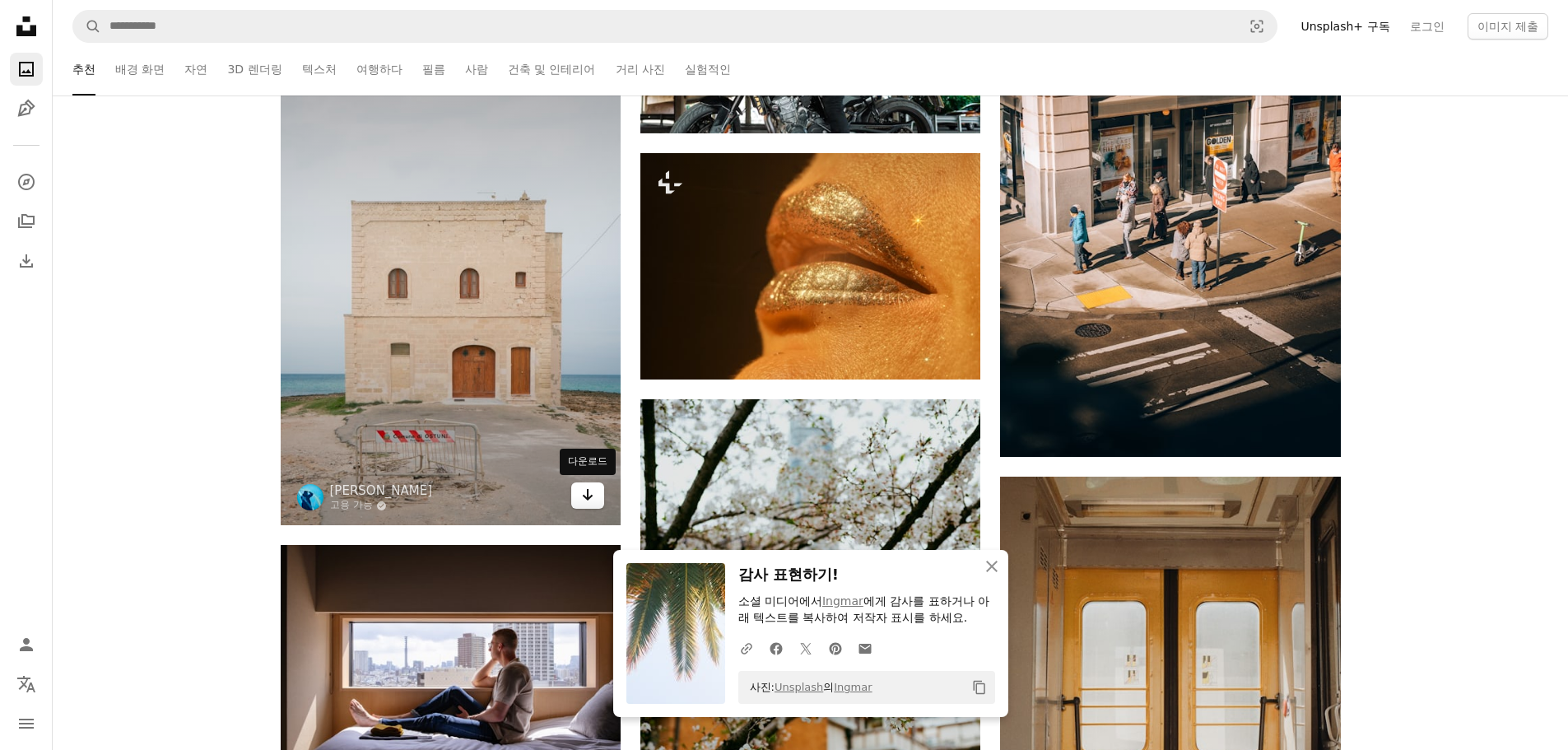
click at [585, 490] on icon "Arrow pointing down" at bounding box center [587, 494] width 13 height 20
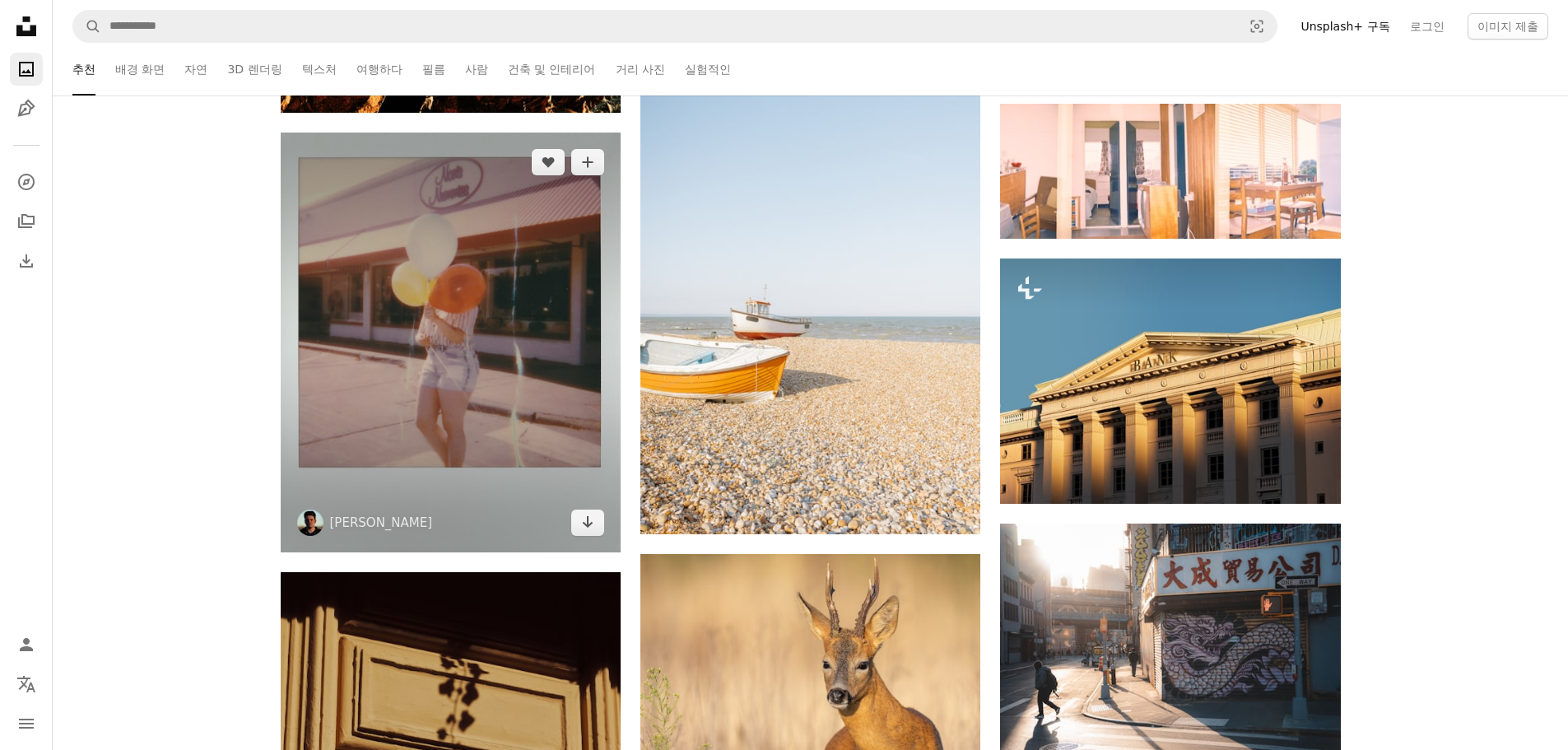
scroll to position [61091, 0]
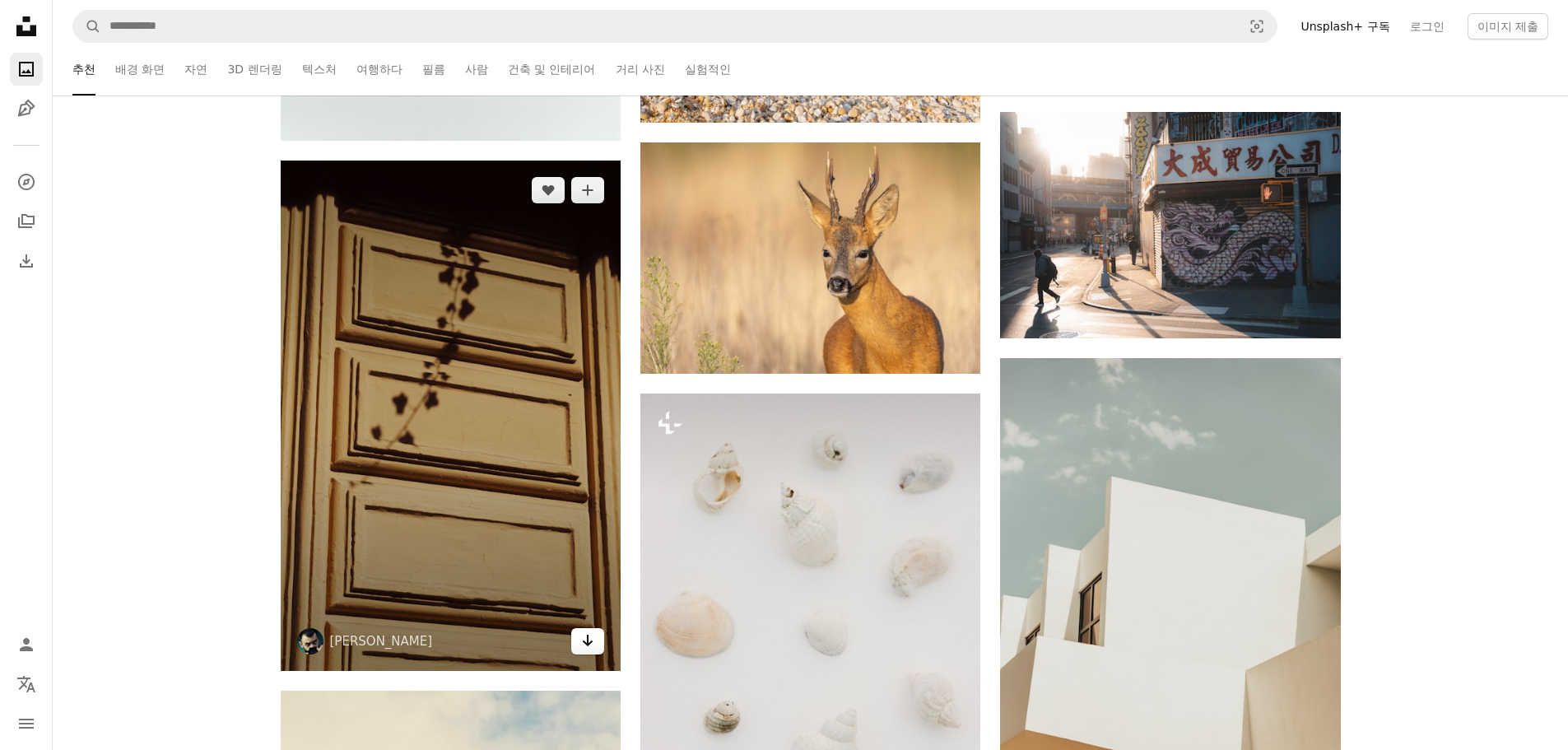
click at [584, 639] on icon "Arrow pointing down" at bounding box center [587, 640] width 13 height 20
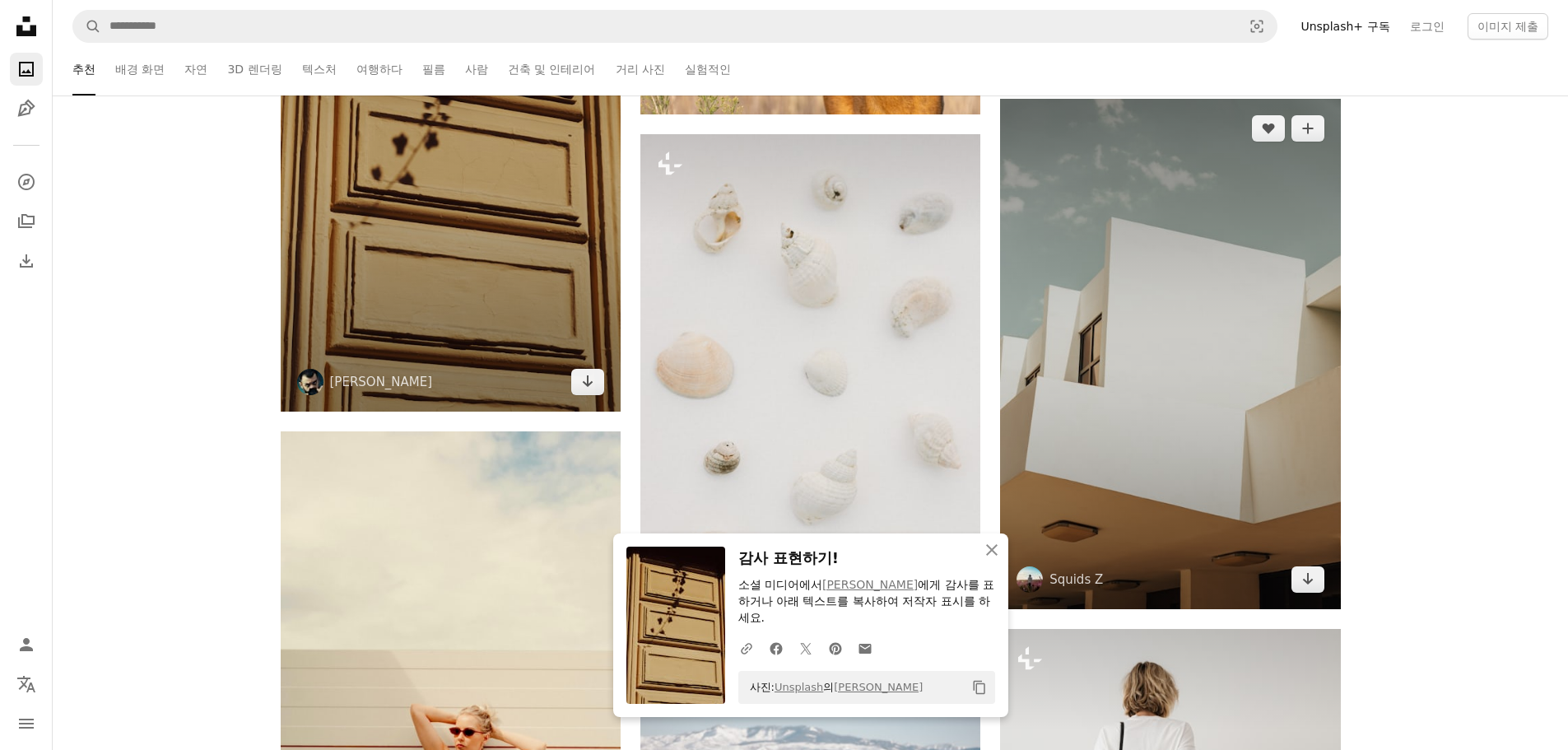
scroll to position [61337, 0]
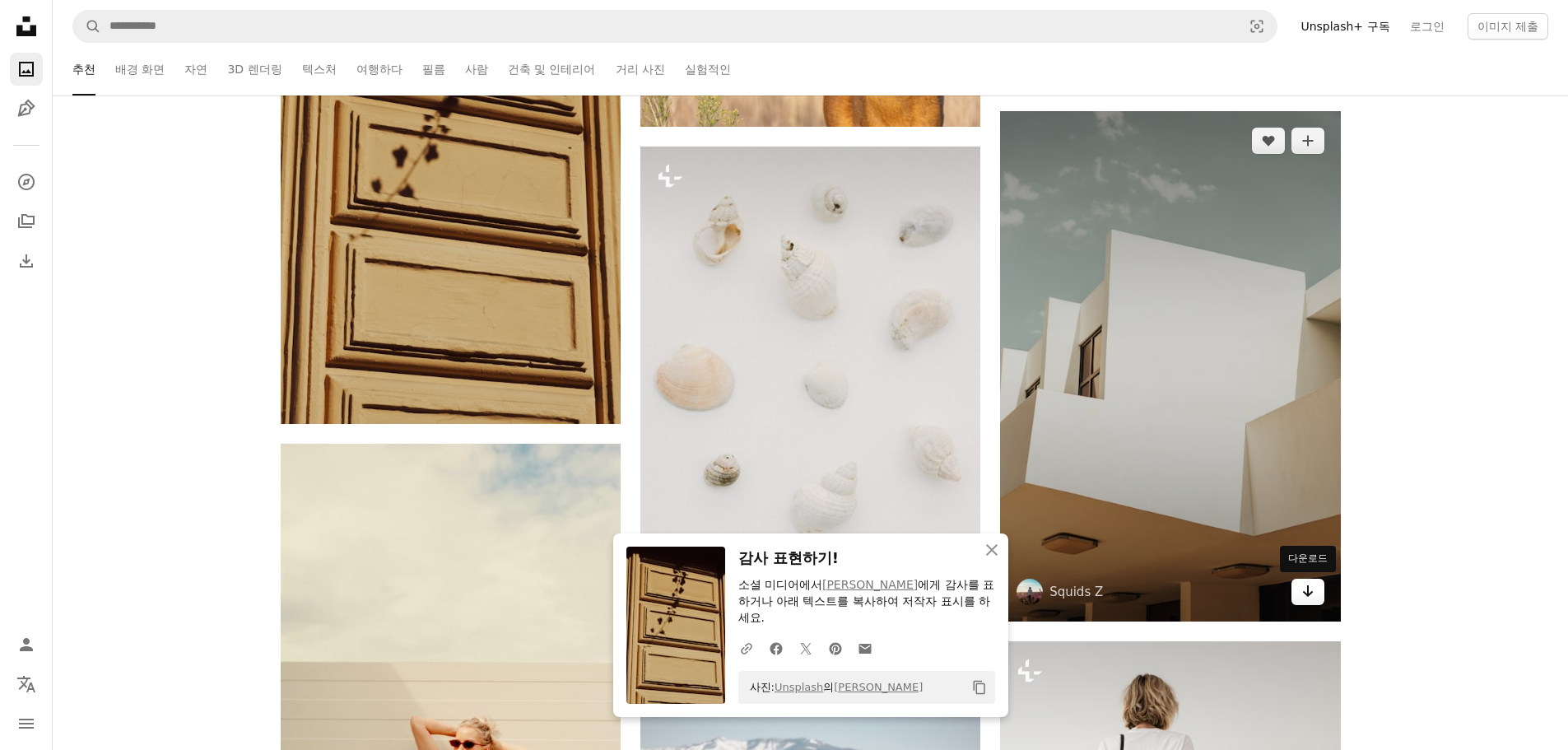
click at [1321, 603] on link "Arrow pointing down" at bounding box center [1308, 591] width 33 height 26
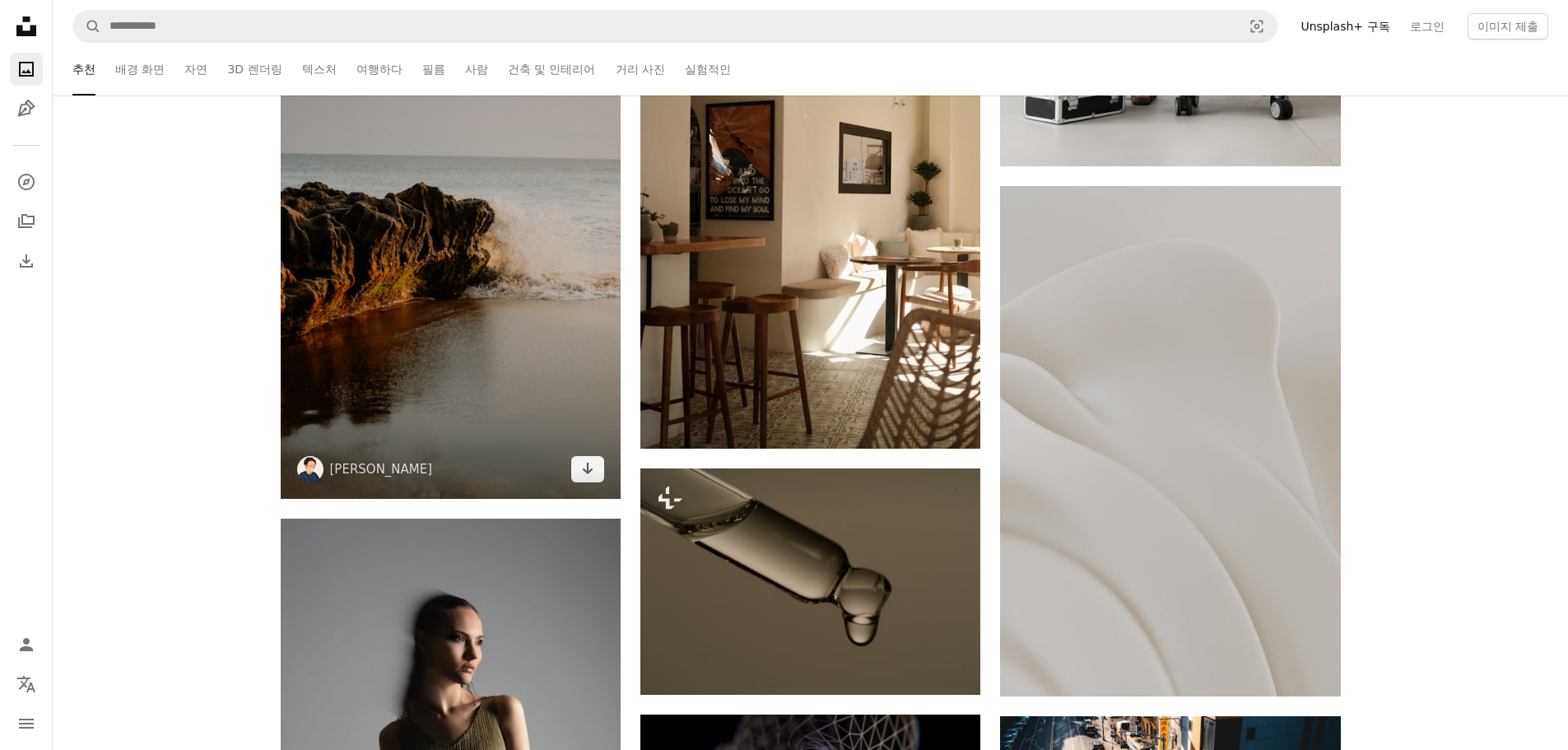
scroll to position [62325, 0]
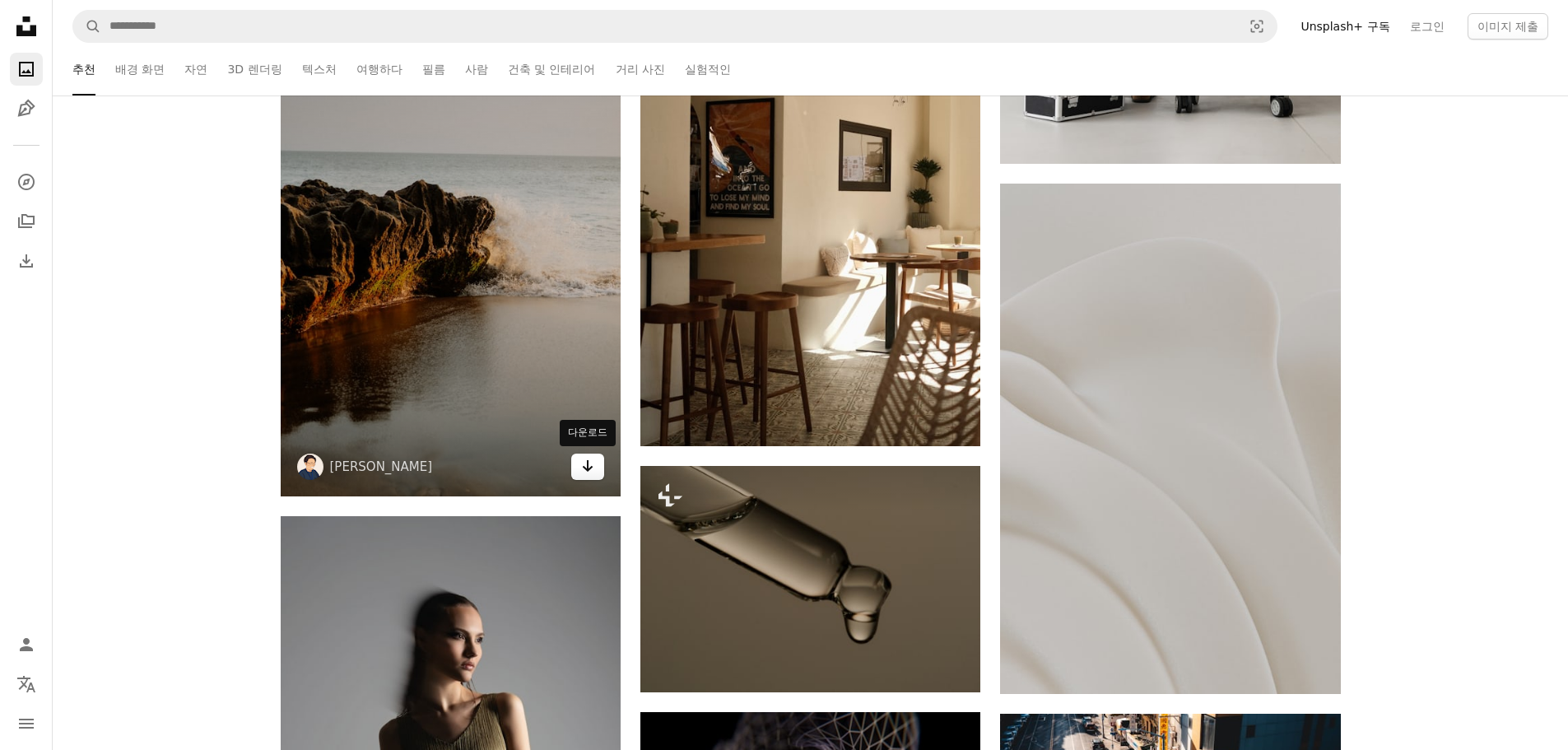
click at [597, 478] on link "Arrow pointing down" at bounding box center [588, 466] width 33 height 26
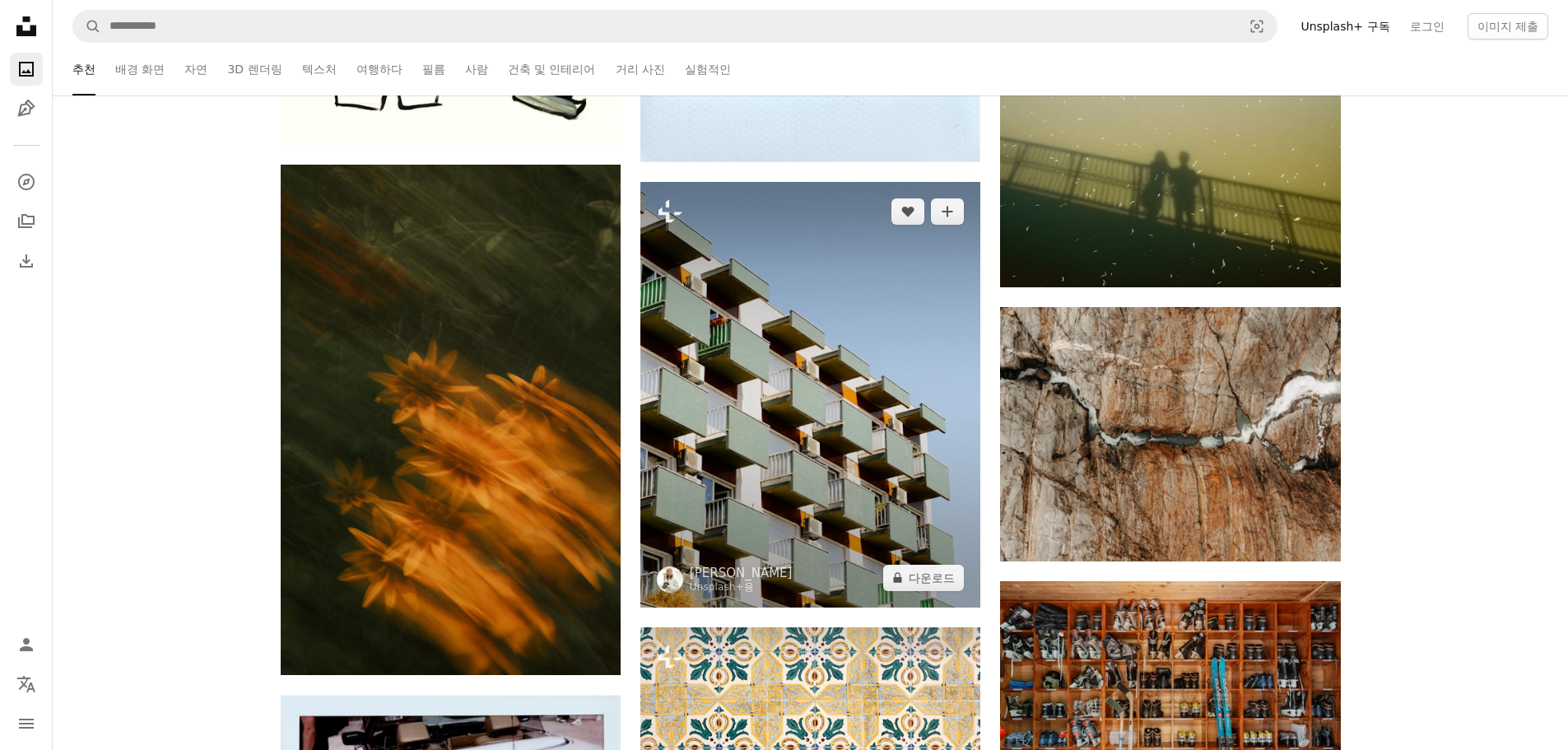
scroll to position [64301, 0]
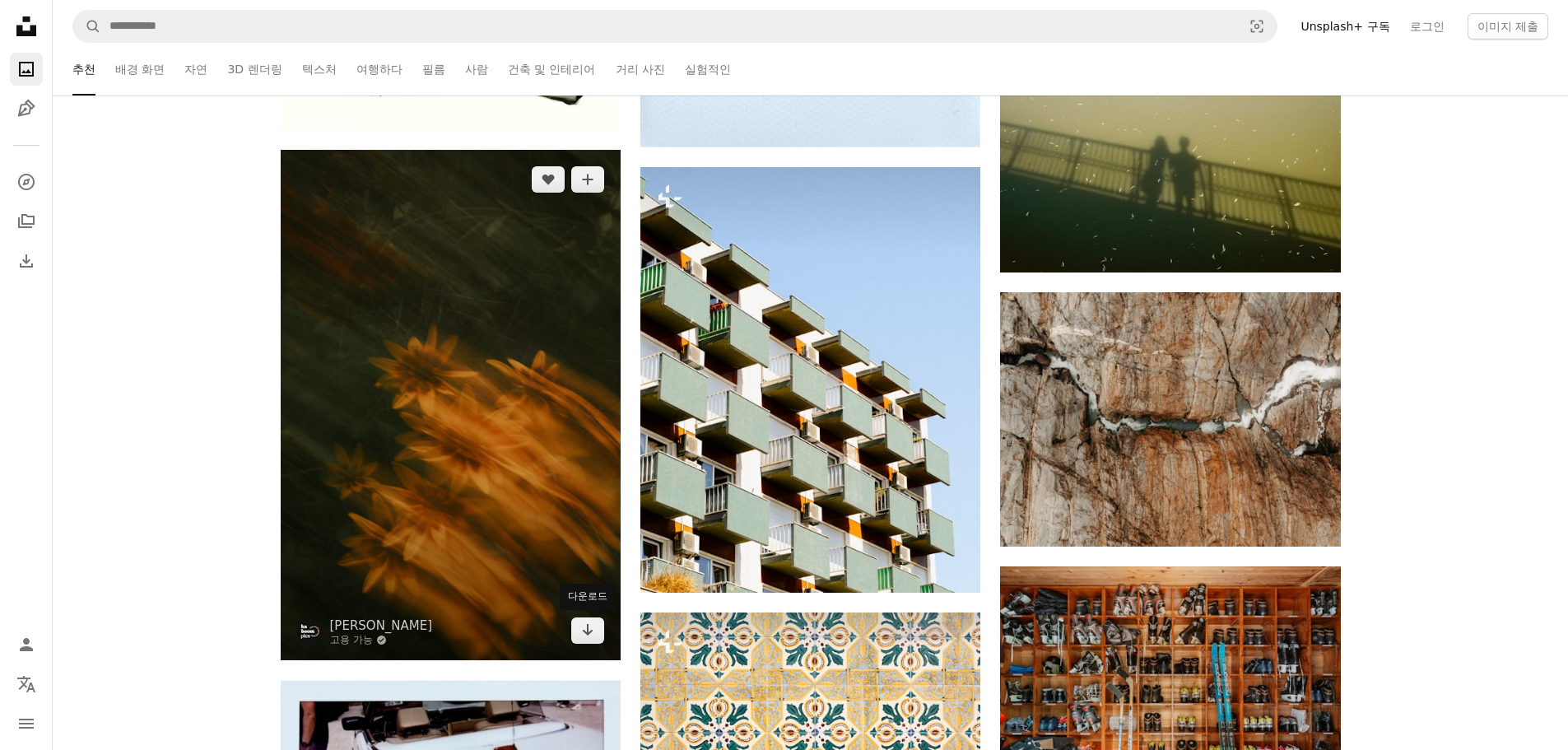
drag, startPoint x: 589, startPoint y: 632, endPoint x: 612, endPoint y: 627, distance: 23.5
click at [590, 632] on icon "다운로드" at bounding box center [587, 630] width 11 height 12
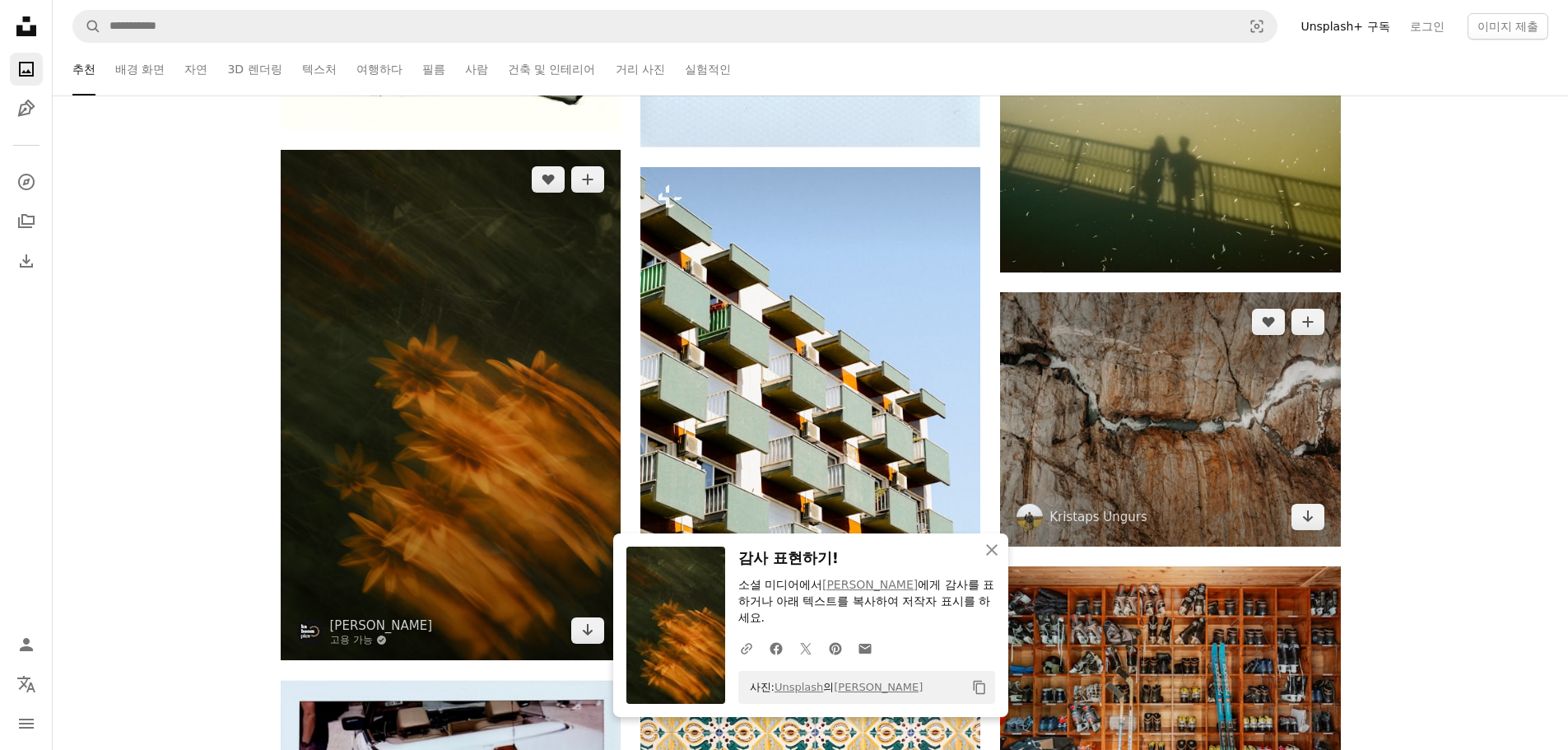
scroll to position [64548, 0]
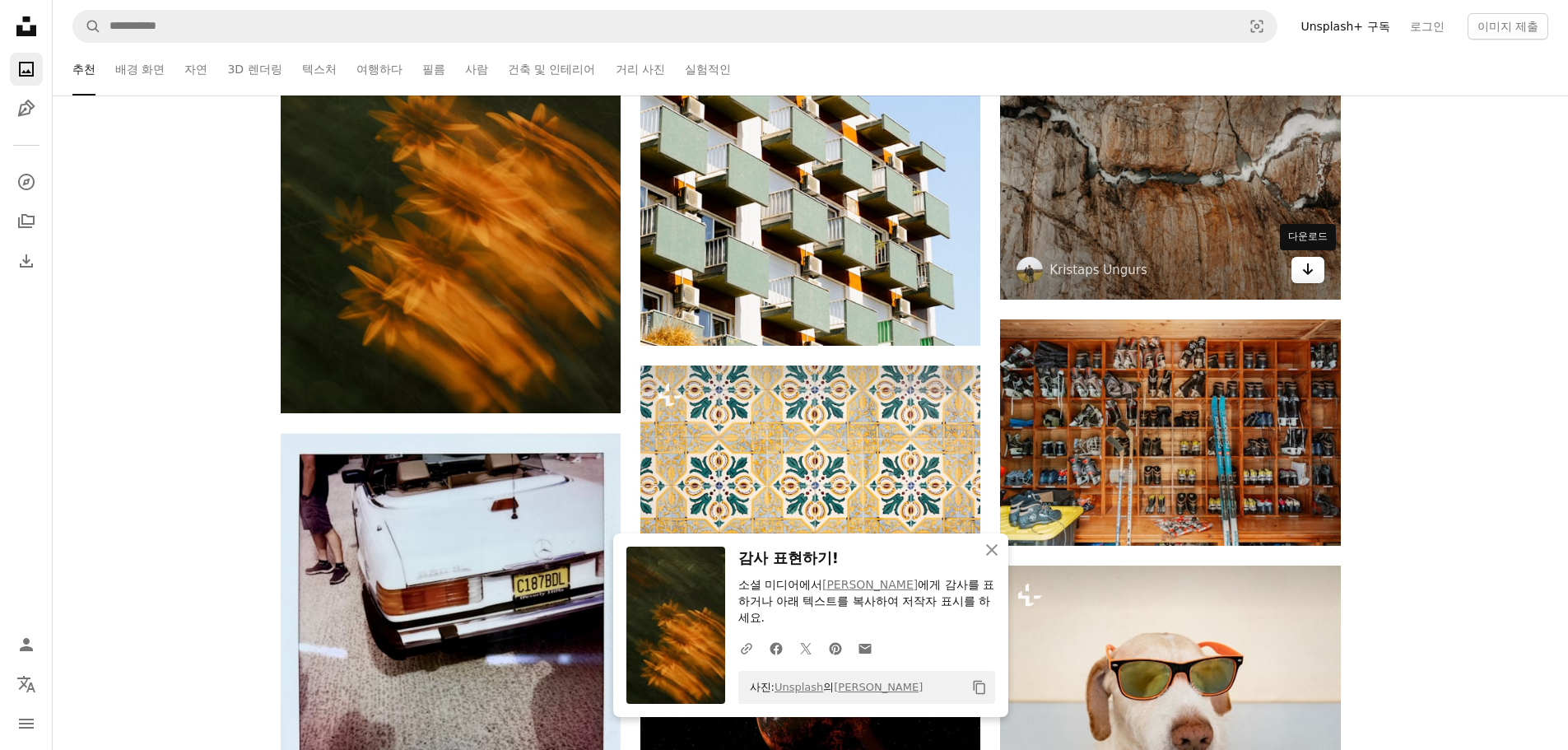
click at [1303, 271] on icon "Arrow pointing down" at bounding box center [1307, 269] width 13 height 20
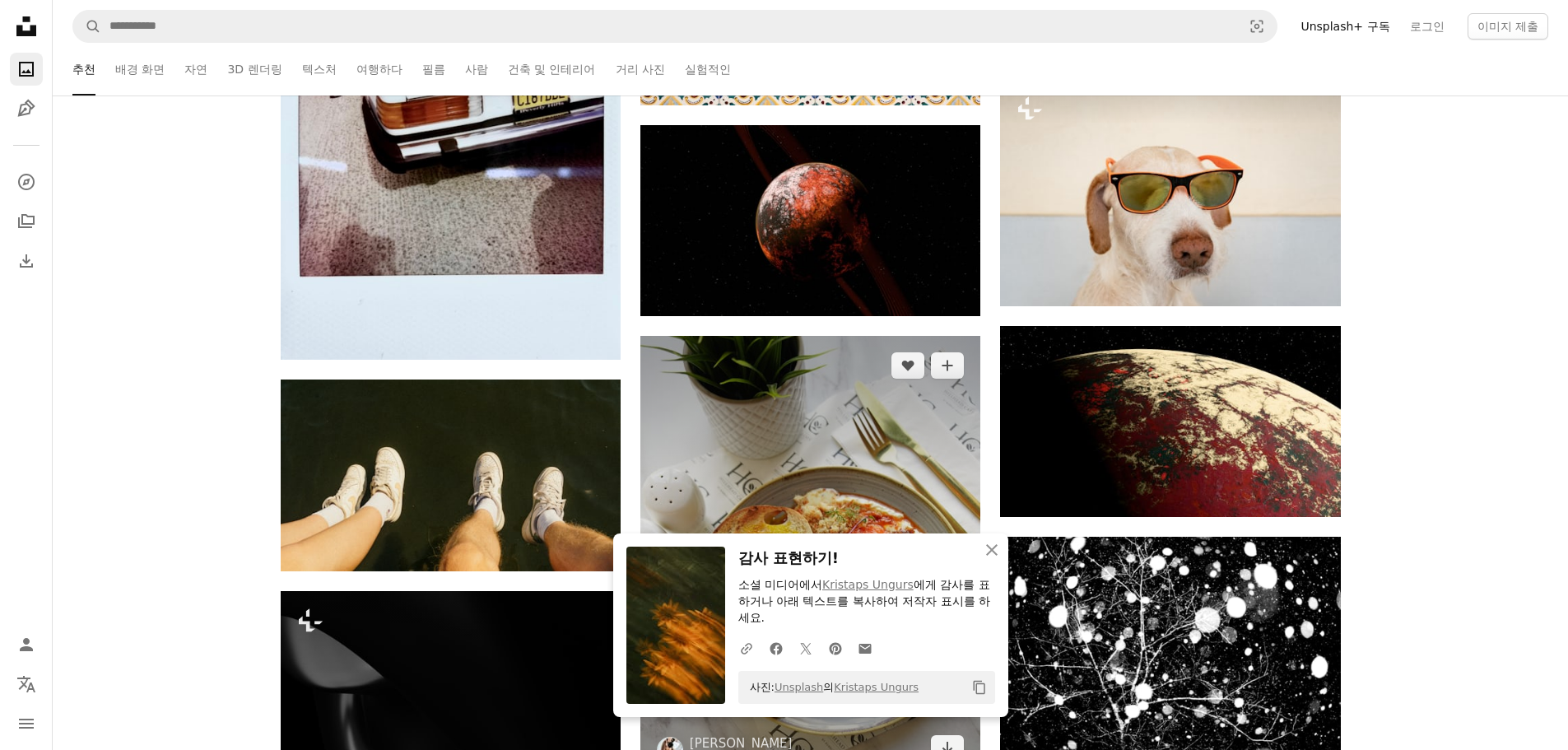
scroll to position [65042, 0]
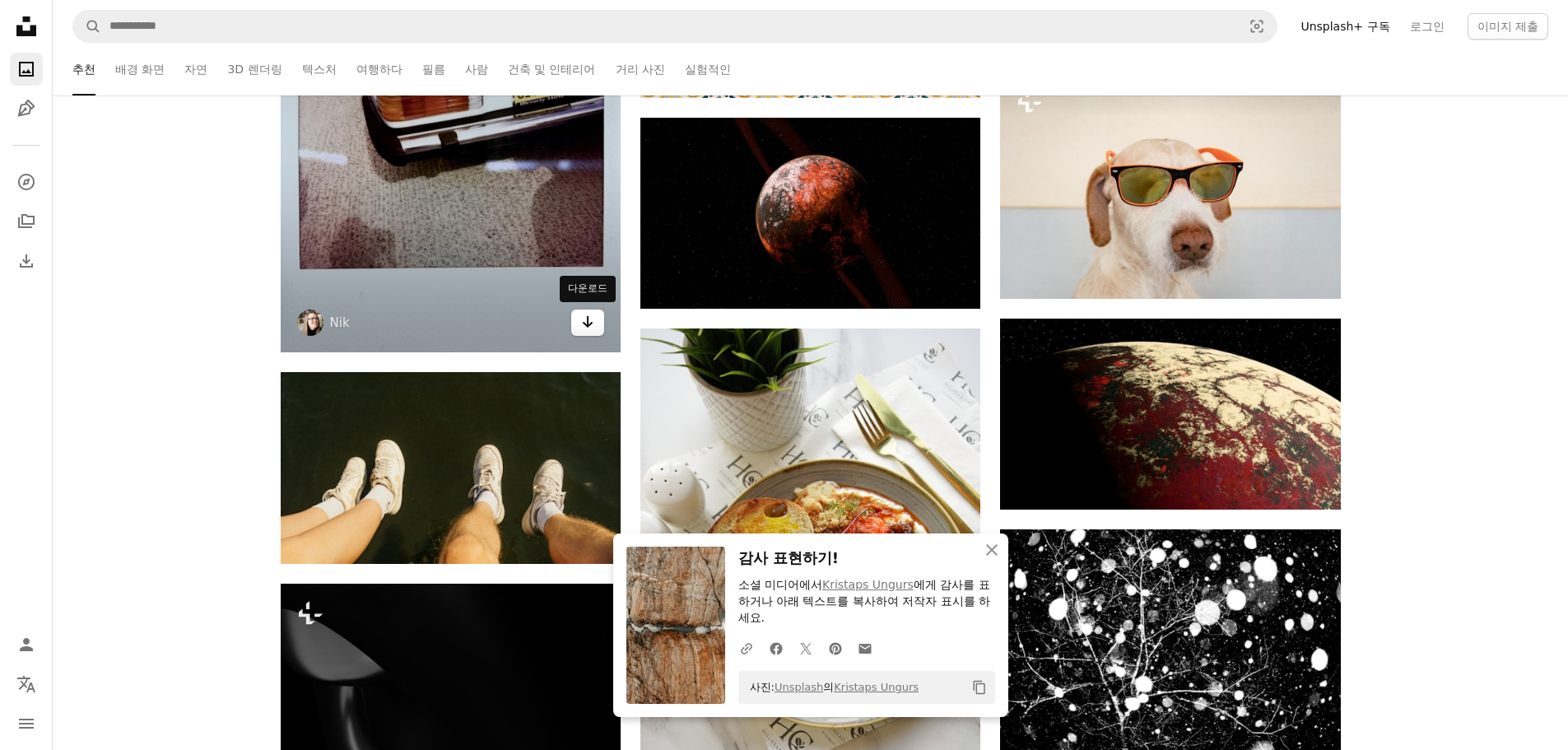
click at [581, 318] on icon "Arrow pointing down" at bounding box center [587, 322] width 13 height 20
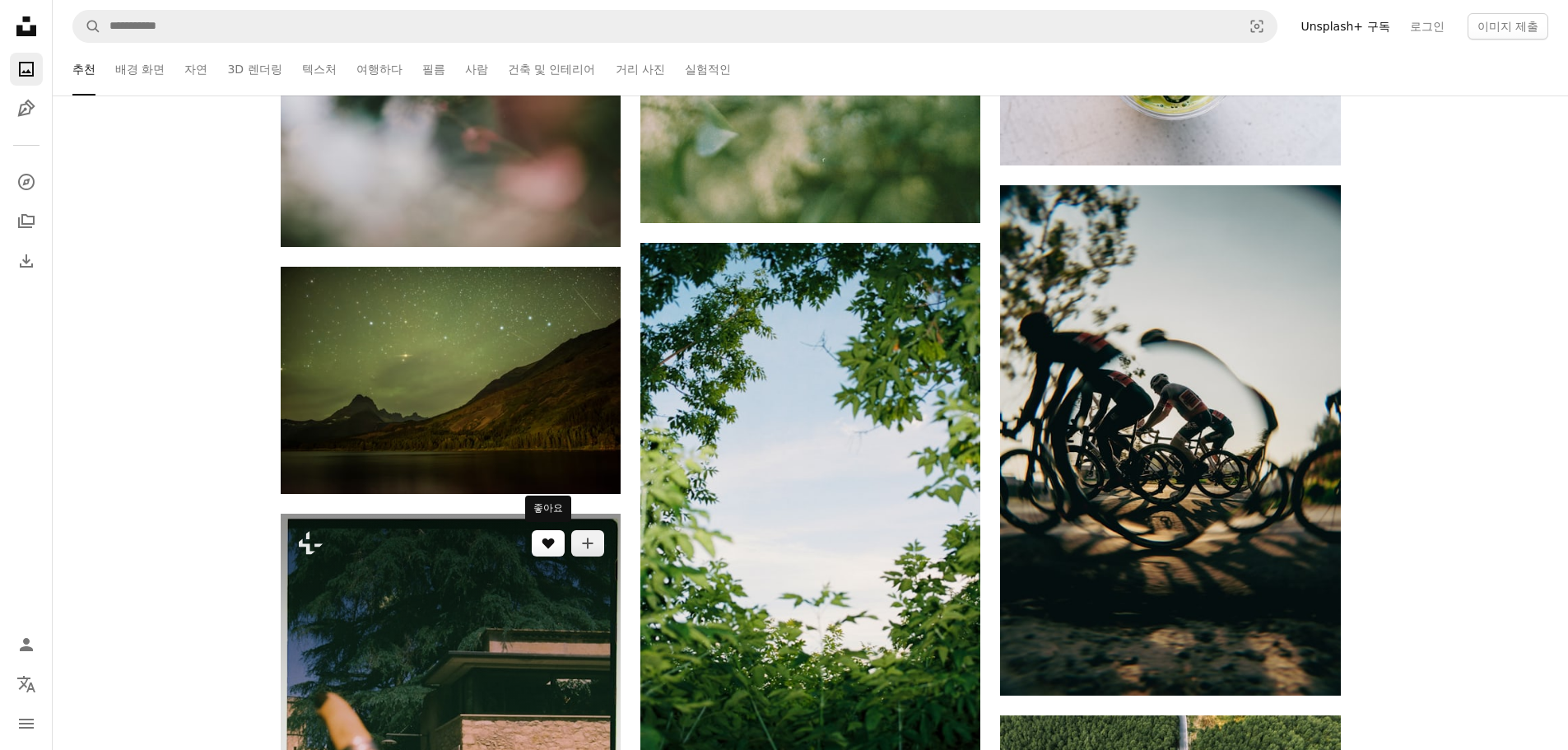
scroll to position [70477, 0]
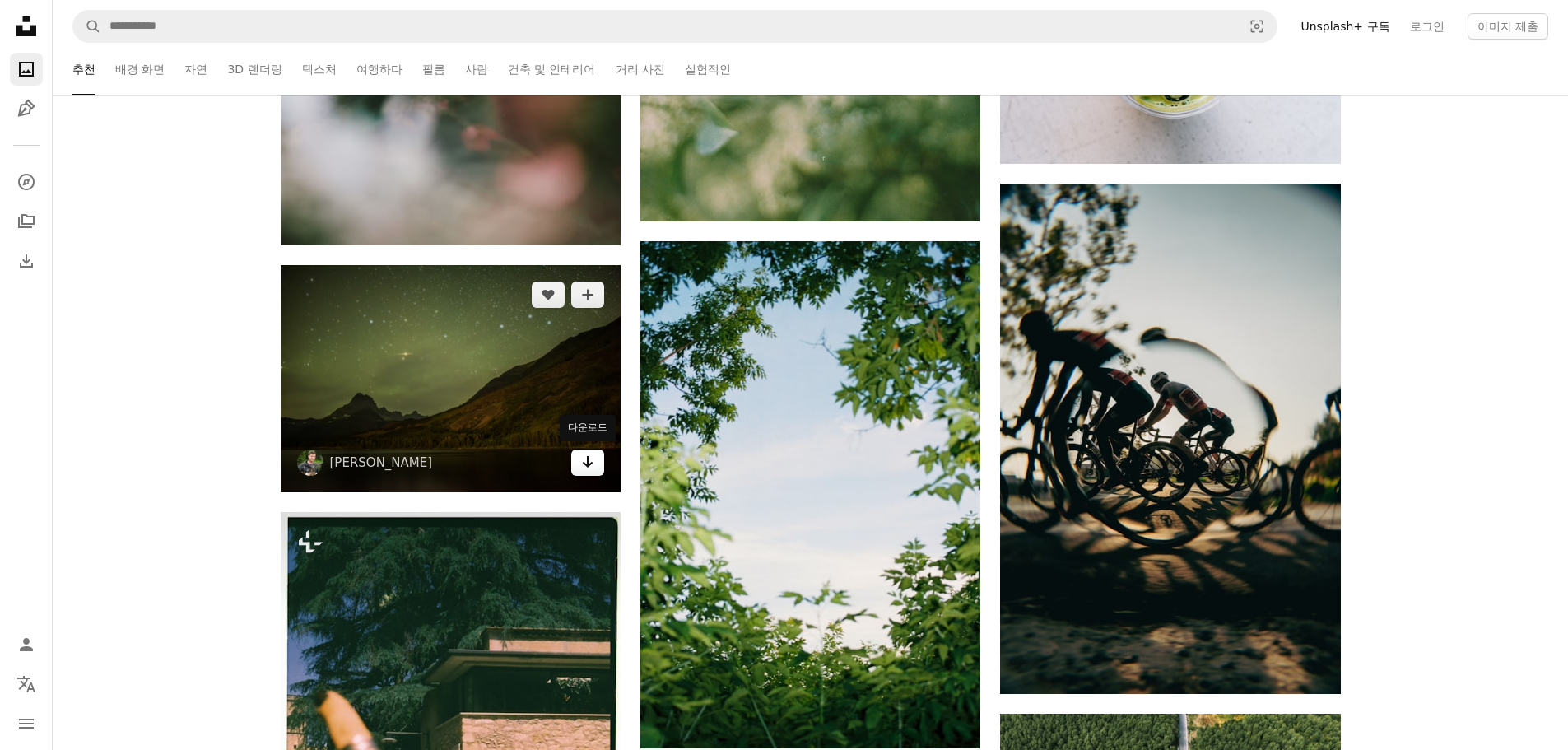
click at [597, 467] on link "Arrow pointing down" at bounding box center [588, 462] width 33 height 26
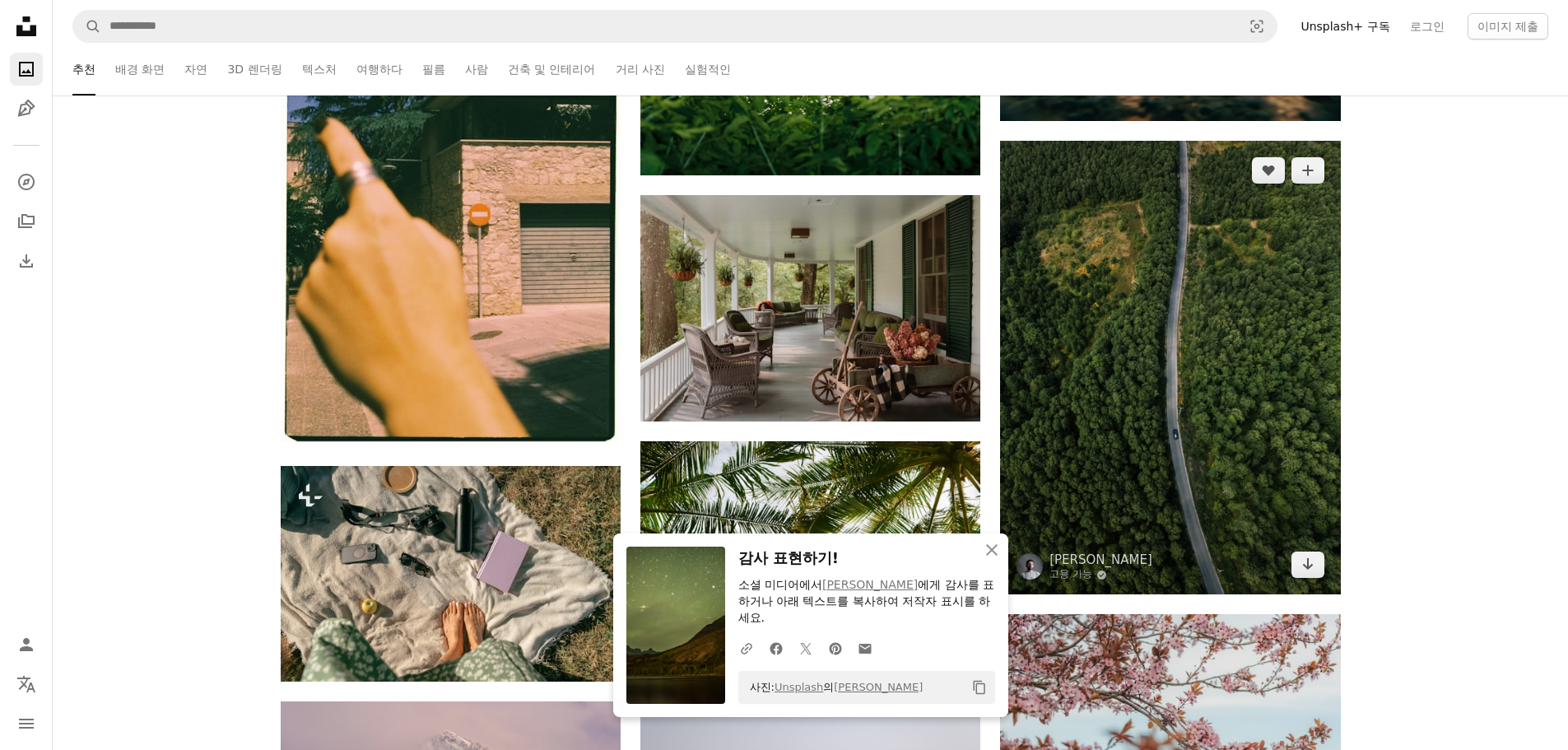
scroll to position [71052, 0]
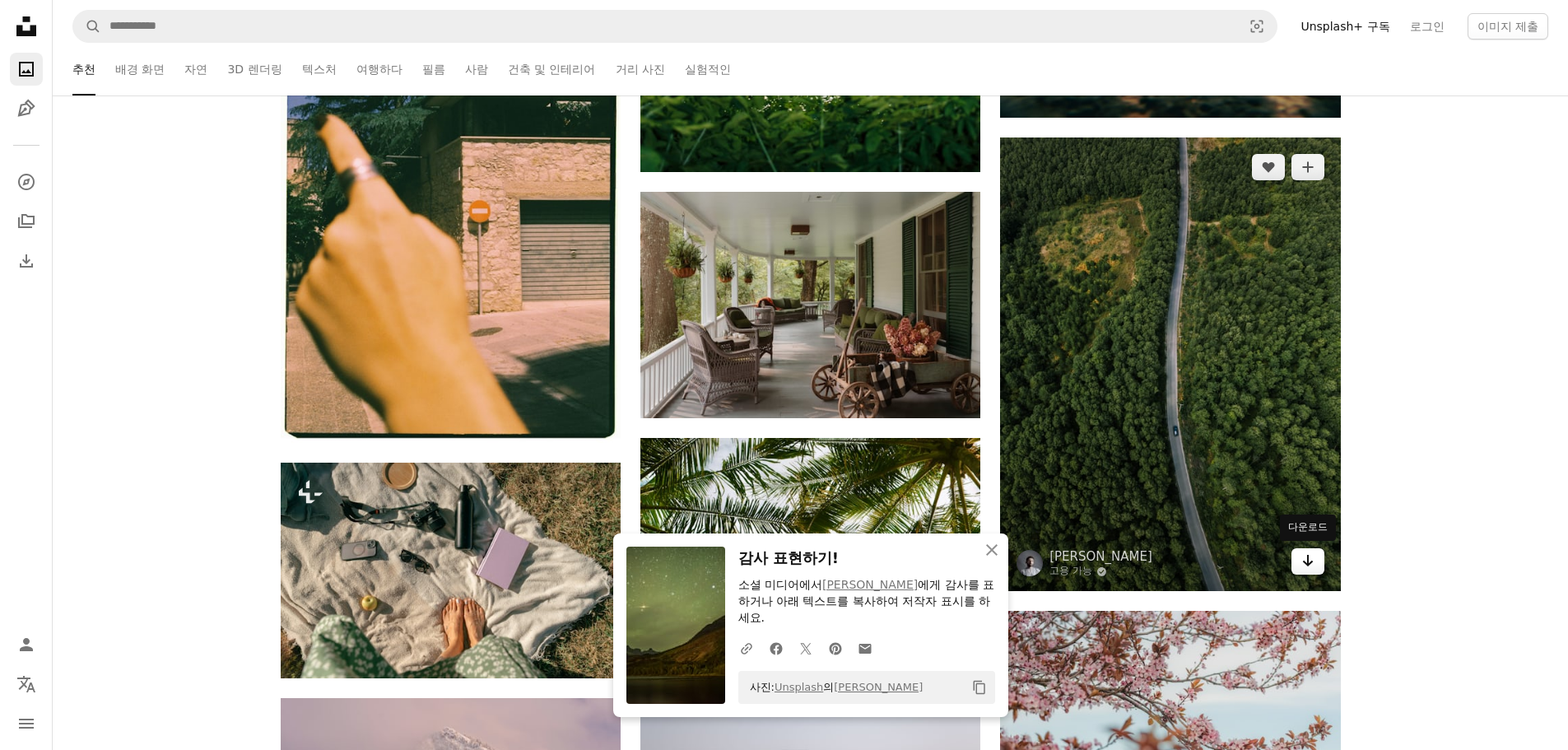
click at [1308, 553] on icon "Arrow pointing down" at bounding box center [1307, 561] width 13 height 20
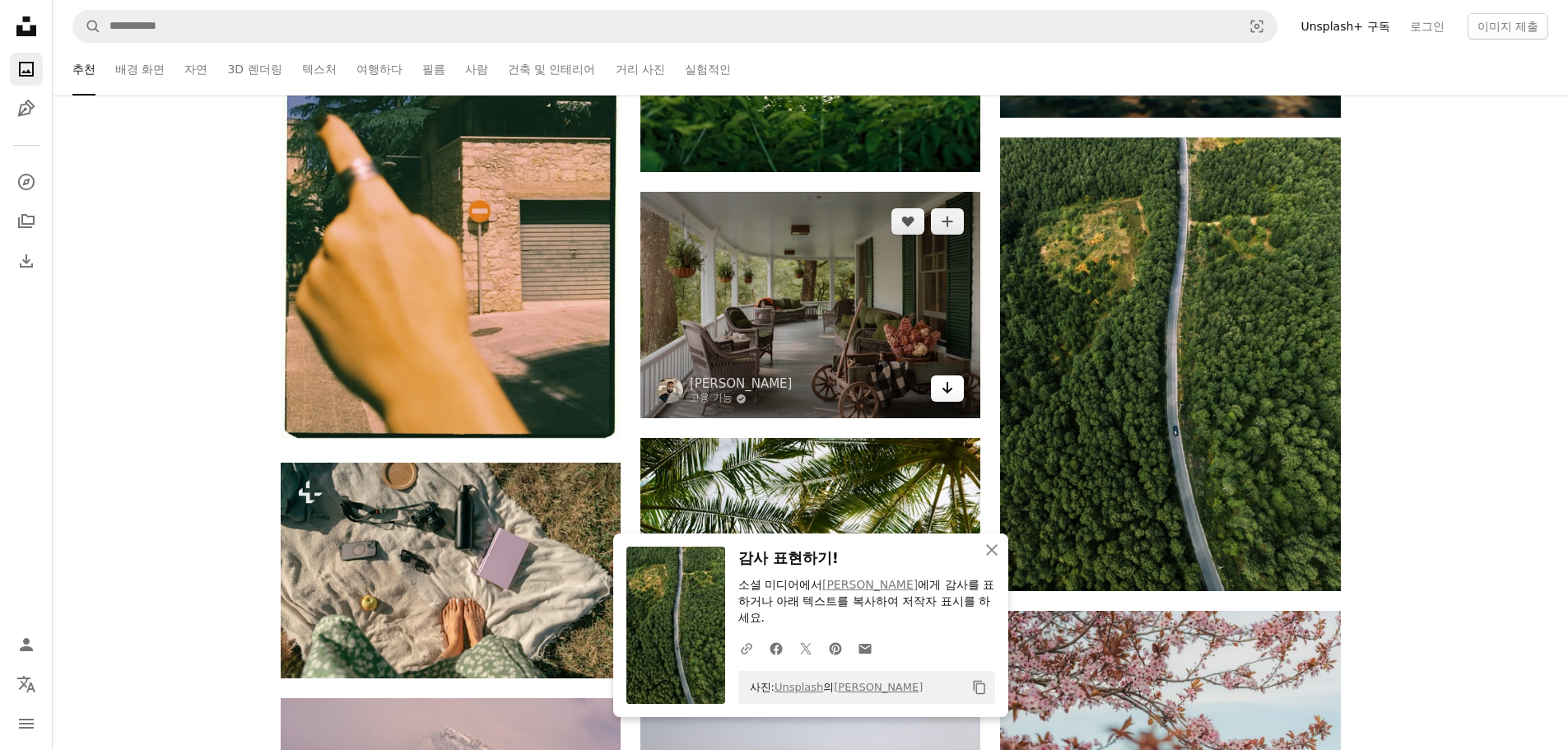
click at [957, 394] on link "Arrow pointing down" at bounding box center [947, 388] width 33 height 26
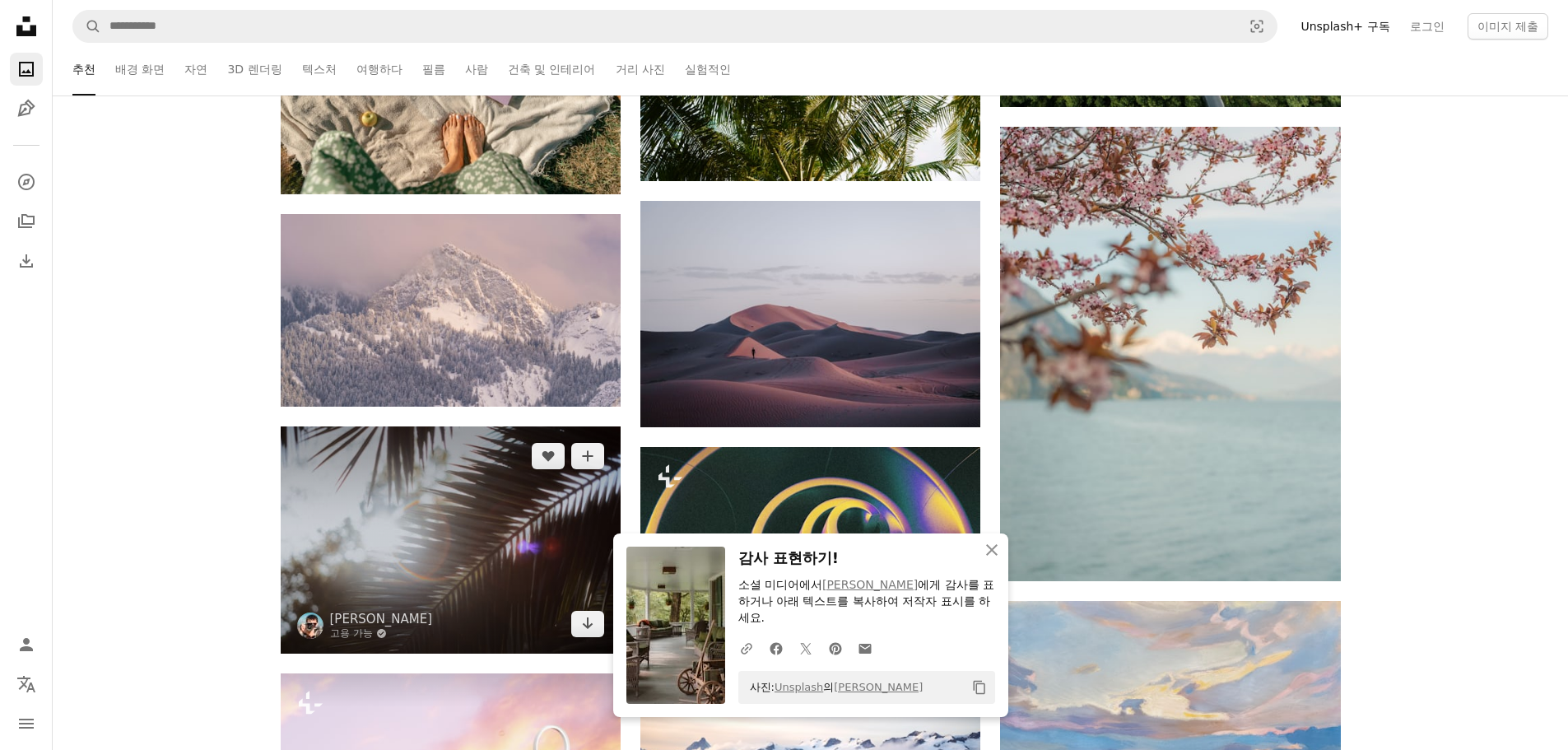
scroll to position [71547, 0]
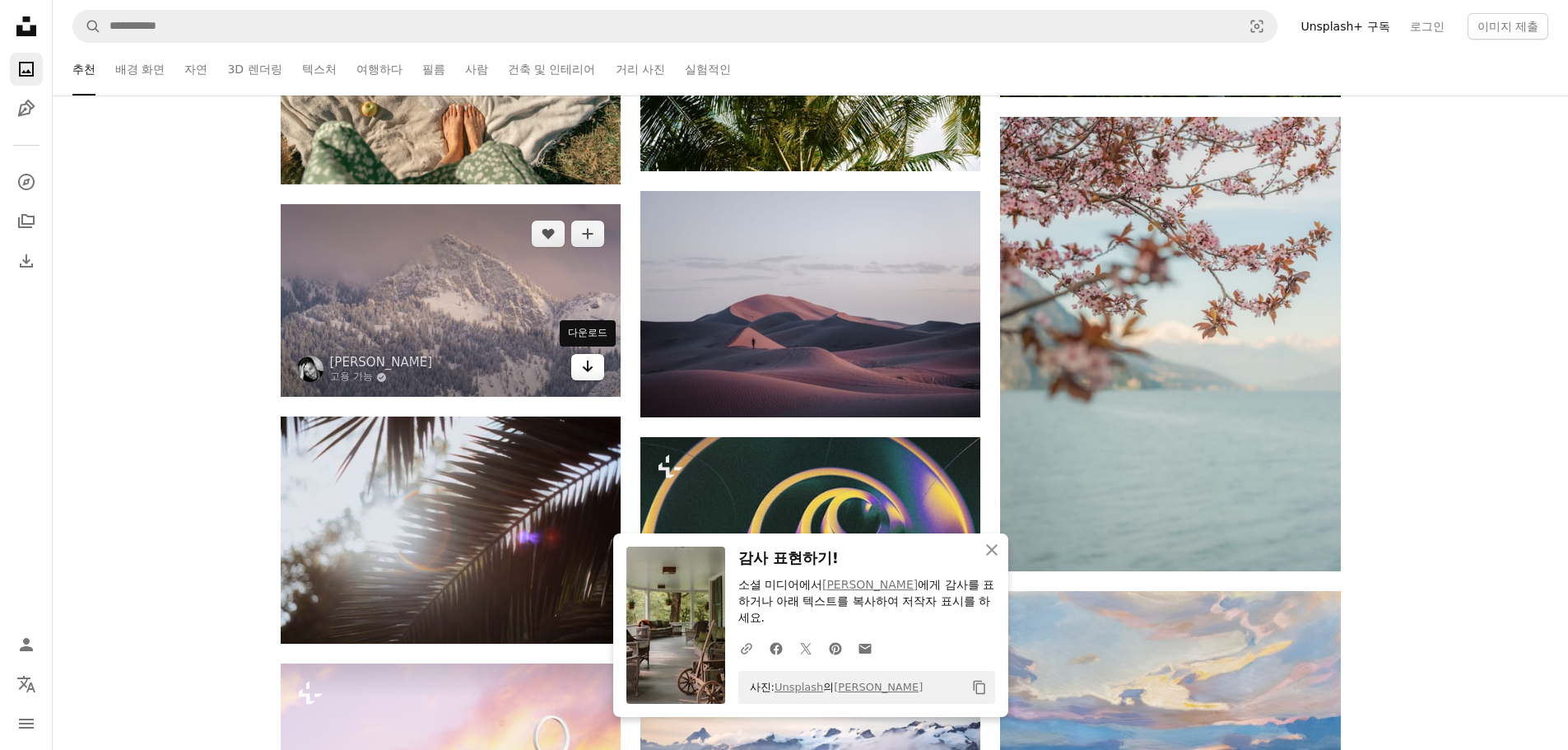
click at [592, 375] on icon "Arrow pointing down" at bounding box center [587, 366] width 13 height 20
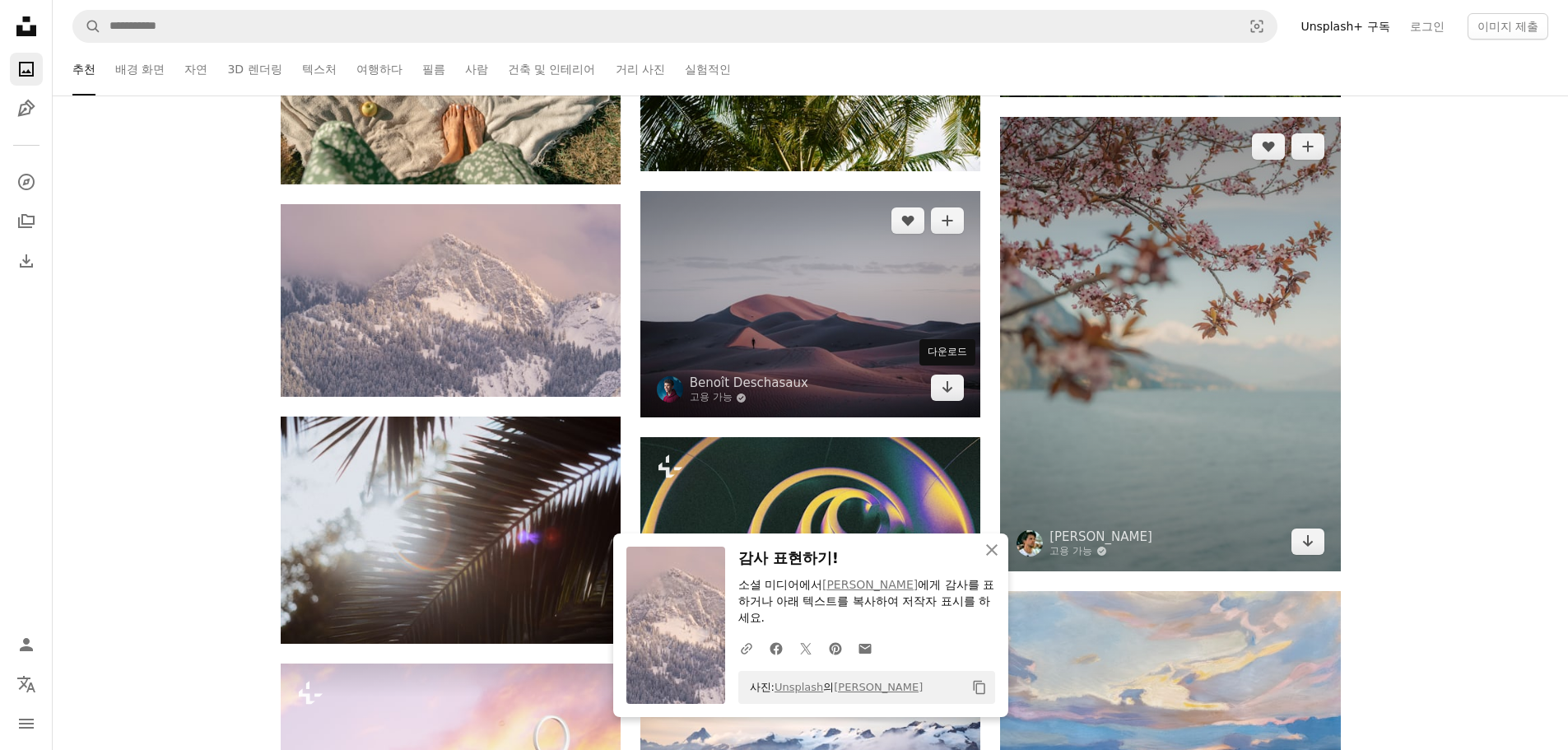
drag, startPoint x: 937, startPoint y: 393, endPoint x: 1319, endPoint y: 517, distance: 401.6
click at [937, 393] on link "Arrow pointing down" at bounding box center [947, 388] width 33 height 26
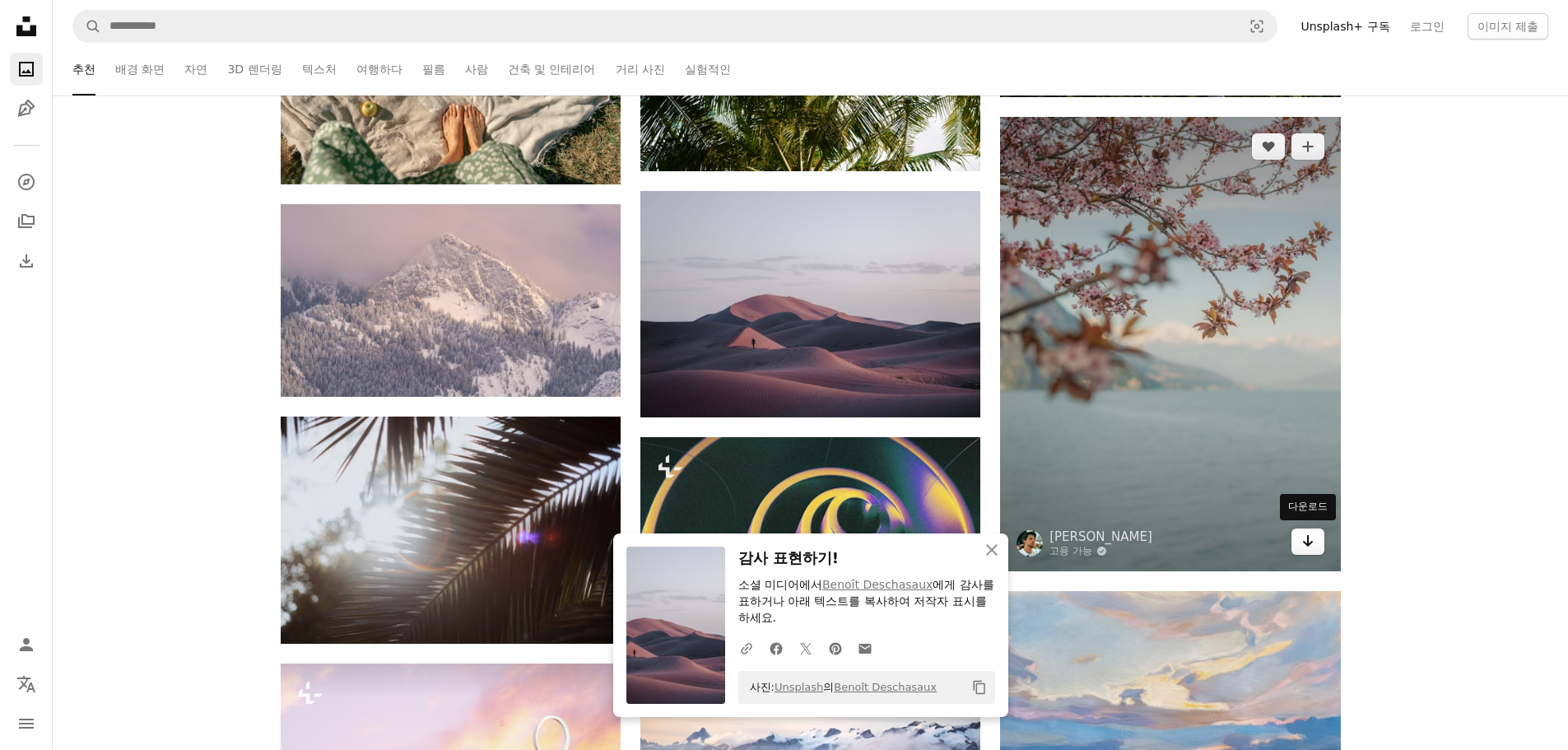
click at [1299, 539] on link "Arrow pointing down" at bounding box center [1308, 541] width 33 height 26
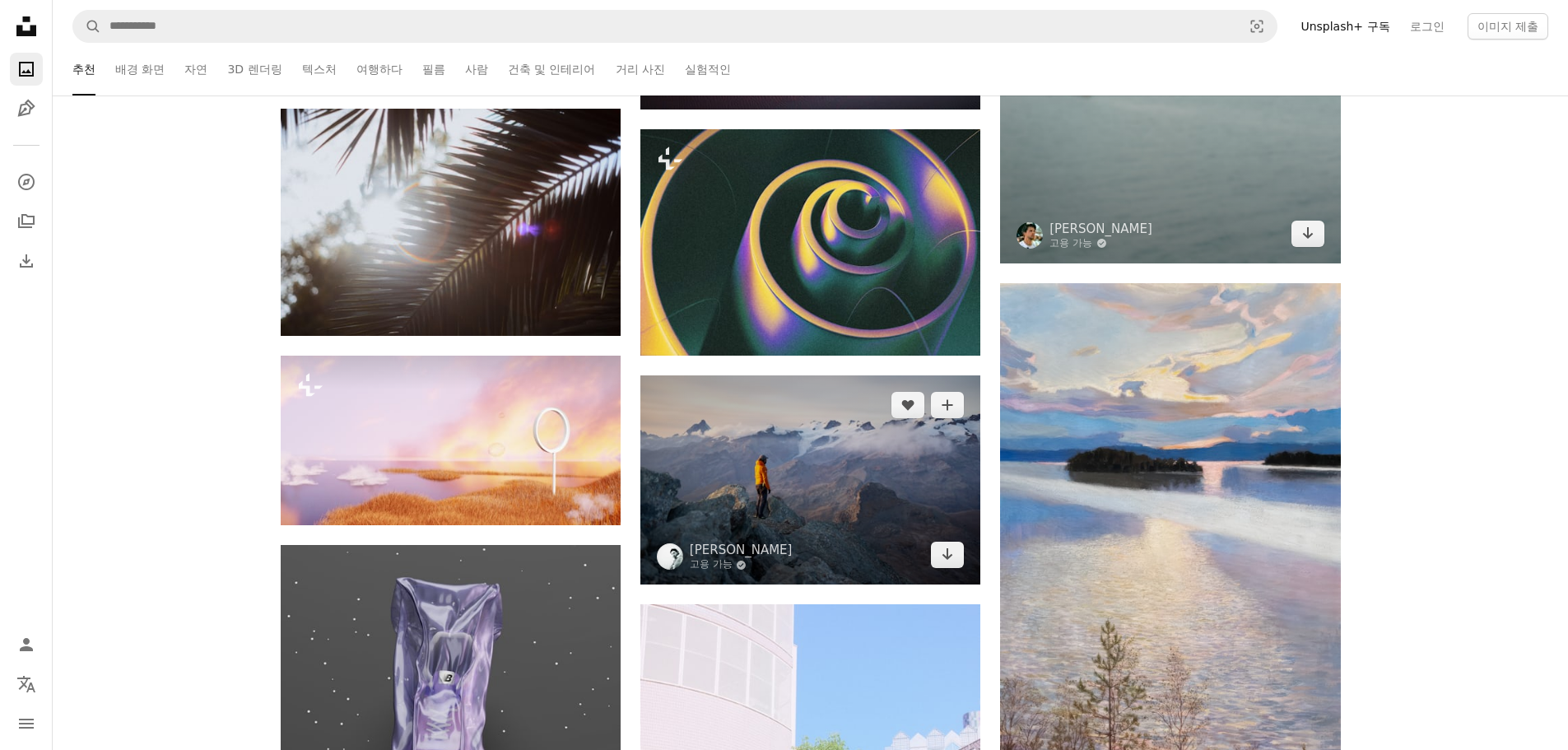
scroll to position [71876, 0]
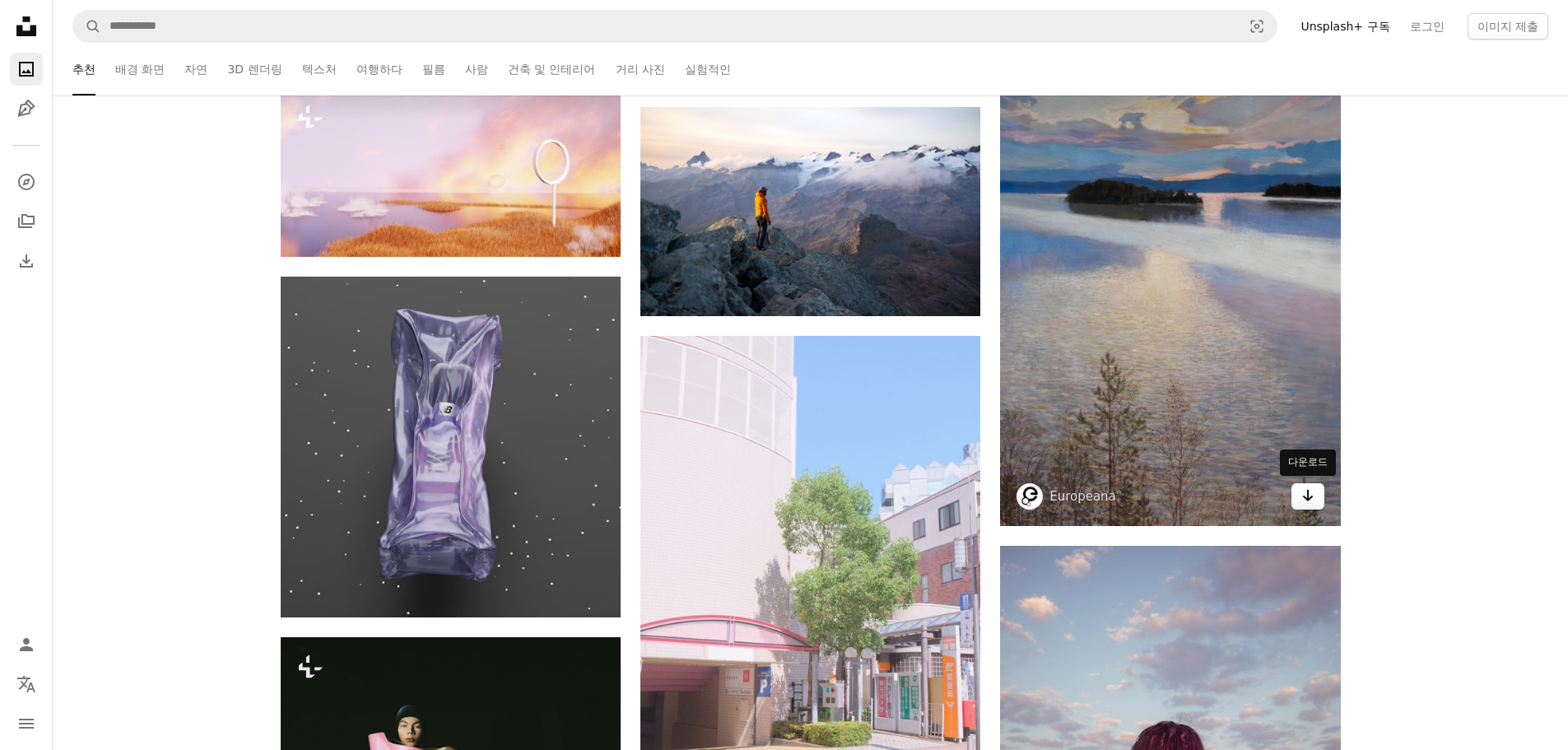
click at [1310, 502] on icon "Arrow pointing down" at bounding box center [1307, 495] width 13 height 20
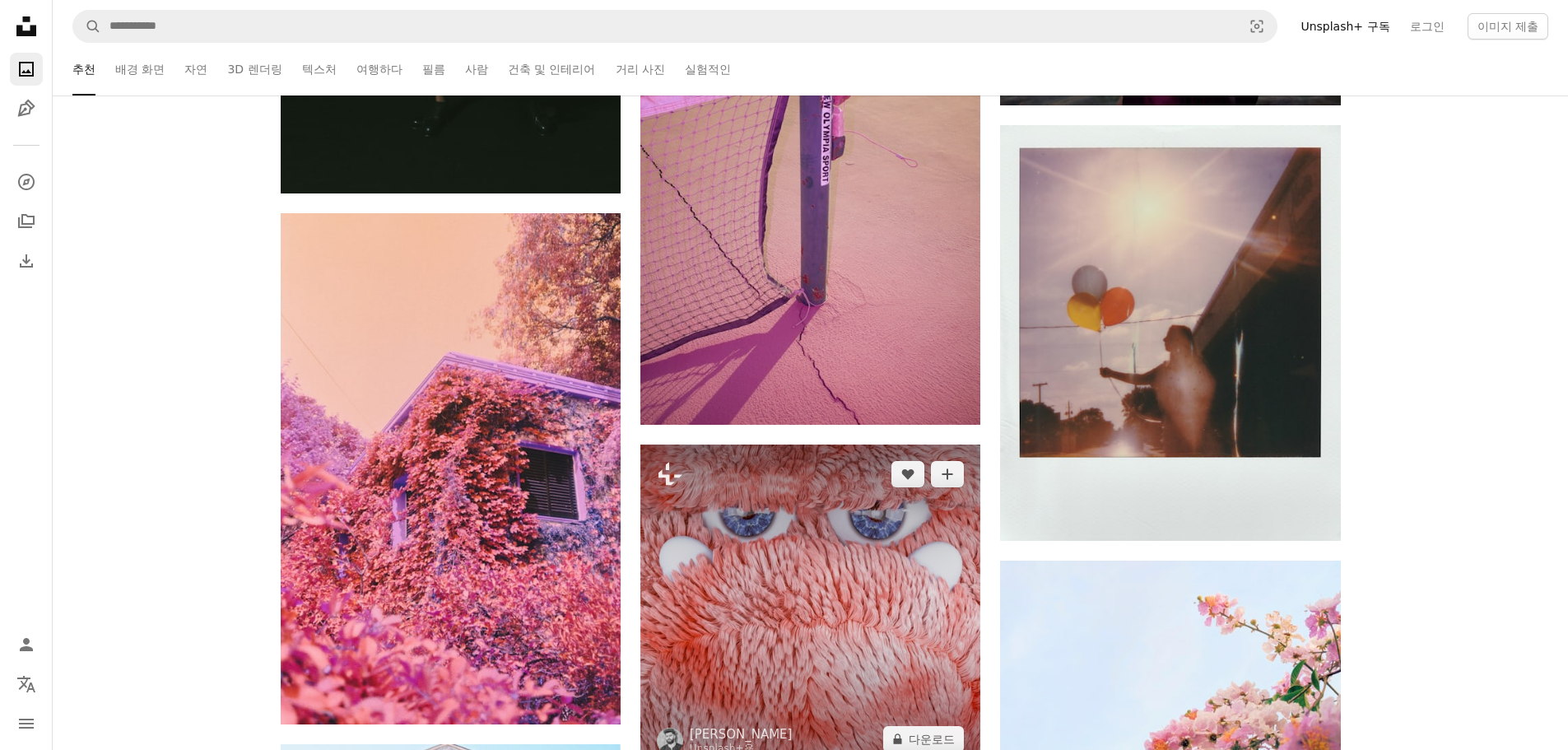
scroll to position [73194, 0]
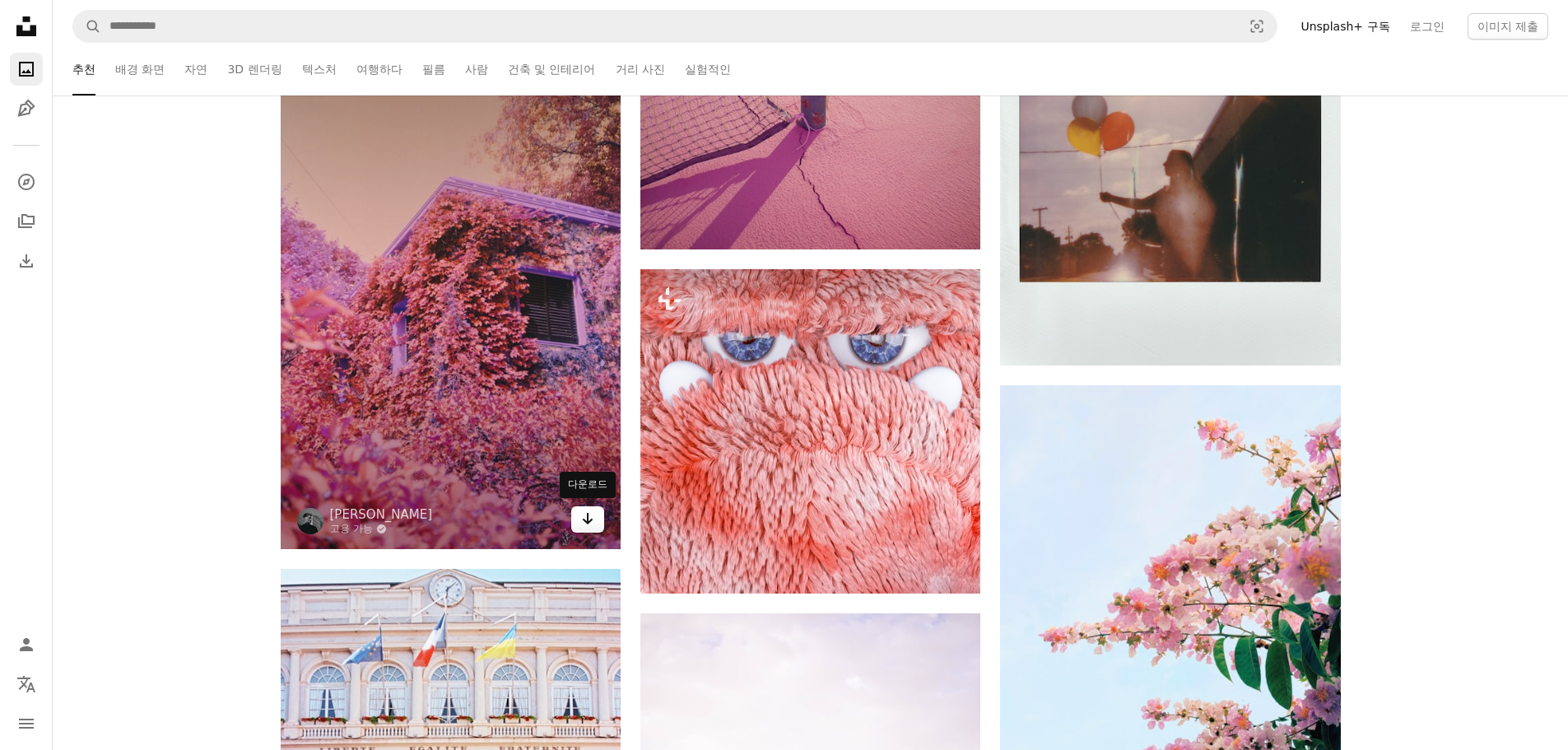
click at [578, 520] on link "Arrow pointing down" at bounding box center [588, 519] width 33 height 26
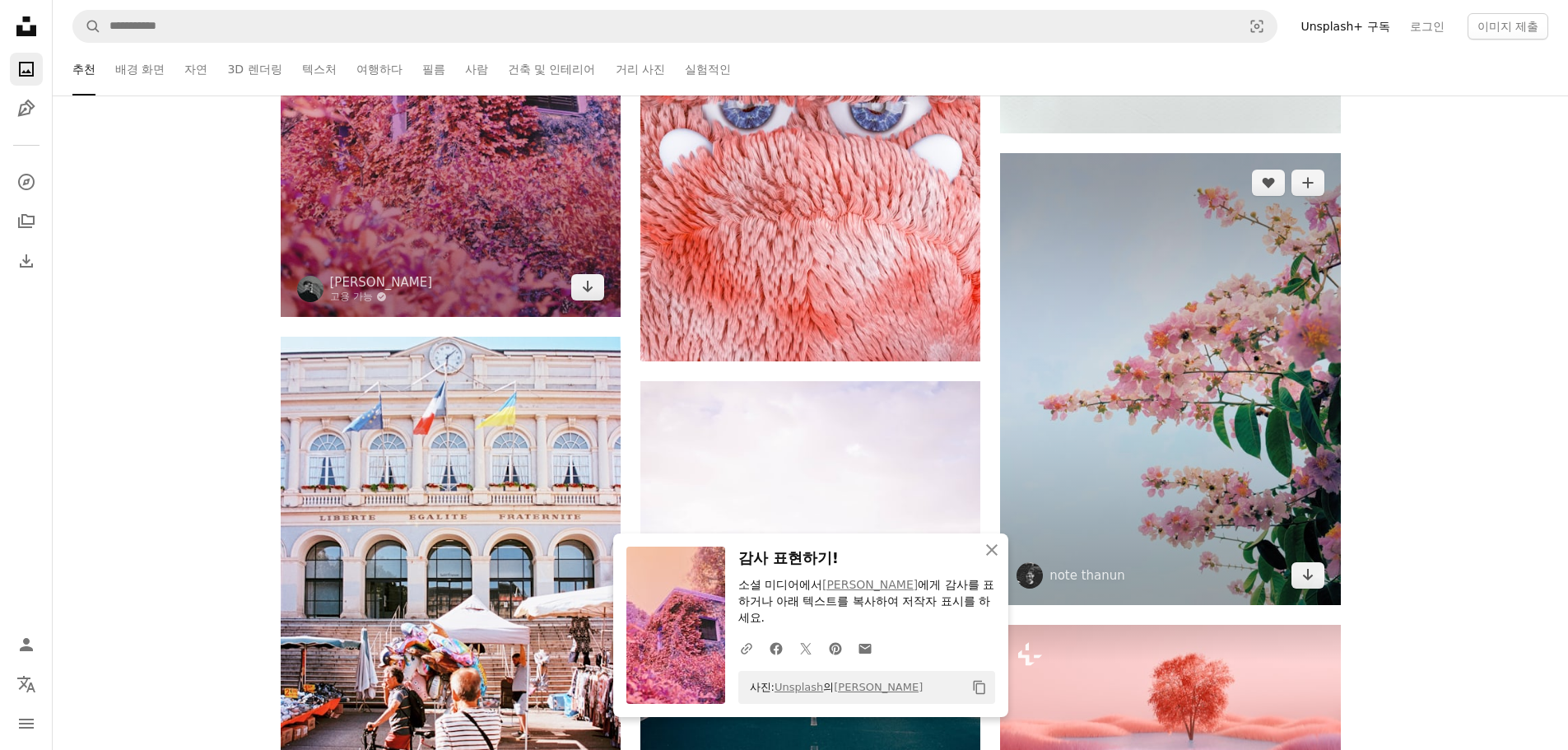
scroll to position [73440, 0]
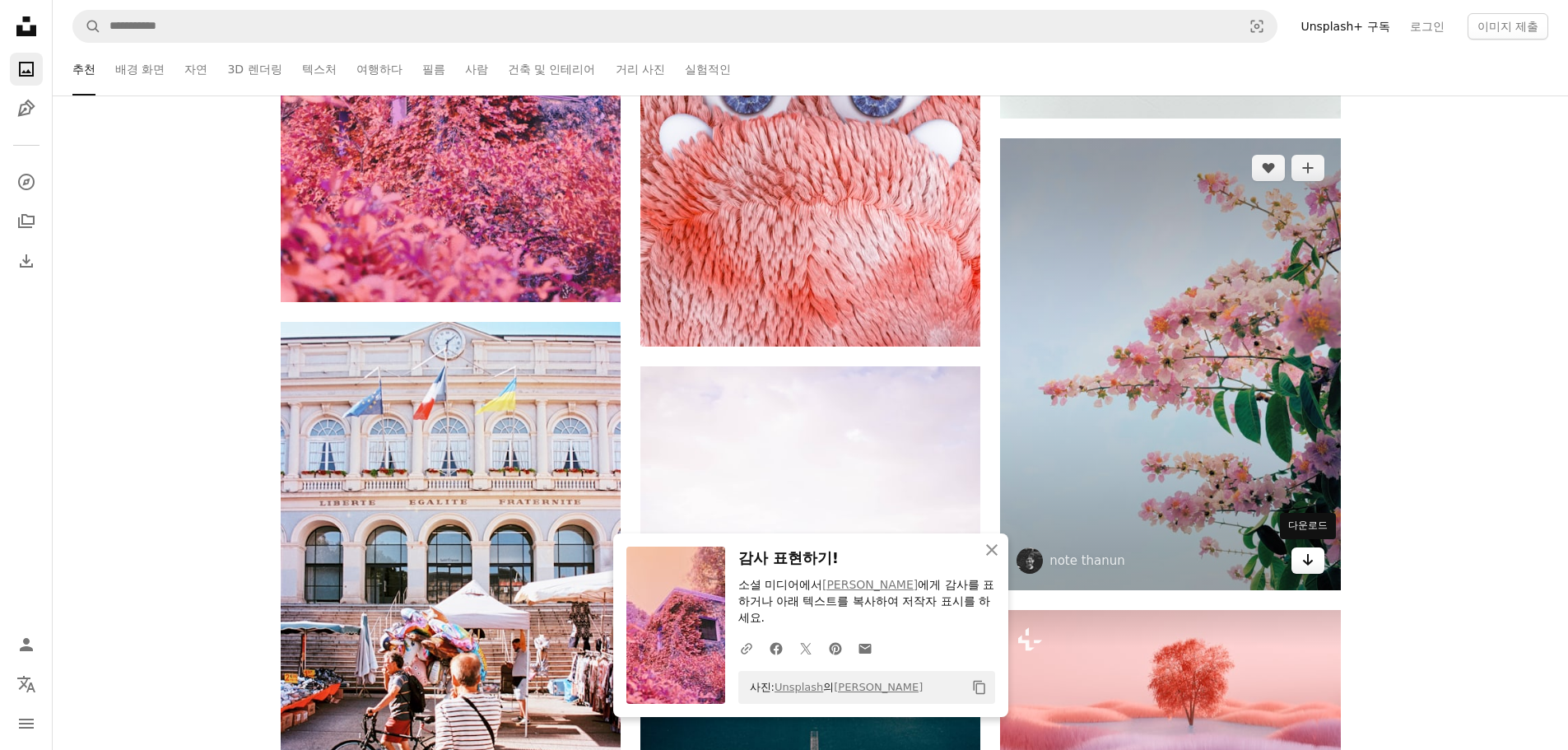
click at [1316, 567] on link "Arrow pointing down" at bounding box center [1308, 560] width 33 height 26
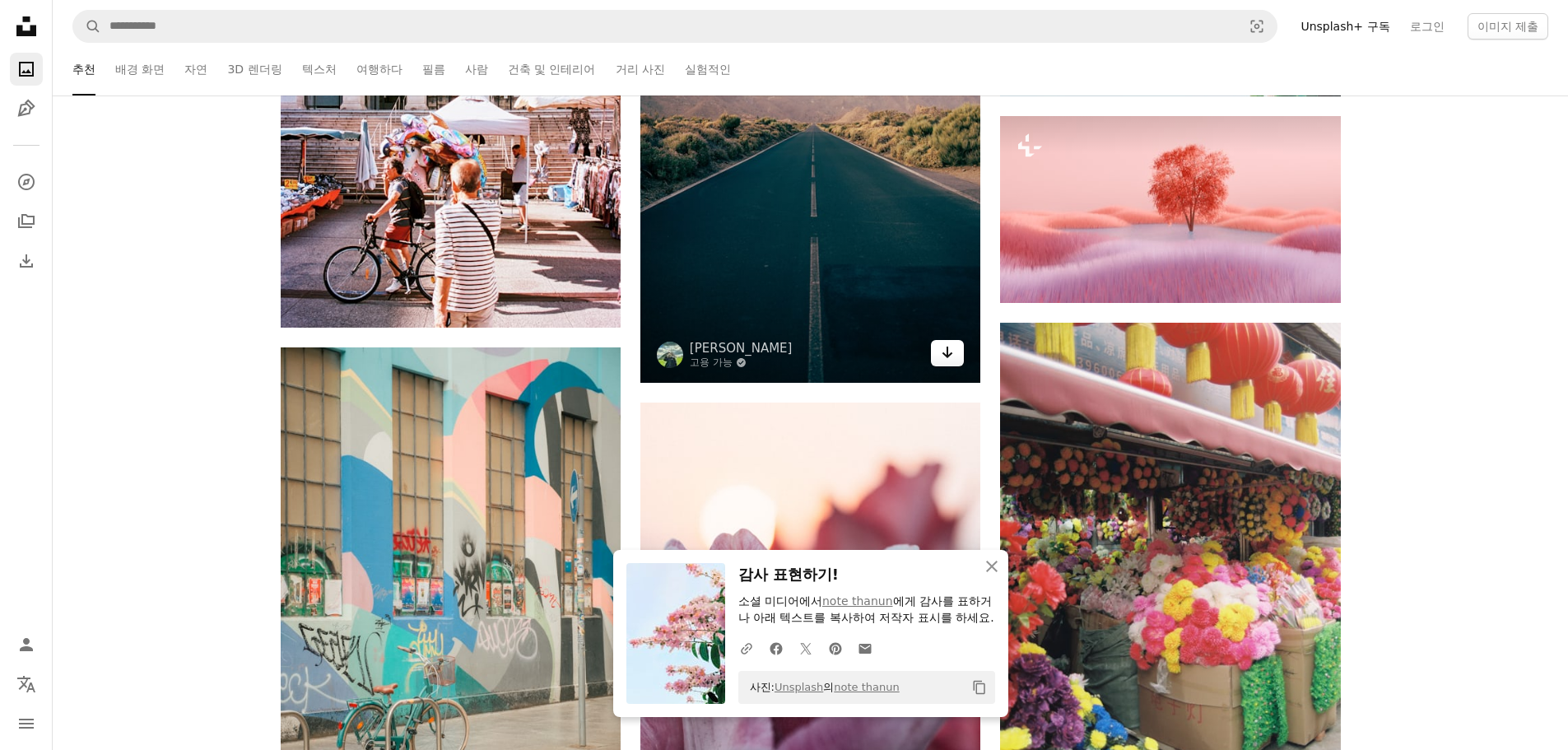
click at [936, 344] on link "Arrow pointing down" at bounding box center [947, 352] width 33 height 26
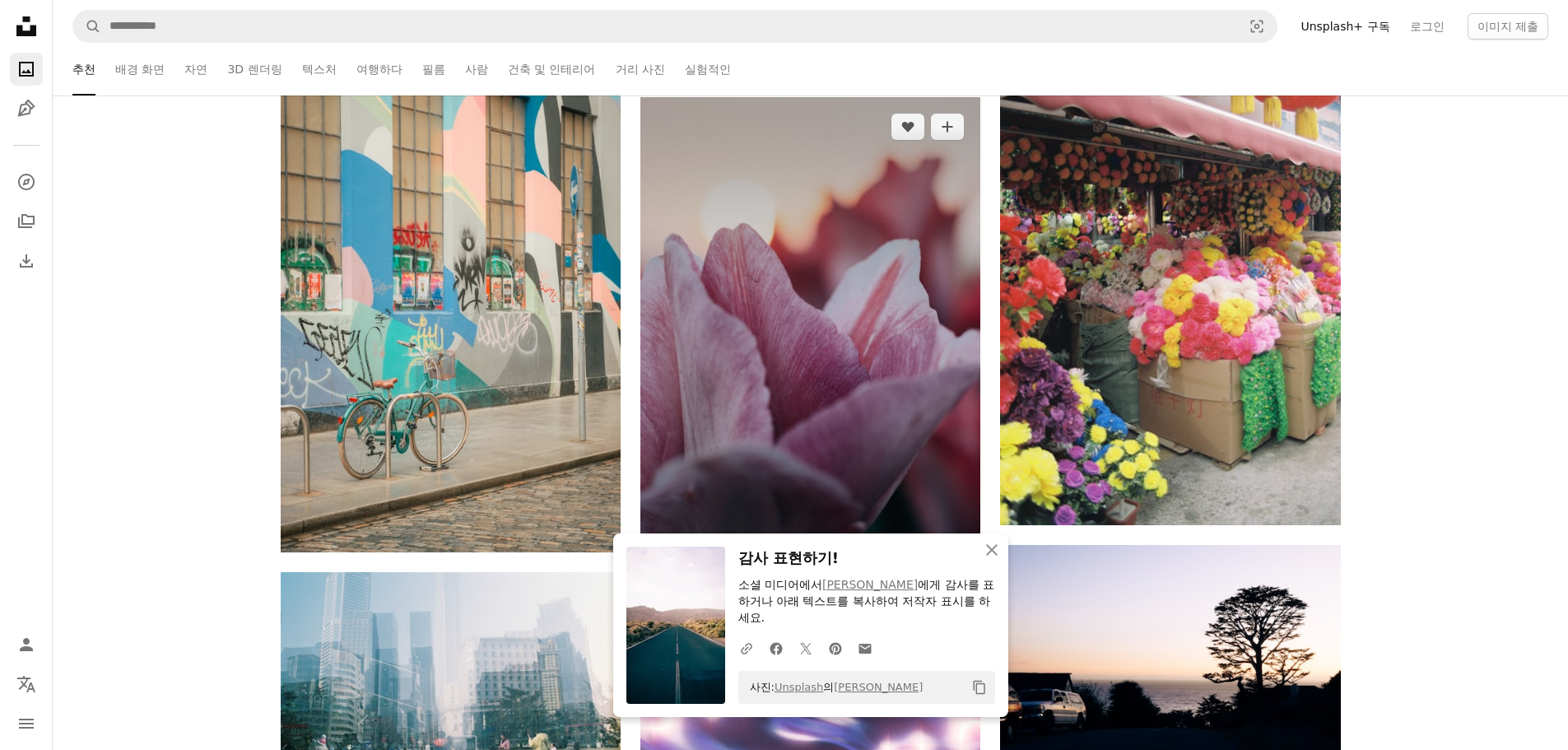
scroll to position [74264, 0]
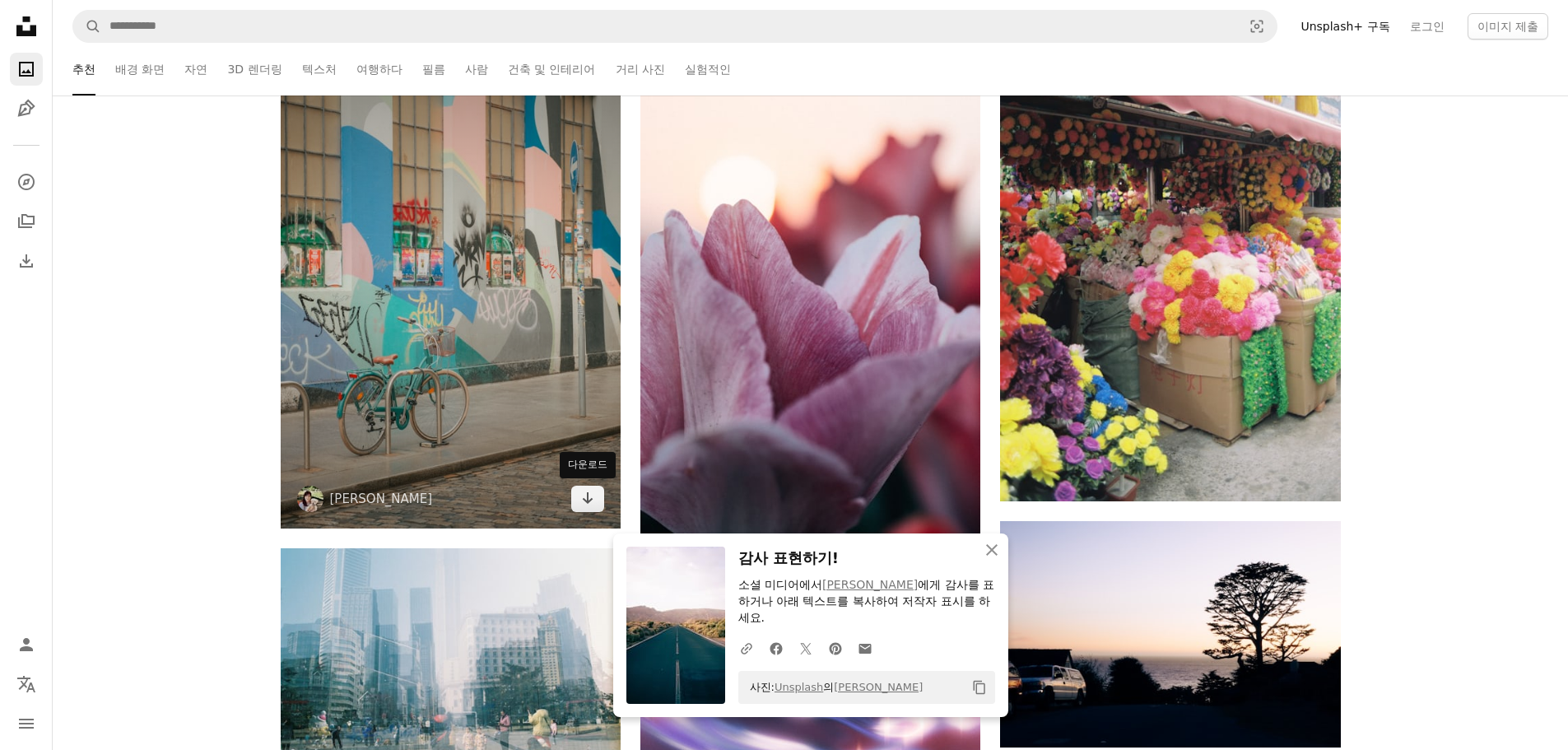
drag, startPoint x: 589, startPoint y: 498, endPoint x: 622, endPoint y: 496, distance: 33.1
click at [589, 498] on icon "Arrow pointing down" at bounding box center [587, 498] width 13 height 20
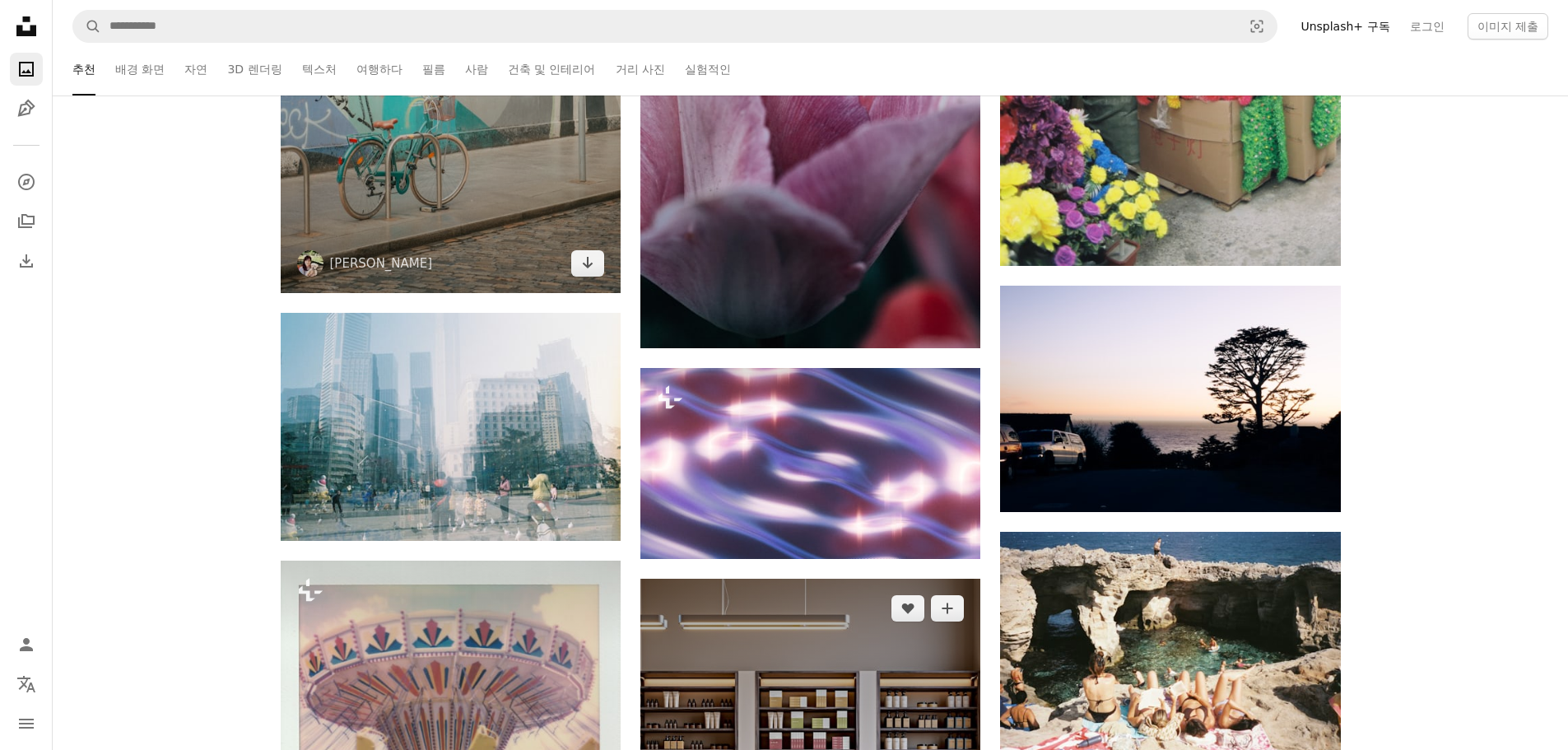
scroll to position [74593, 0]
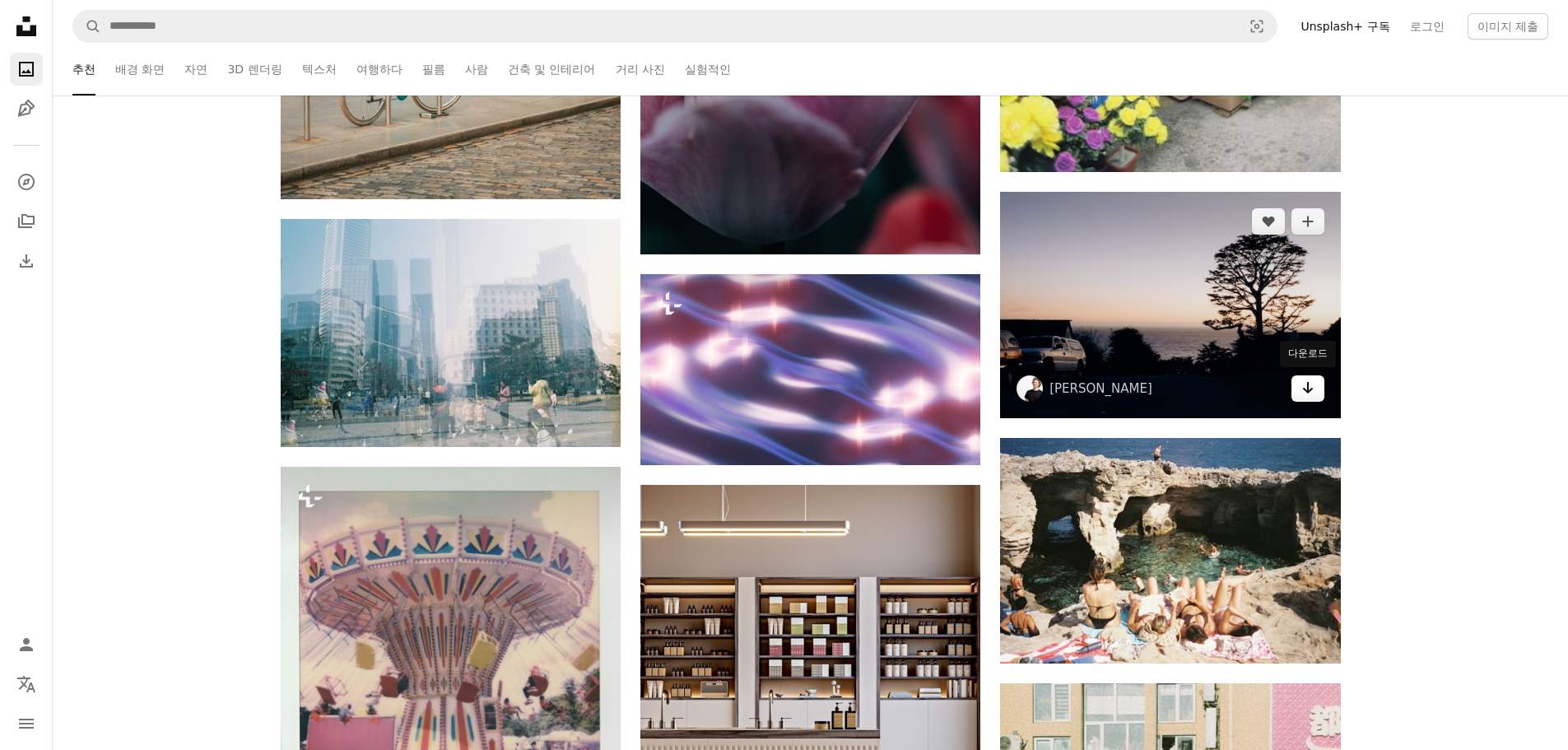
click at [1300, 391] on link "Arrow pointing down" at bounding box center [1308, 388] width 33 height 26
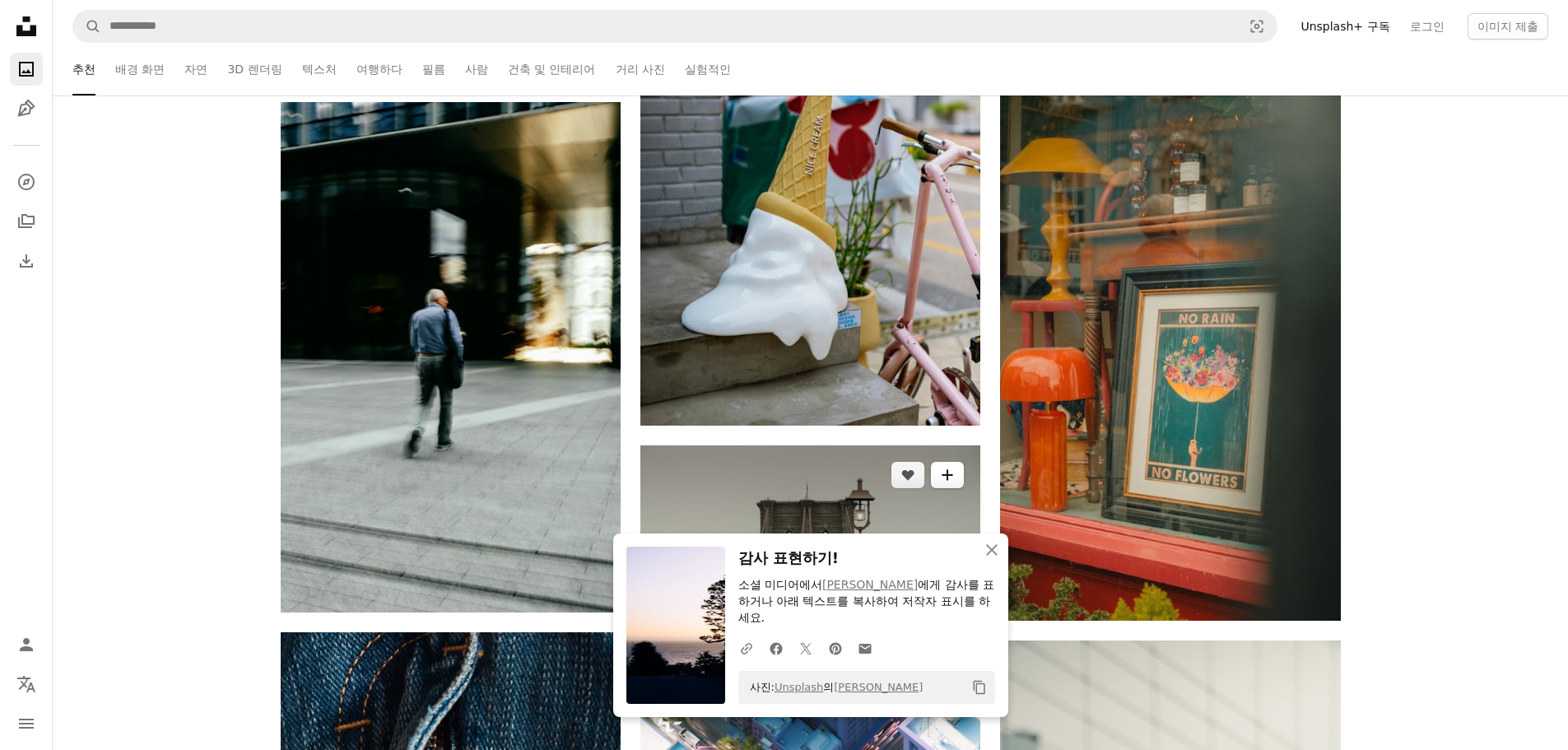
scroll to position [75663, 0]
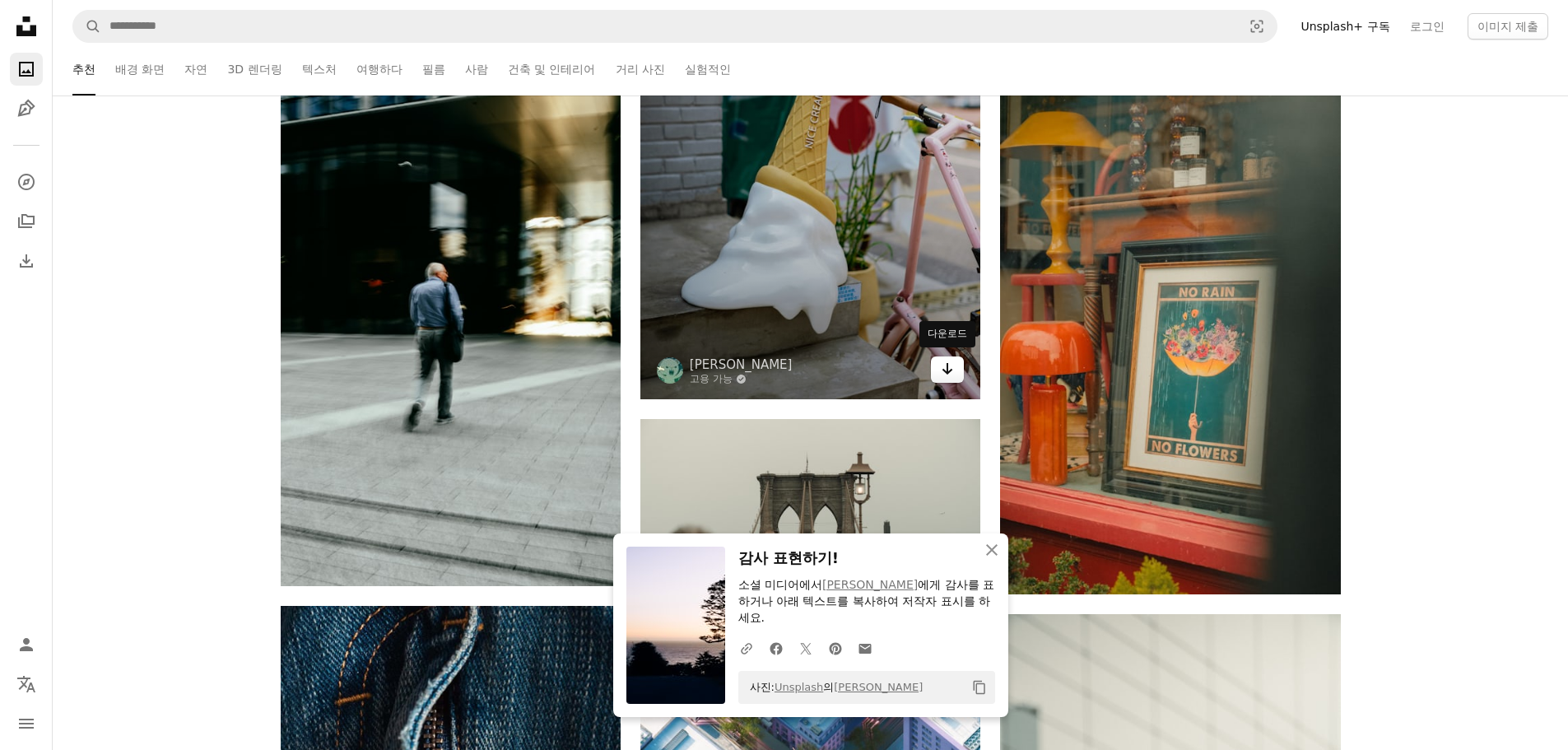
click at [943, 375] on icon "Arrow pointing down" at bounding box center [946, 369] width 13 height 20
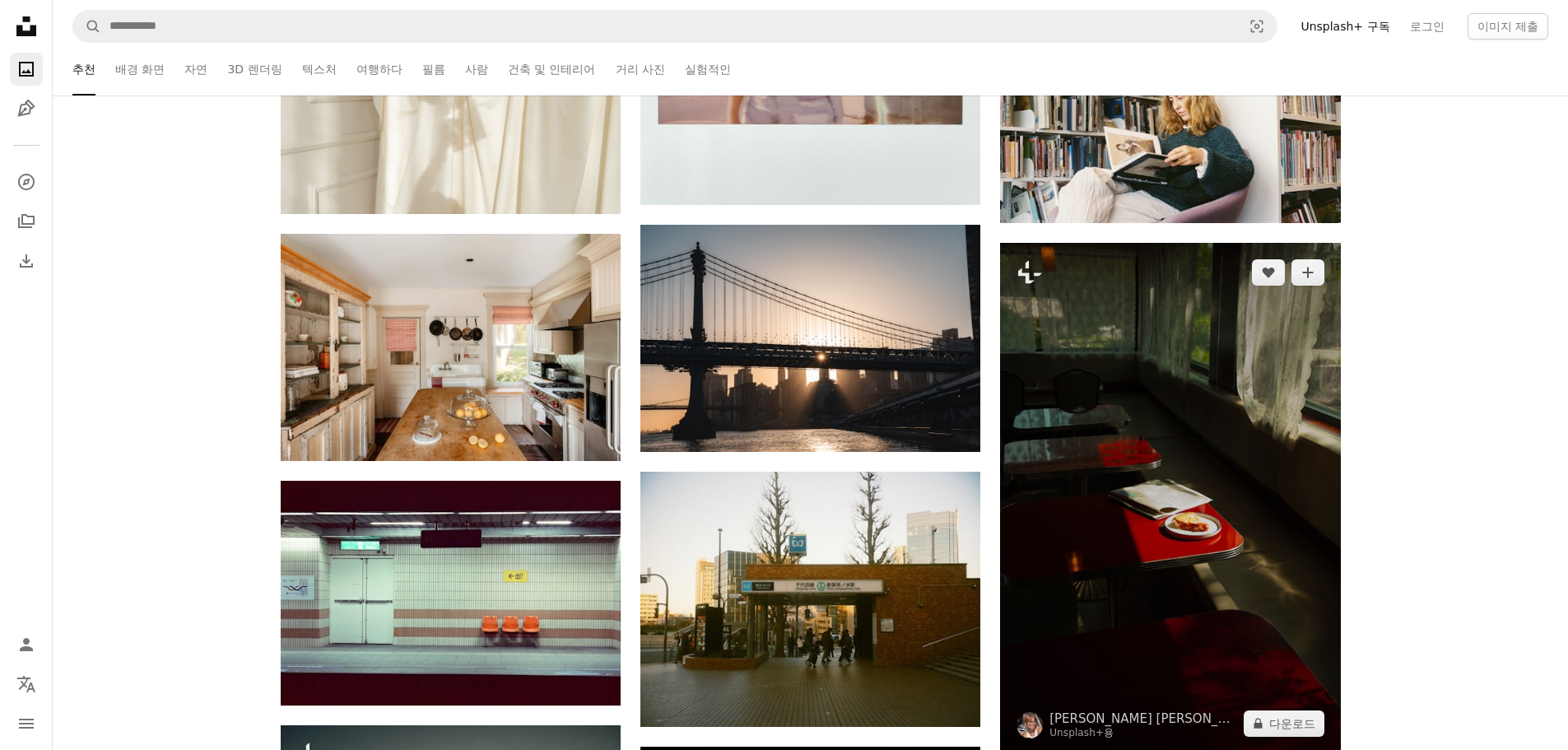
scroll to position [76981, 0]
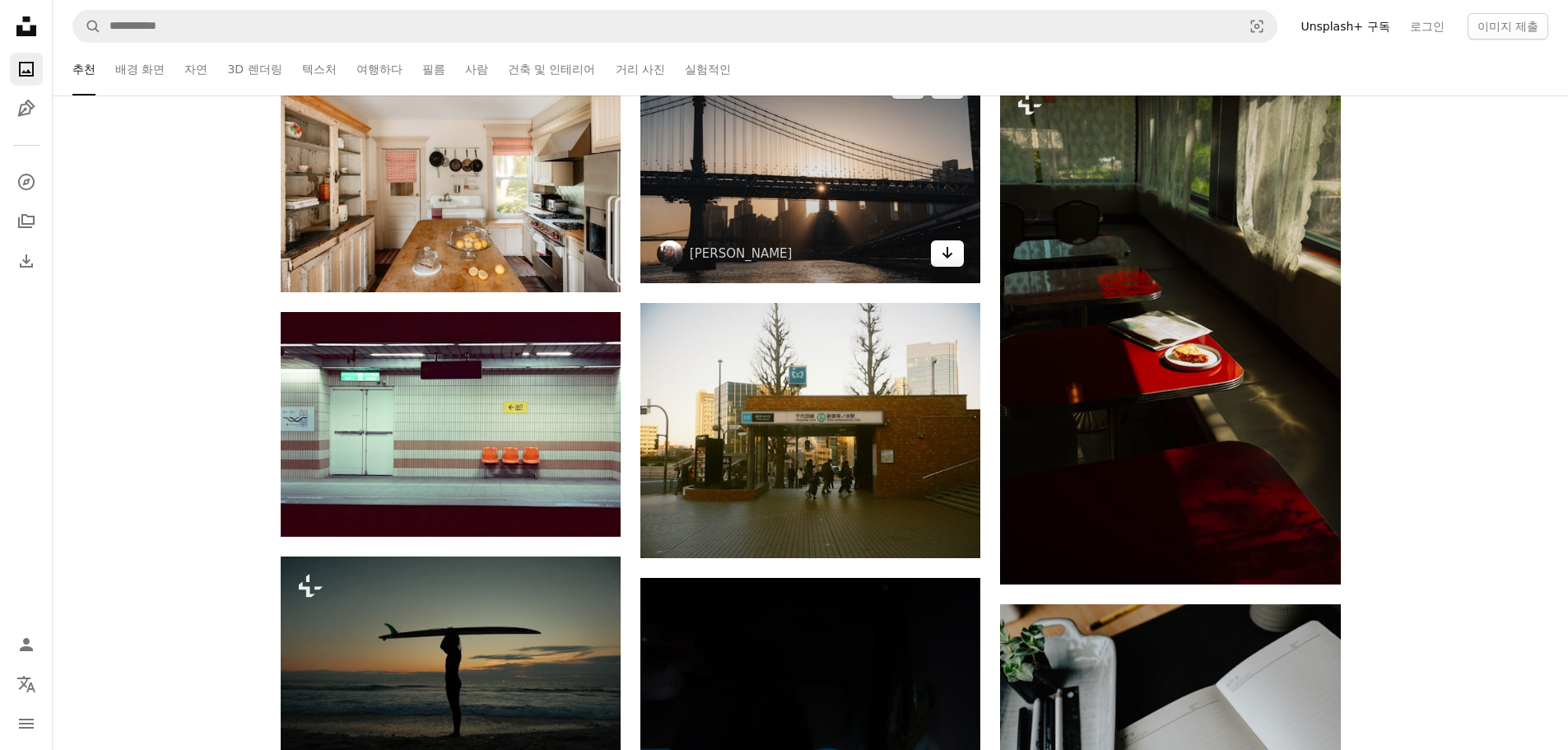
click at [948, 250] on icon "다운로드" at bounding box center [947, 253] width 11 height 12
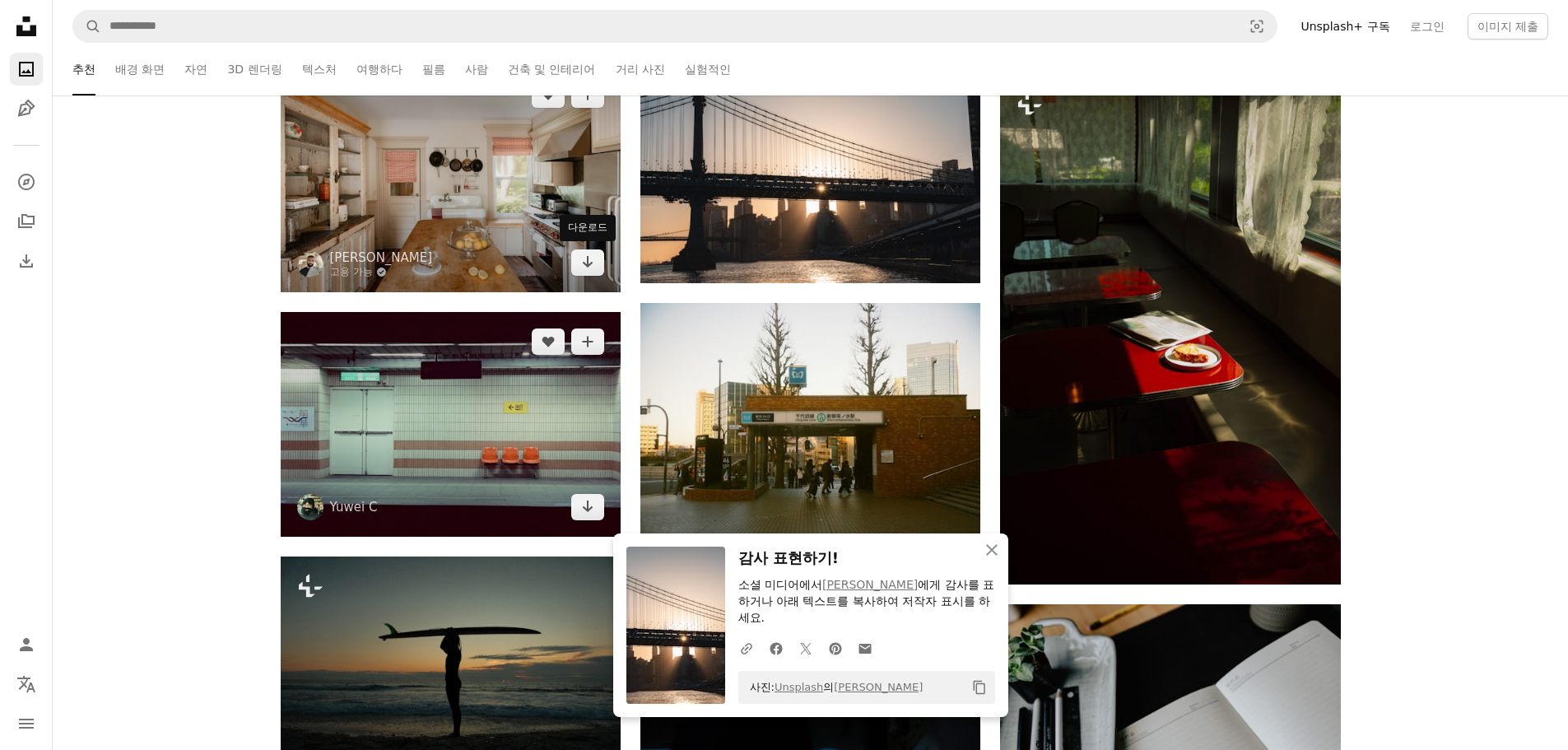
drag, startPoint x: 587, startPoint y: 261, endPoint x: 594, endPoint y: 465, distance: 204.1
click at [587, 261] on icon "다운로드" at bounding box center [587, 262] width 11 height 12
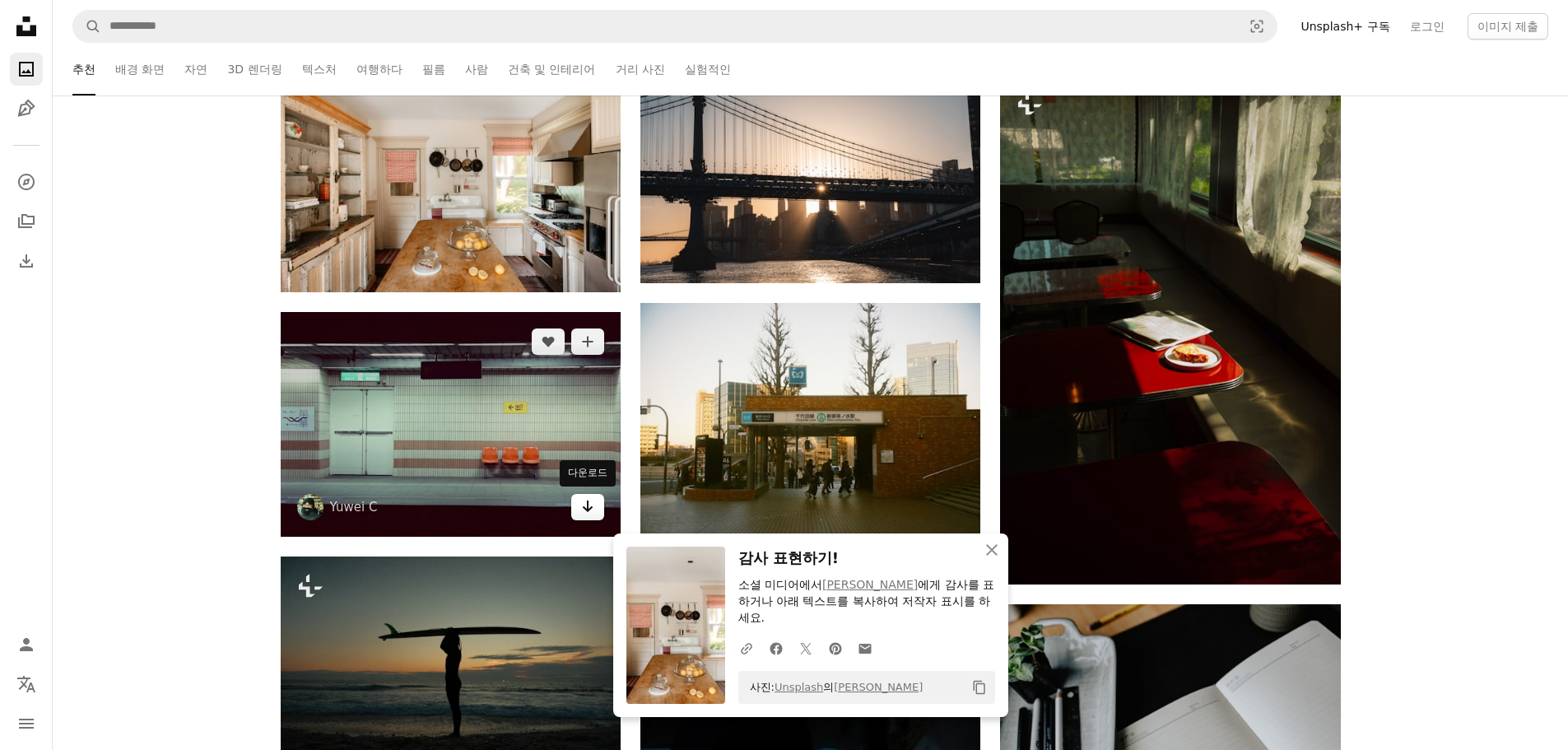
click at [584, 512] on icon "Arrow pointing down" at bounding box center [587, 506] width 13 height 20
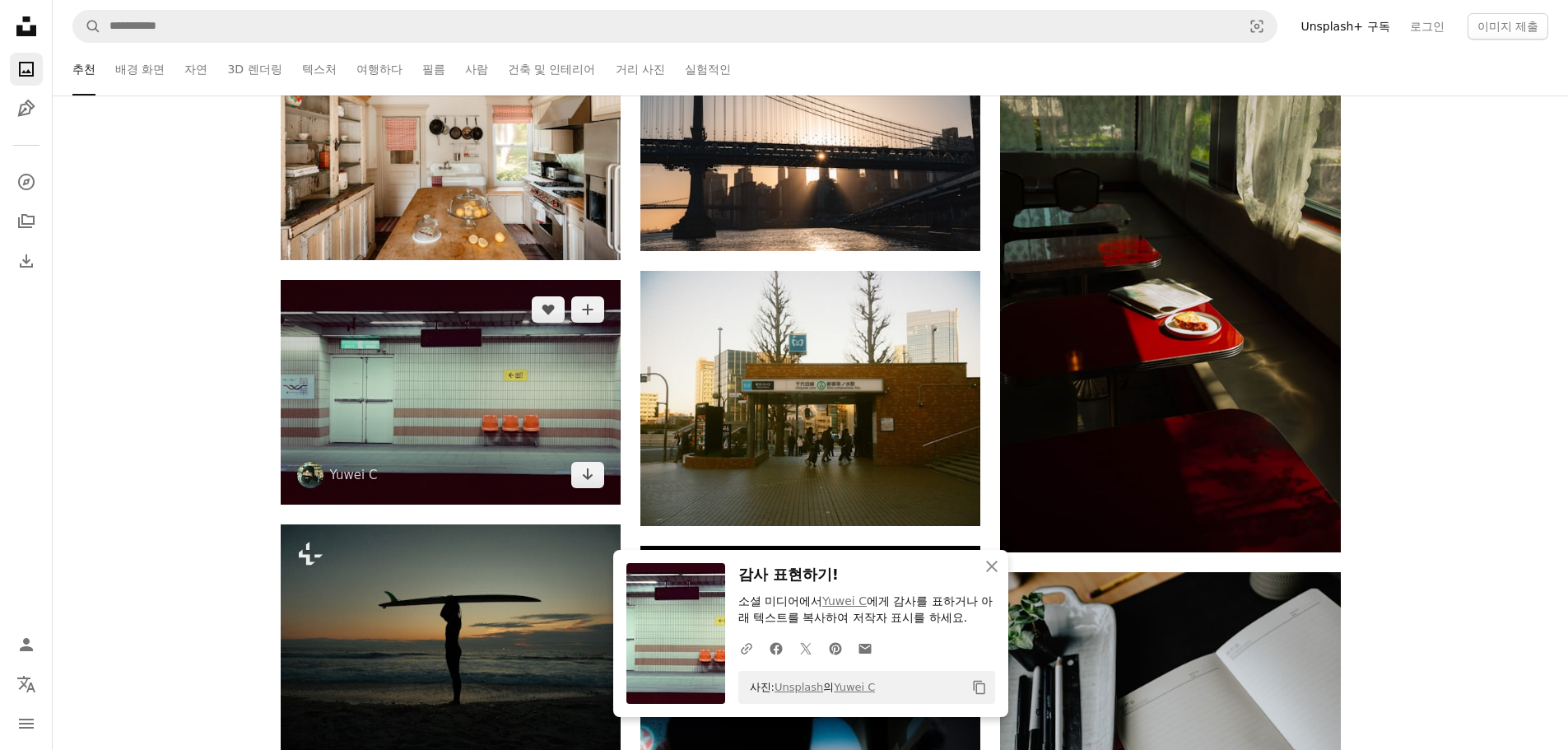
scroll to position [77310, 0]
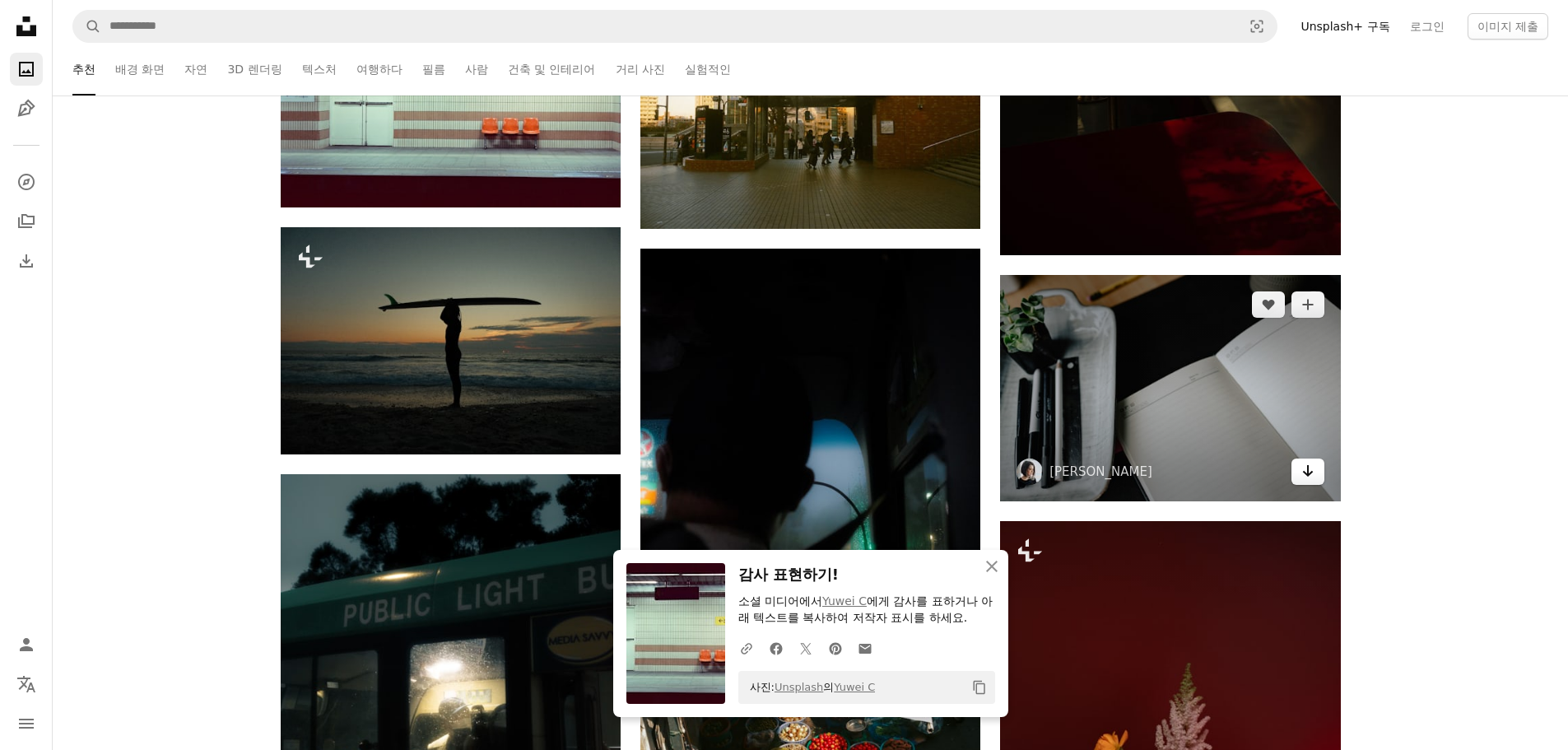
click at [1307, 474] on icon "다운로드" at bounding box center [1307, 471] width 11 height 12
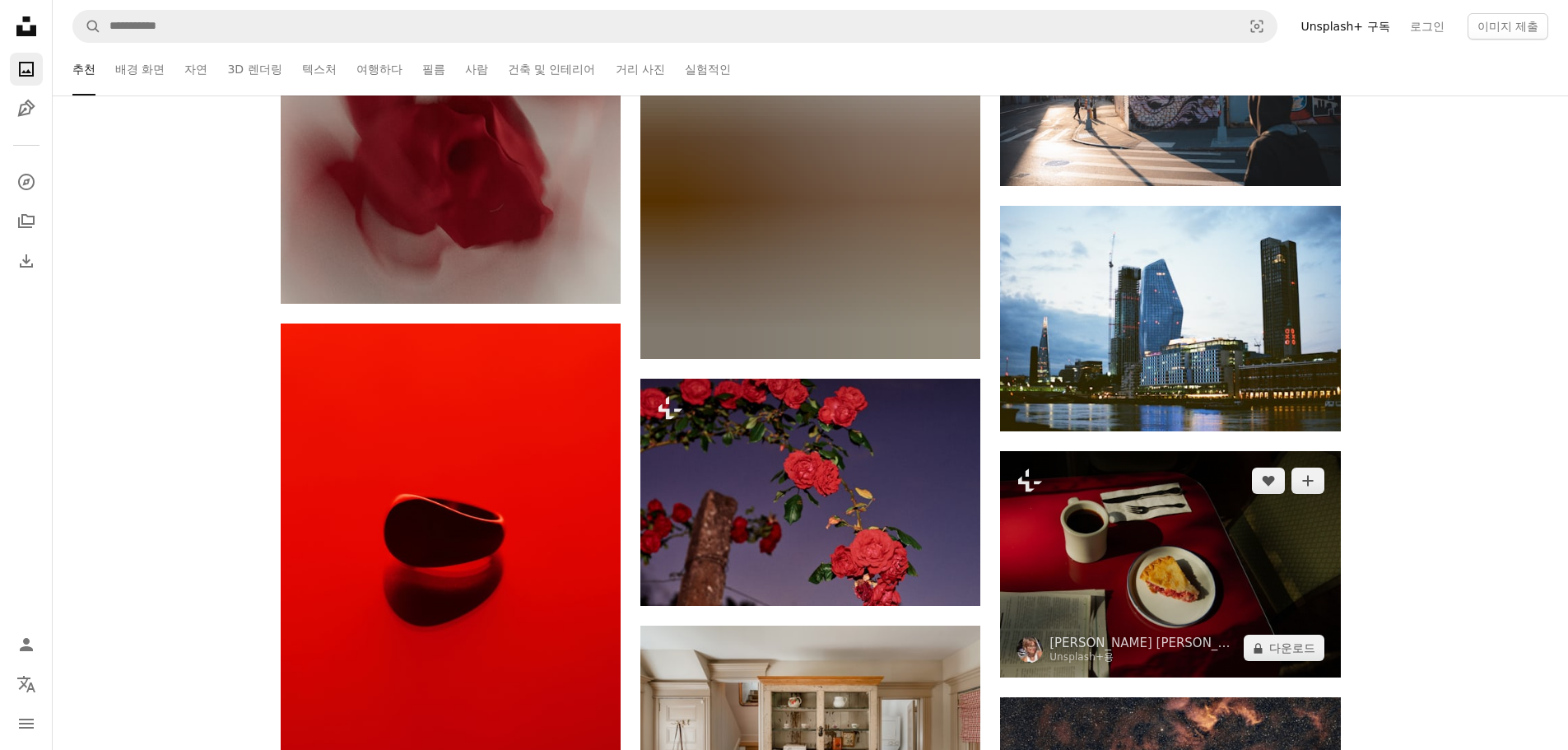
scroll to position [78544, 0]
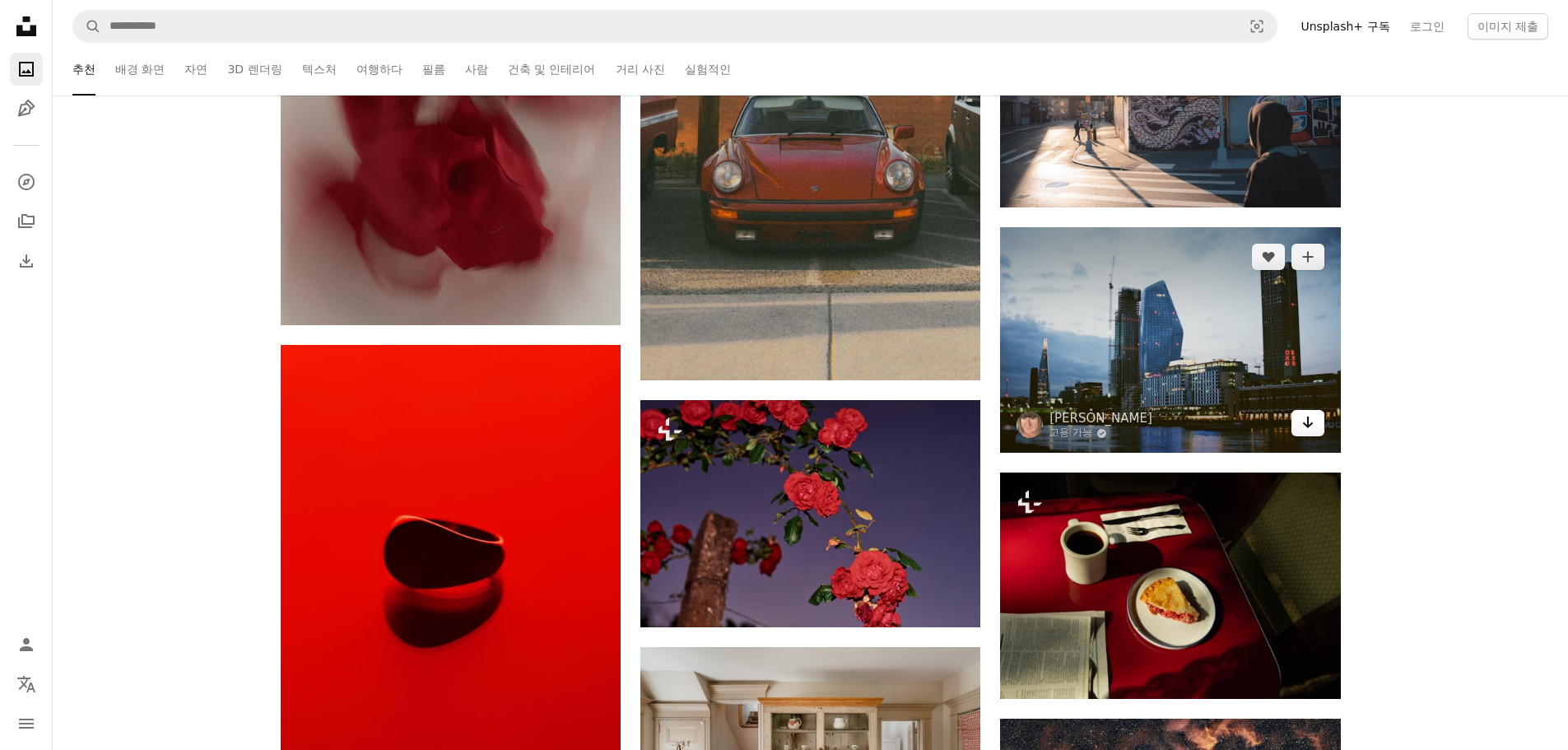
click at [1301, 432] on link "Arrow pointing down" at bounding box center [1308, 423] width 33 height 26
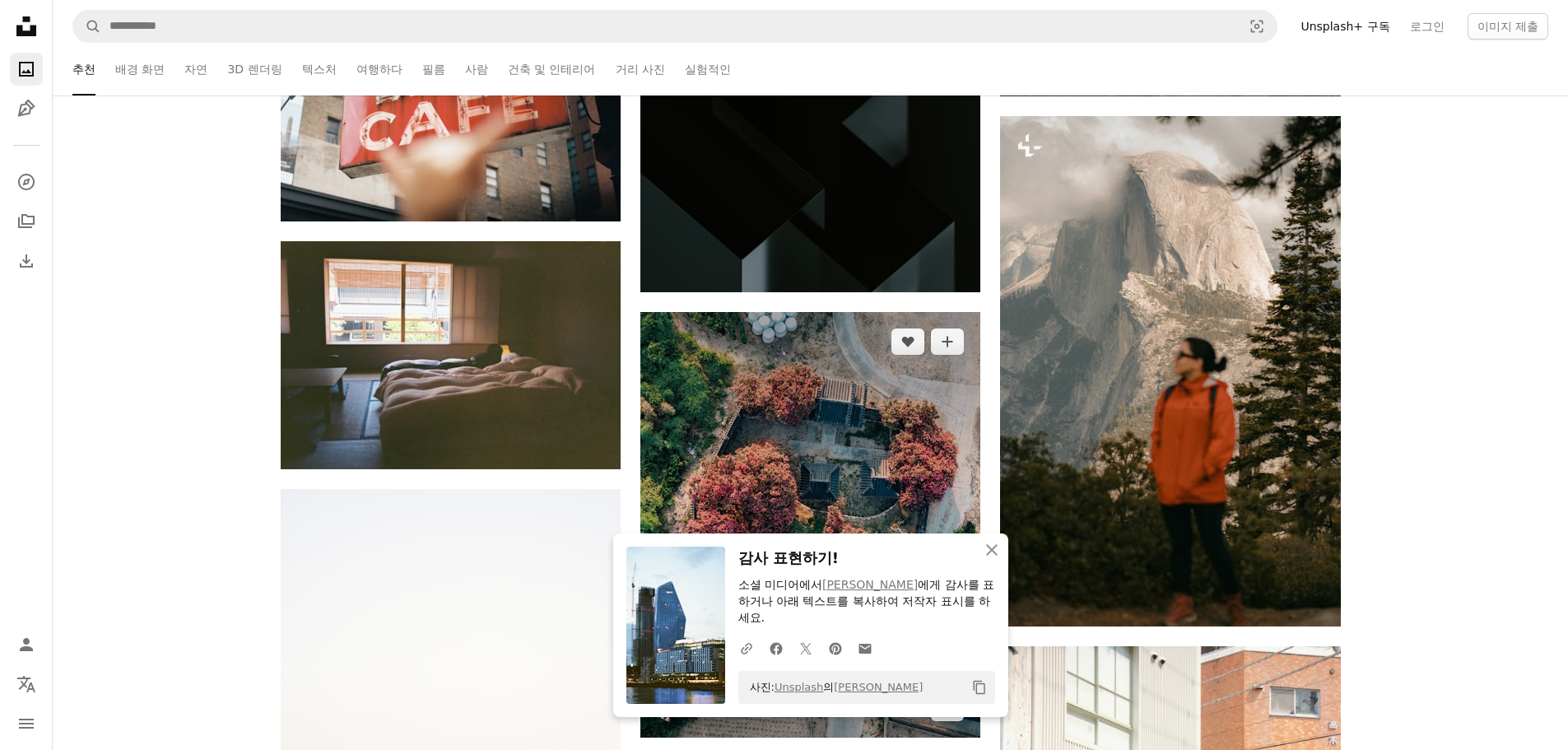
scroll to position [79450, 0]
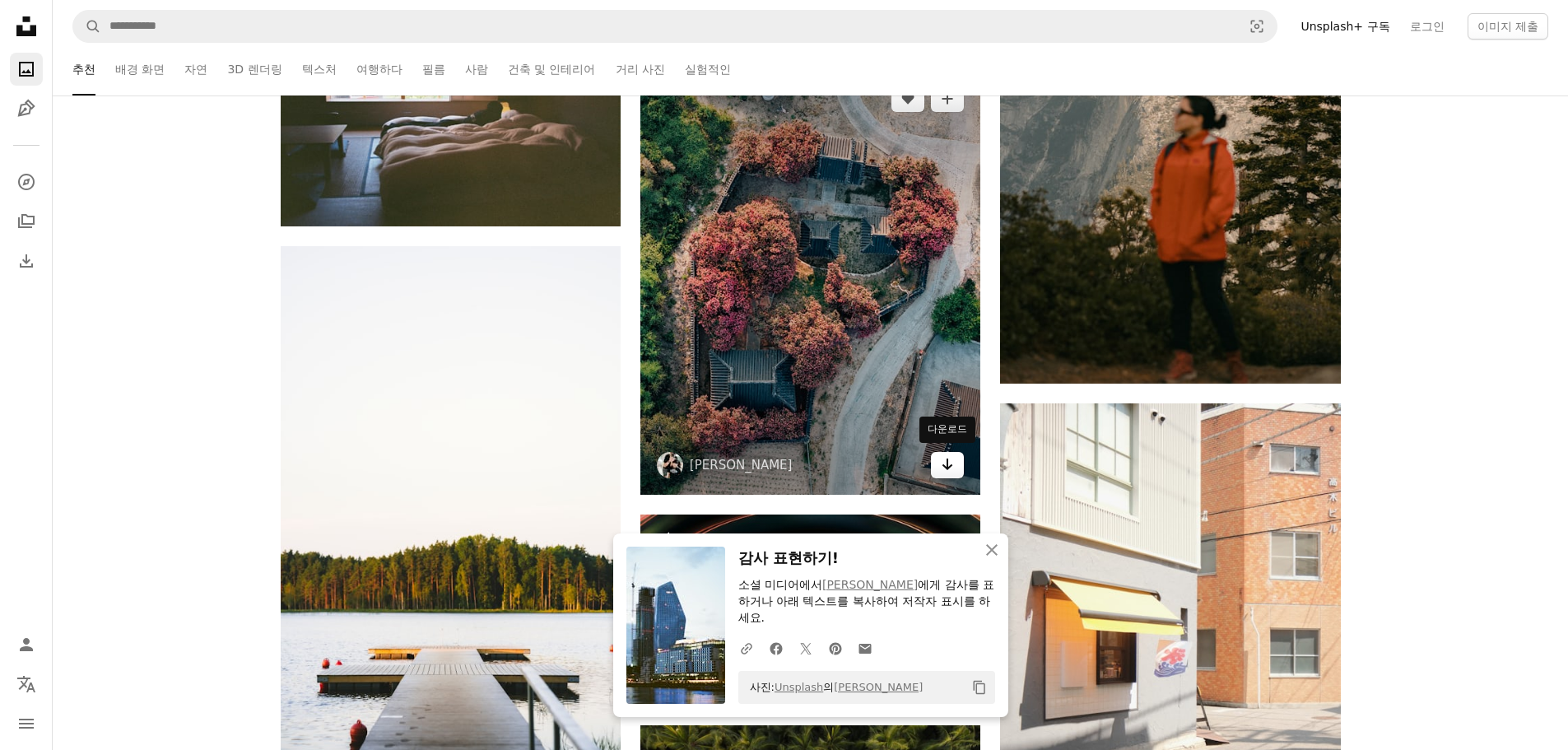
click at [942, 463] on icon "Arrow pointing down" at bounding box center [946, 464] width 13 height 20
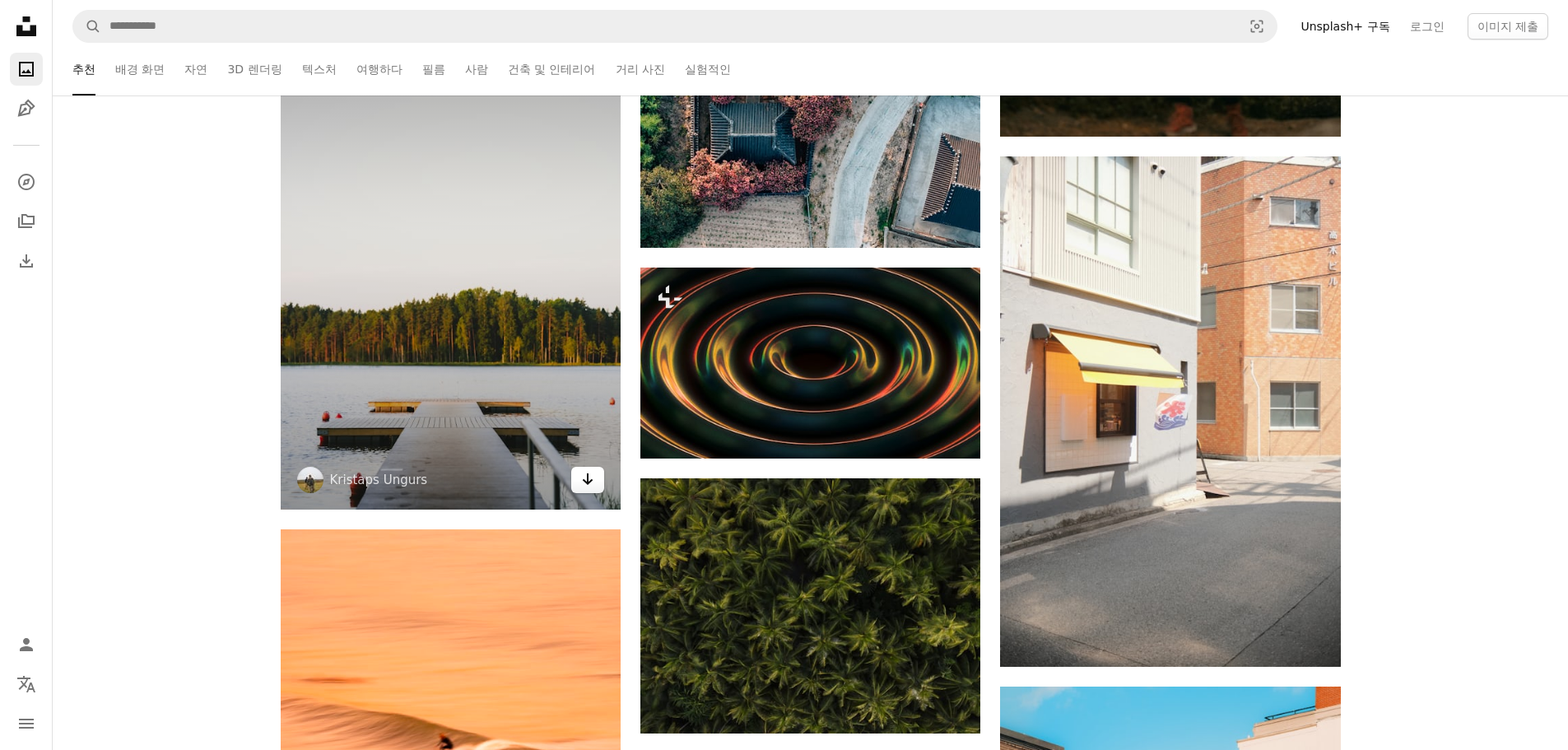
click at [594, 480] on link "Arrow pointing down" at bounding box center [588, 480] width 33 height 26
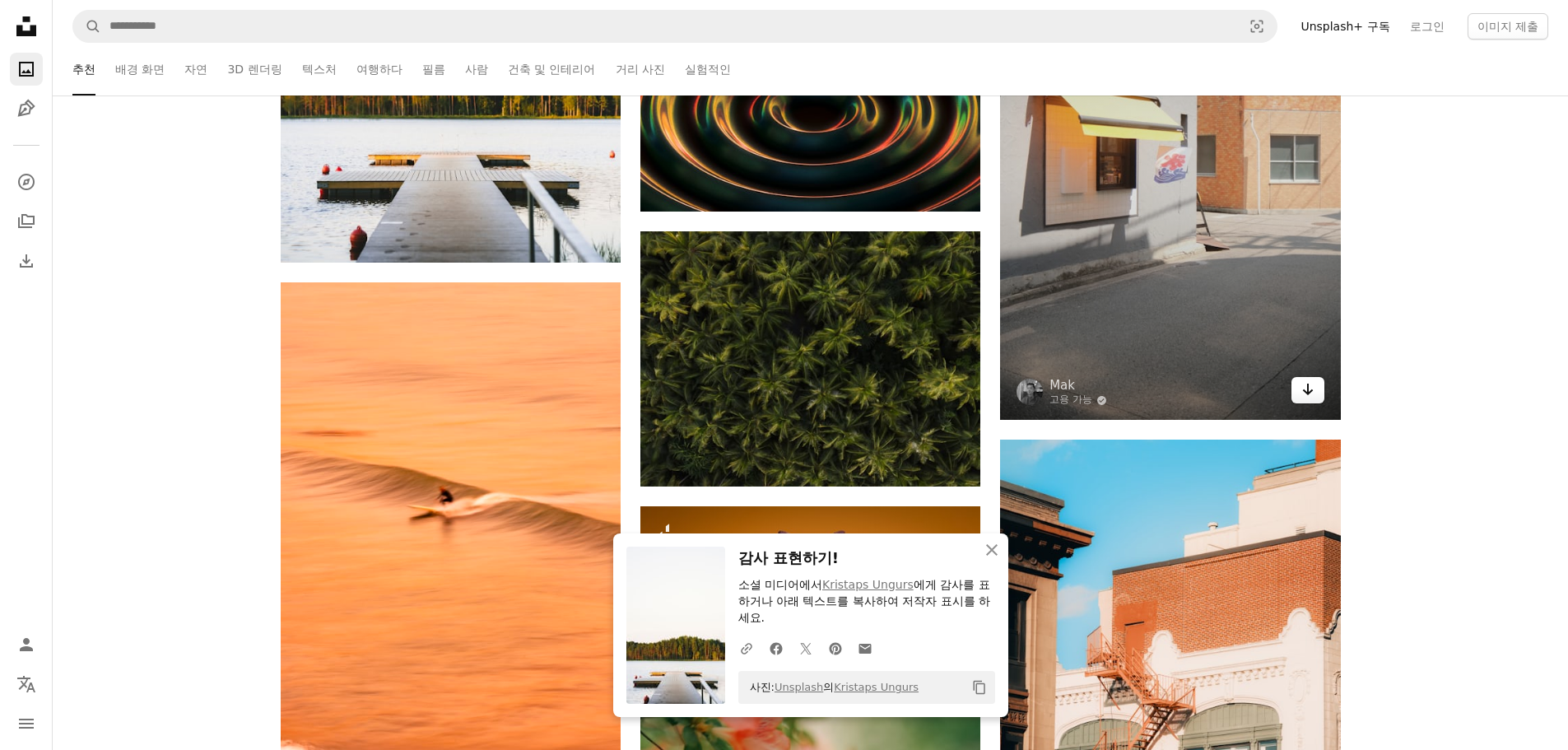
click at [1309, 390] on icon "Arrow pointing down" at bounding box center [1307, 390] width 13 height 20
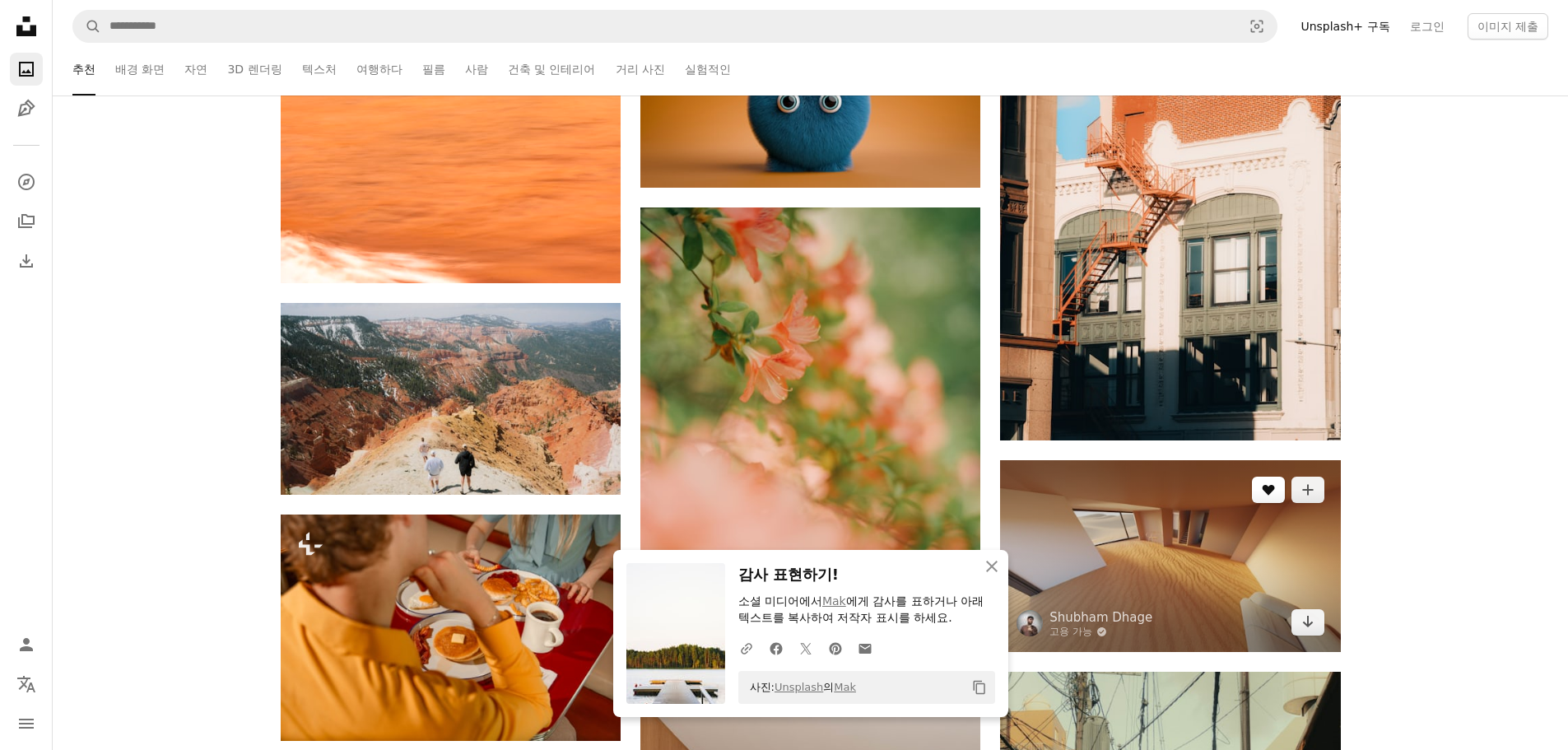
scroll to position [80520, 0]
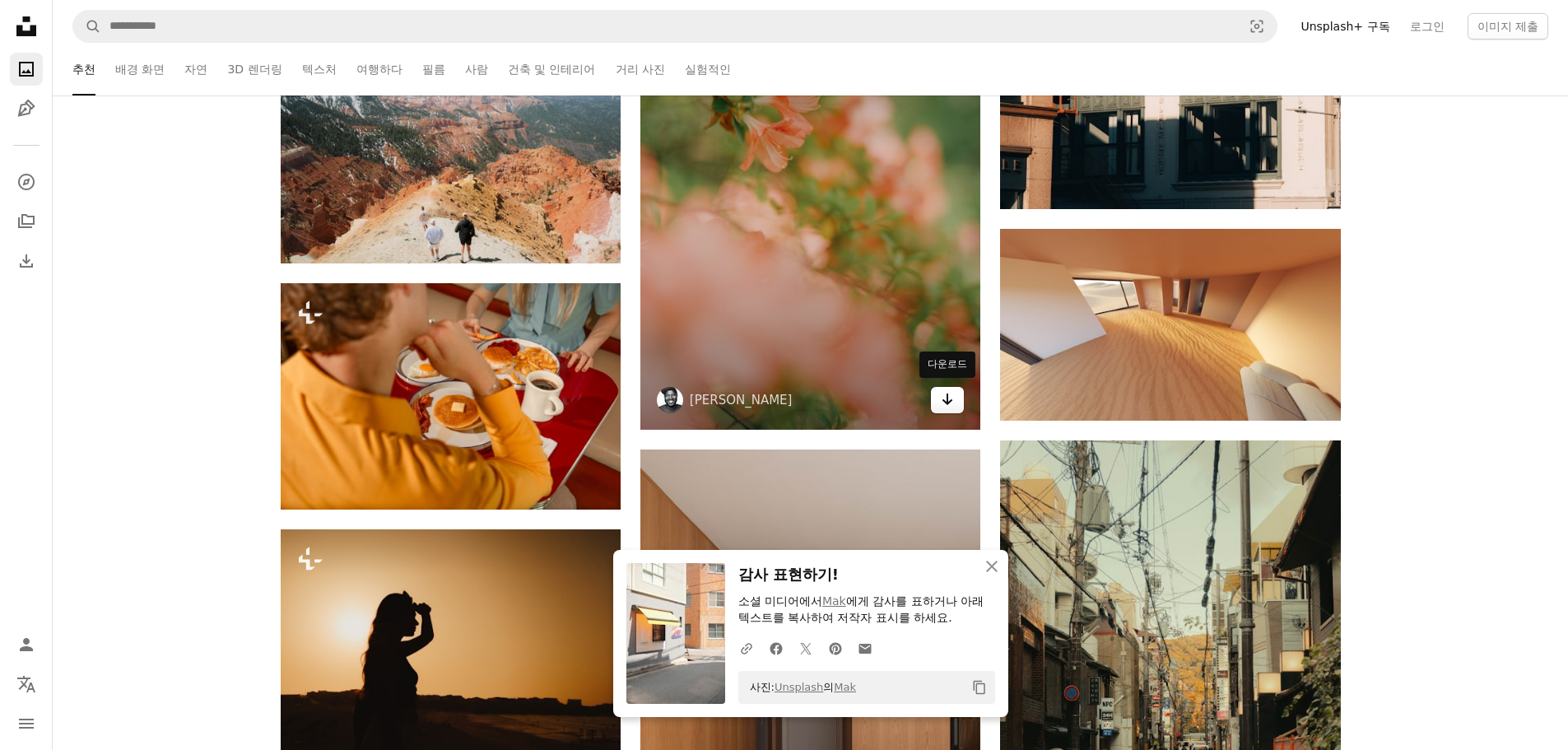
click at [956, 397] on link "Arrow pointing down" at bounding box center [947, 399] width 33 height 26
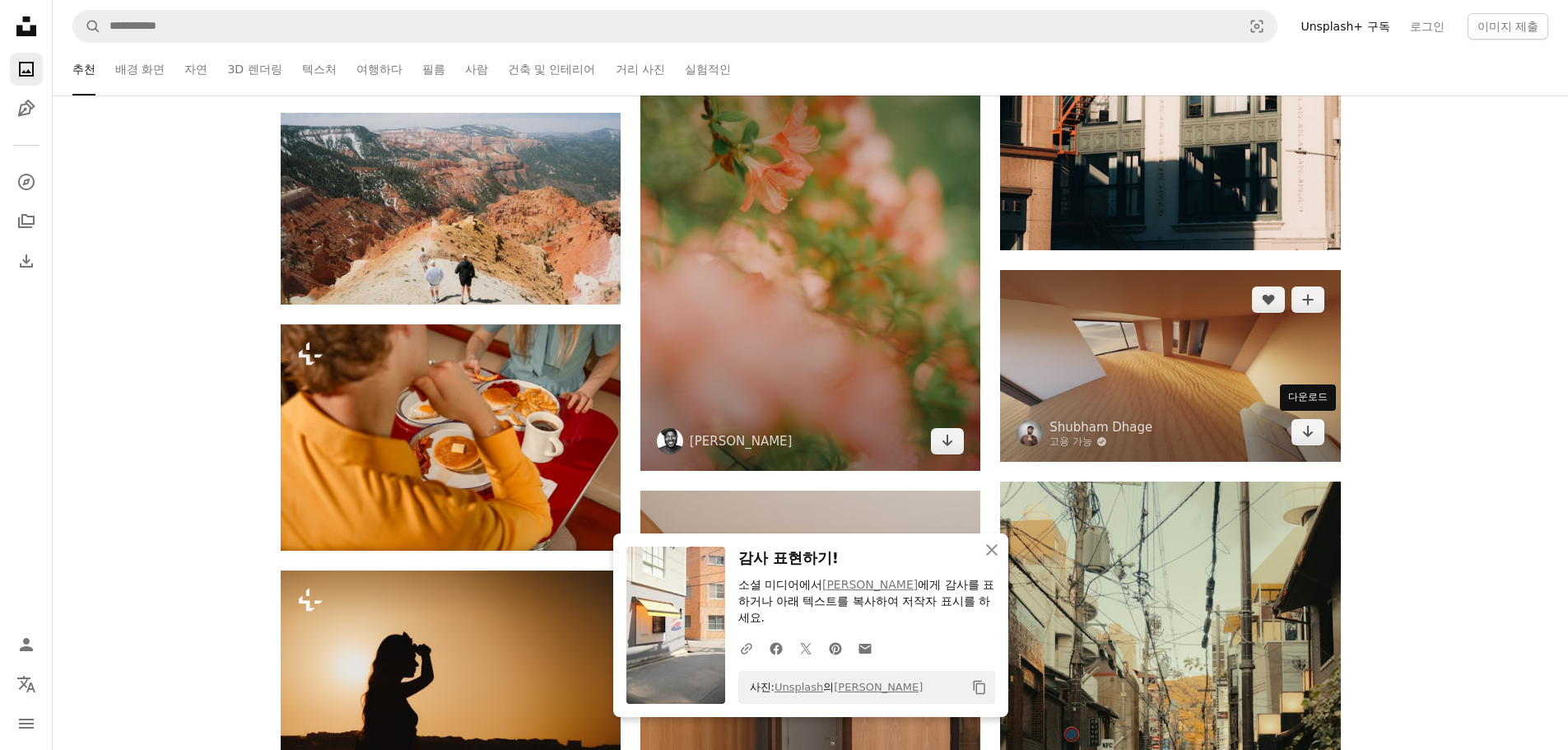
scroll to position [80603, 0]
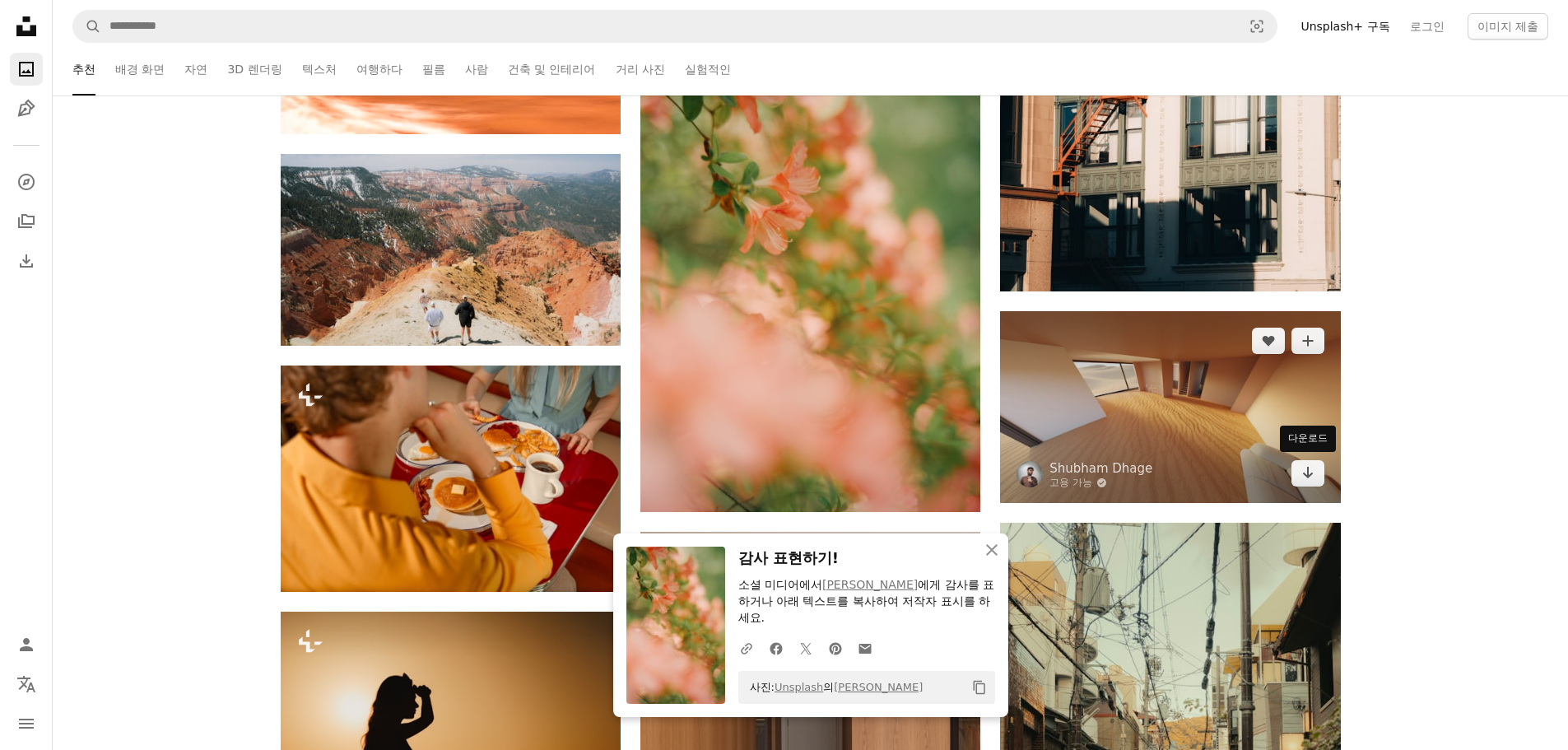
drag, startPoint x: 1296, startPoint y: 465, endPoint x: 1305, endPoint y: 423, distance: 43.0
click at [1298, 465] on link "Arrow pointing down" at bounding box center [1308, 473] width 33 height 26
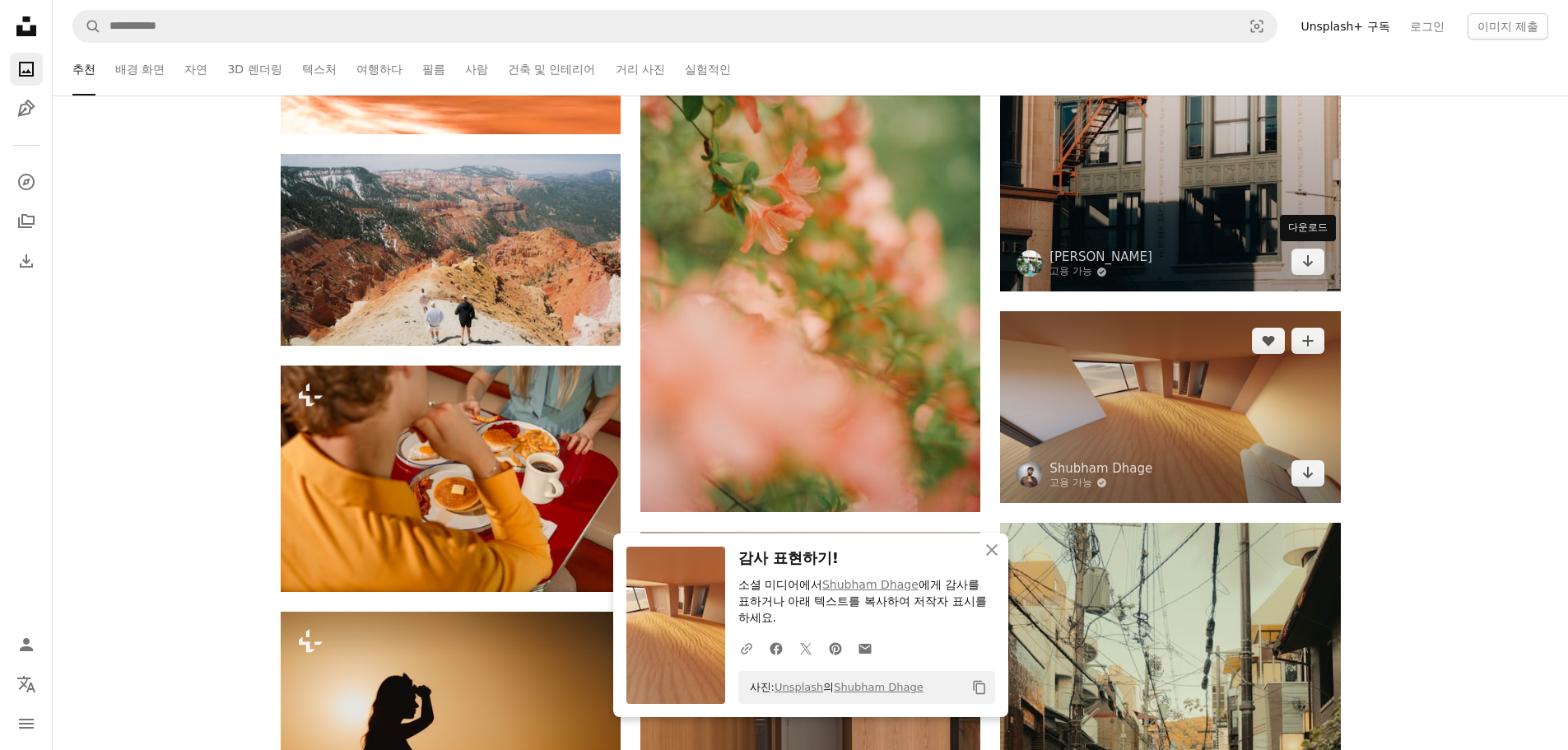
drag, startPoint x: 1316, startPoint y: 261, endPoint x: 1331, endPoint y: 347, distance: 87.3
click at [1316, 261] on link "Arrow pointing down" at bounding box center [1308, 261] width 33 height 26
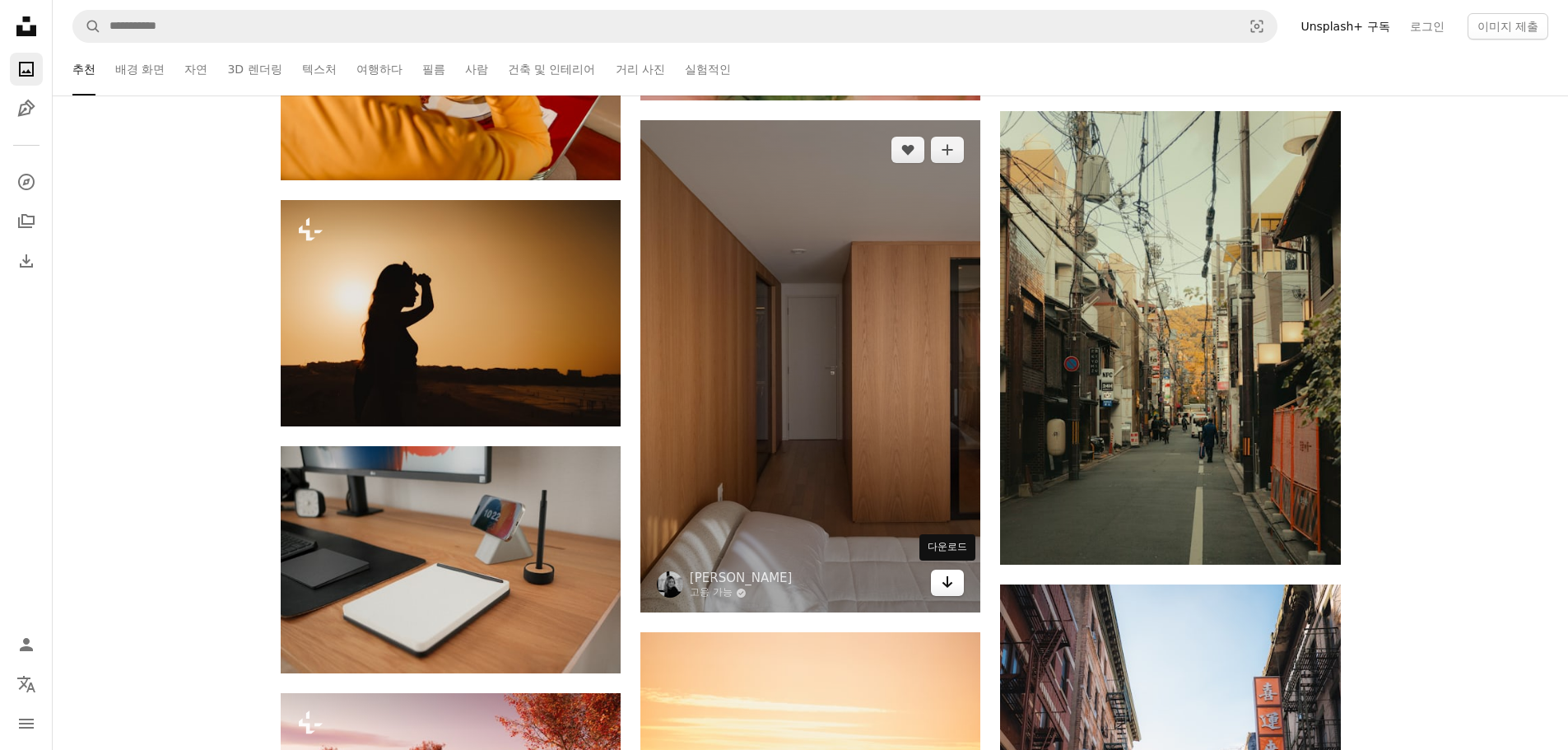
click at [951, 580] on icon "Arrow pointing down" at bounding box center [946, 582] width 13 height 20
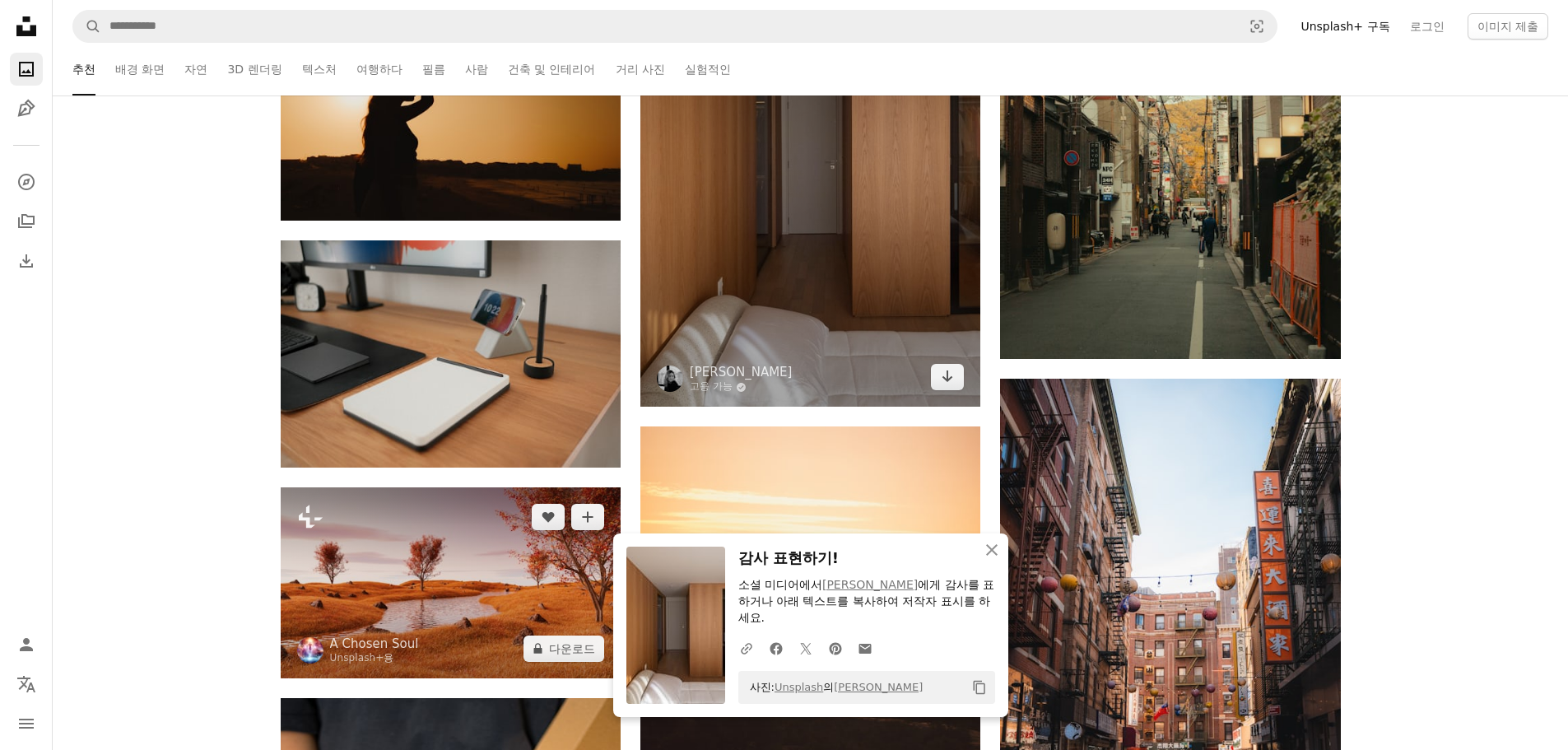
scroll to position [81261, 0]
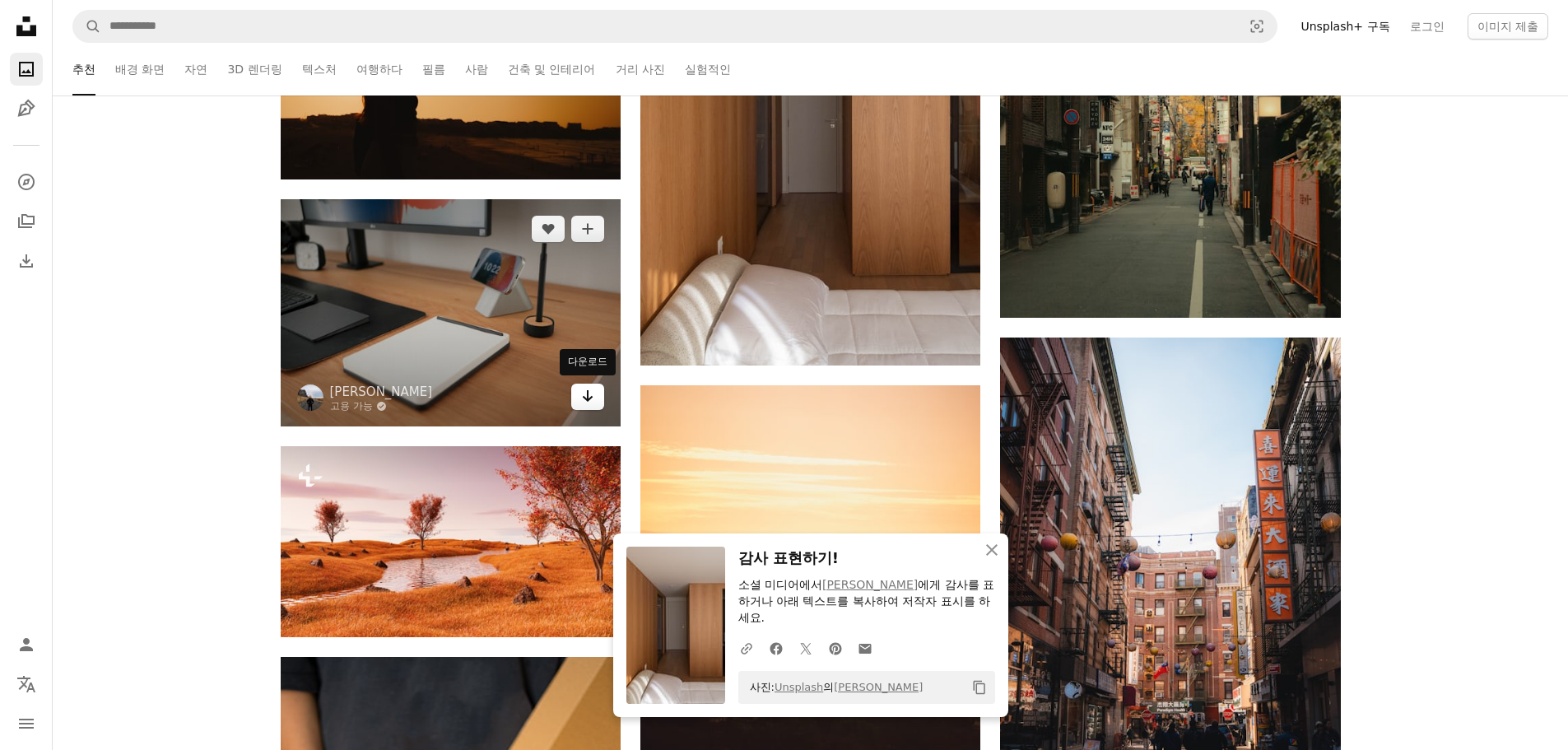
click at [596, 407] on link "Arrow pointing down" at bounding box center [588, 397] width 33 height 26
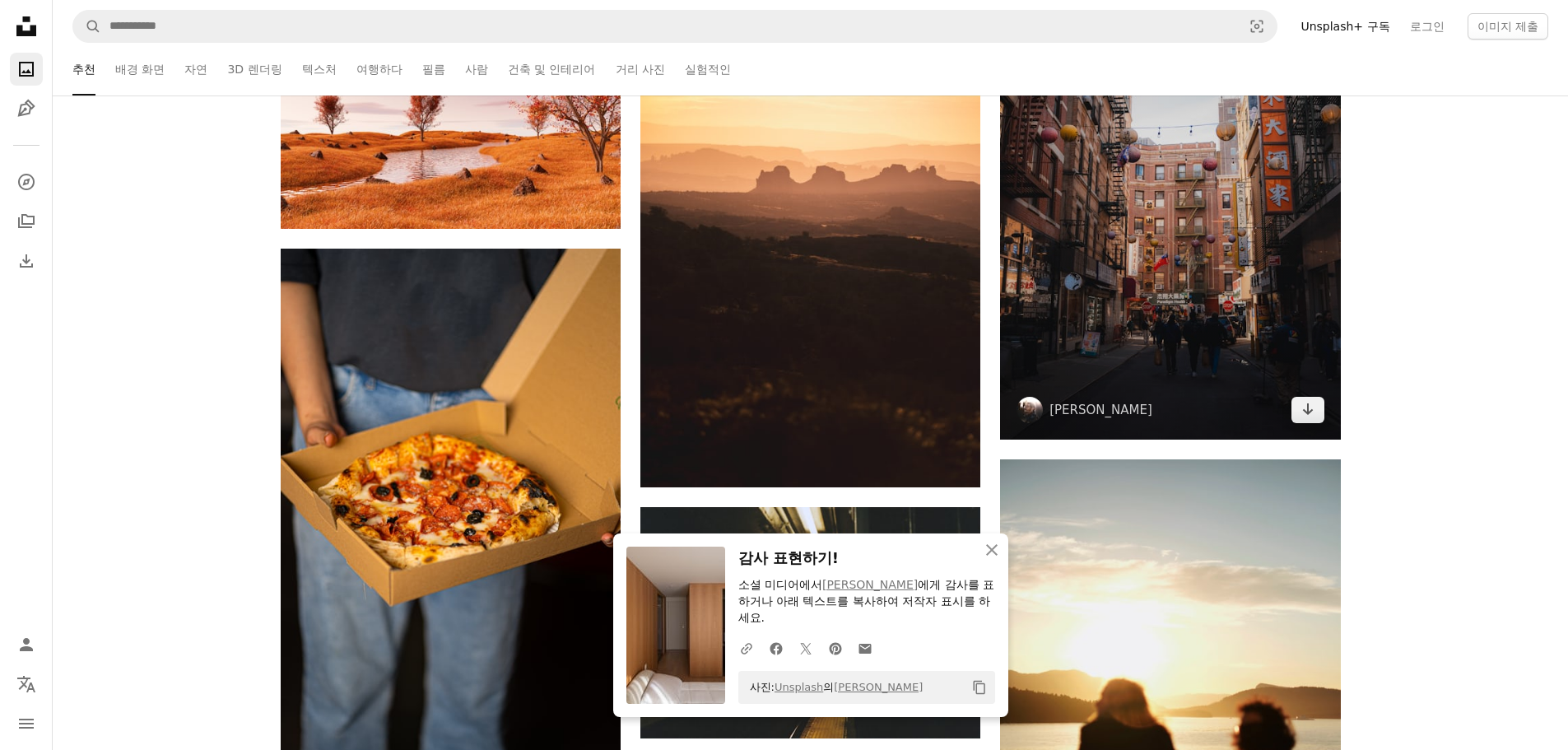
scroll to position [81674, 0]
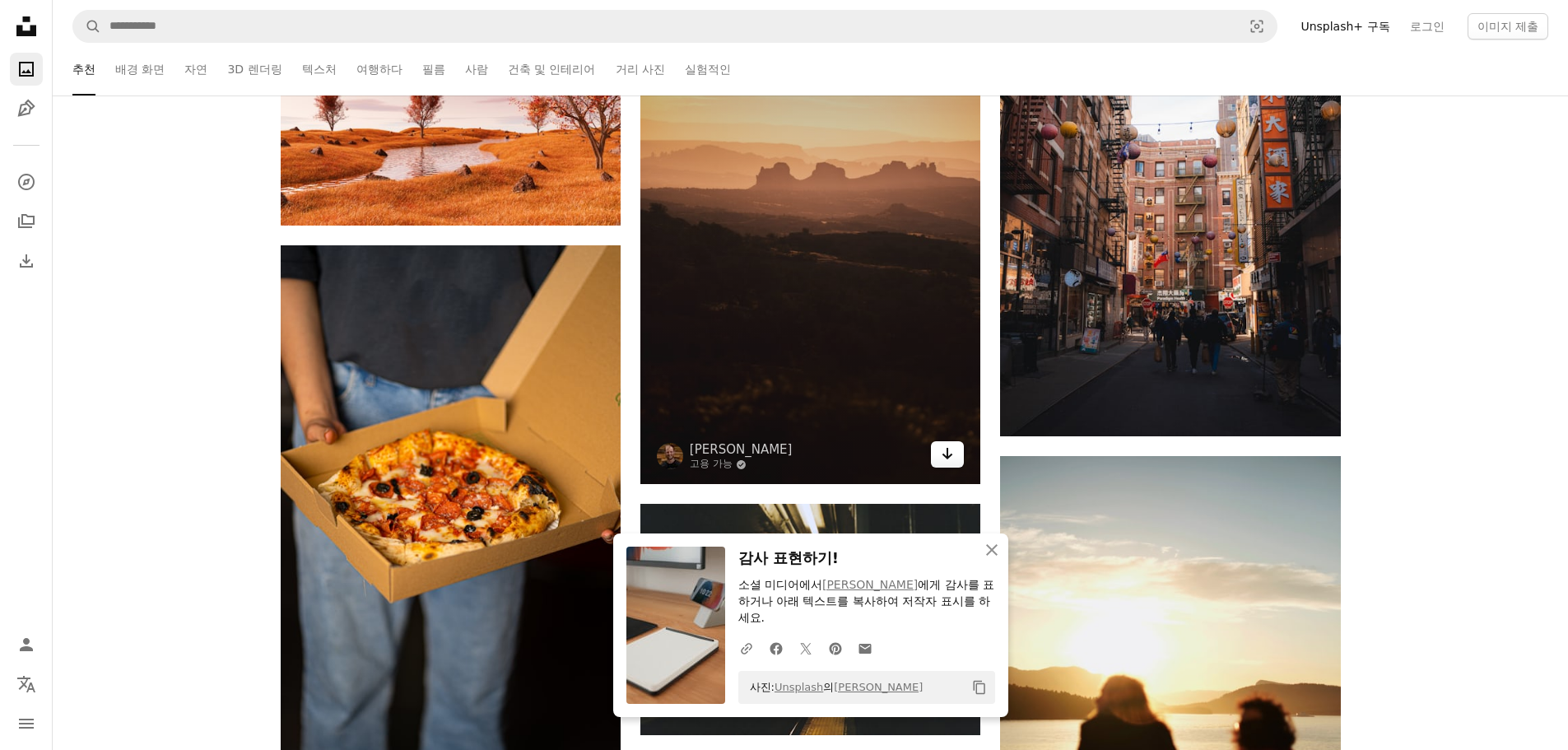
click at [955, 455] on link "Arrow pointing down" at bounding box center [947, 454] width 33 height 26
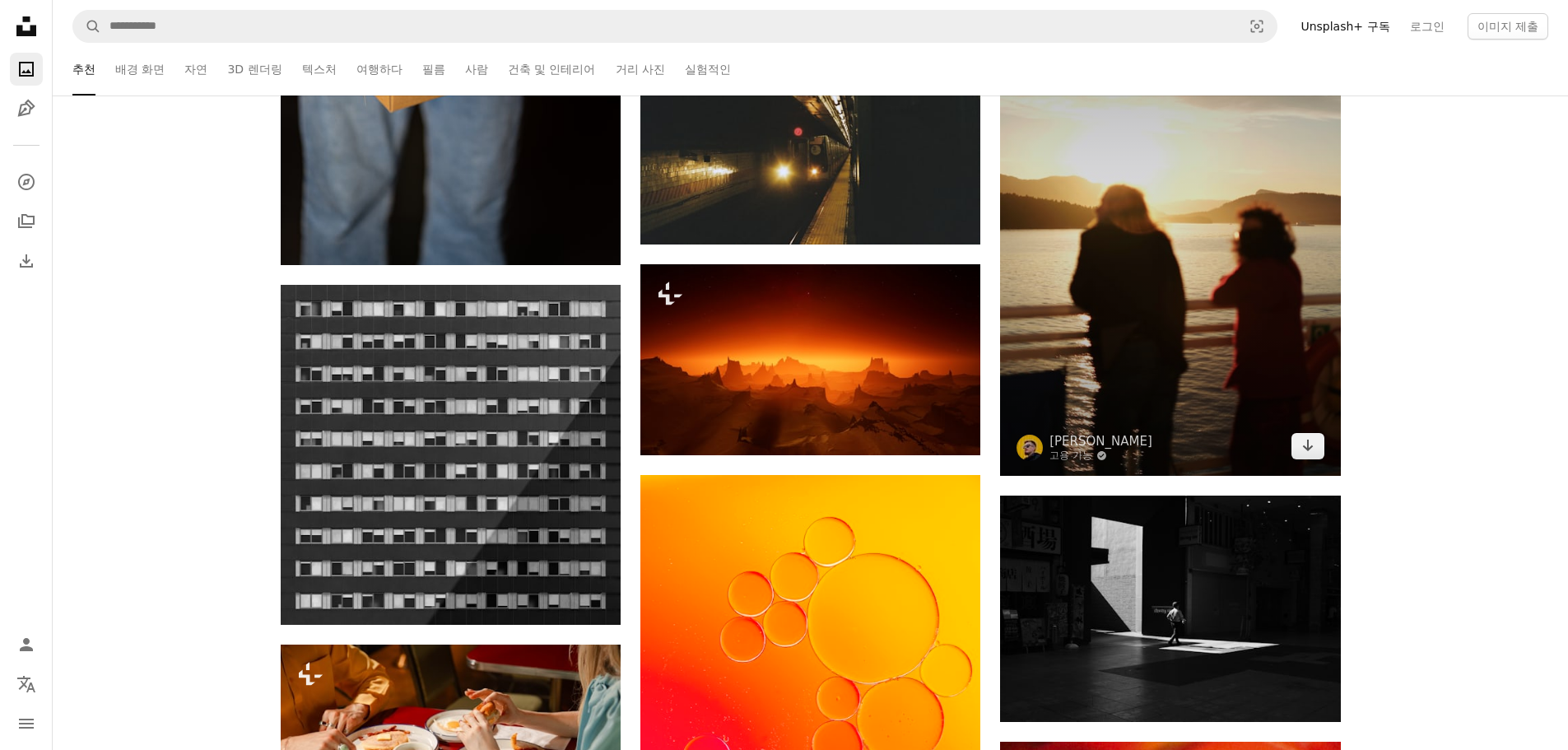
scroll to position [82167, 0]
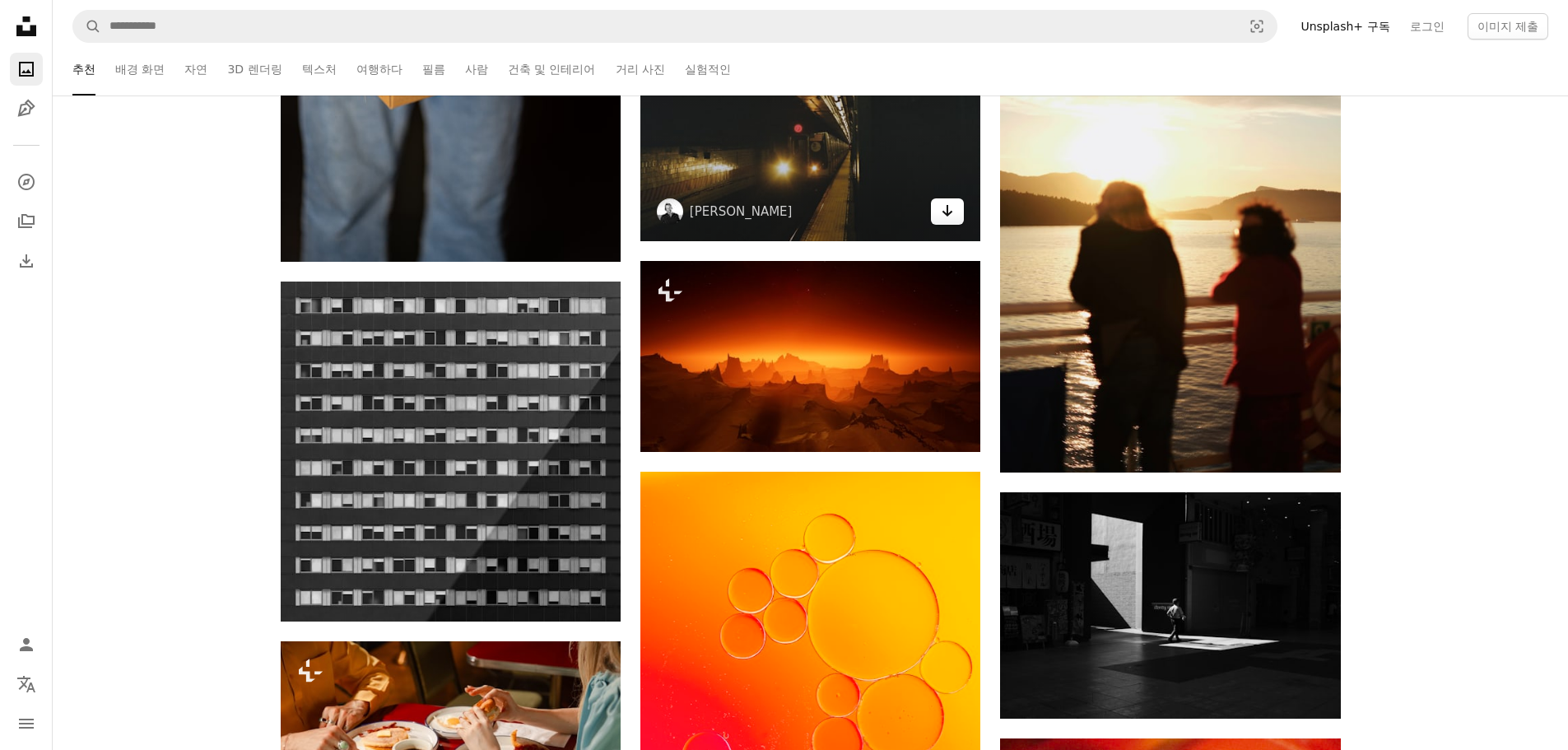
click at [952, 208] on icon "Arrow pointing down" at bounding box center [946, 211] width 13 height 20
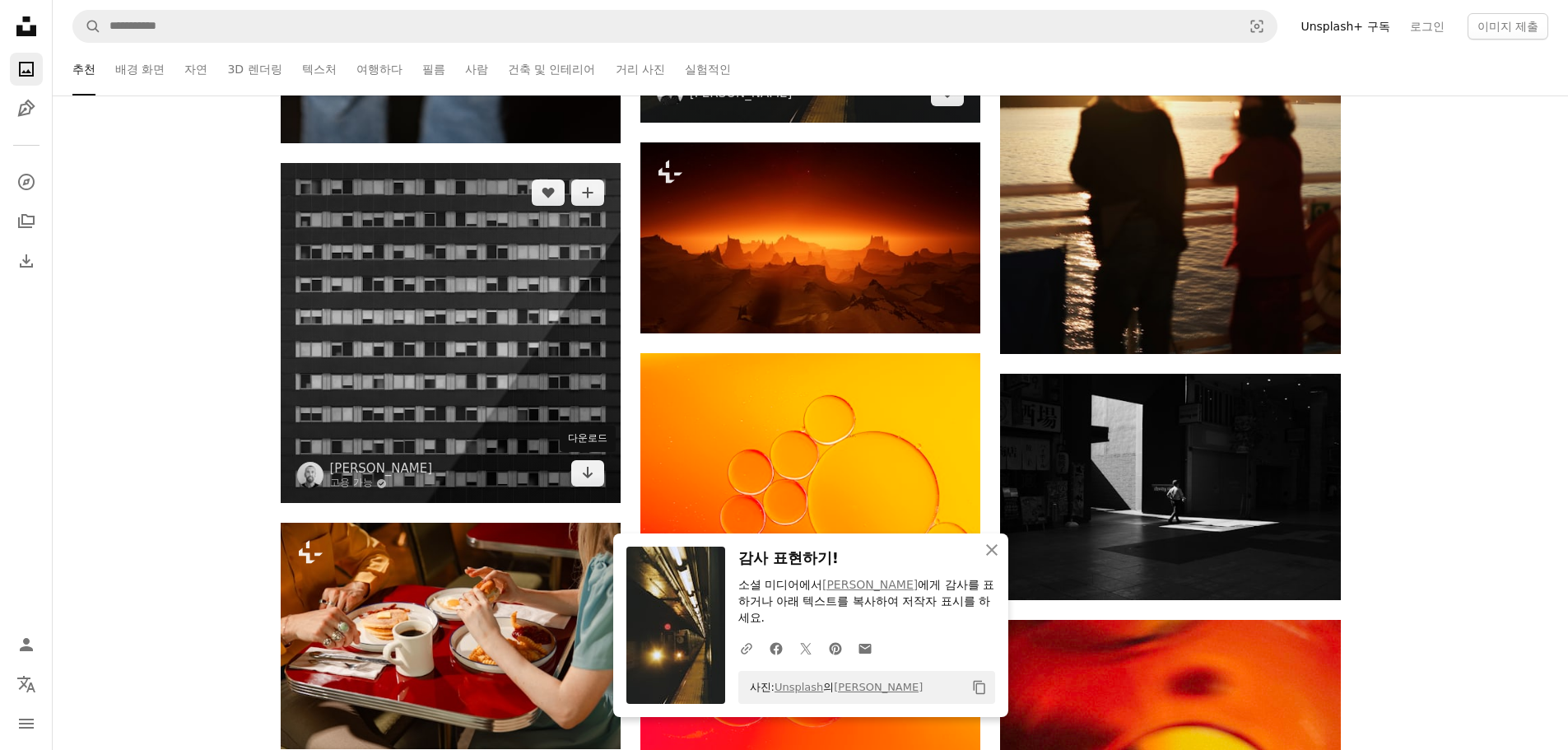
scroll to position [82332, 0]
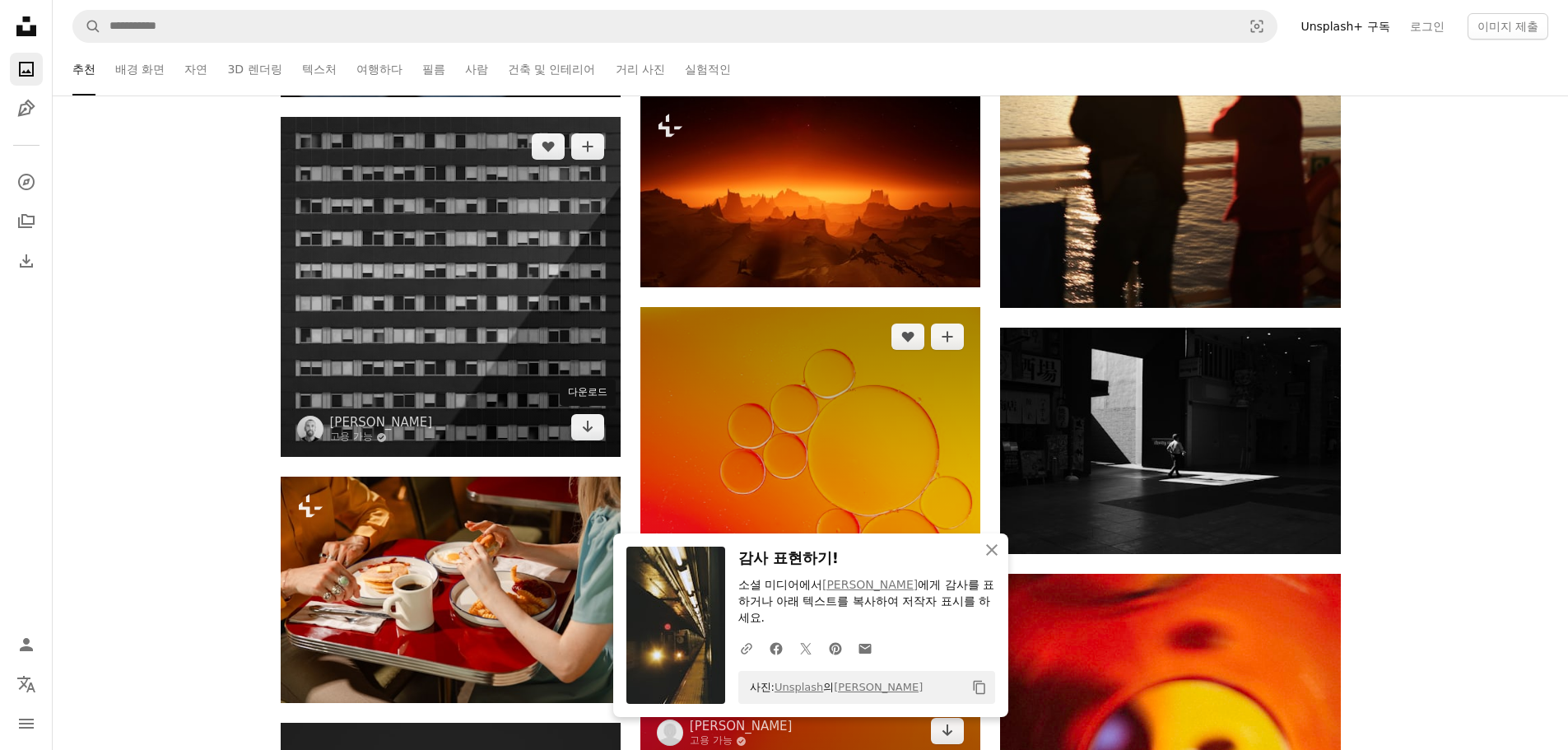
click at [585, 432] on icon "Arrow pointing down" at bounding box center [587, 426] width 13 height 20
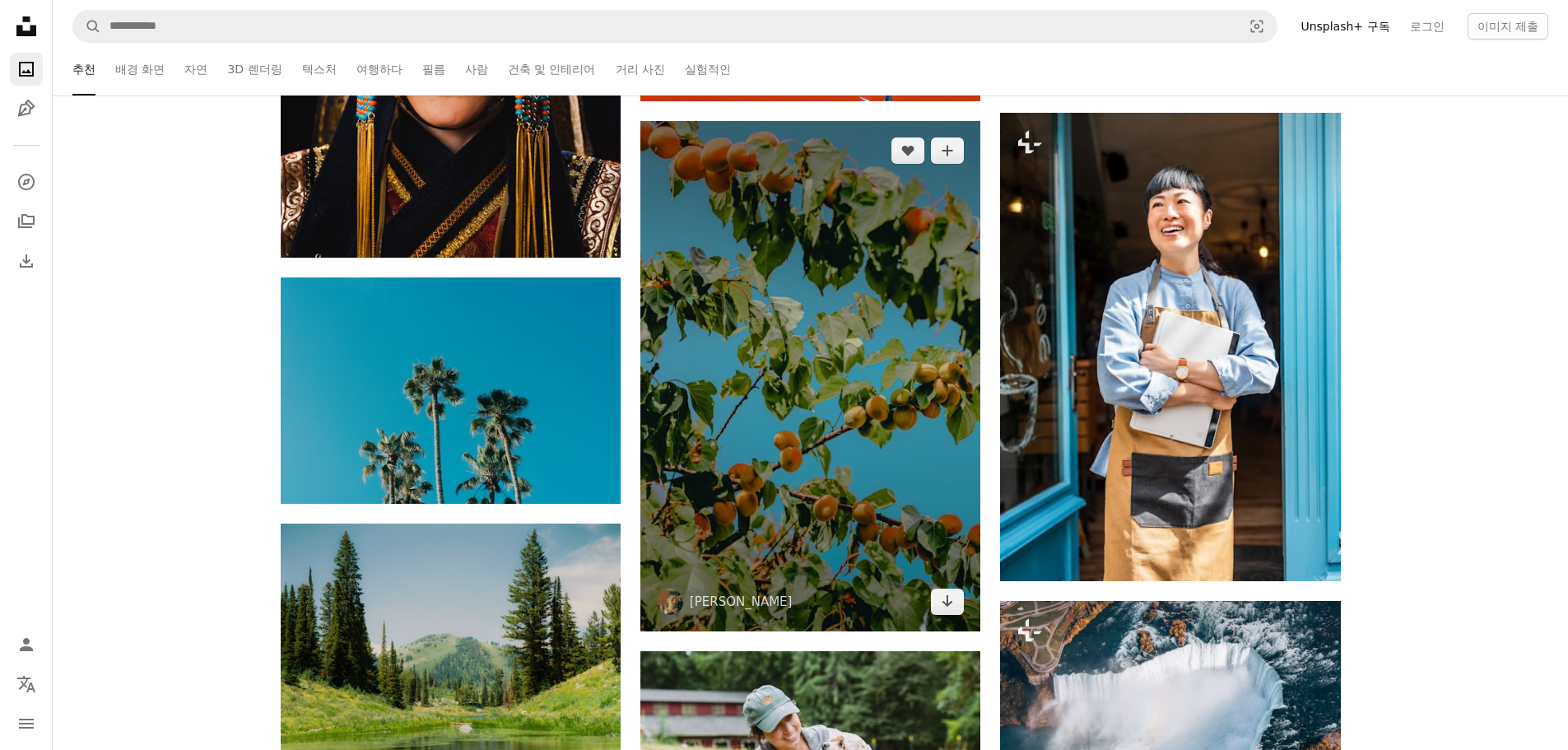
scroll to position [83732, 0]
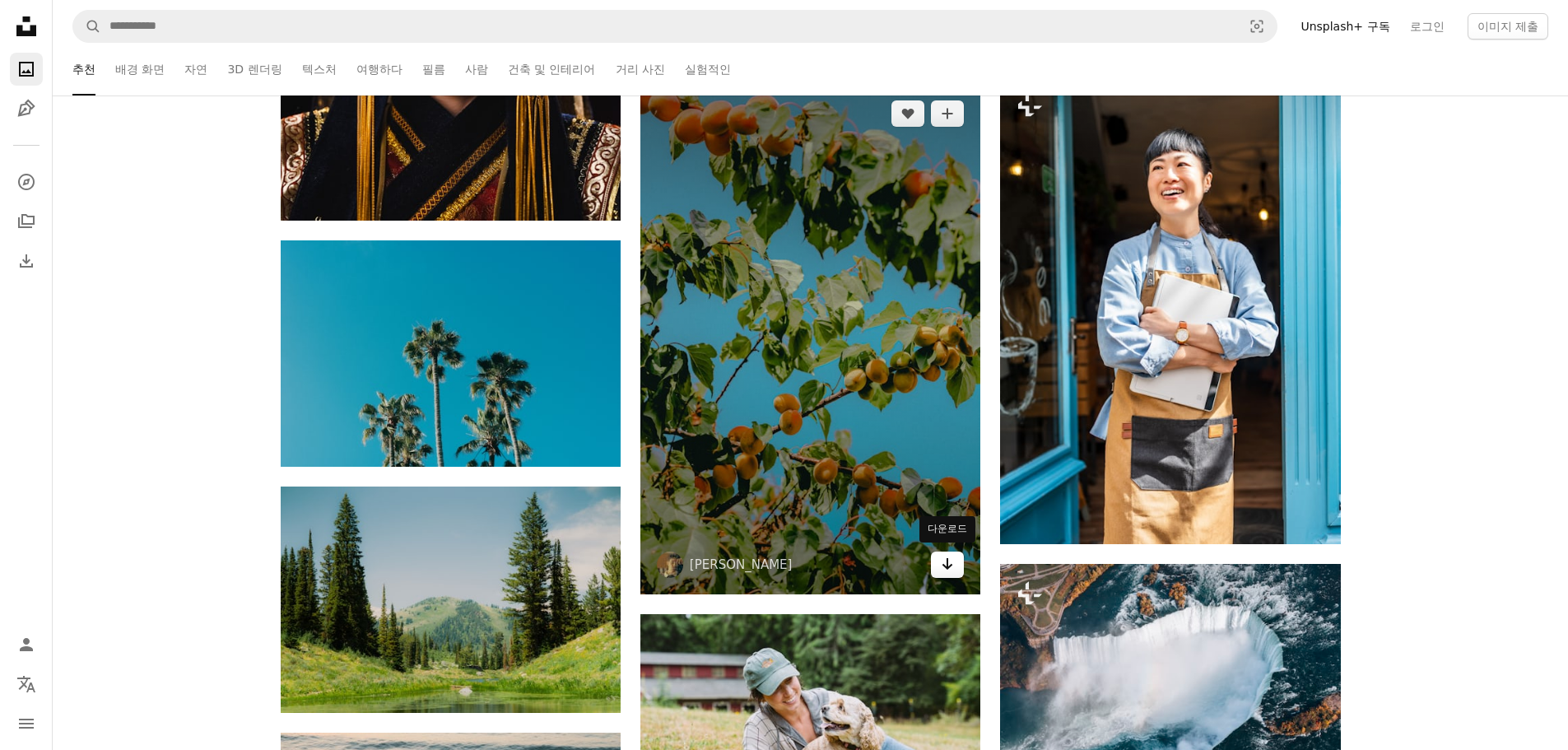
click at [947, 565] on icon "다운로드" at bounding box center [947, 564] width 11 height 12
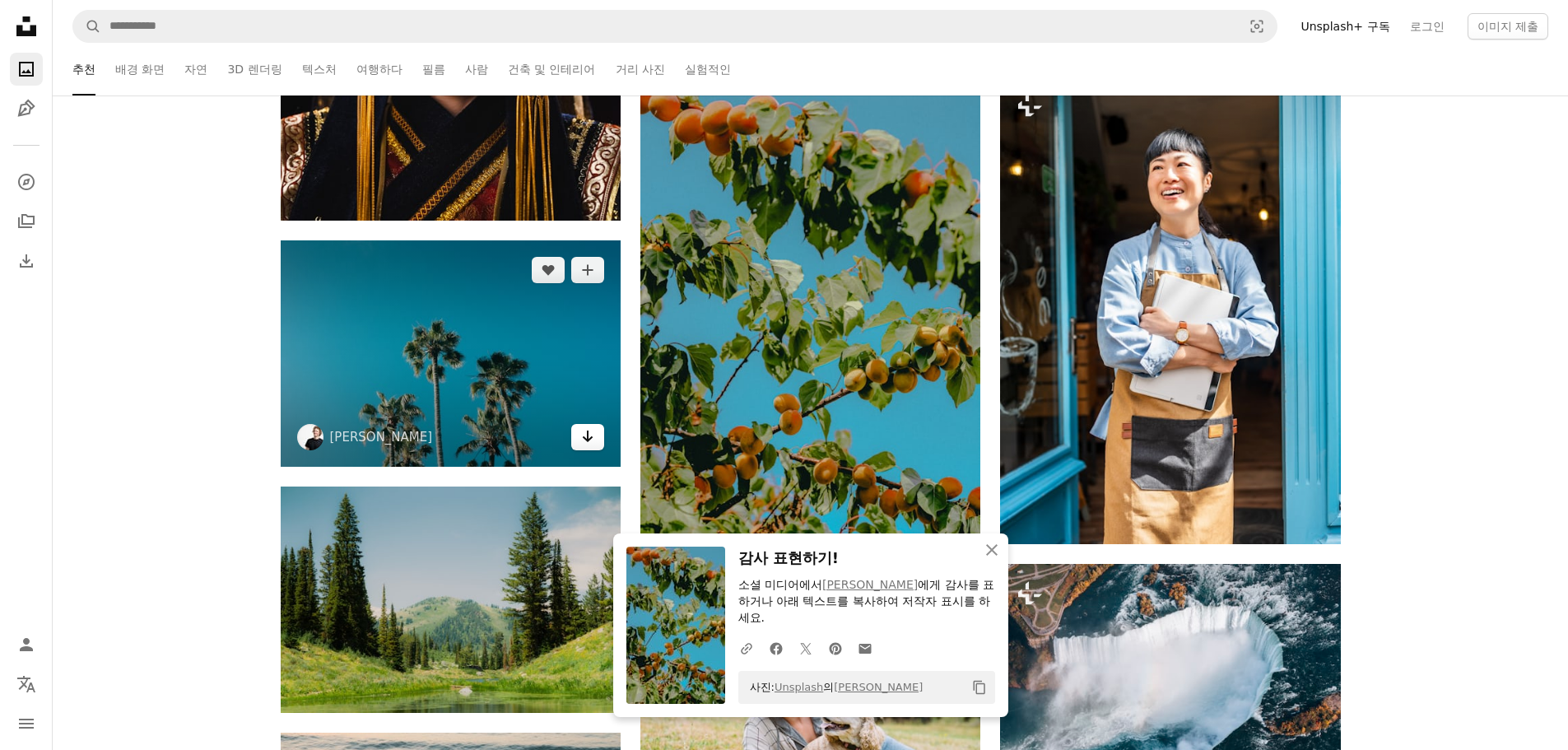
drag, startPoint x: 597, startPoint y: 438, endPoint x: 664, endPoint y: 445, distance: 67.4
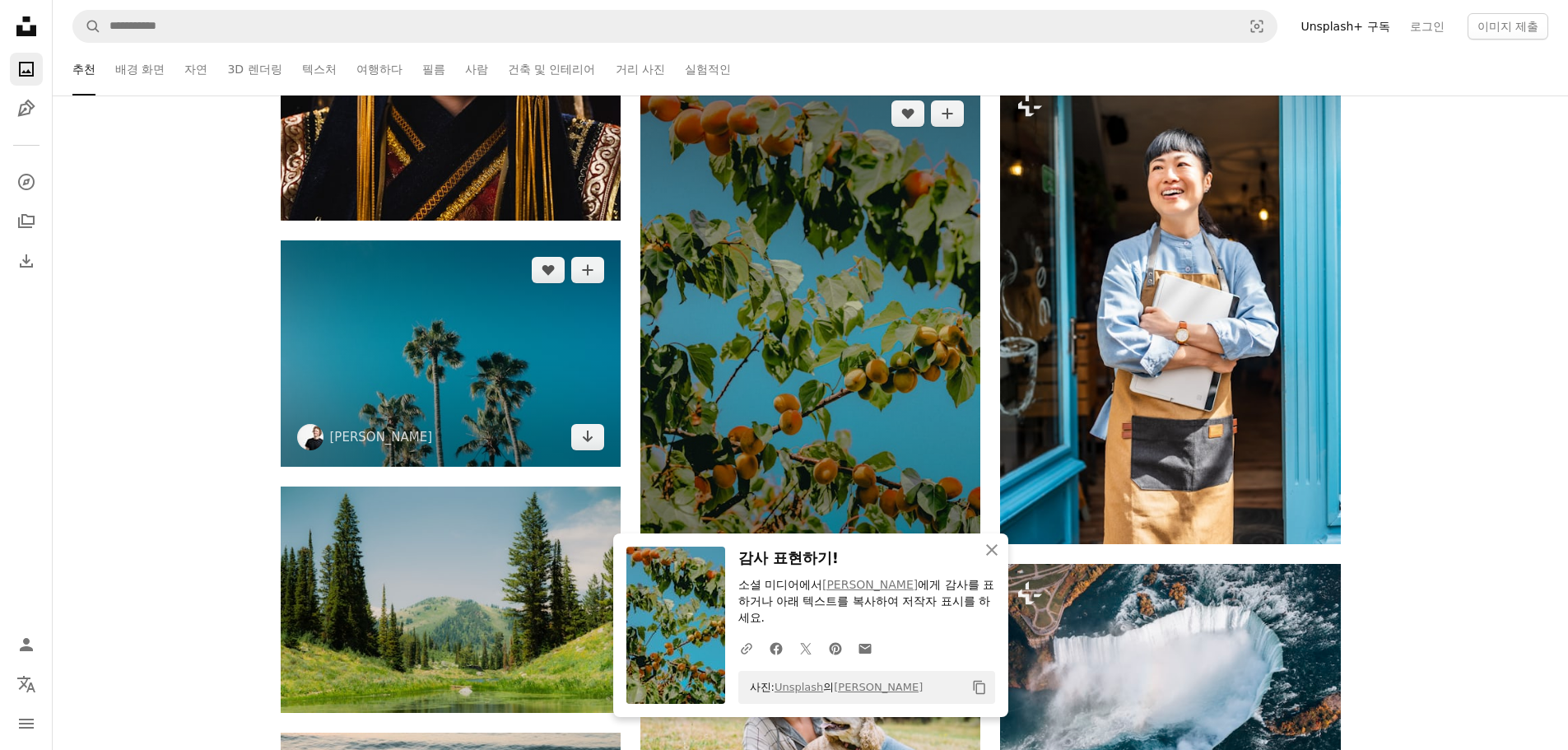
click at [597, 438] on link "Arrow pointing down" at bounding box center [588, 437] width 33 height 26
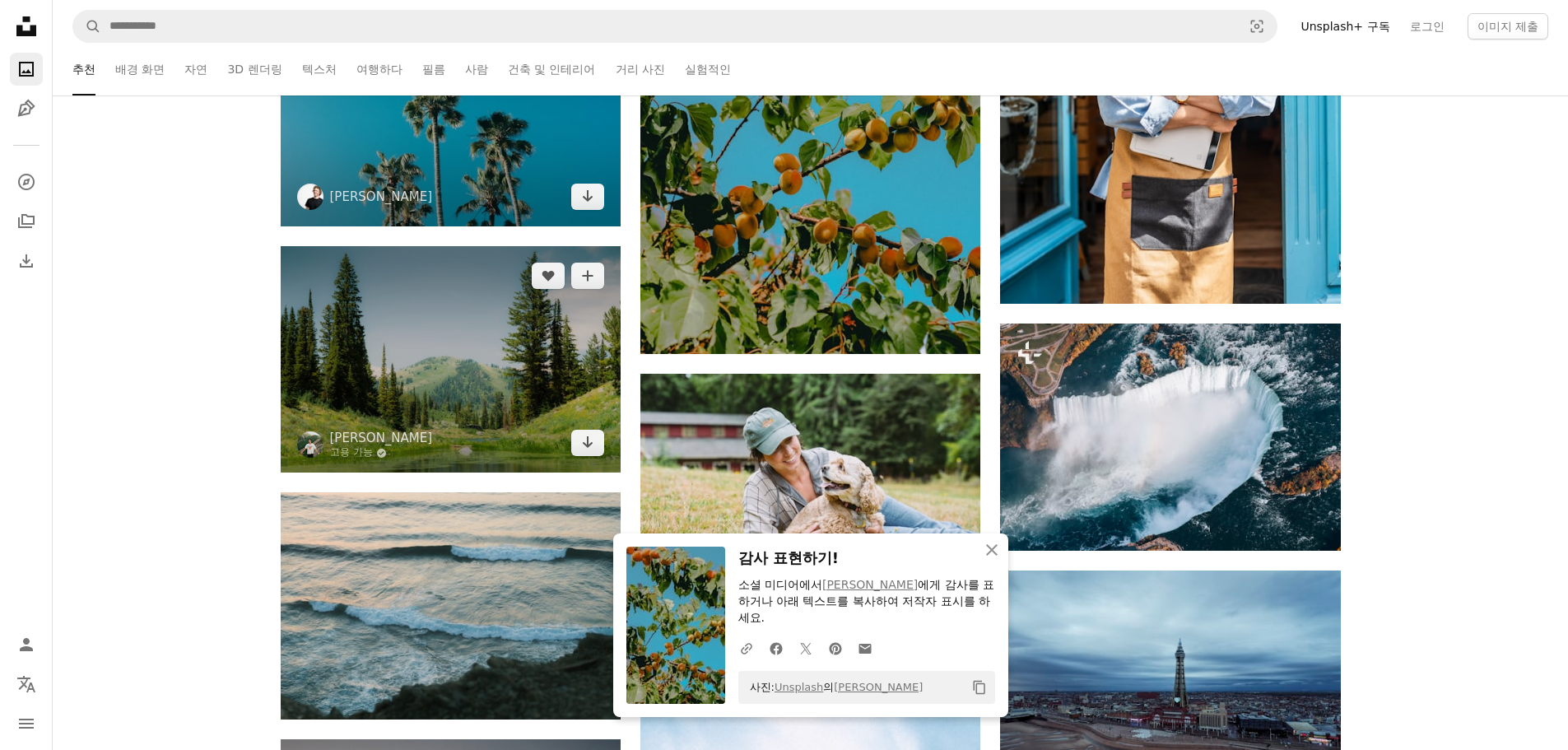
scroll to position [83978, 0]
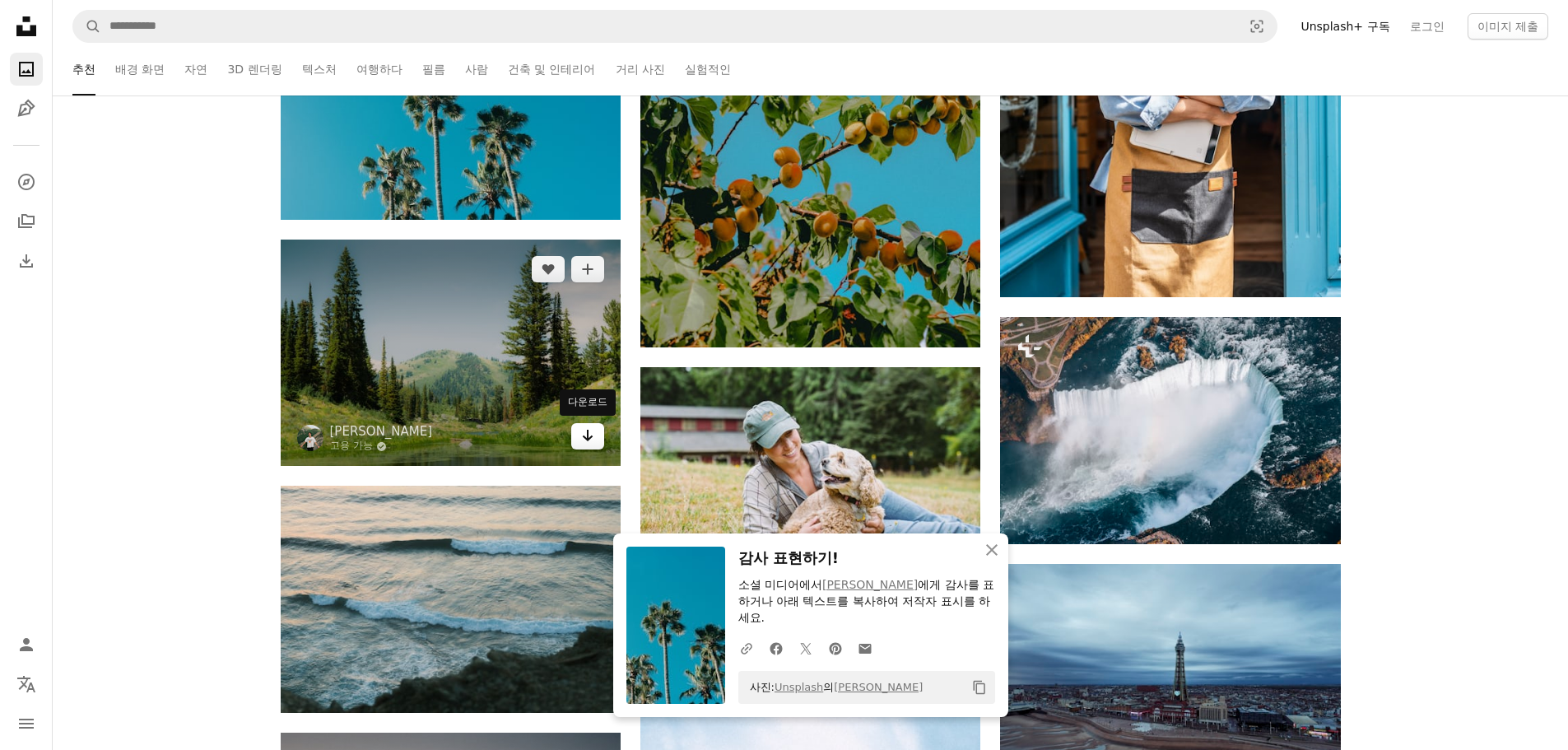
click at [587, 443] on icon "Arrow pointing down" at bounding box center [587, 436] width 13 height 20
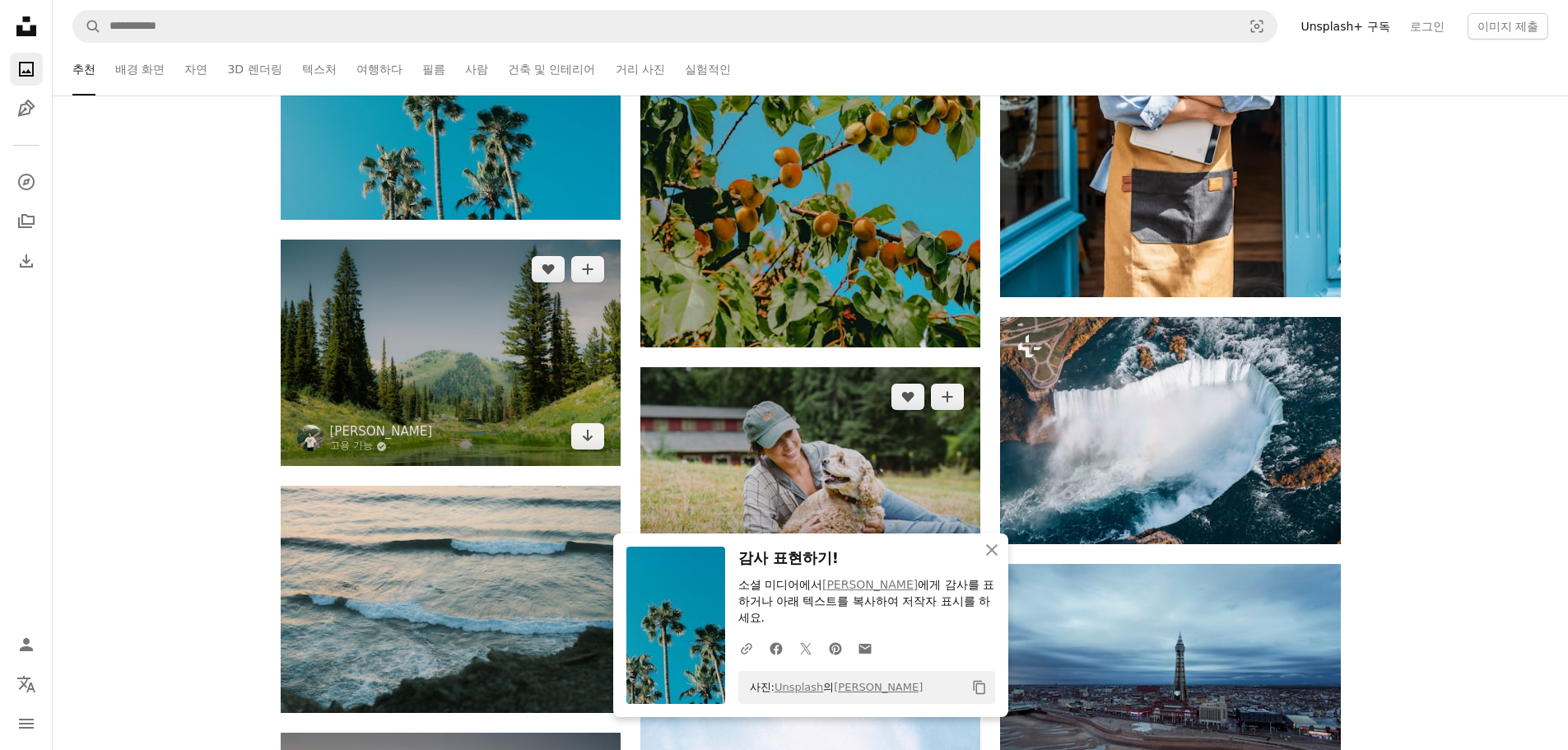
scroll to position [84225, 0]
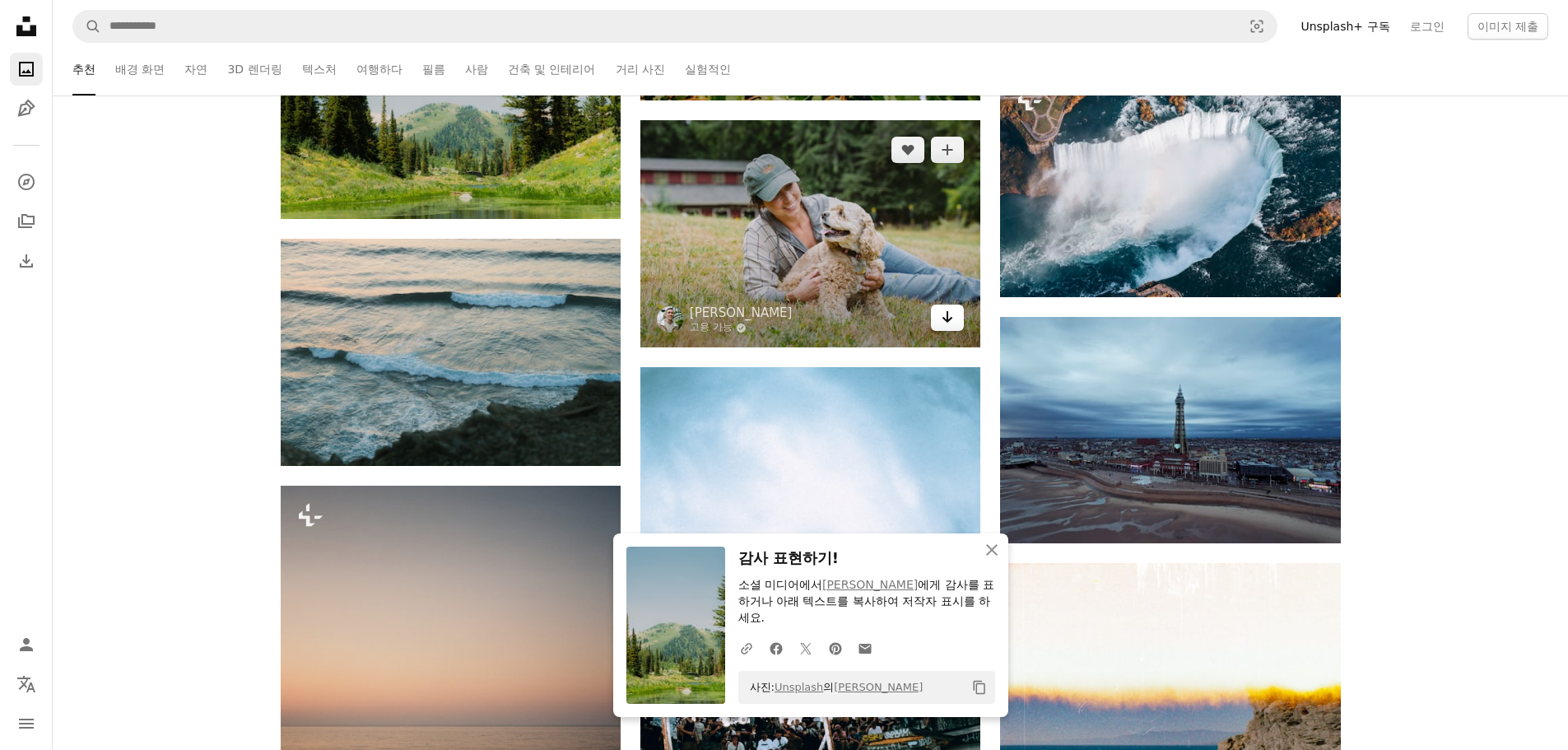
click at [948, 325] on link "Arrow pointing down" at bounding box center [947, 317] width 33 height 26
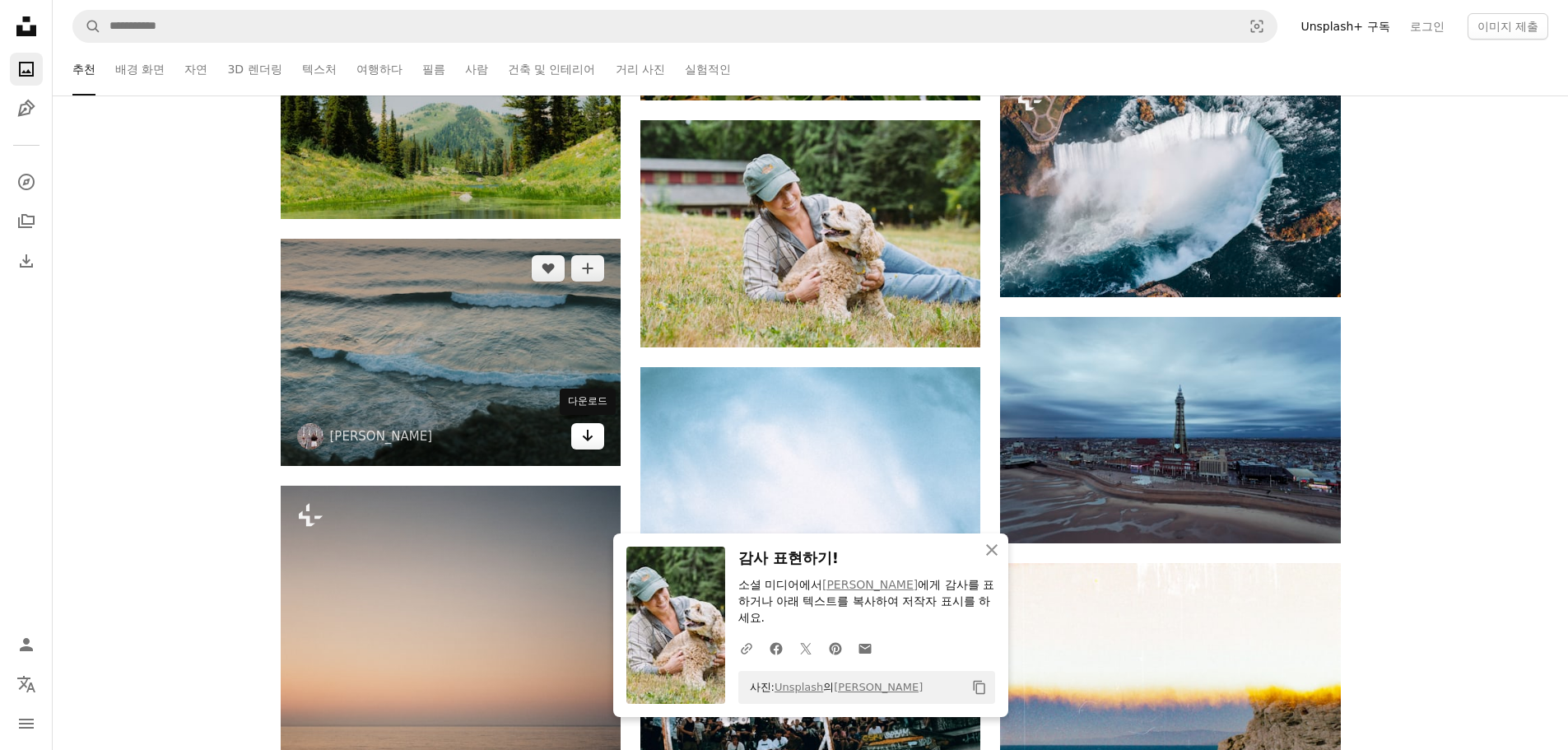
drag, startPoint x: 592, startPoint y: 445, endPoint x: 603, endPoint y: 444, distance: 11.0
click at [592, 445] on link "Arrow pointing down" at bounding box center [588, 436] width 33 height 26
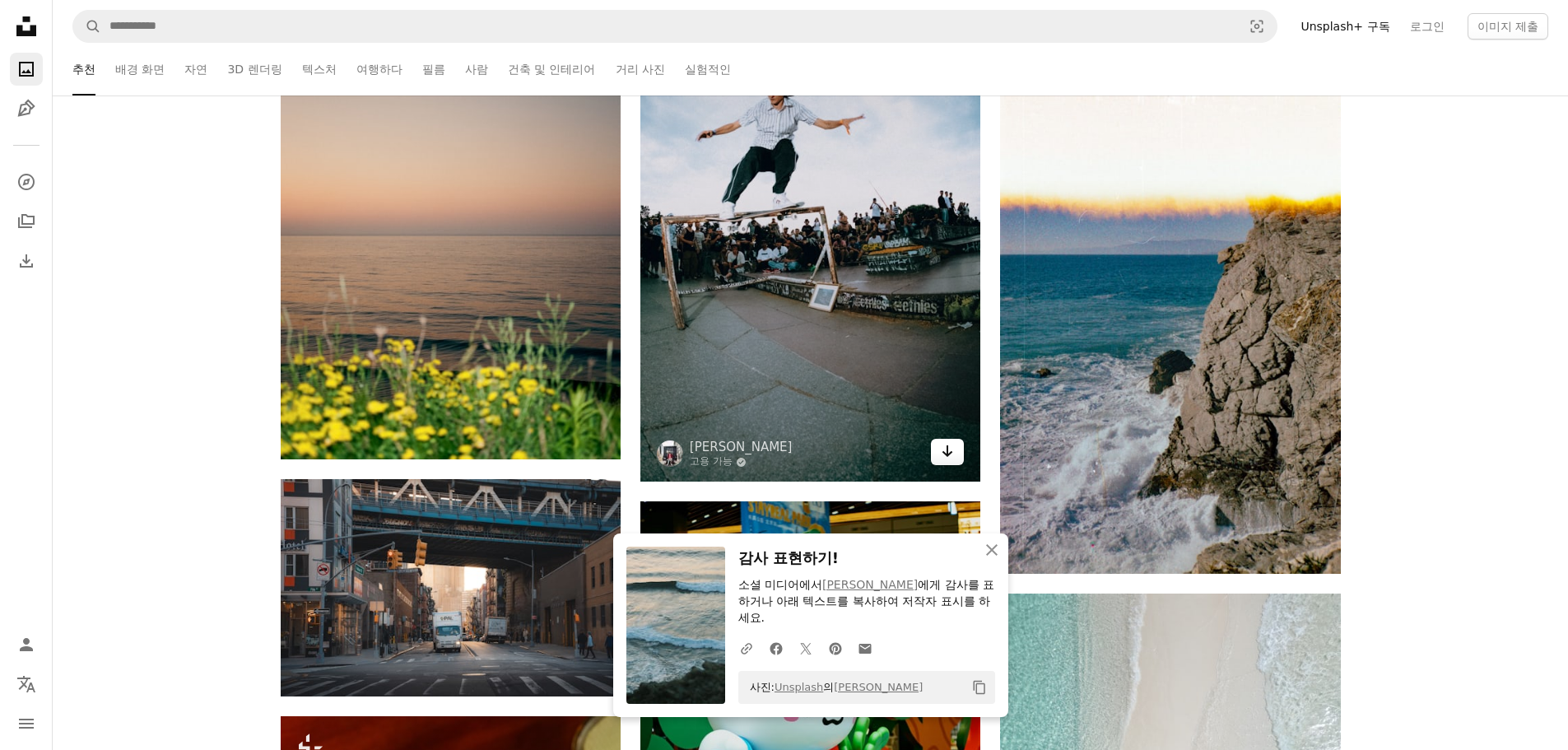
scroll to position [84720, 0]
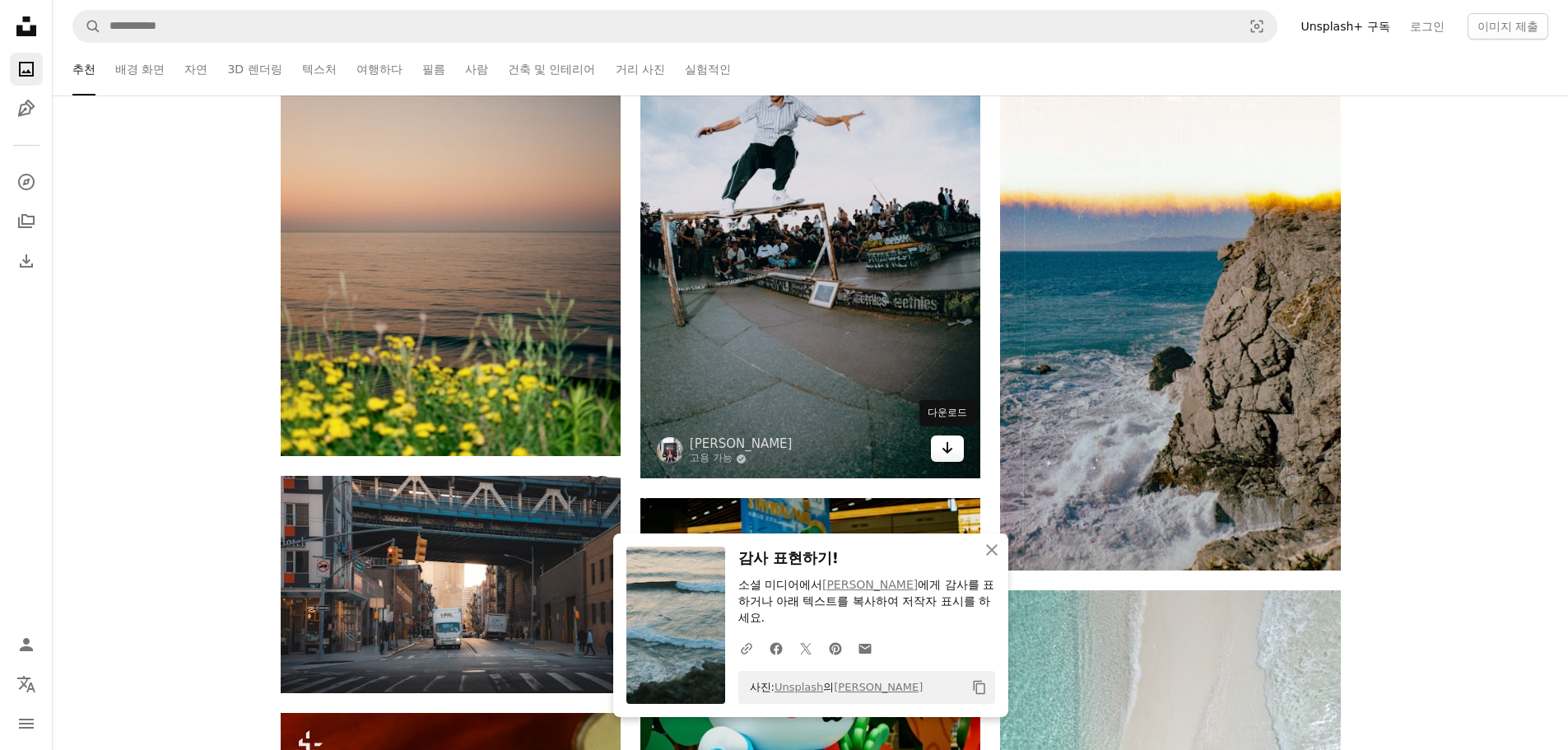
click at [932, 453] on link "Arrow pointing down" at bounding box center [947, 448] width 33 height 26
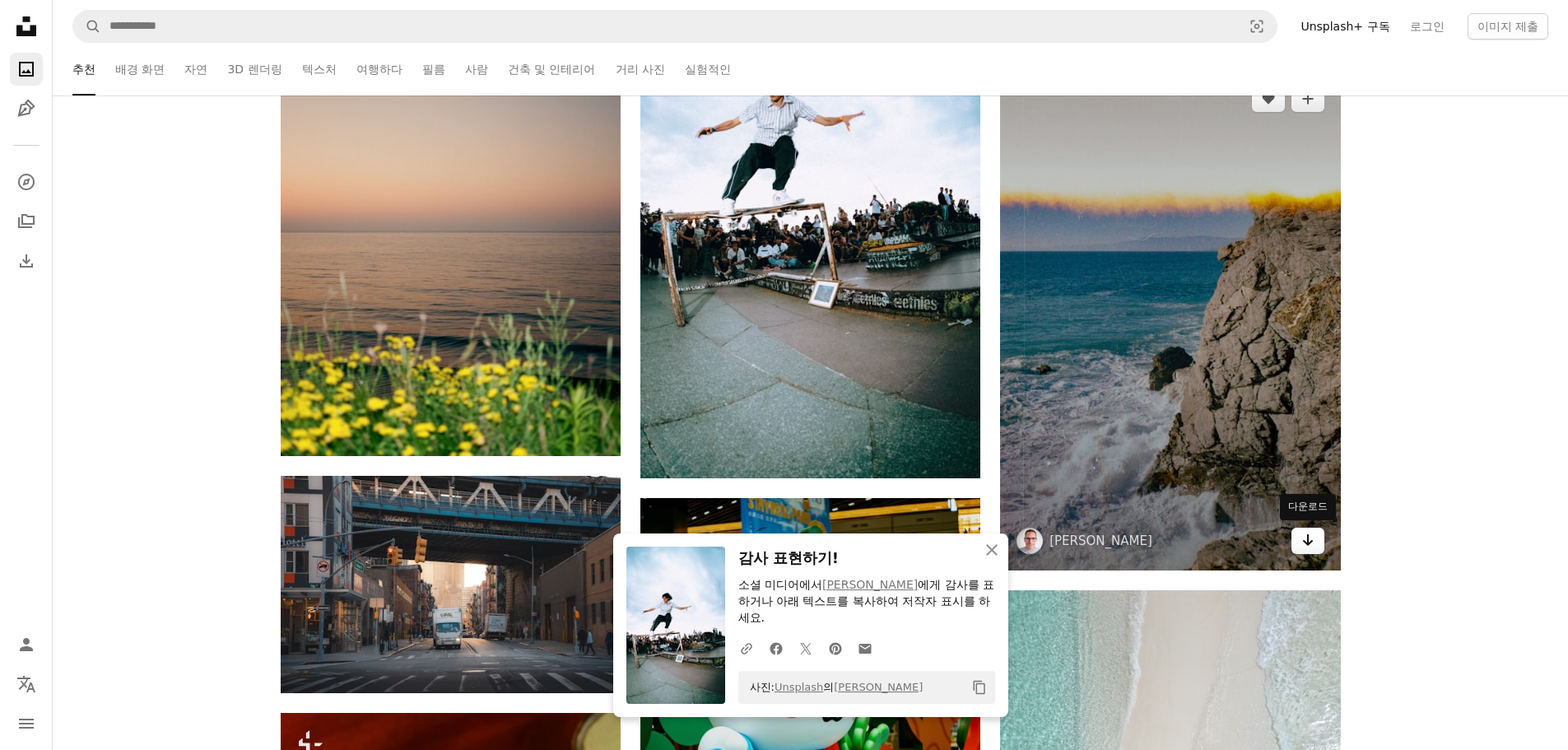
click at [1305, 537] on icon "Arrow pointing down" at bounding box center [1307, 540] width 13 height 20
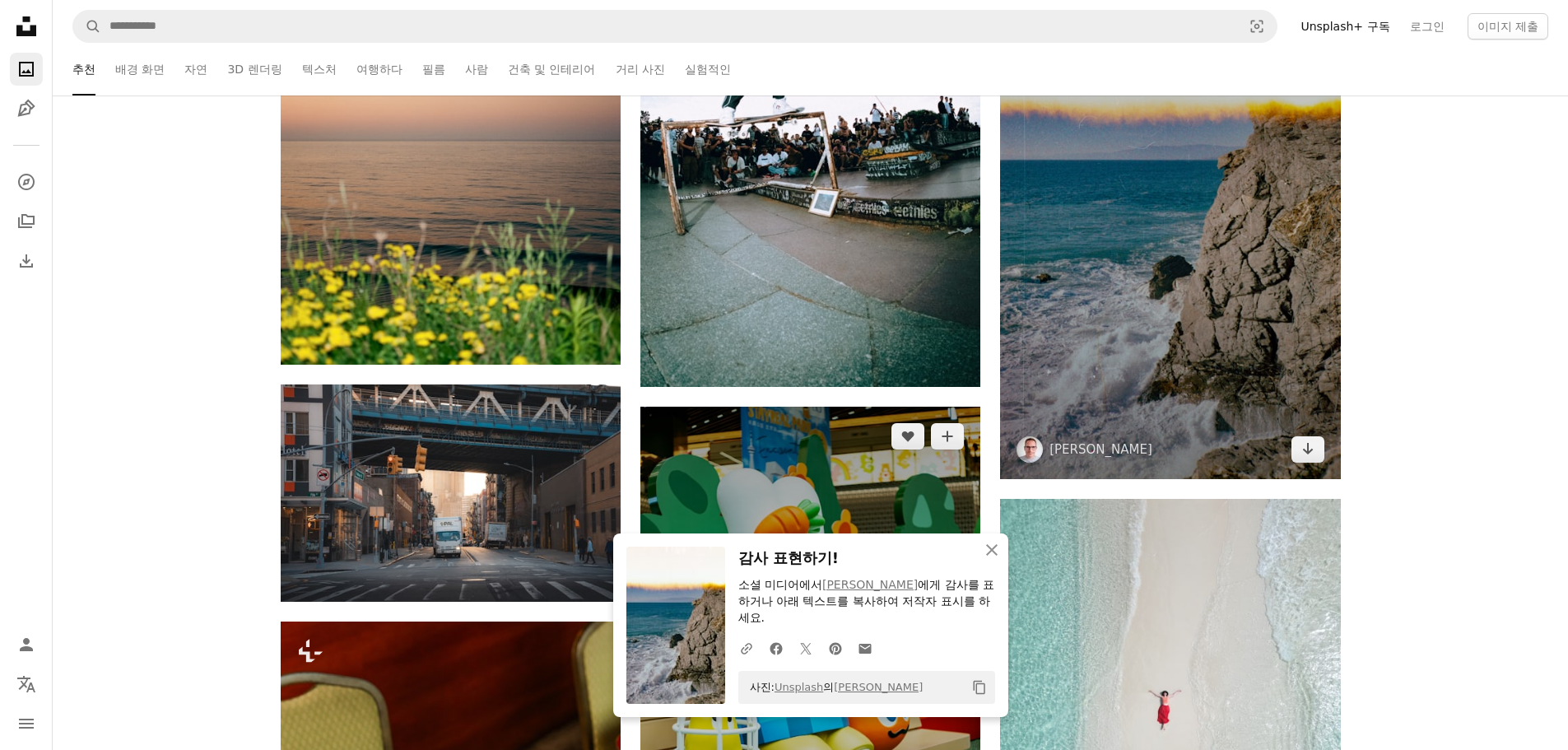
scroll to position [85049, 0]
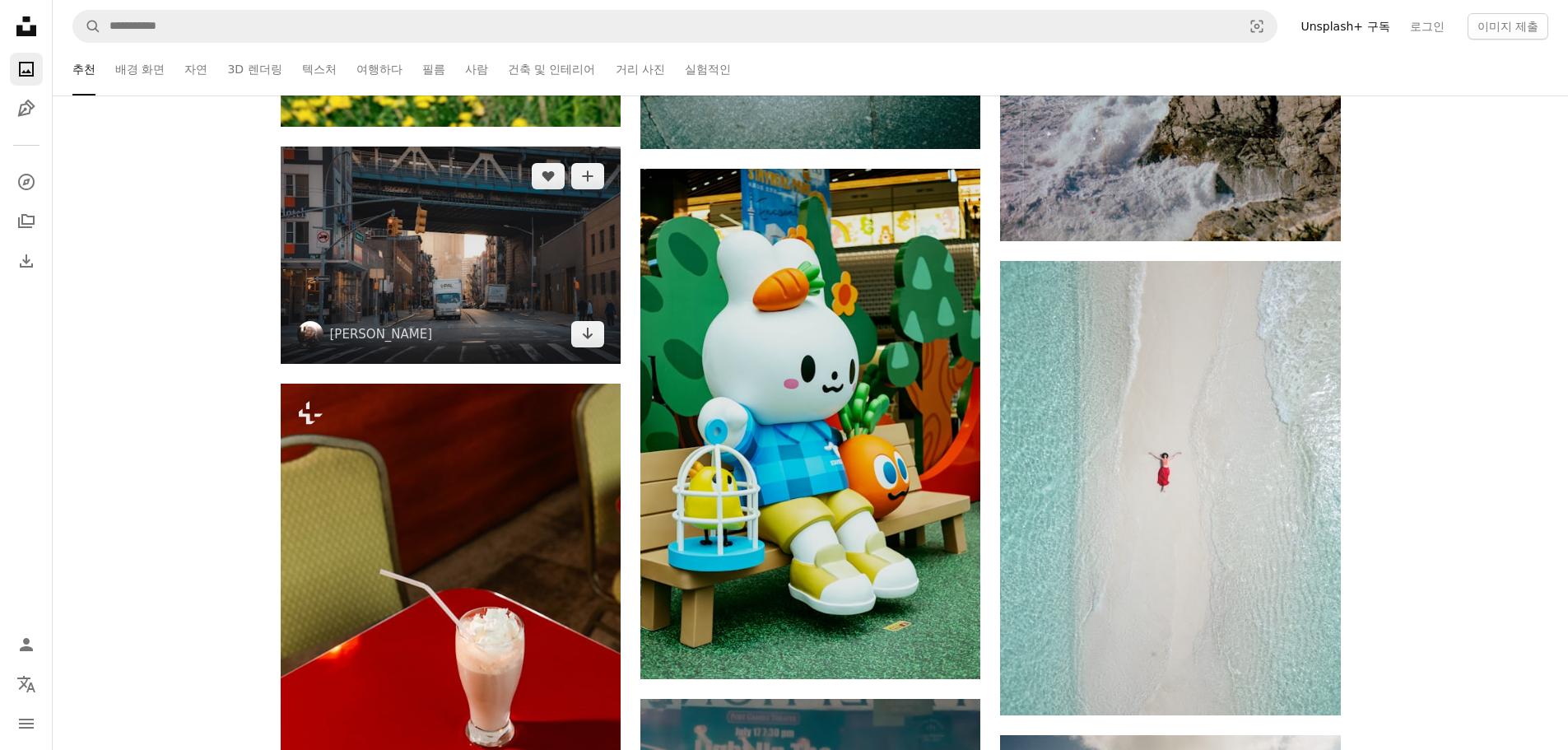
click at [562, 330] on img at bounding box center [450, 256] width 340 height 217
click at [585, 339] on icon "Arrow pointing down" at bounding box center [587, 333] width 13 height 20
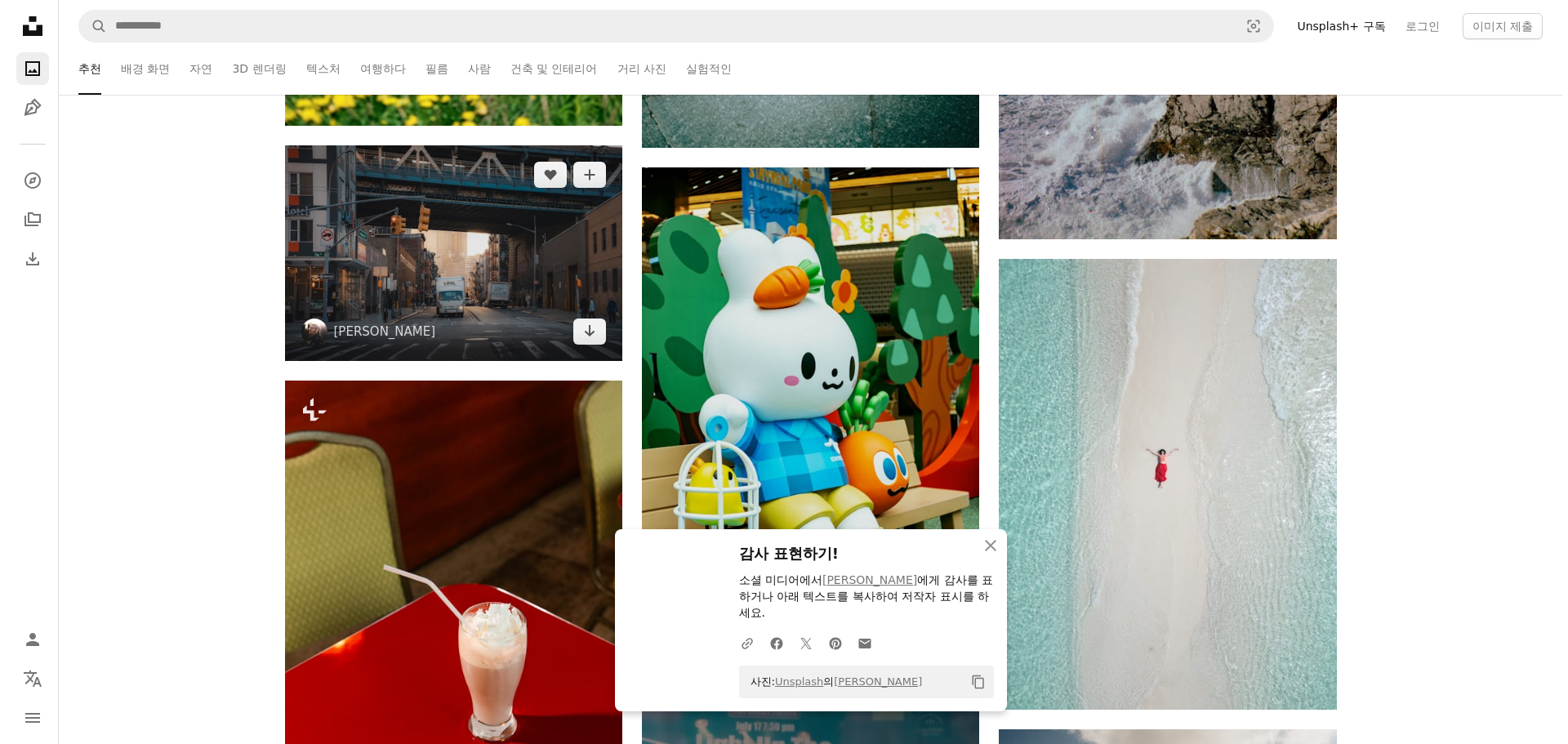
scroll to position [84614, 0]
